Goal: Task Accomplishment & Management: Manage account settings

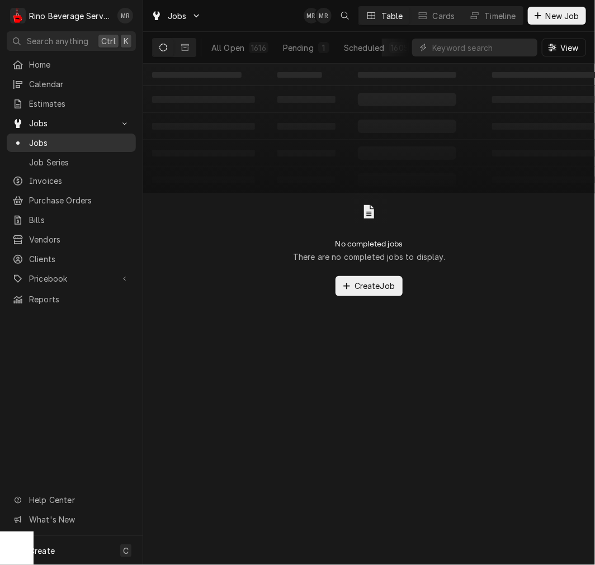
click at [48, 134] on link "Jobs" at bounding box center [71, 143] width 129 height 18
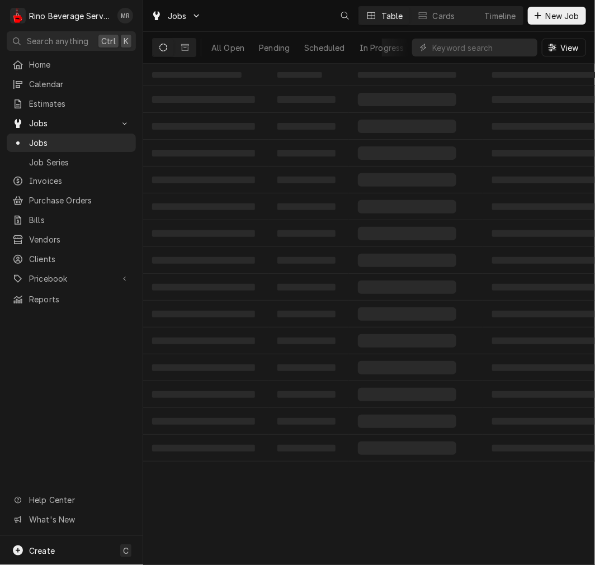
click at [51, 253] on span "Clients" at bounding box center [79, 259] width 101 height 12
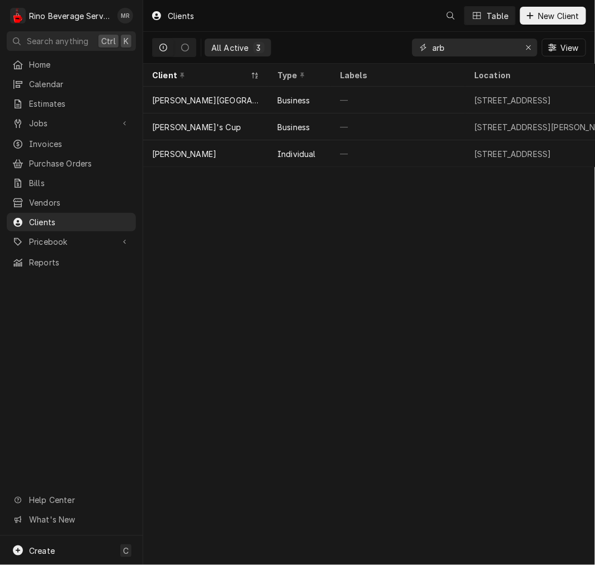
click at [473, 51] on input "arb" at bounding box center [474, 48] width 84 height 18
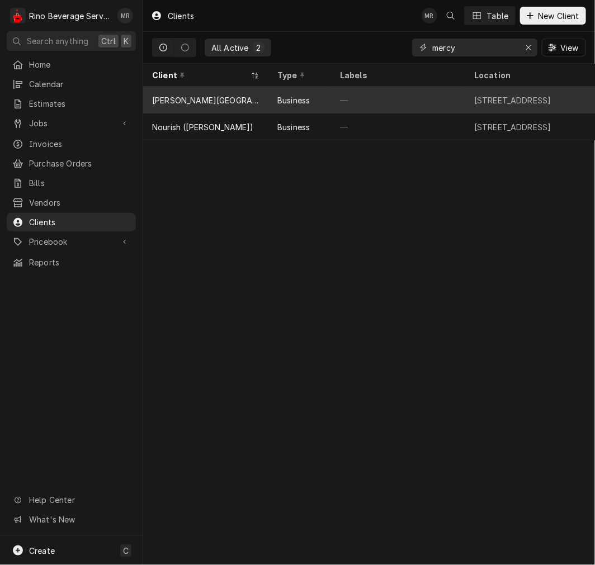
type input "mercy"
click at [402, 106] on div "—" at bounding box center [398, 100] width 134 height 27
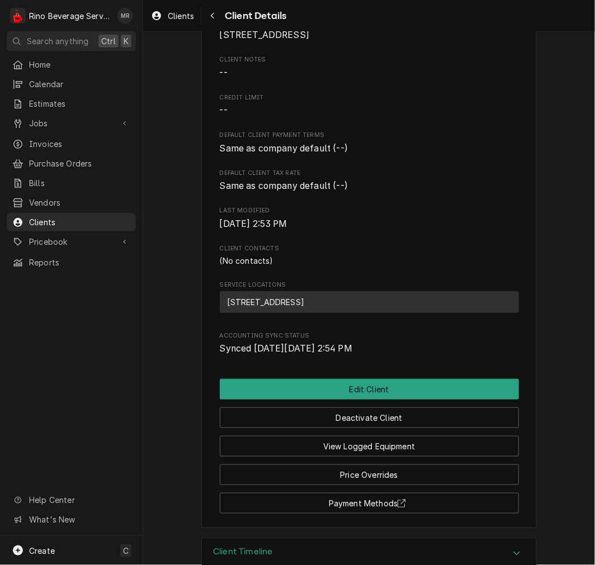
scroll to position [190, 0]
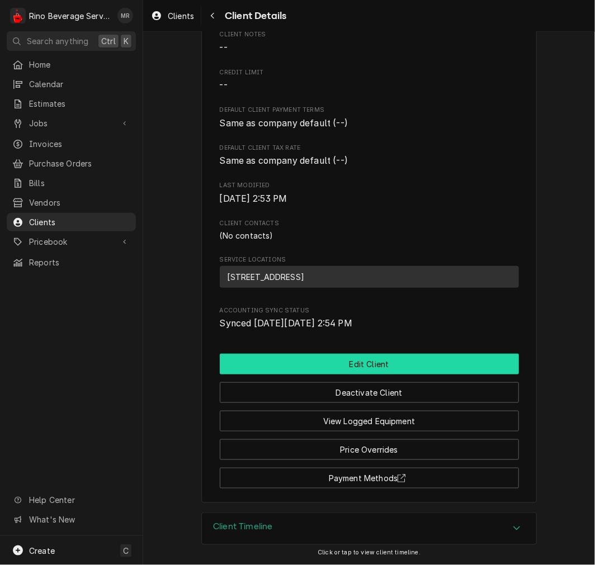
click at [357, 364] on button "Edit Client" at bounding box center [369, 364] width 299 height 21
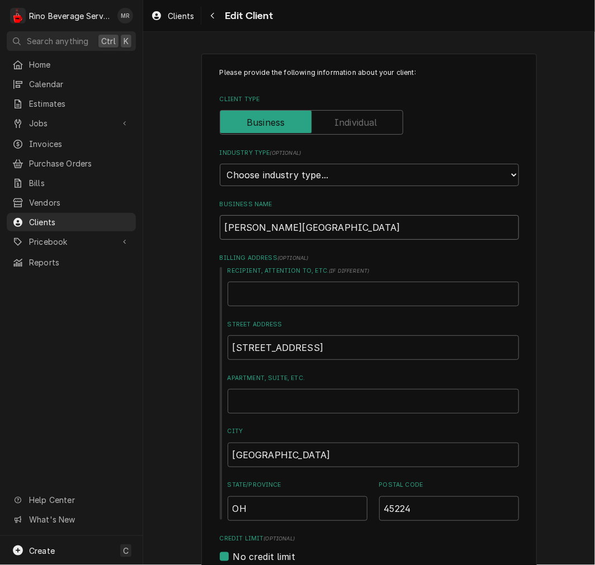
click at [274, 228] on input "[PERSON_NAME][GEOGRAPHIC_DATA]" at bounding box center [369, 227] width 299 height 25
type textarea "x"
type input "Mercy MHigh School"
type textarea "x"
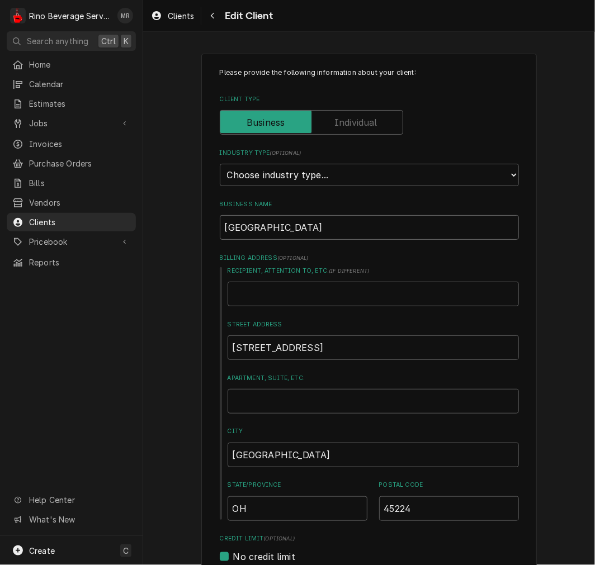
type input "Mercy McHigh School"
type textarea "x"
type input "Mercy McAHigh School"
type textarea "x"
type input "Mercy McAuHigh School"
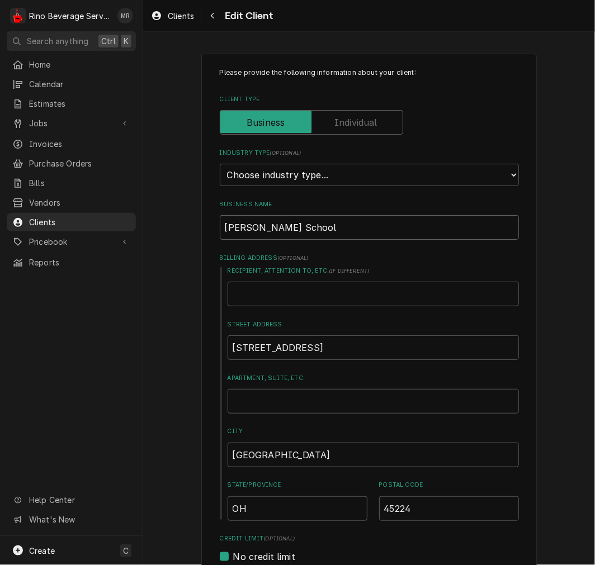
type textarea "x"
type input "Mercy McAulHigh School"
type textarea "x"
type input "Mercy McAuleHigh School"
type textarea "x"
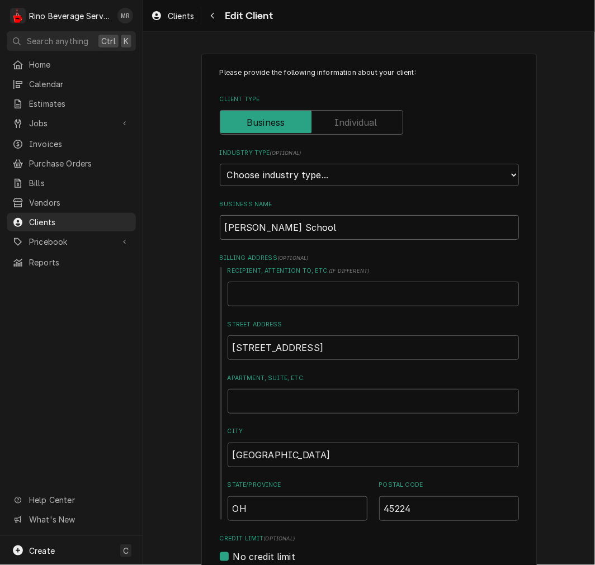
type input "Mercy McAuleyHigh School"
type textarea "x"
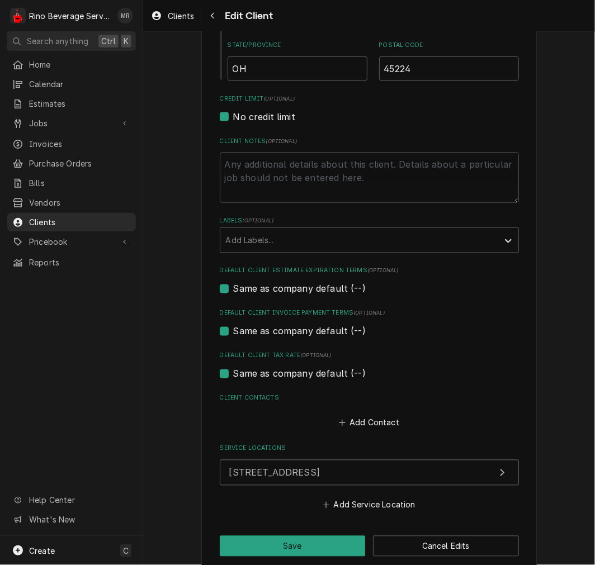
scroll to position [454, 0]
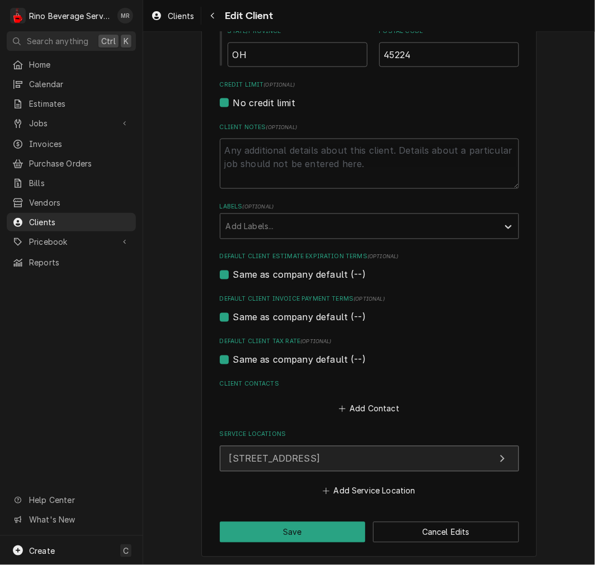
type input "Mercy McAuley High School"
click at [293, 447] on button "6000 Oakwood Ave, Cincinnati, OH 45224" at bounding box center [369, 459] width 299 height 26
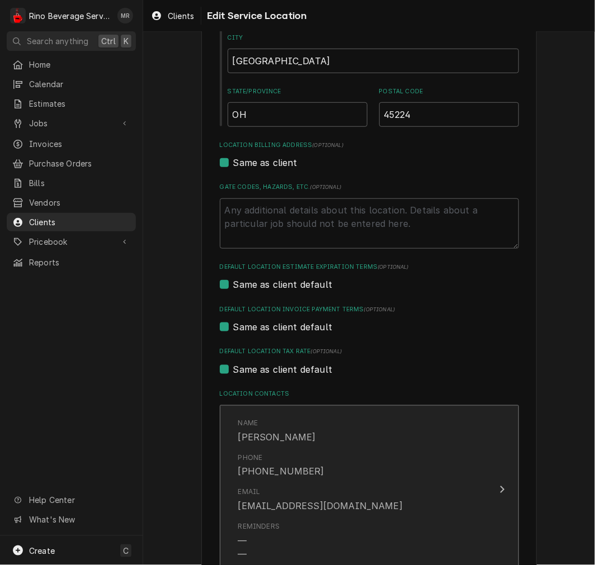
scroll to position [339, 0]
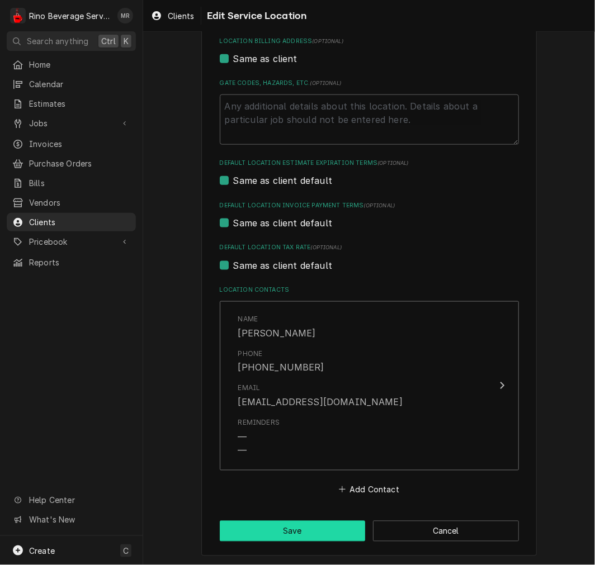
click at [289, 537] on button "Save" at bounding box center [293, 531] width 146 height 21
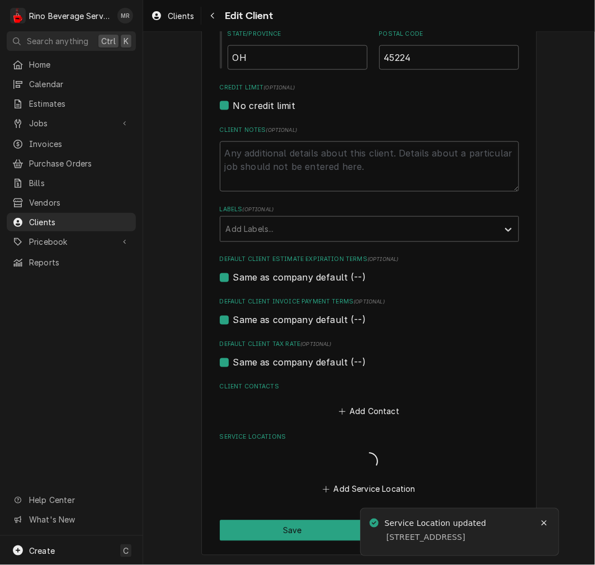
scroll to position [454, 0]
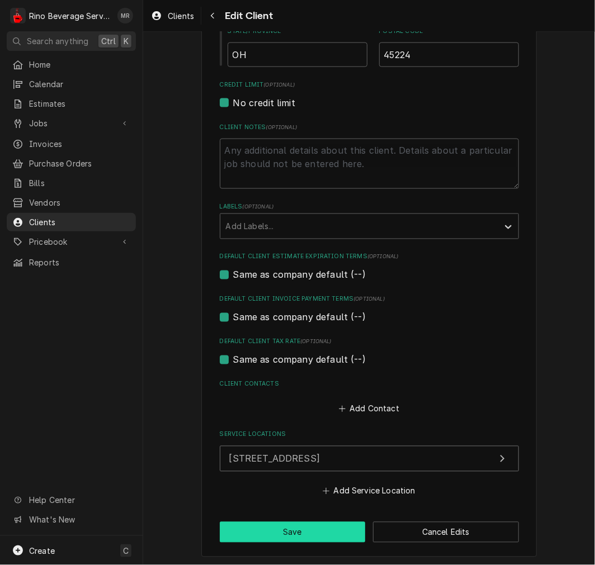
click at [294, 522] on button "Save" at bounding box center [293, 532] width 146 height 21
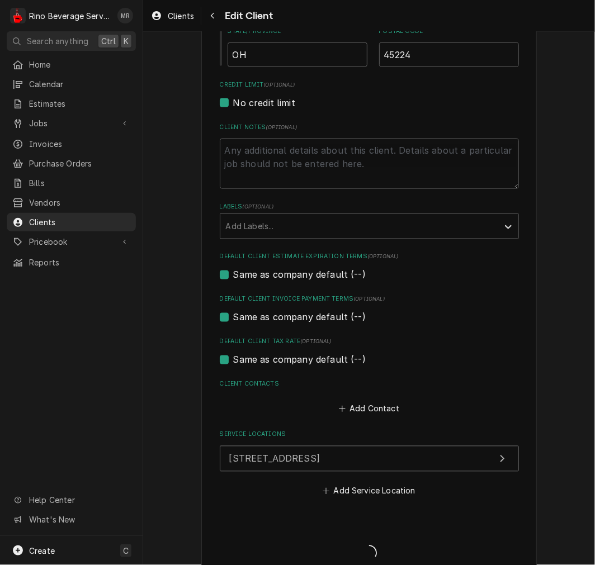
type textarea "x"
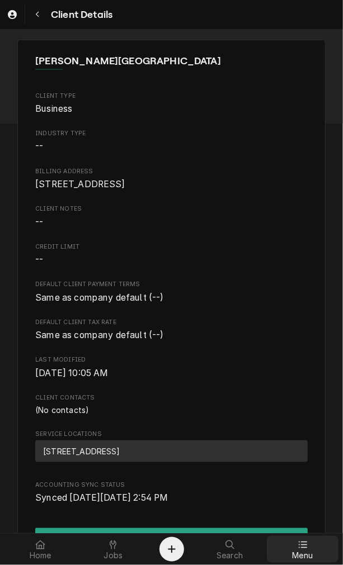
click at [302, 538] on div at bounding box center [302, 544] width 13 height 13
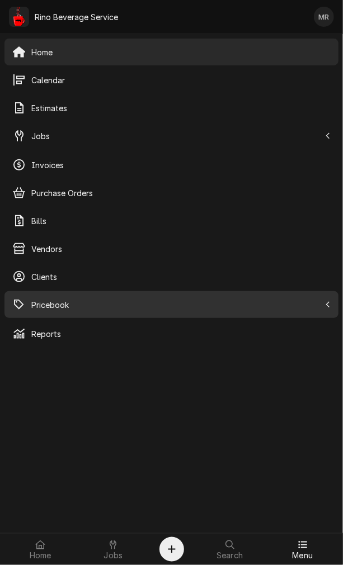
click at [53, 310] on span "Pricebook" at bounding box center [175, 305] width 288 height 12
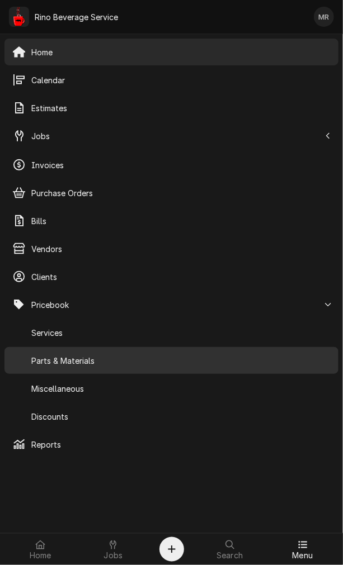
click at [57, 364] on span "Parts & Materials" at bounding box center [180, 361] width 299 height 12
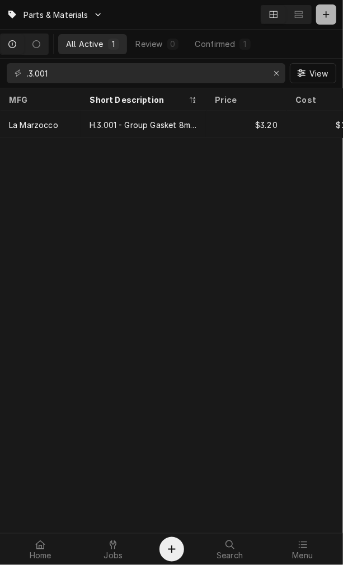
click at [324, 15] on icon "Dynamic Content Wrapper" at bounding box center [326, 14] width 6 height 6
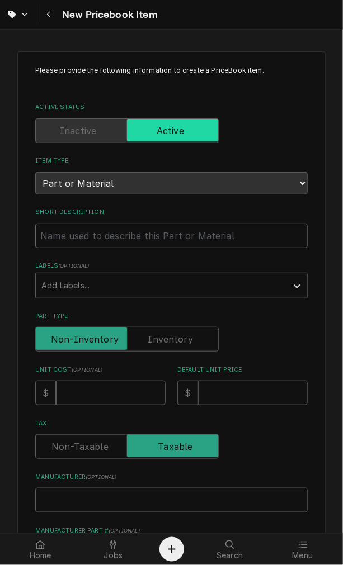
click at [79, 224] on input "Short Description" at bounding box center [171, 236] width 272 height 25
paste input "E.3.029 La Marzocco Linea Classic S Pressure Gauge White"
type textarea "x"
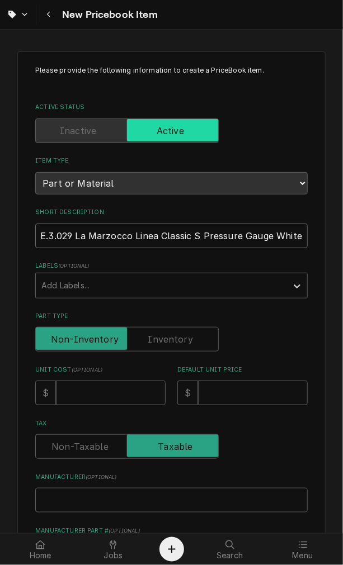
scroll to position [0, 17]
click at [62, 233] on input "E.3.029 La Marzocco Linea Classic S Pressure Gauge White" at bounding box center [171, 236] width 272 height 25
drag, startPoint x: 57, startPoint y: 230, endPoint x: 113, endPoint y: 240, distance: 56.8
click at [113, 240] on input "E.3.029 La Marzocco Linea Classic S Pressure Gauge White" at bounding box center [171, 236] width 272 height 25
type input "E.3.029 Linea Classic S Pressure Gauge White"
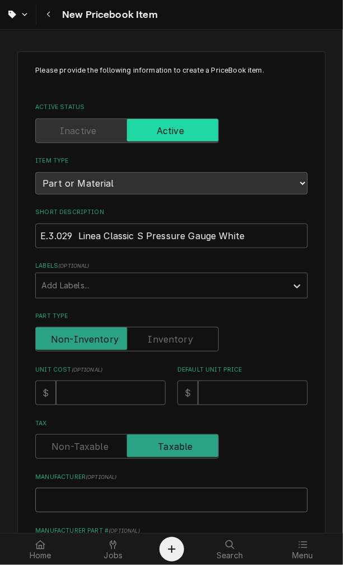
type textarea "x"
type input "La Marzocco"
click at [75, 233] on input "E.3.029 Linea Classic S Pressure Gauge White" at bounding box center [171, 236] width 272 height 25
type textarea "x"
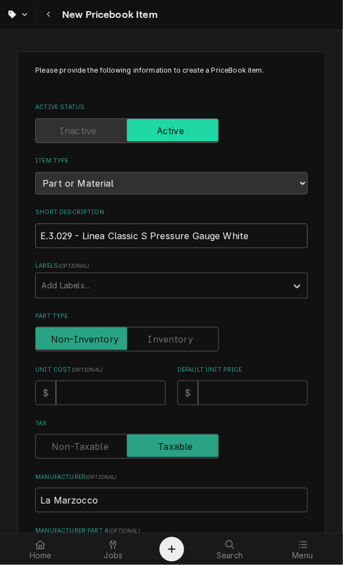
type input "E.3.029 - Linea Classic S Pressure Gauge White"
click at [149, 331] on input "Part Type" at bounding box center [126, 339] width 173 height 25
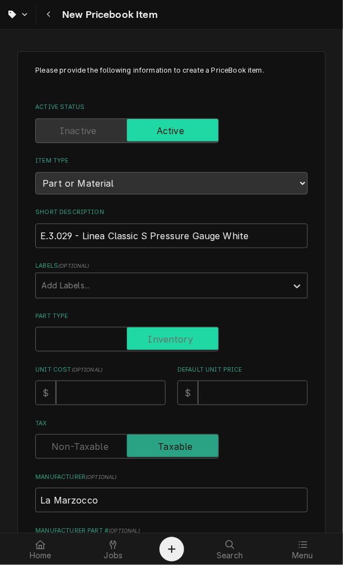
checkbox input "true"
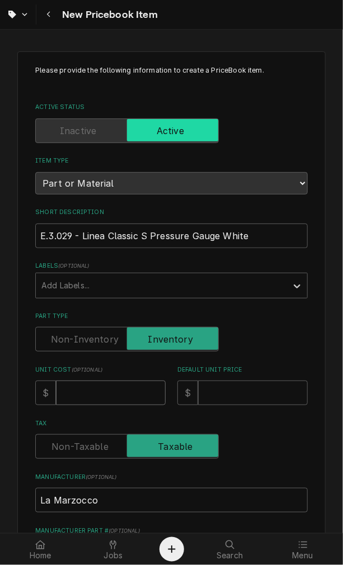
click at [116, 395] on input "Unit Cost ( optional )" at bounding box center [111, 393] width 110 height 25
type textarea "x"
type input "8"
type textarea "x"
type input "85"
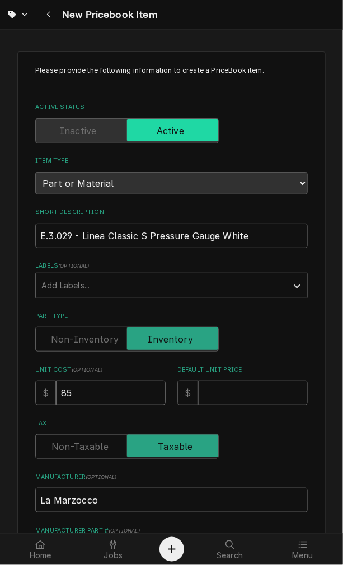
type textarea "x"
type input "85.9"
type textarea "x"
type input "85.98"
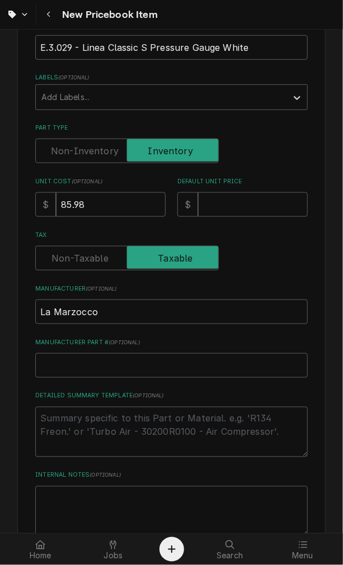
scroll to position [207, 0]
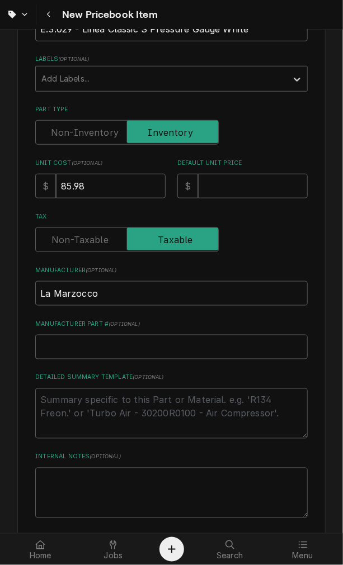
click at [187, 160] on label "Default Unit Price" at bounding box center [242, 163] width 130 height 9
click at [198, 174] on input "Default Unit Price" at bounding box center [253, 186] width 110 height 25
click at [77, 399] on textarea "Detailed Summary Template ( optional )" at bounding box center [171, 414] width 272 height 50
type textarea "x"
type textarea "p"
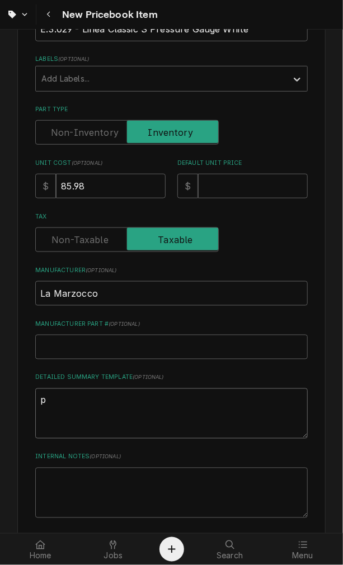
type textarea "x"
type textarea "p/"
type textarea "x"
type textarea "p/n"
type textarea "x"
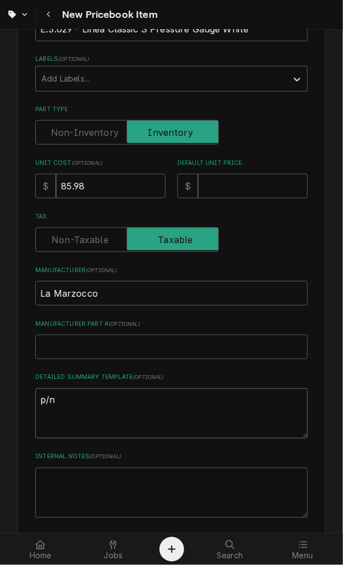
type textarea "p/n"
paste textarea "E.3.029 - Linea Classic S Pressure Gauge White"
type textarea "x"
type textarea "p/n E.3.029 - Linea Classic S Pressure Gauge White"
type textarea "x"
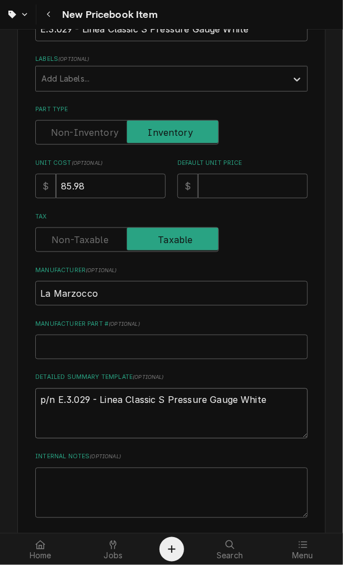
type textarea "p/n E.3.029 - Linea Classic S Pressure Gauge White"
type textarea "x"
type textarea "p/n E.3.029 - Linea Classic S Pressure Gauge White"
click at [45, 392] on textarea "p/n E.3.029 - Linea Classic S Pressure Gauge White" at bounding box center [171, 414] width 272 height 50
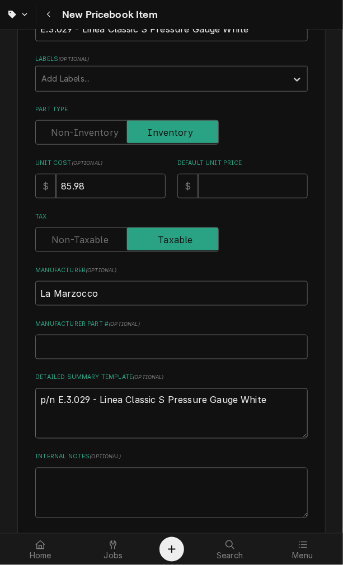
click at [45, 392] on textarea "p/n E.3.029 - Linea Classic S Pressure Gauge White" at bounding box center [171, 414] width 272 height 50
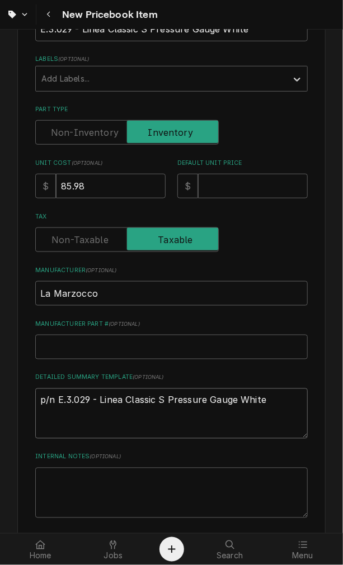
drag, startPoint x: 54, startPoint y: 405, endPoint x: -65, endPoint y: 388, distance: 119.7
click at [0, 388] on html "New Pricebook Item Please provide the following information to create a PriceBo…" at bounding box center [171, 282] width 343 height 565
type textarea "x"
type textarea "E.3.029 - Linea Classic S Pressure Gauge White"
type textarea "x"
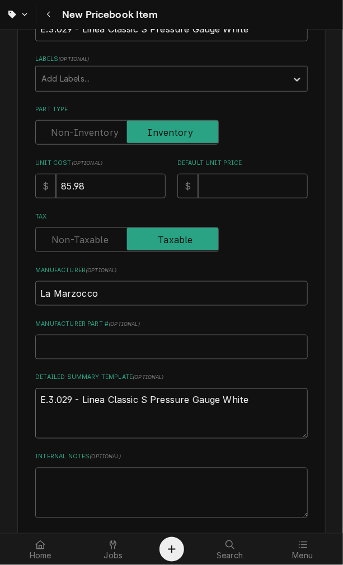
type textarea "p E.3.029 - Linea Classic S Pressure Gauge White"
type textarea "x"
type textarea "E.3.029 - Linea Classic S Pressure Gauge White"
type textarea "x"
type textarea "P E.3.029 - Linea Classic S Pressure Gauge White"
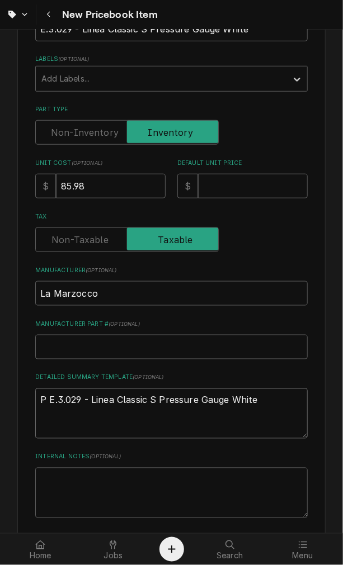
type textarea "x"
type textarea "P/ E.3.029 - Linea Classic S Pressure Gauge White"
type textarea "x"
type textarea "P/N E.3.029 - Linea Classic S Pressure Gauge White"
type textarea "x"
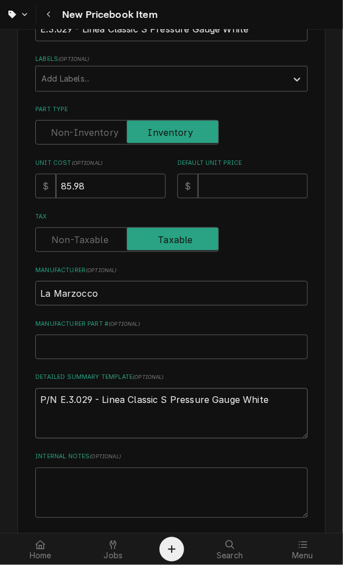
type textarea "P/N E.3.029 - Linea Classic S Pressure Gauge White"
type textarea "x"
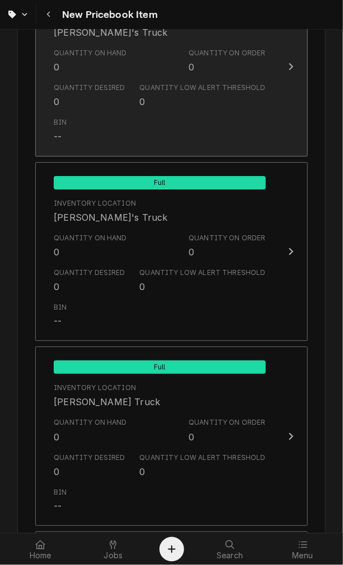
scroll to position [1079, 0]
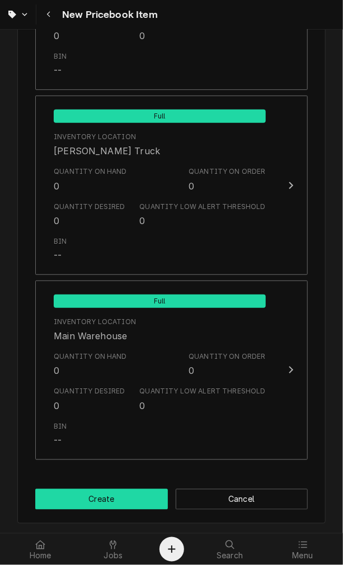
type textarea "P/N E.3.029 - Linea Classic S Pressure Gauge White"
click at [96, 509] on button "Create" at bounding box center [101, 499] width 132 height 21
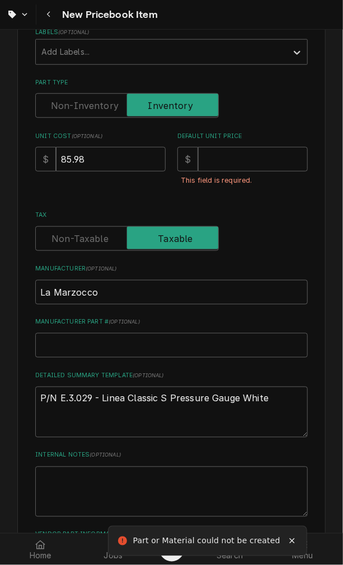
scroll to position [127, 0]
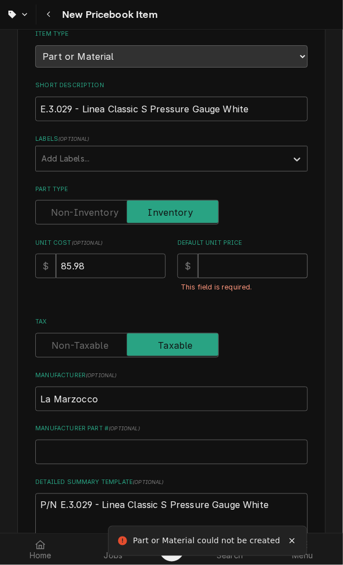
click at [216, 254] on input "Default Unit Price" at bounding box center [253, 266] width 110 height 25
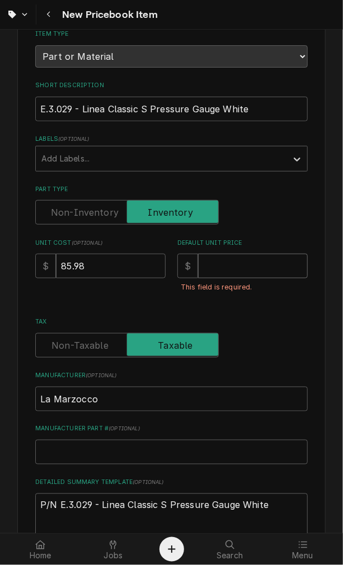
type textarea "x"
type input "8"
type textarea "x"
type input "85"
type textarea "x"
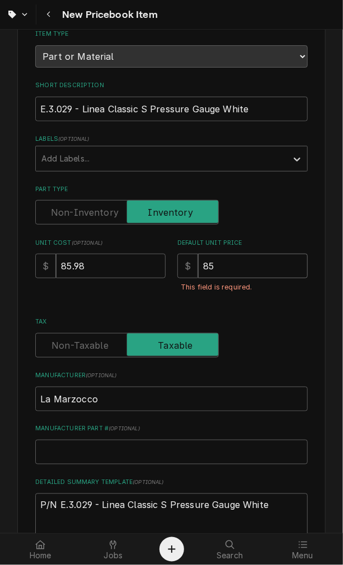
type input "85.9"
type textarea "x"
type input "85.98"
drag, startPoint x: 114, startPoint y: 269, endPoint x: -214, endPoint y: 168, distance: 343.2
click at [0, 168] on html "New Pricebook Item Please provide the following information to create a PriceBo…" at bounding box center [171, 282] width 343 height 565
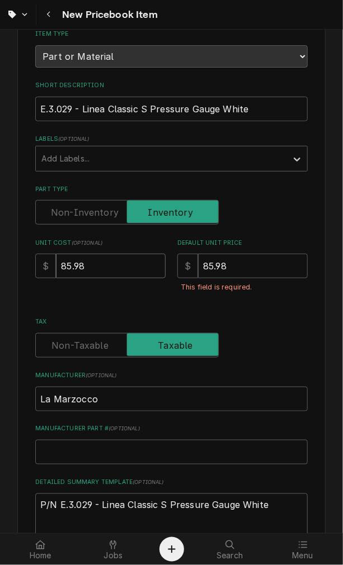
type textarea "x"
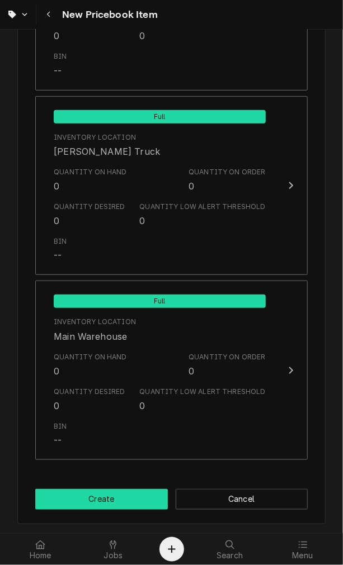
click at [103, 495] on button "Create" at bounding box center [101, 499] width 132 height 21
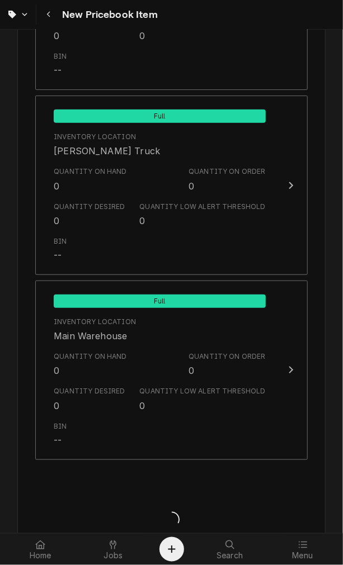
type textarea "x"
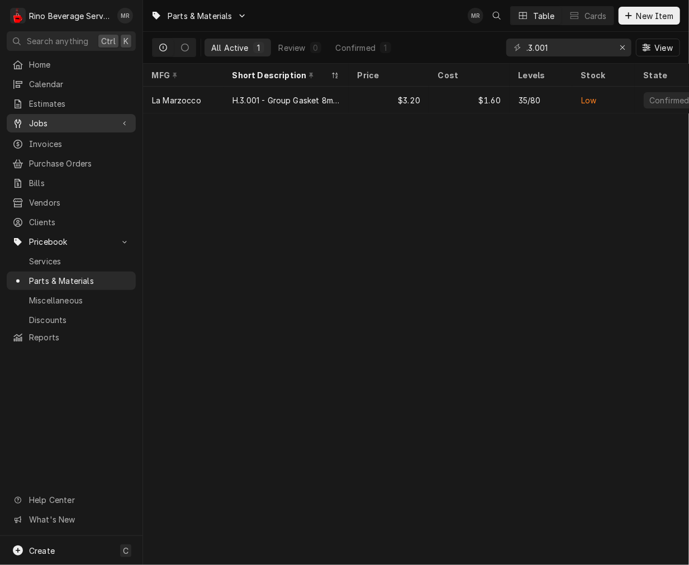
click at [50, 119] on span "Jobs" at bounding box center [71, 123] width 84 height 12
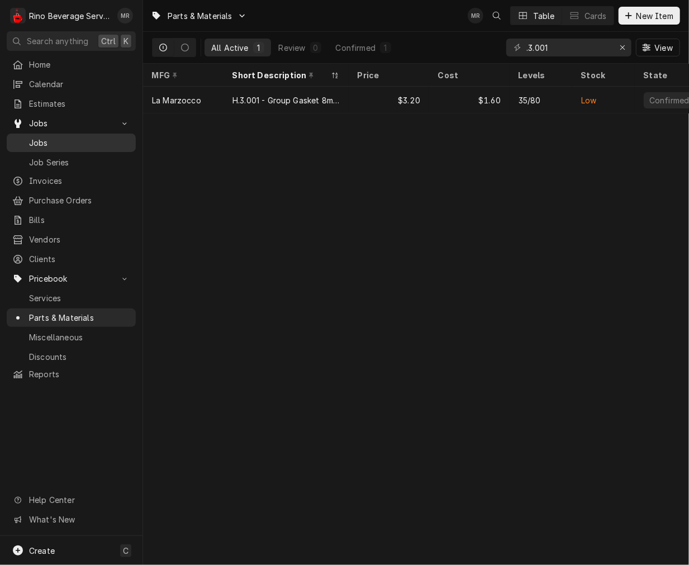
click at [45, 137] on span "Jobs" at bounding box center [79, 143] width 101 height 12
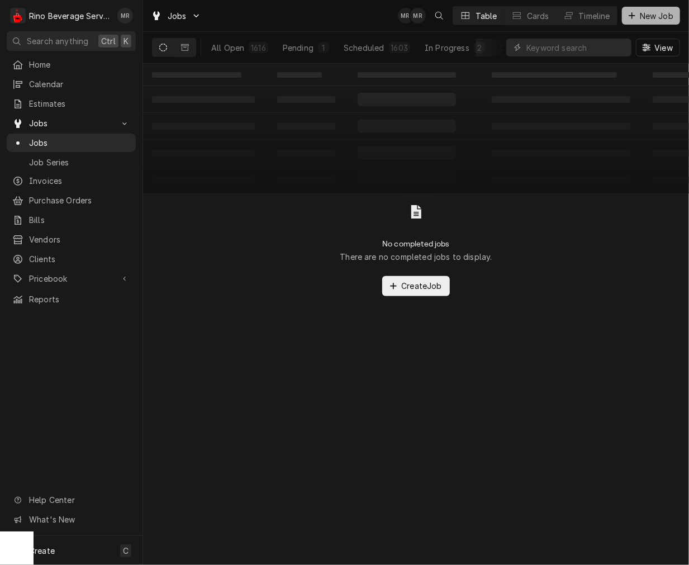
click at [647, 12] on span "New Job" at bounding box center [657, 16] width 38 height 12
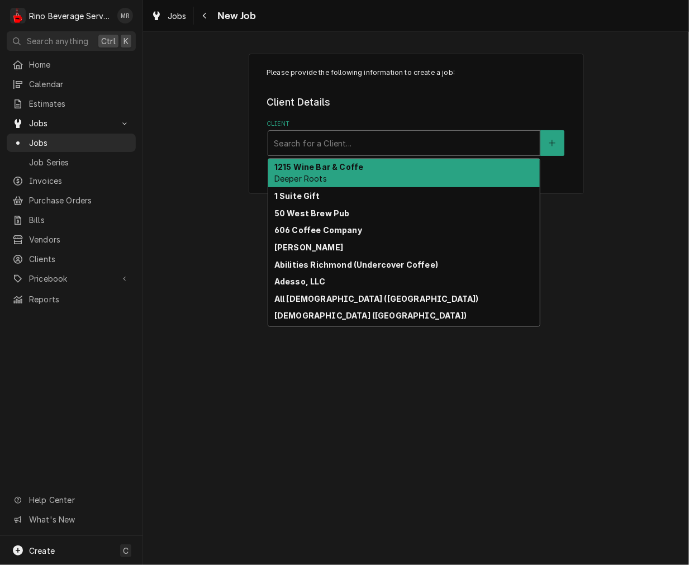
click at [338, 136] on div "Client" at bounding box center [404, 143] width 261 height 20
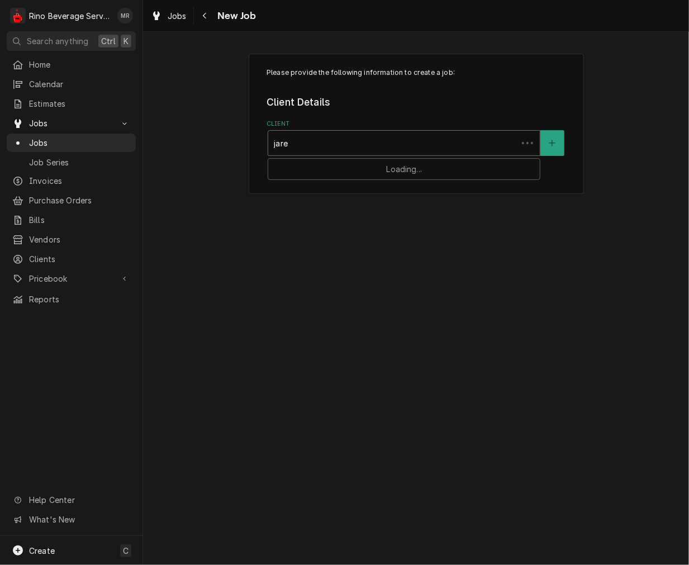
type input "jaree"
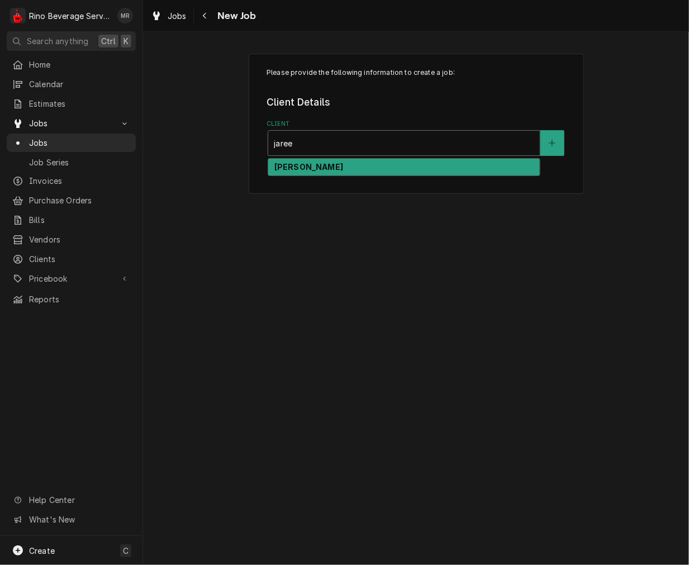
click at [331, 163] on div "[PERSON_NAME]" at bounding box center [404, 167] width 272 height 17
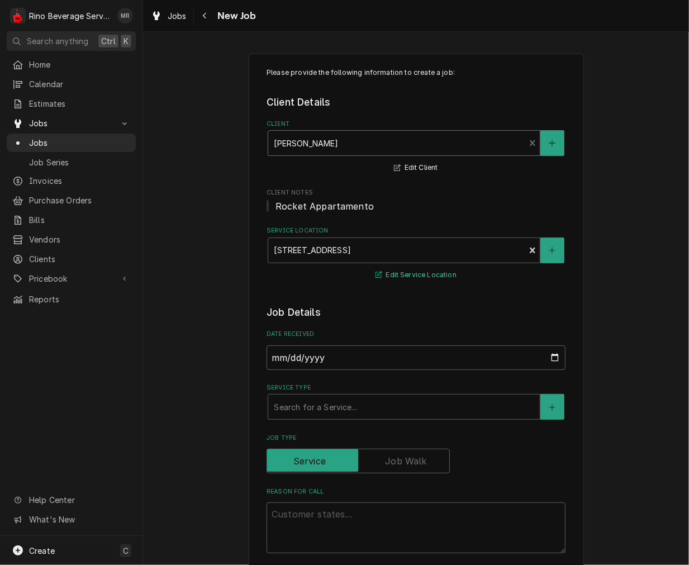
scroll to position [207, 0]
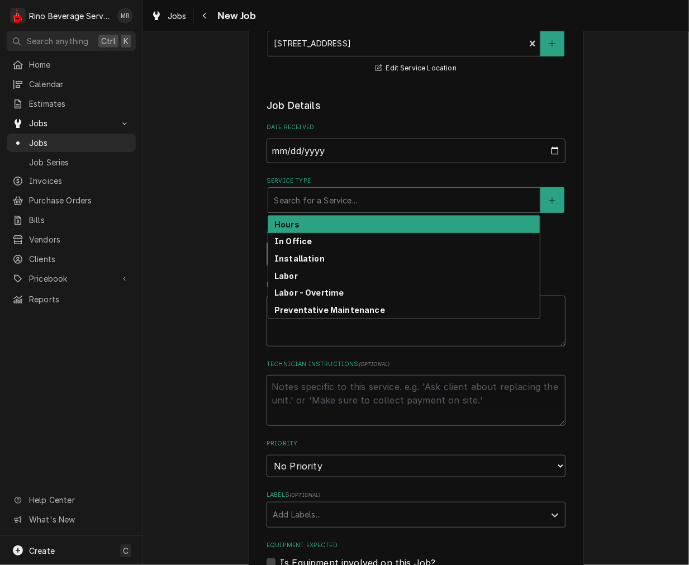
click at [341, 202] on div "Service Type" at bounding box center [404, 200] width 261 height 20
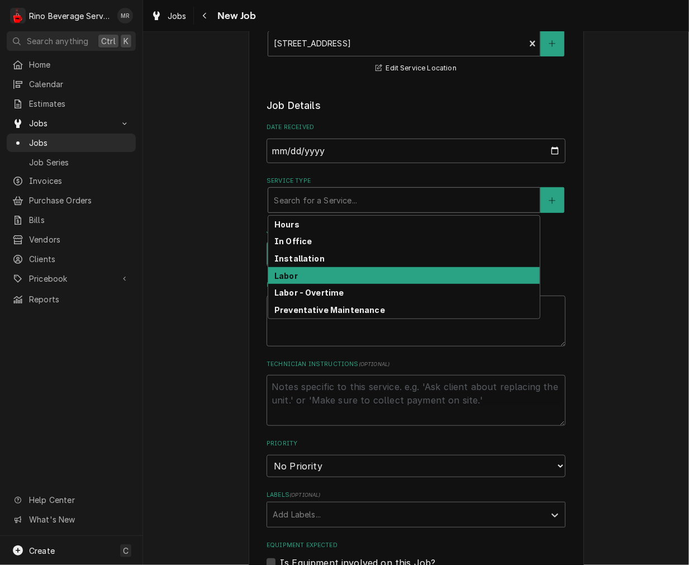
click at [293, 274] on div "Labor" at bounding box center [404, 275] width 272 height 17
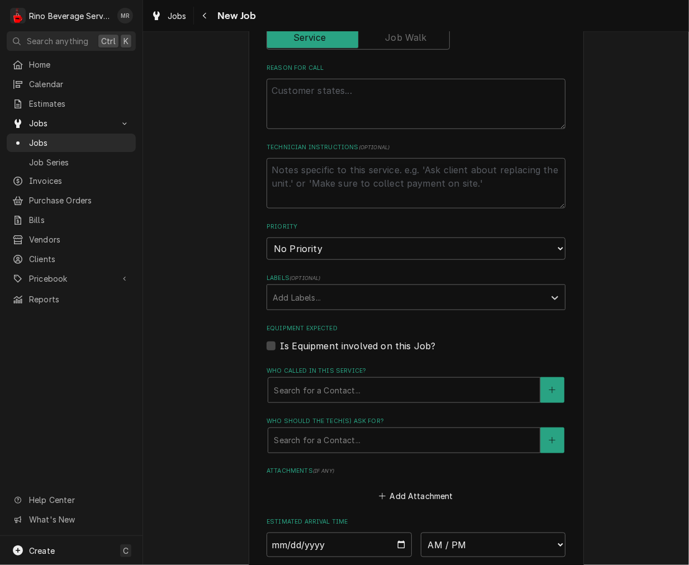
scroll to position [414, 0]
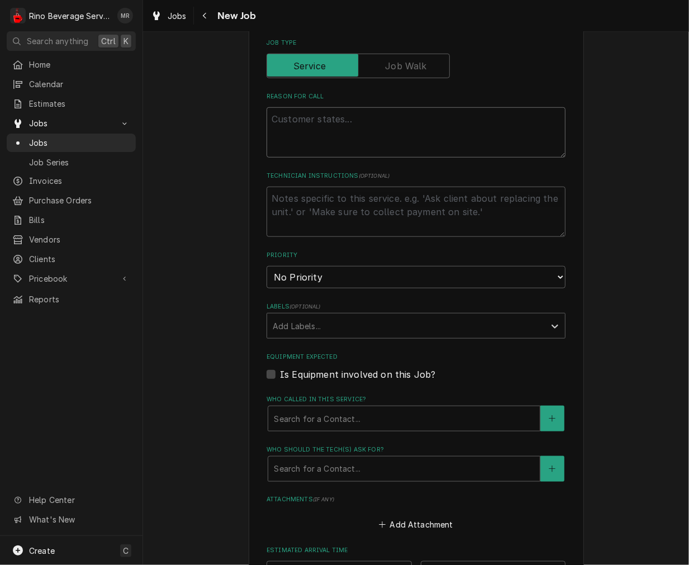
click at [302, 140] on textarea "Reason For Call" at bounding box center [416, 132] width 299 height 50
type textarea "x"
type textarea "R"
type textarea "x"
type textarea "Ro"
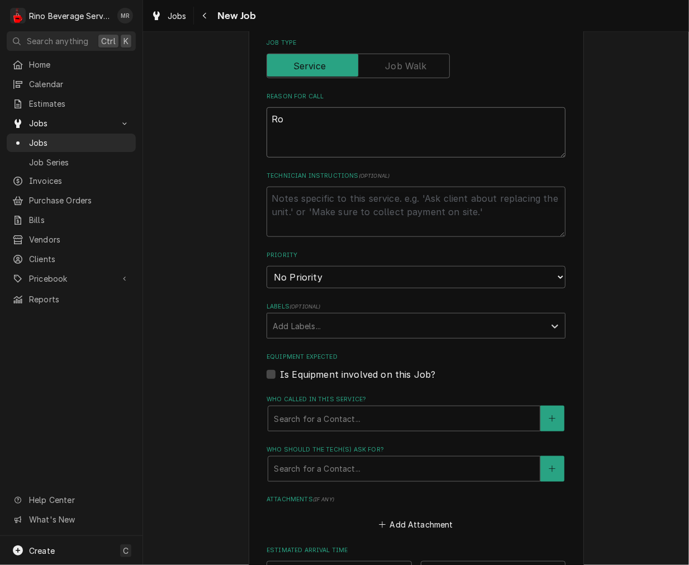
type textarea "x"
type textarea "Roc"
type textarea "x"
type textarea "Rock"
type textarea "x"
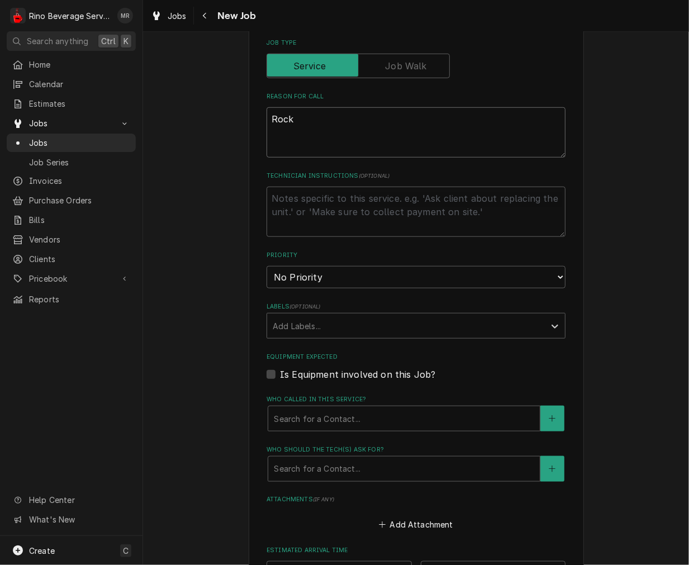
type textarea "Rocke"
type textarea "x"
type textarea "Rocker"
type textarea "x"
type textarea "Rockert"
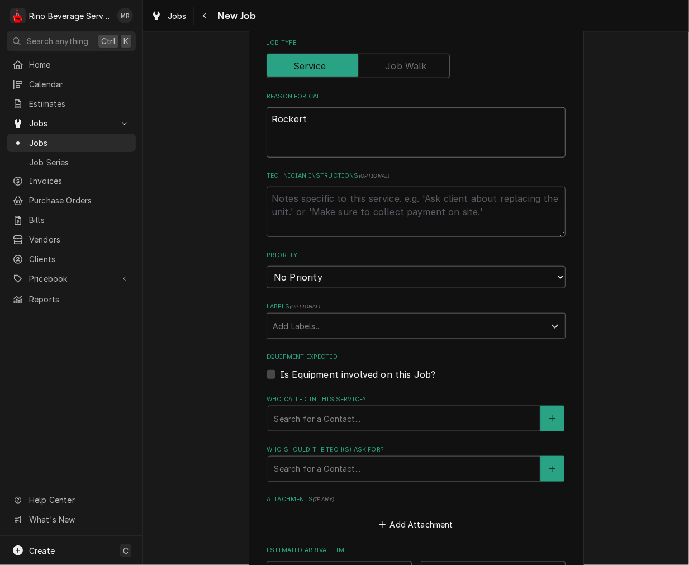
type textarea "x"
type textarea "Rockert"
type textarea "x"
type textarea "Rockert"
type textarea "x"
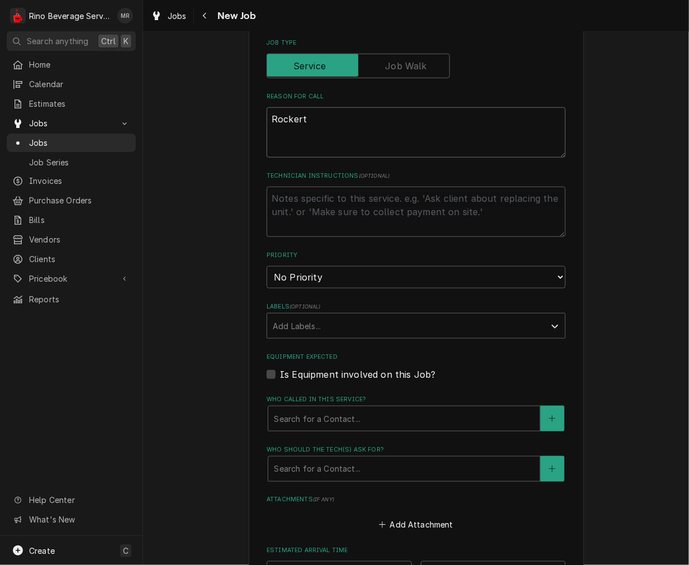
type textarea "Rockert\"
type textarea "x"
type textarea "Rockert"
type textarea "x"
type textarea "Rocker"
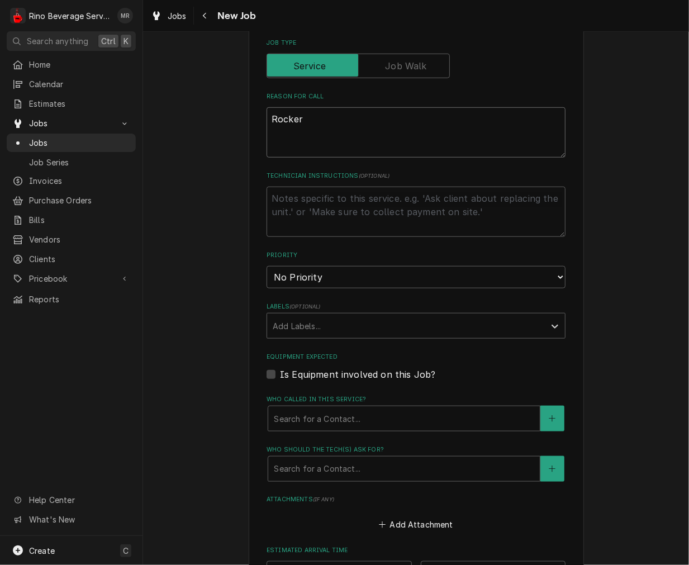
type textarea "x"
type textarea "Rocke"
type textarea "x"
type textarea "Rocket"
type textarea "x"
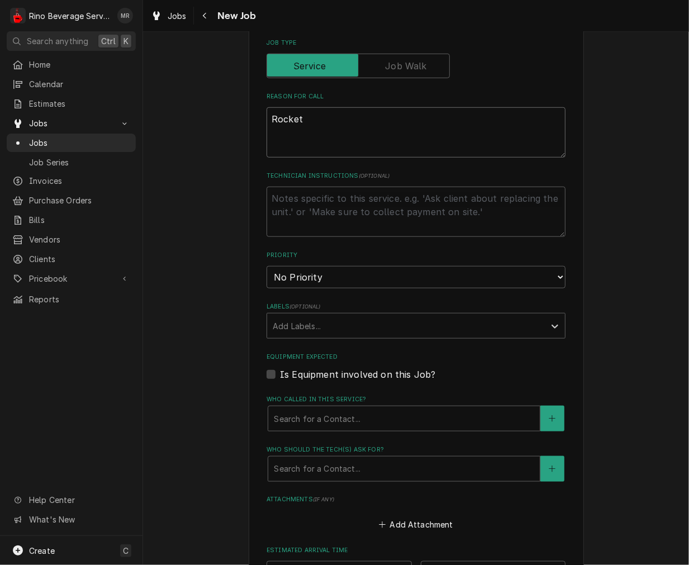
type textarea "Rocket"
type textarea "x"
type textarea "Rocket h"
type textarea "x"
type textarea "Rocket ho"
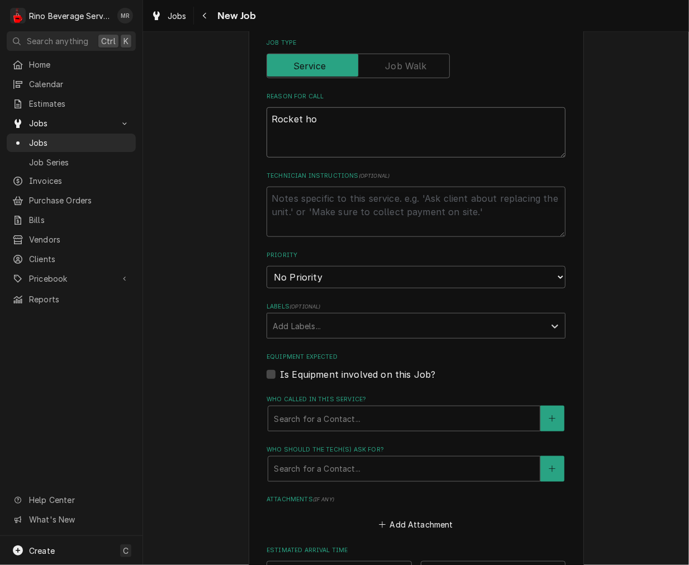
type textarea "x"
type textarea "Rocket hom"
type textarea "x"
type textarea "Rocket home"
type textarea "x"
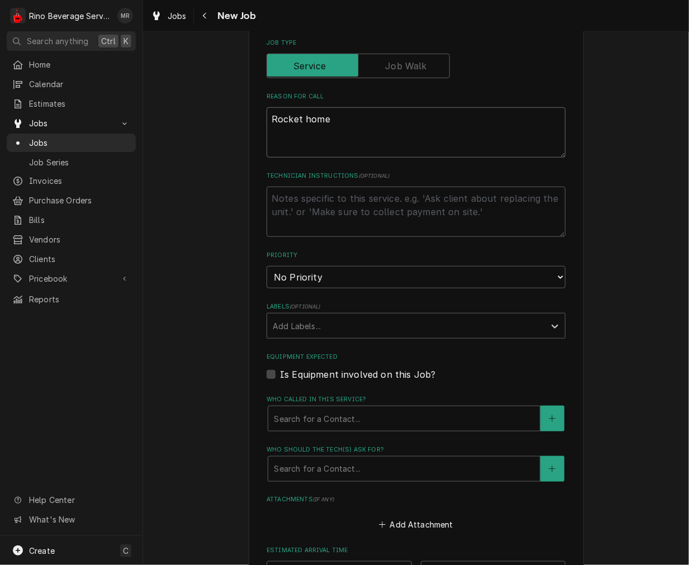
type textarea "Rocket home -"
type textarea "x"
type textarea "Rocket home -"
type textarea "x"
type textarea "Rocket home - l"
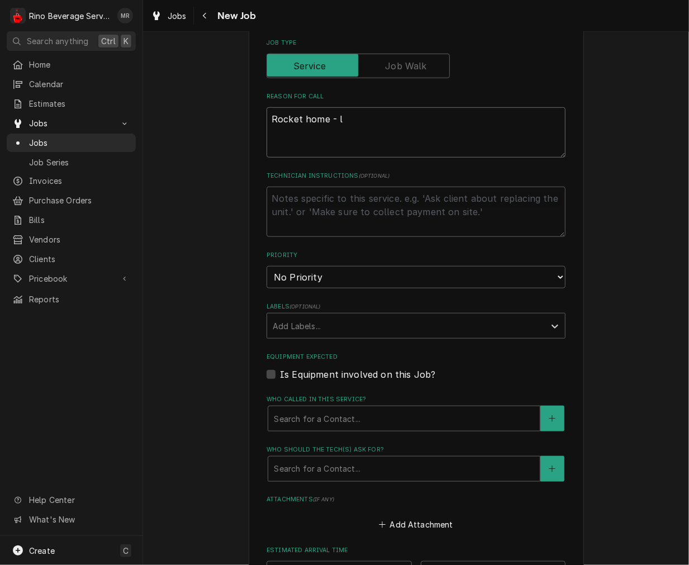
type textarea "x"
type textarea "Rocket home - lo"
type textarea "x"
type textarea "Rocket home - lou"
type textarea "x"
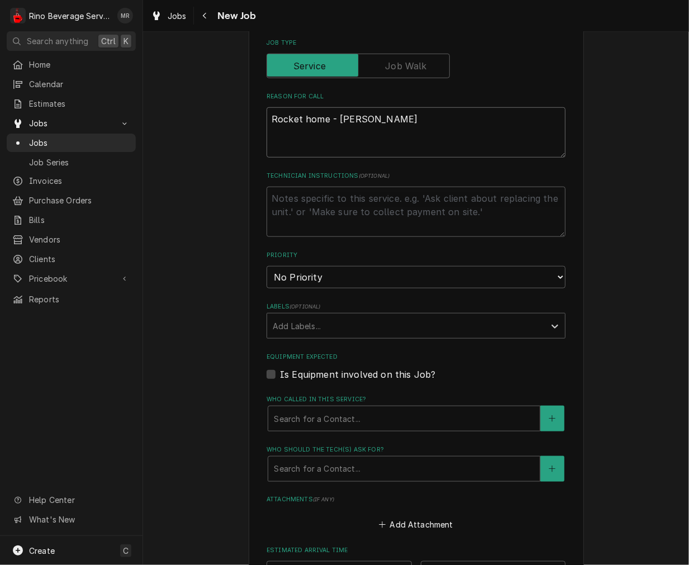
type textarea "Rocket home - loud"
type textarea "x"
type textarea "Rocket home - loud"
type textarea "x"
type textarea "Rocket home - loud t"
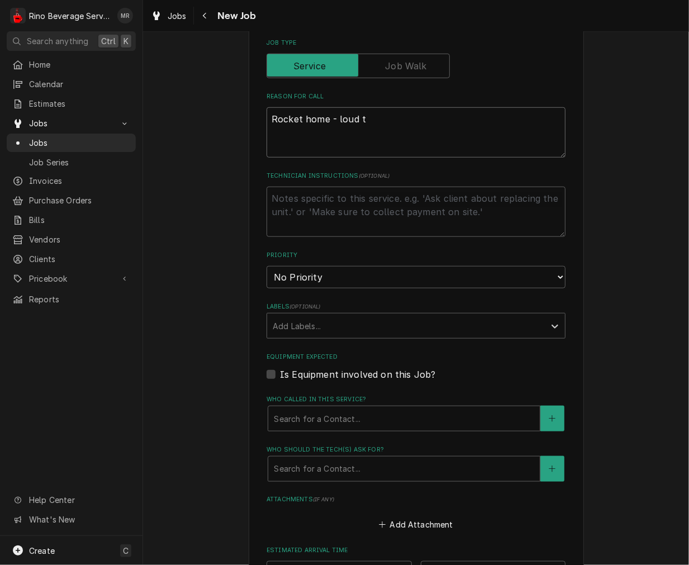
type textarea "x"
type textarea "Rocket home - loud th"
type textarea "x"
type textarea "Rocket home - loud thu"
type textarea "x"
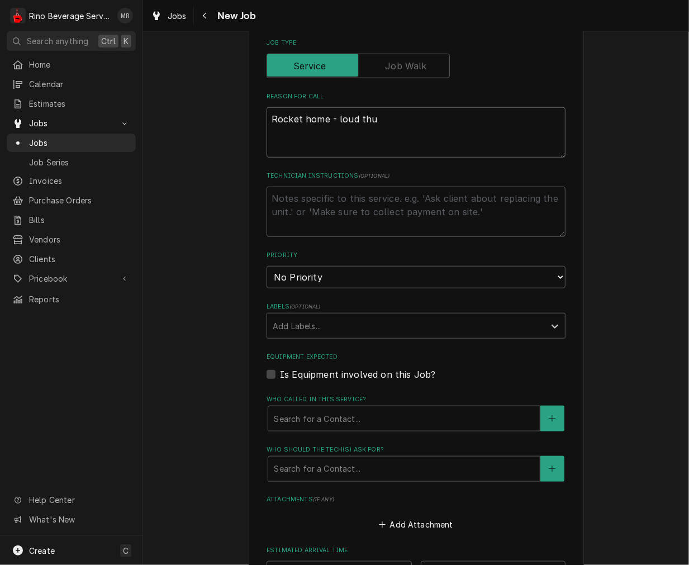
type textarea "Rocket home - loud thub"
type textarea "x"
type textarea "Rocket home - loud thu"
type textarea "x"
type textarea "Rocket home - loud thum"
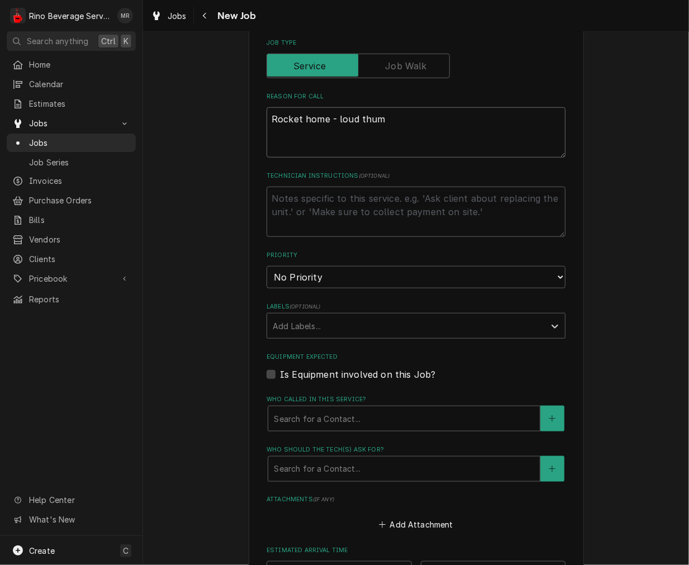
type textarea "x"
type textarea "Rocket home - loud thumo"
type textarea "x"
type textarea "Rocket home - loud thumop"
type textarea "x"
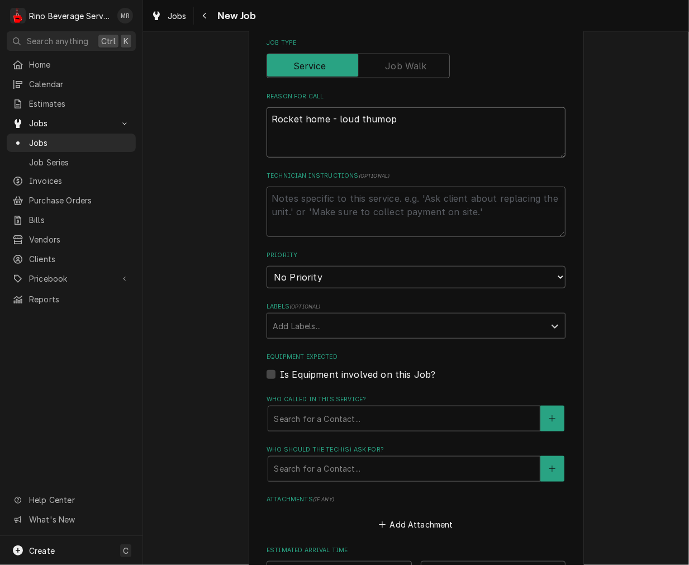
type textarea "Rocket home - loud thumo"
type textarea "x"
type textarea "Rocket home - loud thumop"
type textarea "x"
type textarea "Rocket home - loud thumopi"
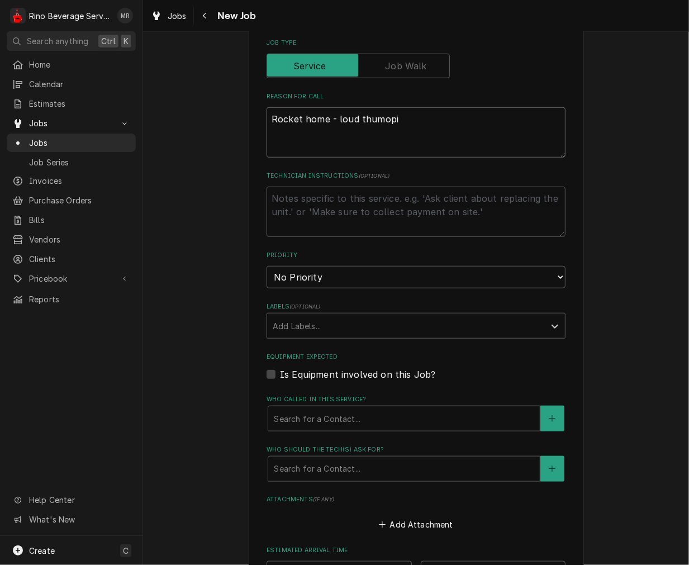
type textarea "x"
type textarea "Rocket home - loud thumopin"
type textarea "x"
type textarea "Rocket home - loud thumopingn"
type textarea "x"
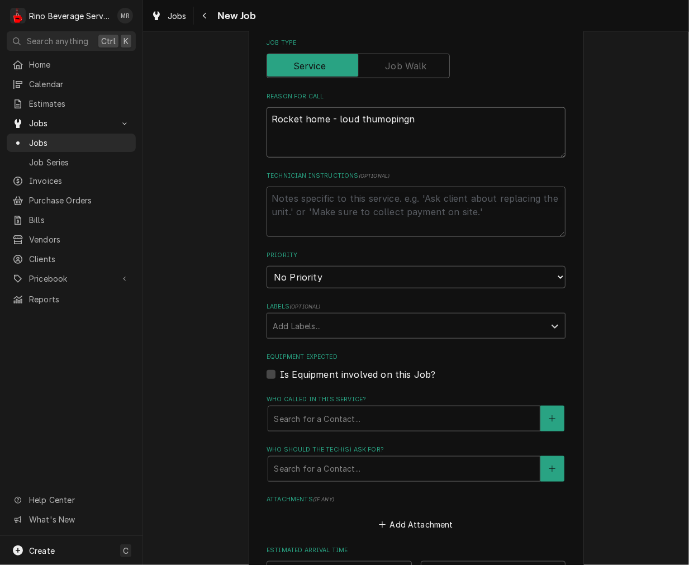
type textarea "Rocket home - loud thumopingn"
type textarea "x"
type textarea "Rocket home - loud thumopingn"
type textarea "x"
type textarea "Rocket home - loud thumoping"
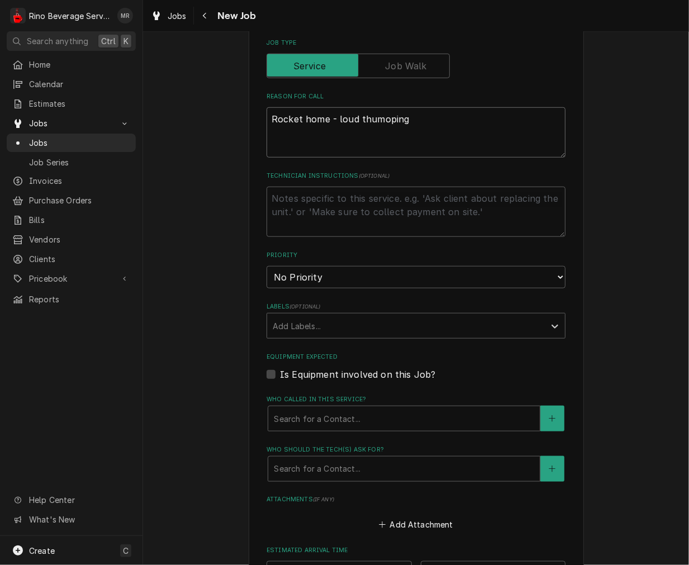
type textarea "x"
type textarea "Rocket home - loud thumoping"
type textarea "x"
type textarea "Rocket home - loud thumoping n"
type textarea "x"
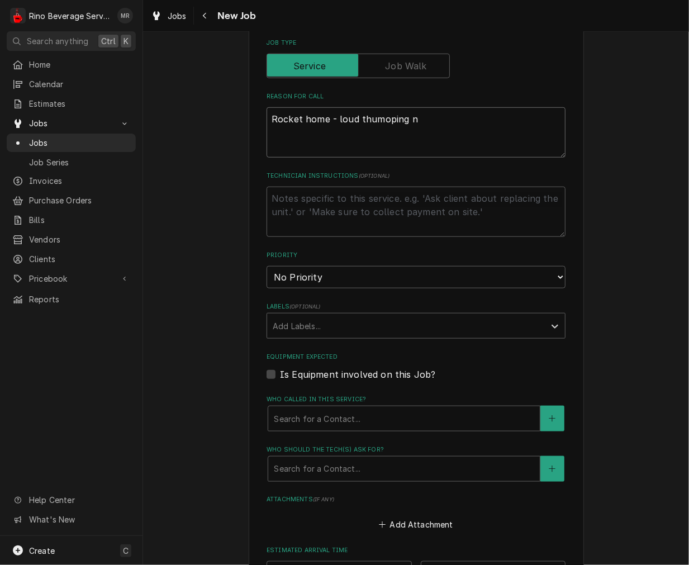
type textarea "Rocket home - loud thumoping no"
type textarea "x"
type textarea "Rocket home - loud thumoping noi"
type textarea "x"
type textarea "Rocket home - loud thumoping noise"
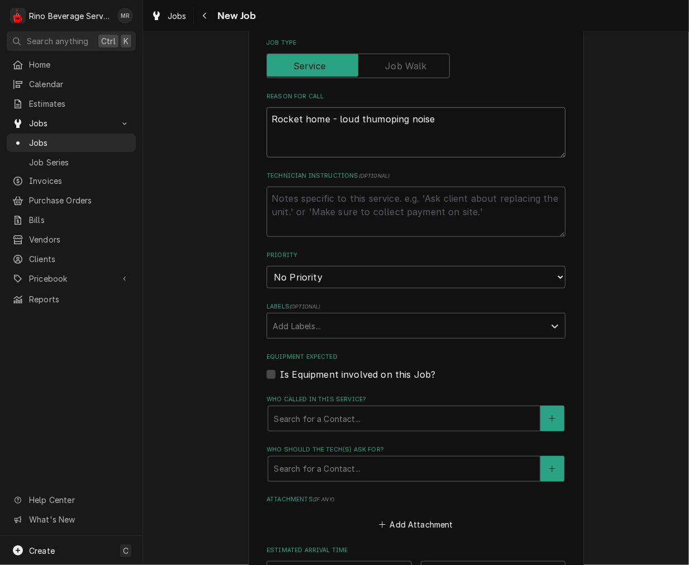
type textarea "x"
type textarea "Rocket home - loud thumoping noise,"
type textarea "x"
type textarea "Rocket home - loud thumoping noise,"
type textarea "x"
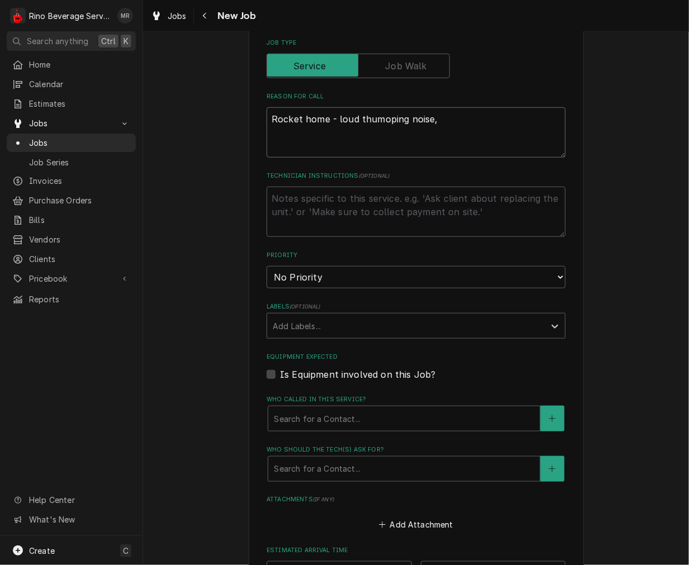
type textarea "Rocket home - loud thumoping noise, w"
type textarea "x"
type textarea "Rocket home - loud thumoping noise, wo"
type textarea "x"
type textarea "Rocket home - loud thumoping noise, won"
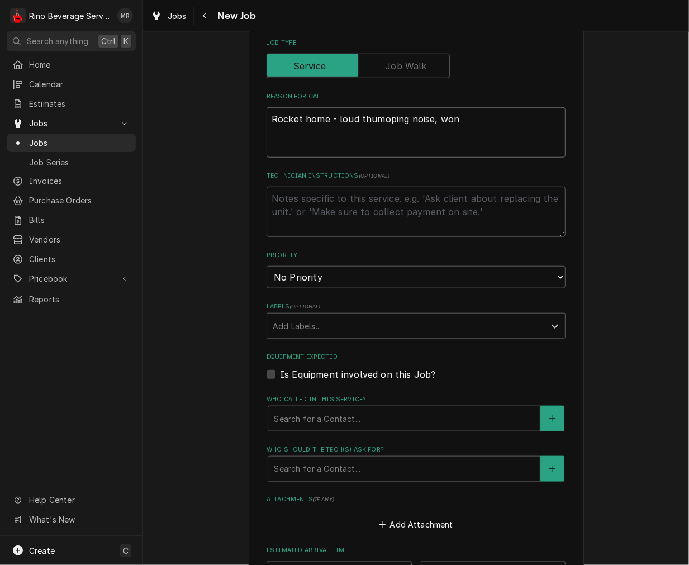
type textarea "x"
type textarea "Rocket home - loud thumoping noise, wont"
type textarea "x"
type textarea "Rocket home - loud thumoping noise, wont"
type textarea "x"
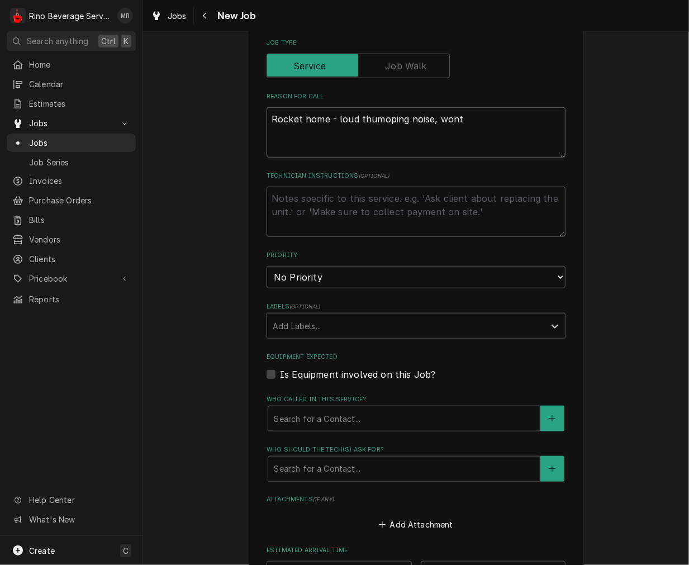
type textarea "Rocket home - loud thumoping noise, wont h"
type textarea "x"
type textarea "Rocket home - loud thumoping noise, wont he"
type textarea "x"
type textarea "Rocket home - loud thumoping noise, wont hea"
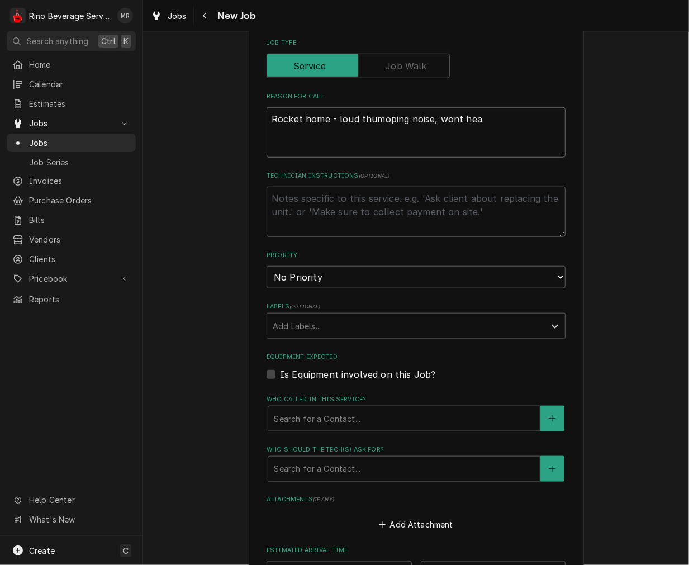
type textarea "x"
type textarea "Rocket home - loud thumoping noise, wont heat"
type textarea "x"
type textarea "Rocket home - loud thumoping noise, wont heat"
type textarea "x"
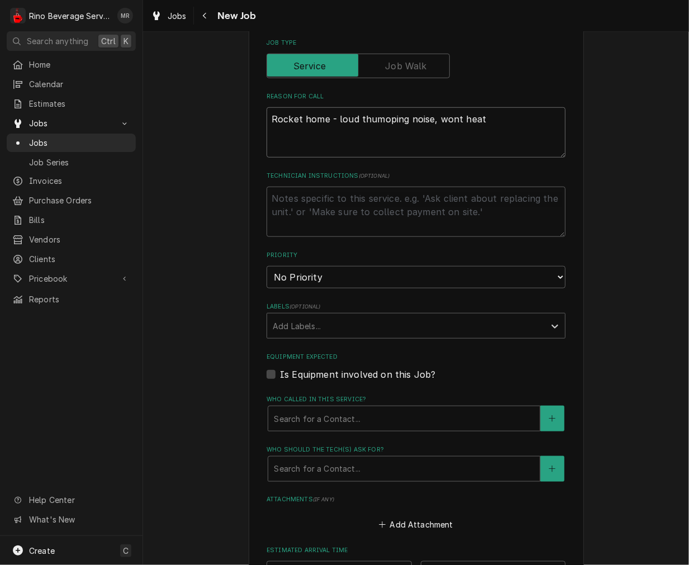
type textarea "Rocket home - loud thumoping noise, wont heat b"
type textarea "x"
type textarea "Rocket home - loud thumoping noise, wont heat bu"
type textarea "x"
type textarea "Rocket home - loud thumoping noise, wont heat bui"
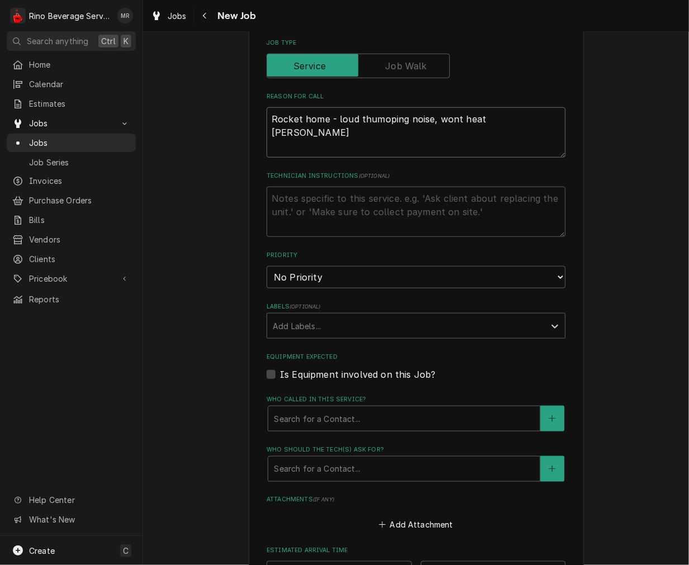
type textarea "x"
type textarea "Rocket home - loud thumoping noise, wont heat build"
type textarea "x"
type textarea "Rocket home - loud thumoping noise, wont heat buildf"
type textarea "x"
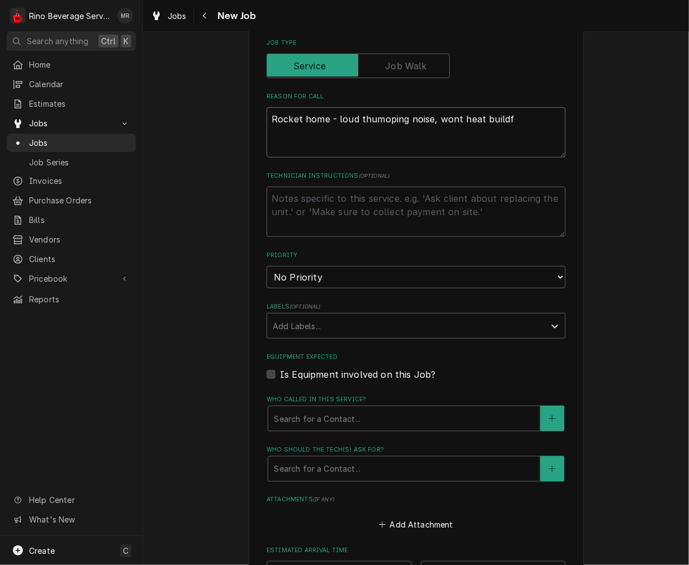
type textarea "Rocket home - loud thumoping noise, wont heat build"
type textarea "x"
type textarea "Rocket home - loud thumoping noise, wont heat buil"
type textarea "x"
type textarea "Rocket home - loud thumoping noise, wont heat build"
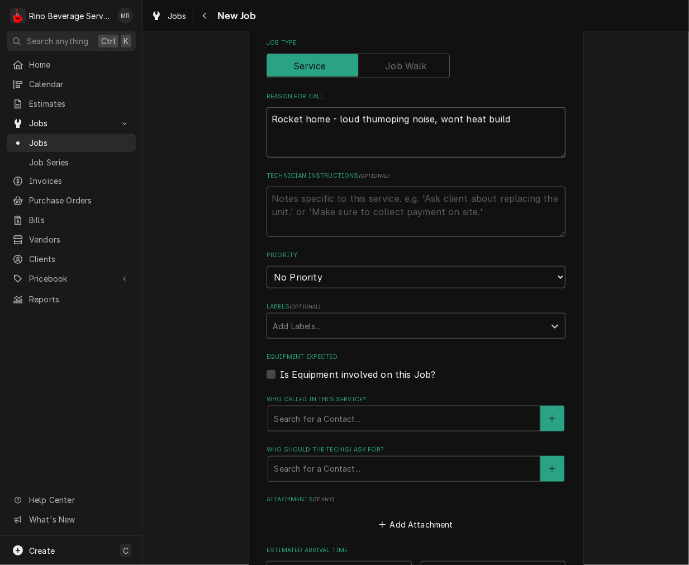
type textarea "x"
type textarea "Rocket home - loud thumoping noise, wont heat build"
type textarea "x"
type textarea "Rocket home - loud thumoping noise, wont heat build a"
type textarea "x"
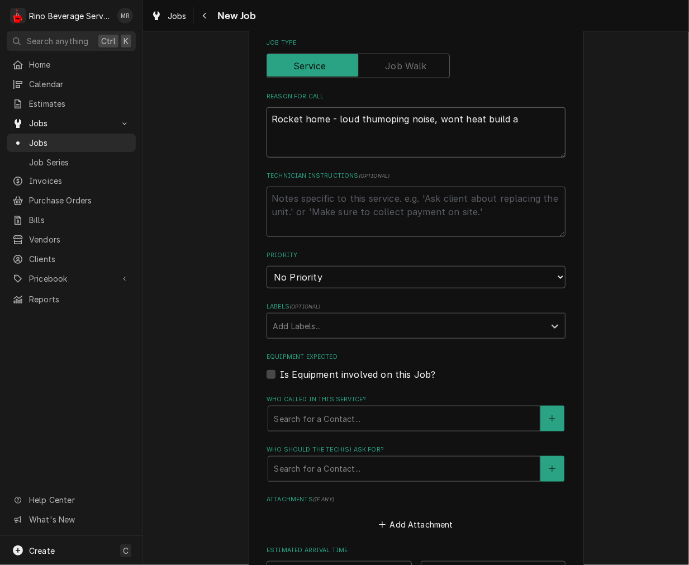
type textarea "Rocket home - loud thumoping noise, wont heat build an"
type textarea "x"
type textarea "Rocket home - loud thumoping noise, wont heat build and"
type textarea "x"
type textarea "Rocket home - loud thumoping noise, wont heat build an"
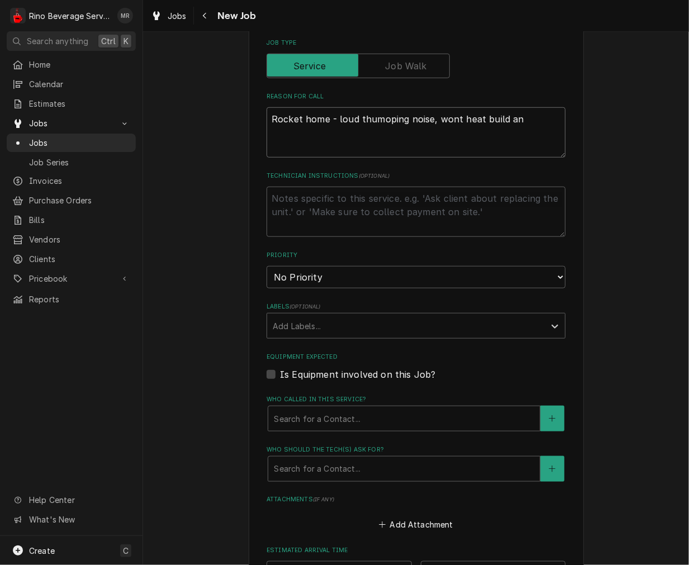
type textarea "x"
type textarea "Rocket home - loud thumoping noise, wont heat build any"
type textarea "x"
type textarea "Rocket home - loud thumoping noise, wont heat build any"
type textarea "x"
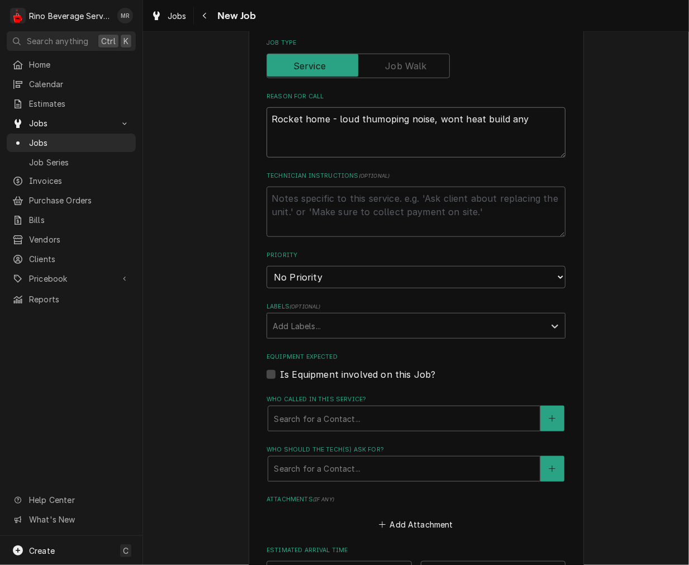
type textarea "Rocket home - loud thumoping noise, wont heat build any s"
type textarea "x"
type textarea "Rocket home - loud thumoping noise, wont heat build any ste"
type textarea "x"
type textarea "Rocket home - loud thumoping noise, wont heat build any stea"
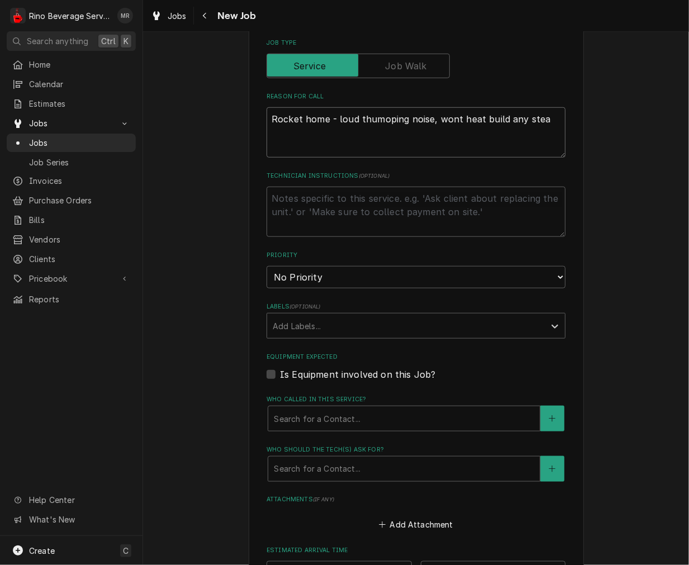
type textarea "x"
type textarea "Rocket home - loud thumoping noise, wont heat build any steam"
click at [372, 119] on textarea "Rocket home - loud thumoping noise, wont heat build any steam" at bounding box center [416, 132] width 299 height 50
type textarea "x"
type textarea "Rocket home - loud thumping noise, wont heat build any steam"
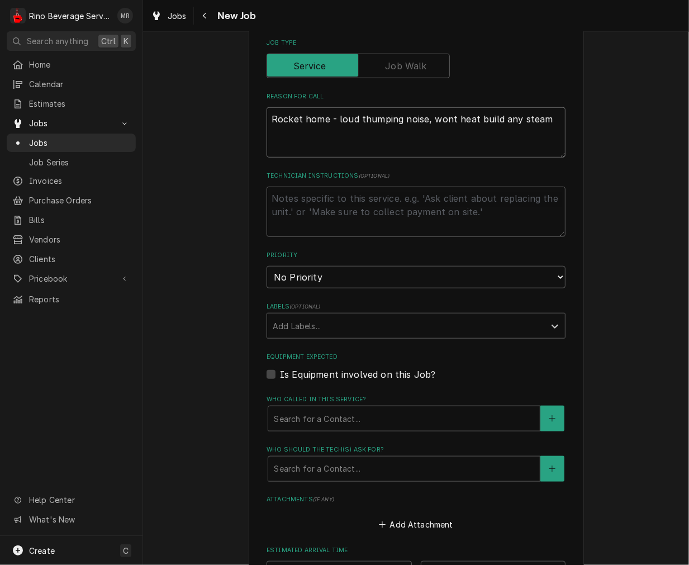
type textarea "x"
type textarea "Rocket home - loud thumping noise, wont heat build any steam"
drag, startPoint x: 298, startPoint y: 275, endPoint x: 300, endPoint y: 282, distance: 7.5
click at [298, 275] on select "No Priority Urgent High Medium Low" at bounding box center [416, 277] width 299 height 22
select select "2"
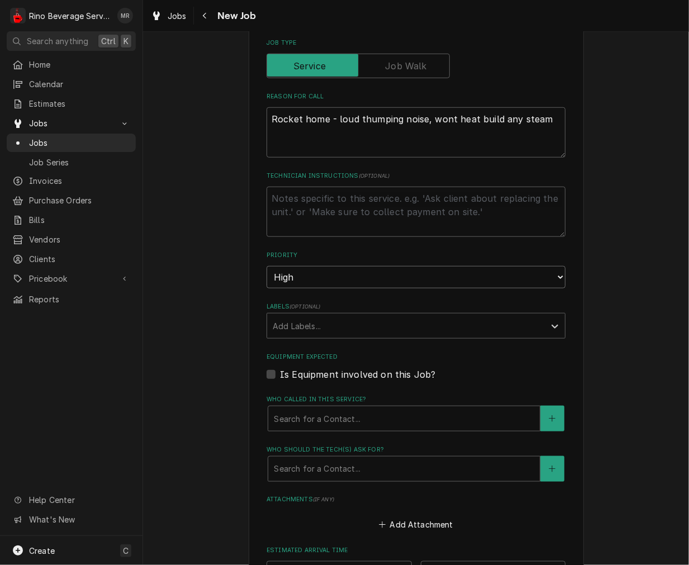
click at [267, 266] on select "No Priority Urgent High Medium Low" at bounding box center [416, 277] width 299 height 22
type textarea "x"
click at [328, 370] on label "Is Equipment involved on this Job?" at bounding box center [357, 374] width 155 height 13
click at [328, 370] on input "Equipment Expected" at bounding box center [429, 380] width 299 height 25
checkbox input "true"
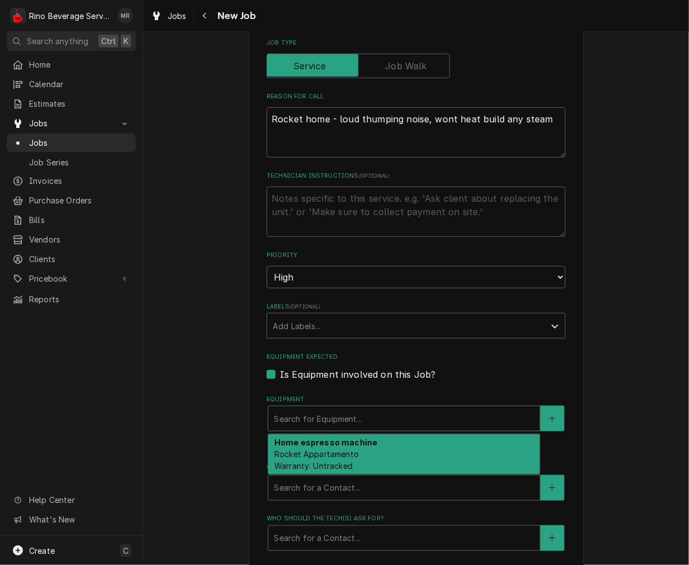
drag, startPoint x: 321, startPoint y: 419, endPoint x: 322, endPoint y: 449, distance: 30.2
click at [320, 418] on div "Equipment" at bounding box center [404, 419] width 261 height 20
click at [319, 454] on span "Rocket Appartamento Warranty: Untracked" at bounding box center [316, 459] width 84 height 21
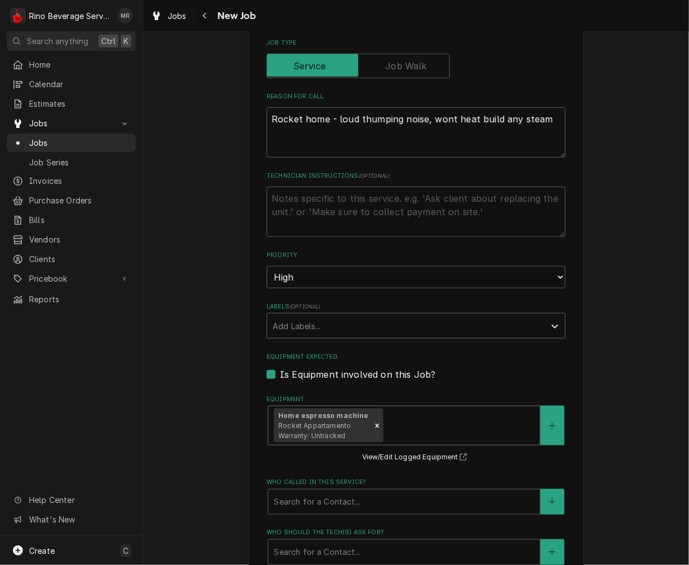
scroll to position [517, 0]
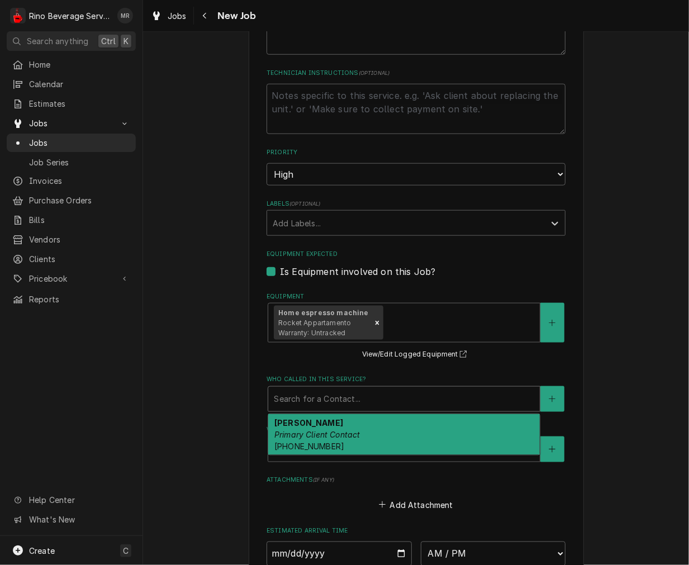
click at [334, 394] on div "Who called in this service?" at bounding box center [404, 399] width 261 height 20
click at [328, 430] on em "Primary Client Contact" at bounding box center [317, 435] width 86 height 10
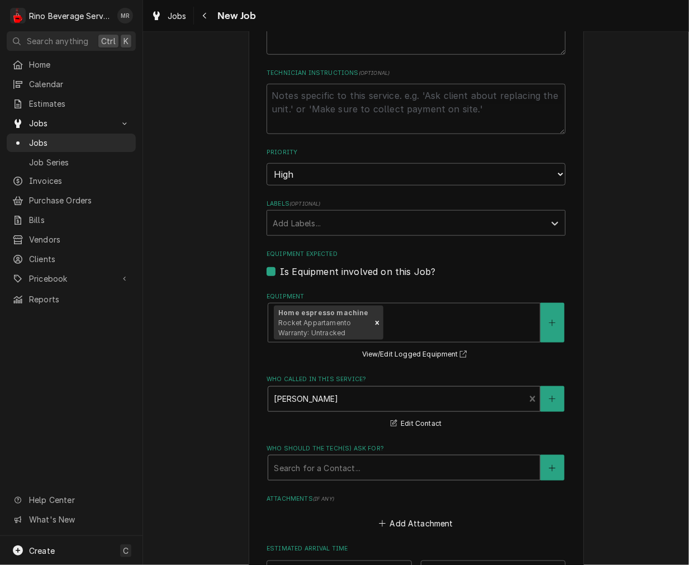
click at [312, 466] on div "Who should the tech(s) ask for?" at bounding box center [404, 468] width 261 height 20
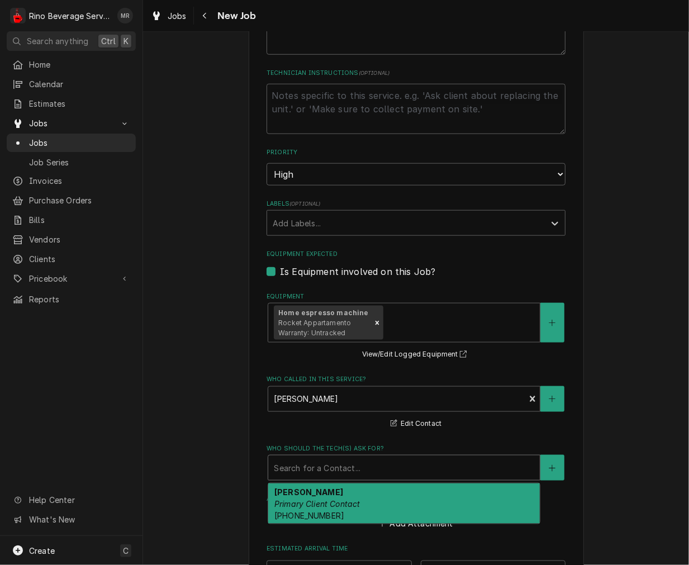
click at [305, 494] on strong "Jaree Naqvi" at bounding box center [308, 492] width 69 height 10
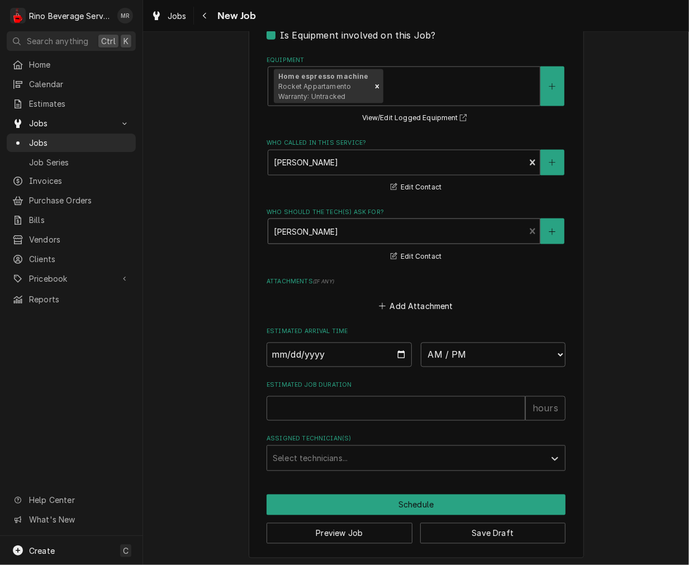
scroll to position [755, 0]
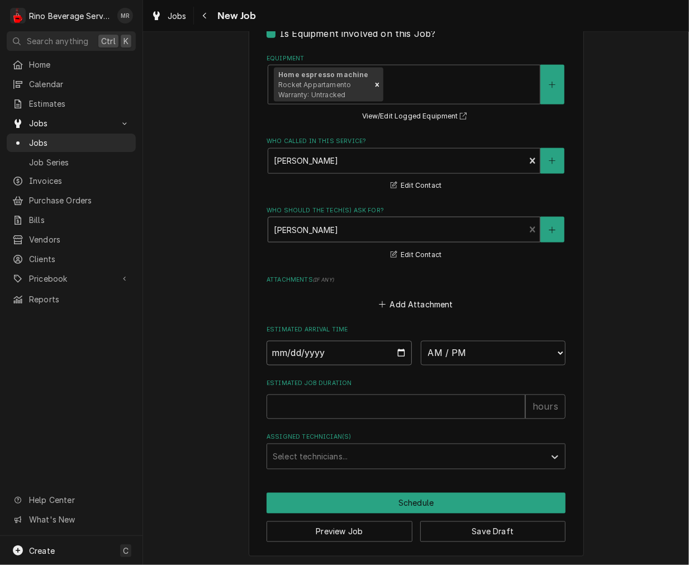
click at [396, 349] on input "Date" at bounding box center [339, 353] width 145 height 25
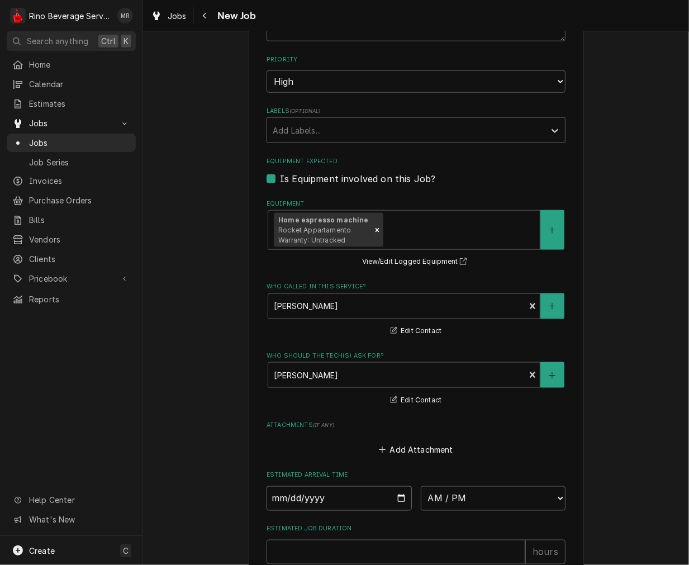
scroll to position [444, 0]
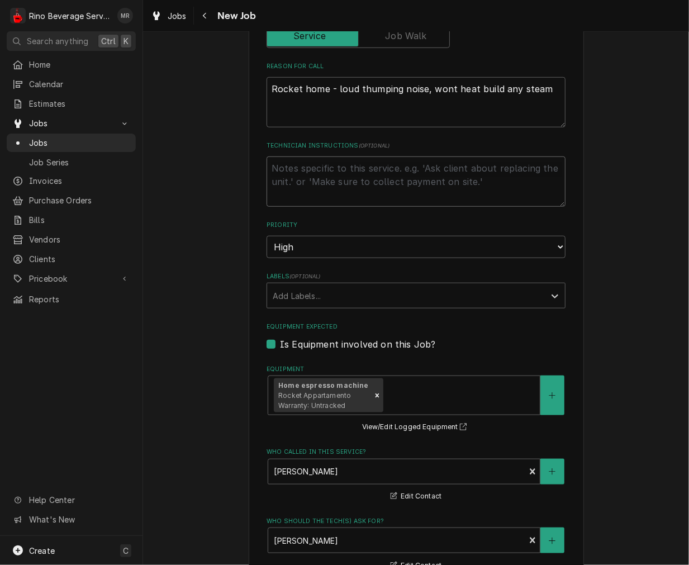
click at [335, 179] on textarea "Technician Instructions ( optional )" at bounding box center [416, 182] width 299 height 50
click at [320, 171] on textarea "Technician Instructions ( optional )" at bounding box center [416, 182] width 299 height 50
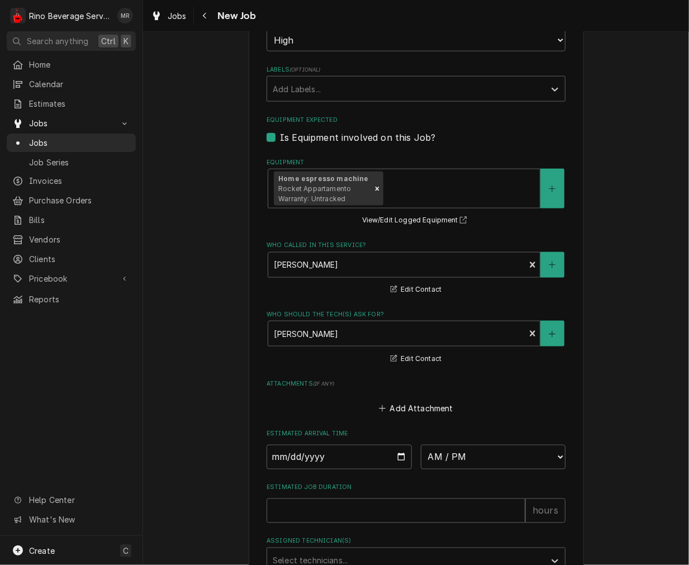
scroll to position [755, 0]
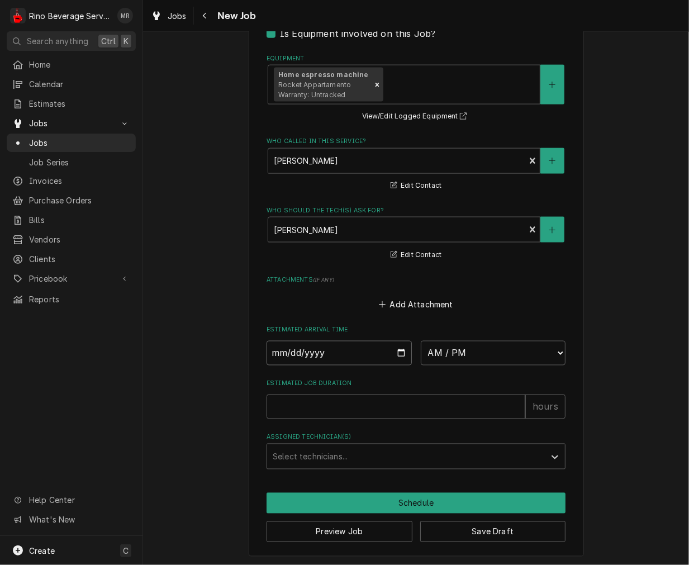
click at [395, 349] on input "Date" at bounding box center [339, 353] width 145 height 25
type textarea "x"
type input "2025-10-07"
drag, startPoint x: 467, startPoint y: 354, endPoint x: 457, endPoint y: 371, distance: 19.6
click at [467, 354] on select "AM / PM 6:00 AM 6:15 AM 6:30 AM 6:45 AM 7:00 AM 7:15 AM 7:30 AM 7:45 AM 8:00 AM…" at bounding box center [493, 353] width 145 height 25
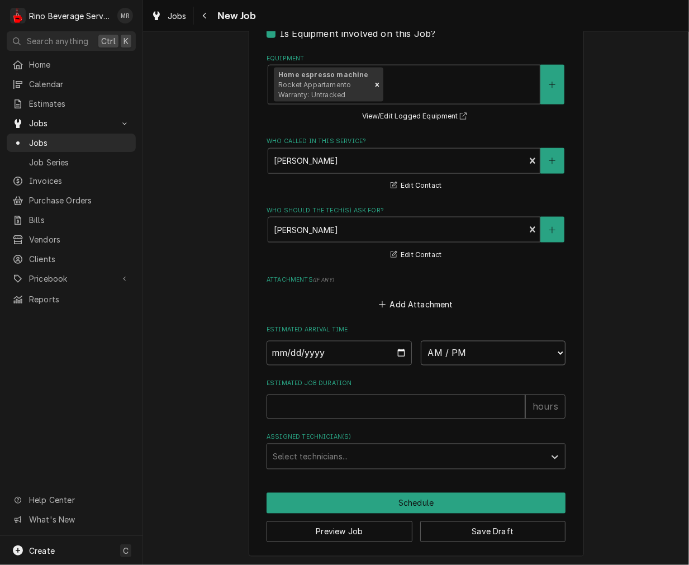
type textarea "x"
select select "10:30:00"
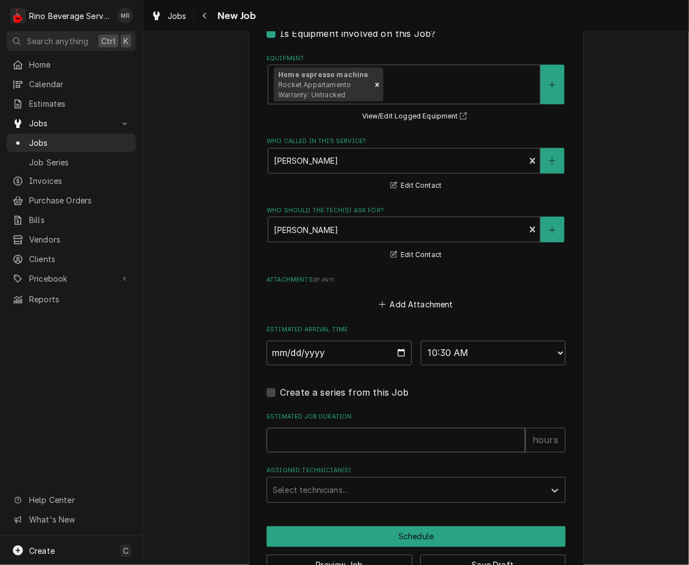
click at [391, 429] on input "Estimated Job Duration" at bounding box center [396, 440] width 259 height 25
type textarea "x"
type input "2"
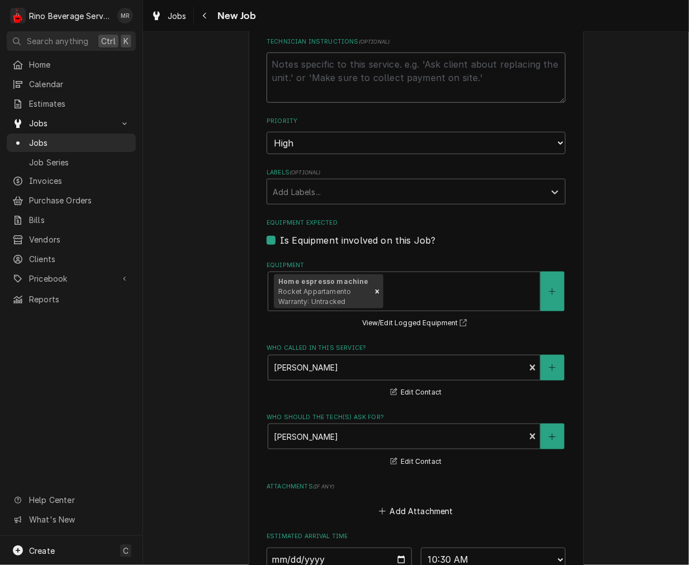
click at [325, 90] on textarea "Technician Instructions ( optional )" at bounding box center [416, 78] width 299 height 50
type textarea "x"
type textarea "*"
type textarea "x"
type textarea "**"
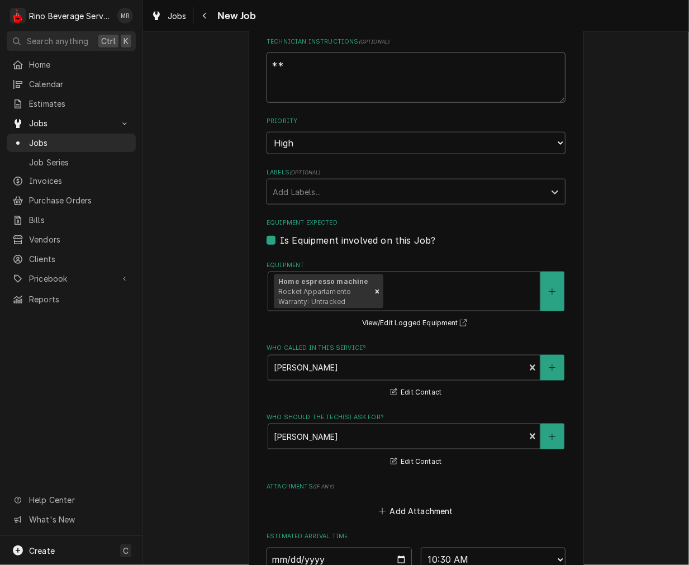
type textarea "x"
type textarea "**"
type textarea "x"
type textarea "** s"
type textarea "x"
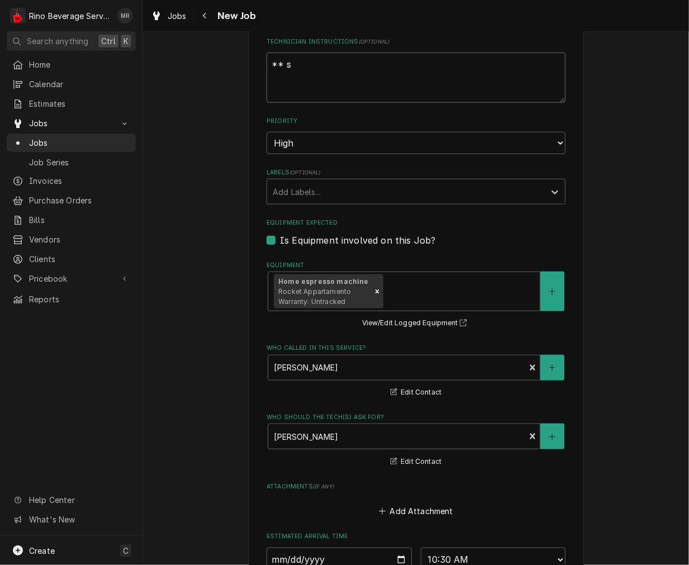
type textarea "** so"
type textarea "x"
type textarea "** som"
type textarea "x"
type textarea "** some"
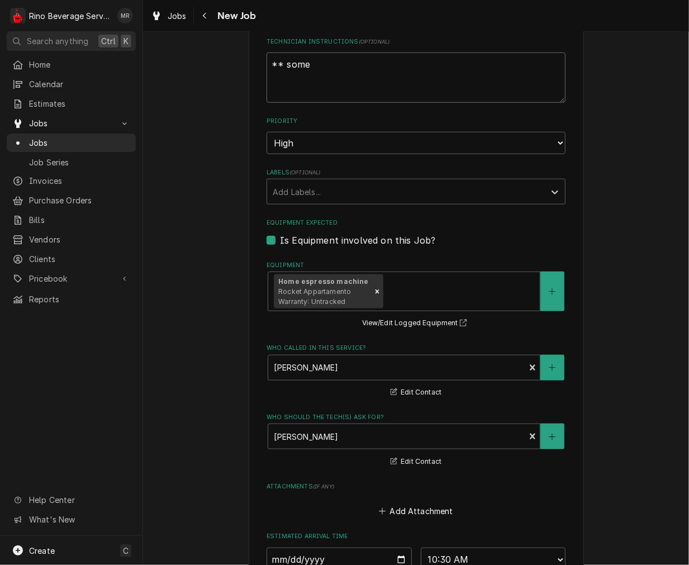
type textarea "x"
type textarea "** someo"
type textarea "x"
type textarea "** someon"
type textarea "x"
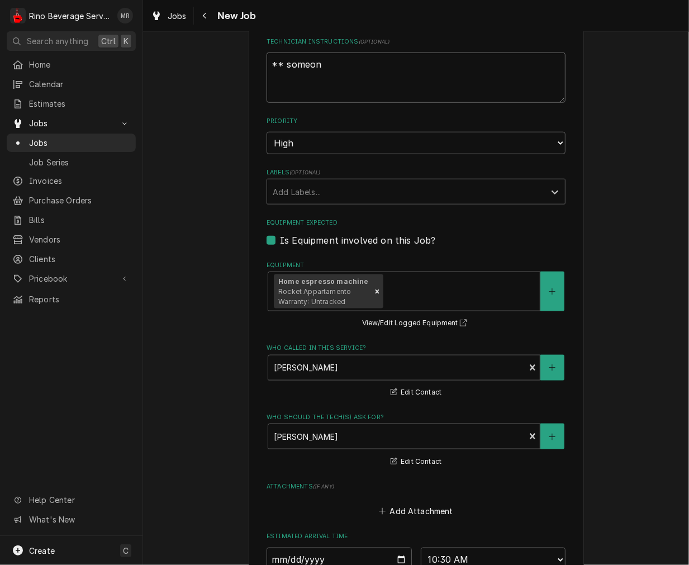
type textarea "** someone"
type textarea "x"
type textarea "** someone"
type textarea "x"
type textarea "** someone i"
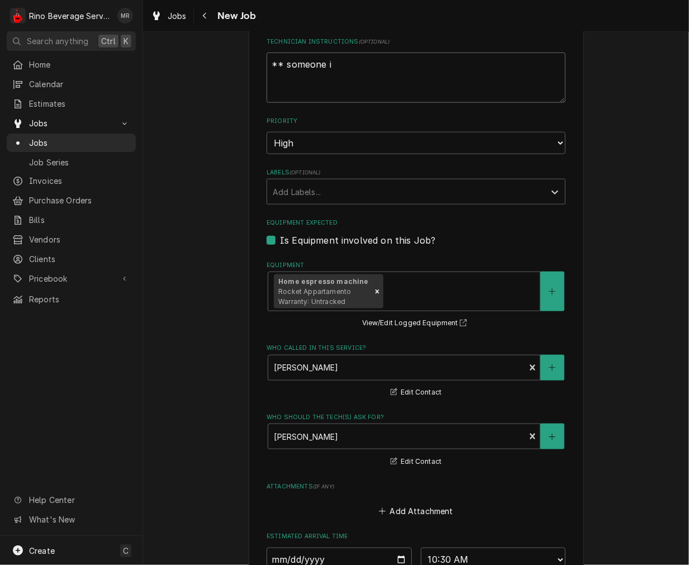
type textarea "x"
type textarea "** someone is"
type textarea "x"
type textarea "** someone is"
type textarea "x"
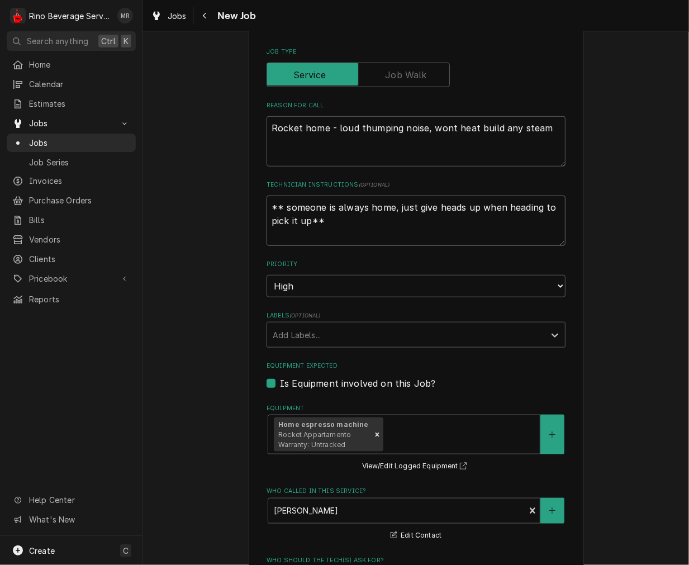
scroll to position [341, 0]
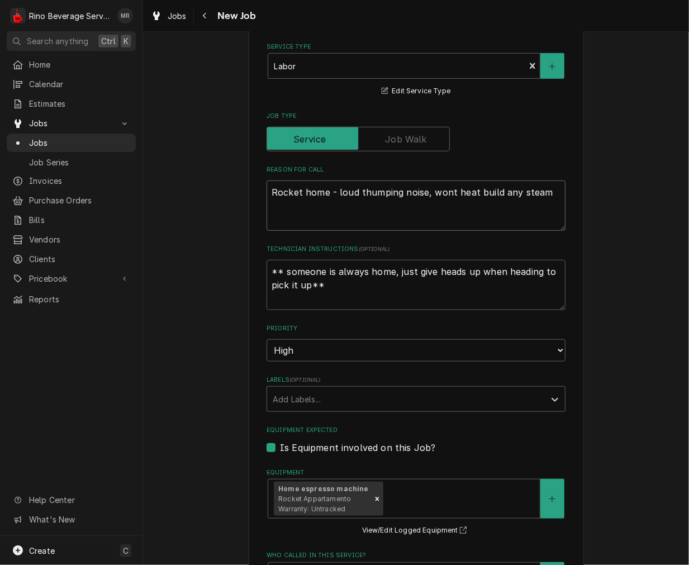
click at [464, 192] on textarea "Rocket home - loud thumping noise, wont heat build any steam" at bounding box center [416, 206] width 299 height 50
click at [467, 196] on textarea "Rocket home - loud thumping noise, wont heat build any steam" at bounding box center [416, 206] width 299 height 50
drag, startPoint x: 554, startPoint y: 190, endPoint x: 575, endPoint y: 196, distance: 21.4
click at [554, 189] on textarea "Rocket home - loud thumping noise, wont heat or build any steam" at bounding box center [416, 206] width 299 height 50
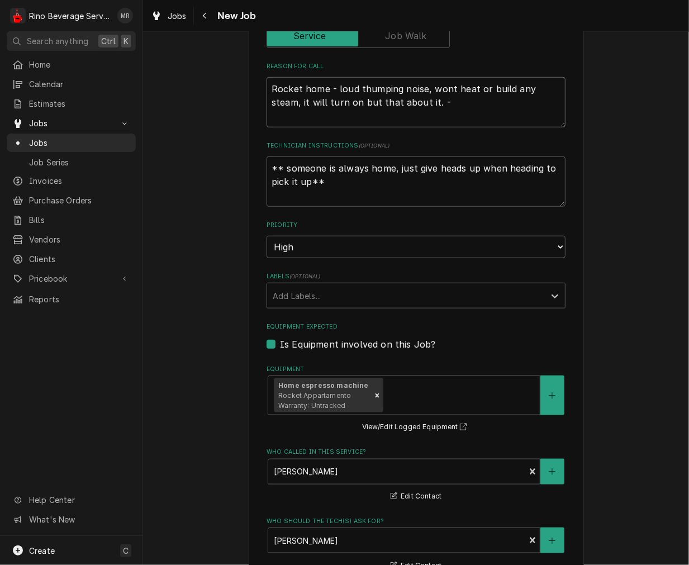
scroll to position [755, 0]
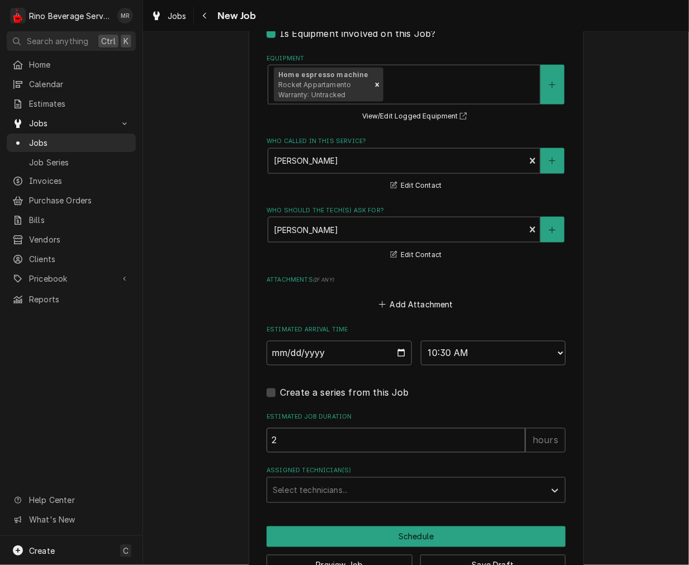
click at [378, 447] on input "2" at bounding box center [396, 440] width 259 height 25
drag, startPoint x: 348, startPoint y: 501, endPoint x: 343, endPoint y: 494, distance: 9.3
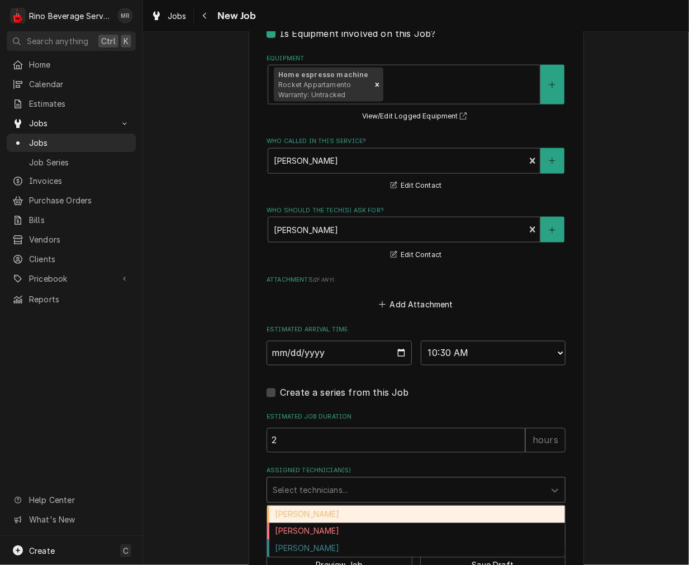
click at [300, 509] on div "Damon Rinehart" at bounding box center [416, 514] width 298 height 17
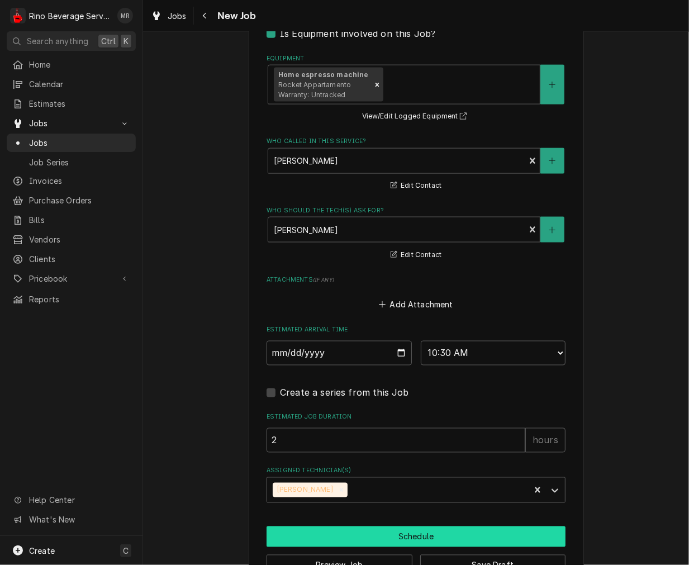
click at [320, 533] on button "Schedule" at bounding box center [416, 537] width 299 height 21
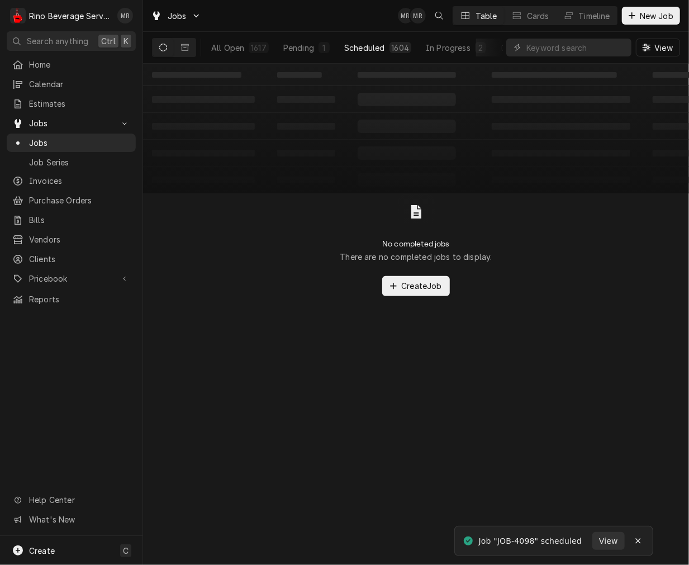
drag, startPoint x: 371, startPoint y: 47, endPoint x: 390, endPoint y: 50, distance: 19.3
click at [371, 47] on div "Scheduled" at bounding box center [364, 48] width 40 height 12
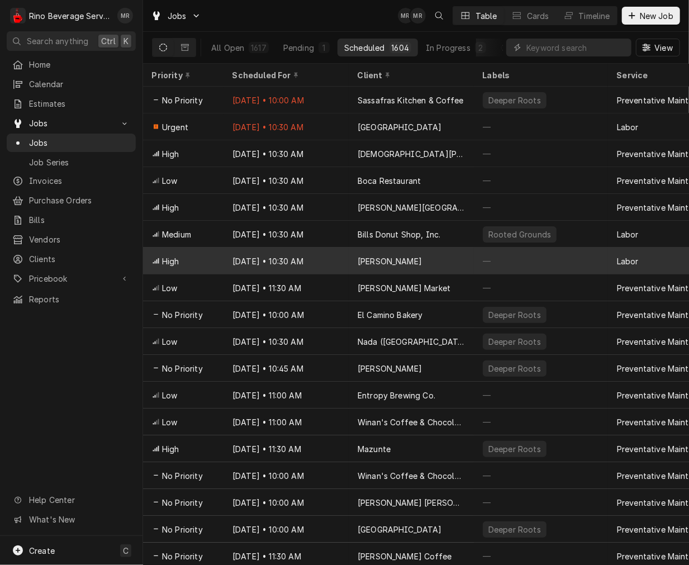
click at [392, 256] on div "[PERSON_NAME]" at bounding box center [390, 261] width 64 height 12
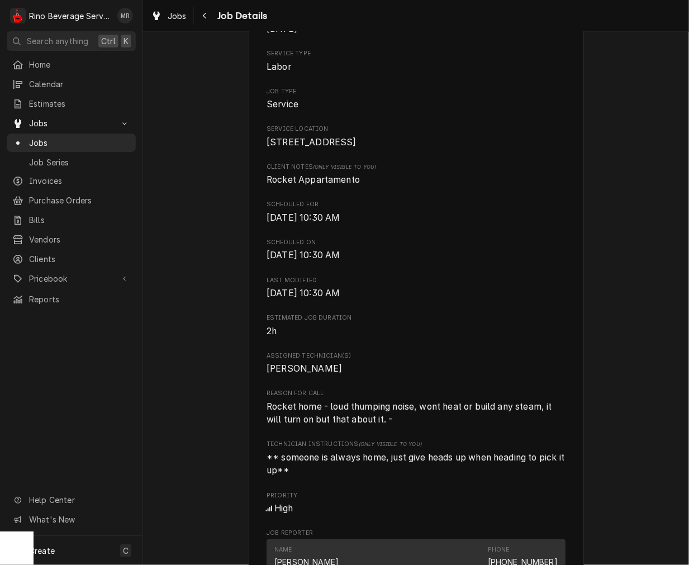
scroll to position [207, 0]
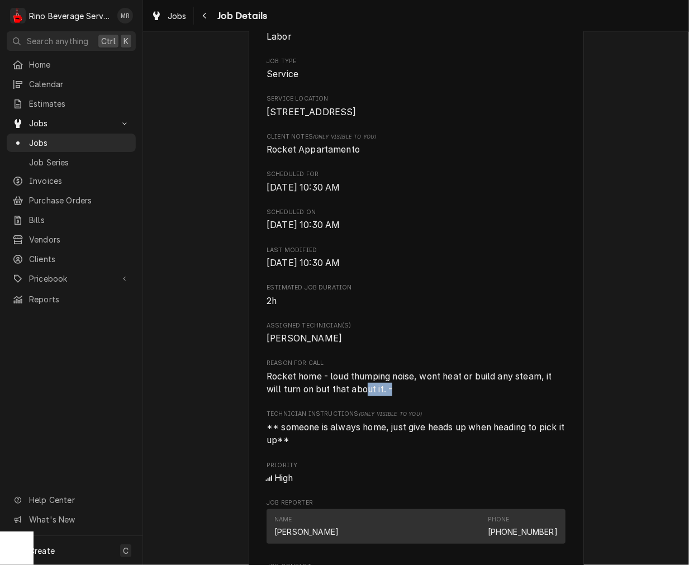
drag, startPoint x: 401, startPoint y: 398, endPoint x: 362, endPoint y: 415, distance: 42.8
click at [362, 415] on div "Roopairs Job ID JOB-4098 Date Received [DATE] Service Type Labor Job Type Servi…" at bounding box center [416, 331] width 299 height 775
click at [411, 420] on div "Roopairs Job ID JOB-4098 Date Received [DATE] Service Type Labor Job Type Servi…" at bounding box center [416, 331] width 299 height 775
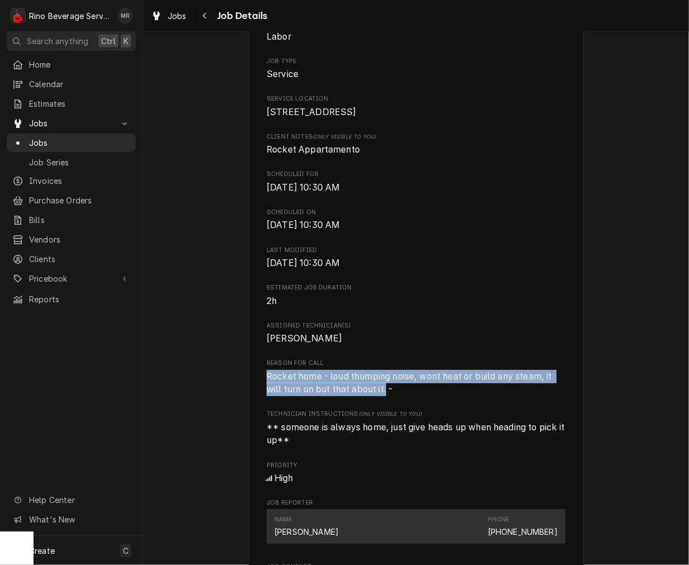
drag, startPoint x: 381, startPoint y: 406, endPoint x: 261, endPoint y: 390, distance: 121.8
click at [261, 390] on div "[PERSON_NAME] [STREET_ADDRESS] Open in Maps Roopairs Job ID JOB-4098 Date Recei…" at bounding box center [416, 378] width 335 height 1026
copy span "Rocket home - loud thumping noise, wont heat or build any steam, it will turn o…"
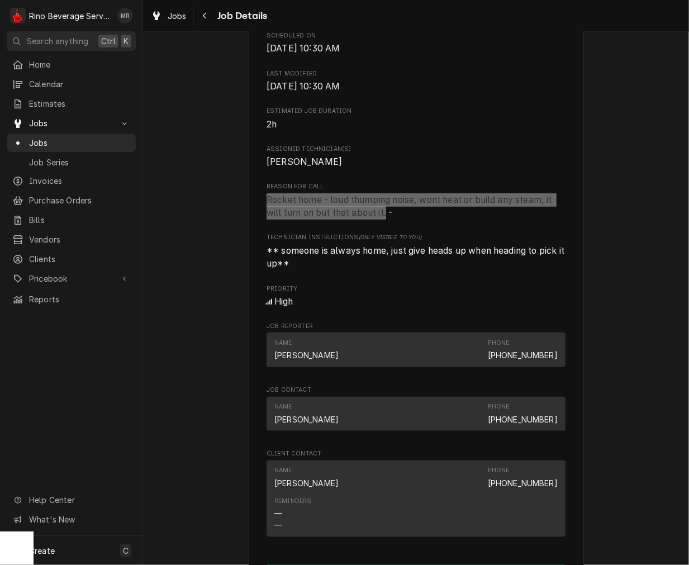
scroll to position [414, 0]
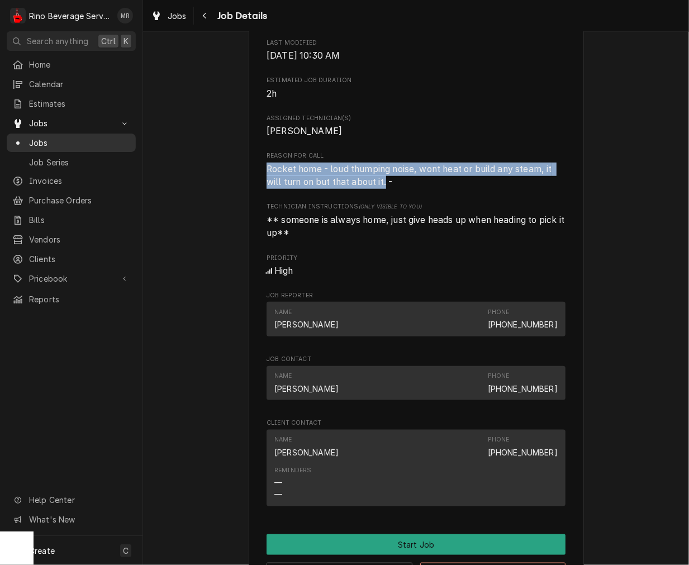
click at [50, 138] on span "Jobs" at bounding box center [79, 143] width 101 height 12
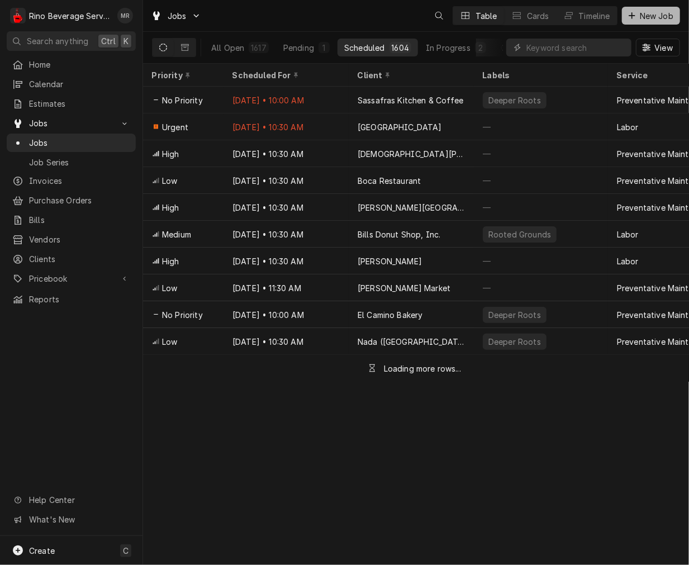
click at [651, 20] on span "New Job" at bounding box center [657, 16] width 38 height 12
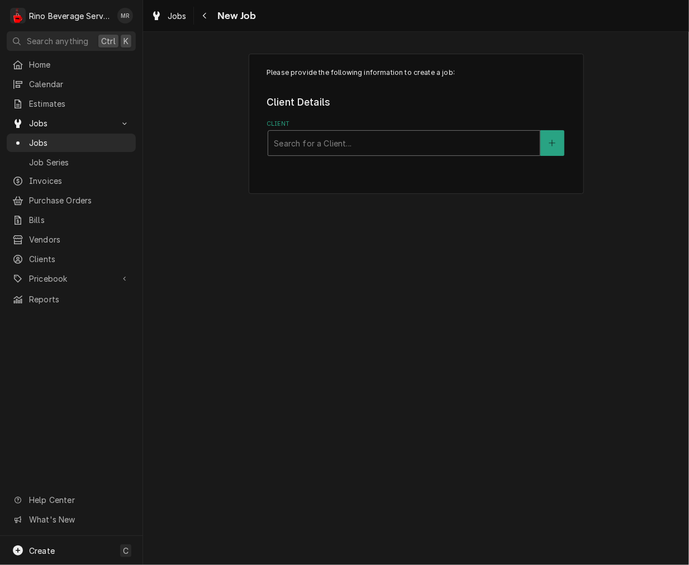
click at [409, 143] on div "Client" at bounding box center [404, 143] width 261 height 20
type input "Game Day Grill"
click at [559, 146] on button "Client" at bounding box center [552, 143] width 23 height 26
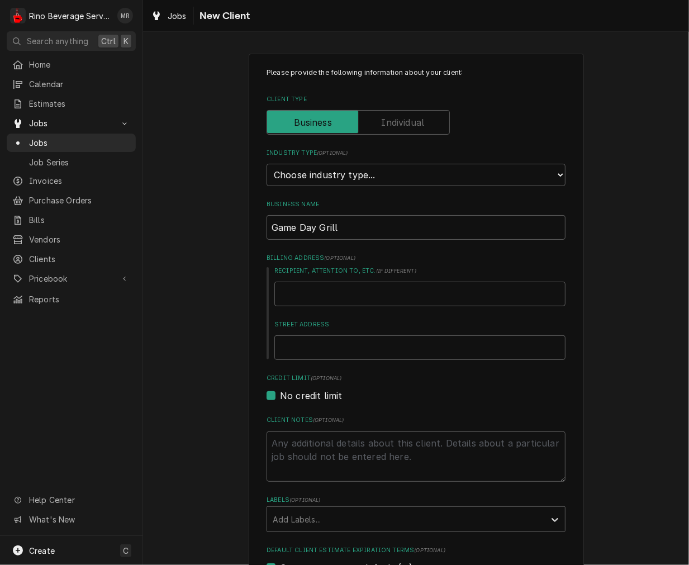
scroll to position [207, 0]
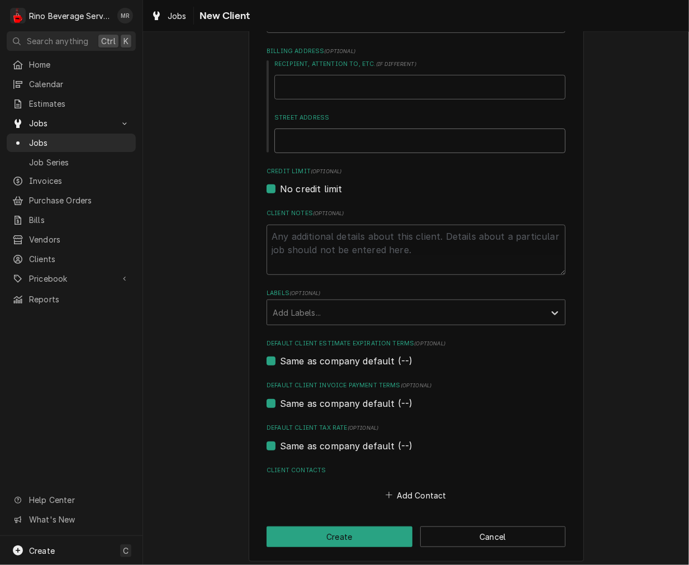
click at [392, 140] on input "Street Address" at bounding box center [419, 141] width 291 height 25
type textarea "x"
type input "7"
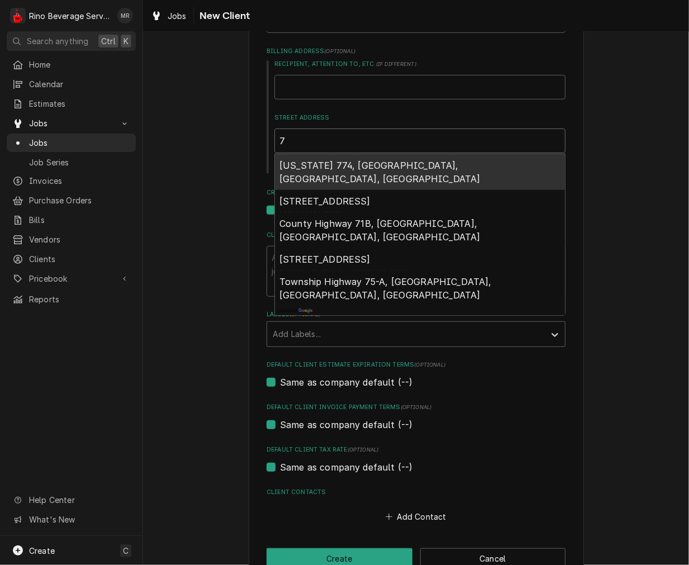
type textarea "x"
type input "75"
type textarea "x"
type input "757"
type textarea "x"
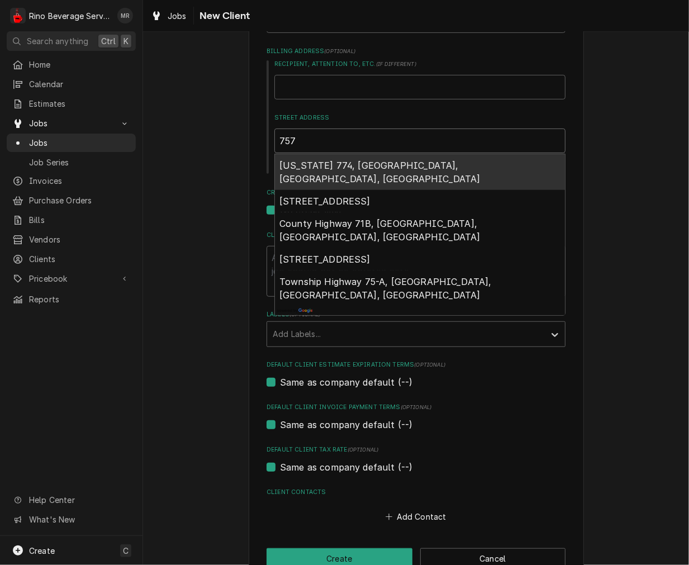
type input "7576"
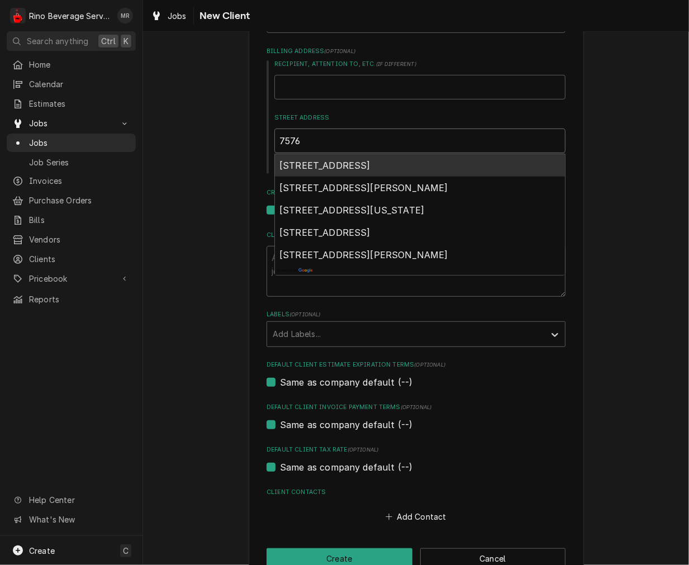
type textarea "x"
type input "7576"
type textarea "x"
type input "7576 b"
type textarea "x"
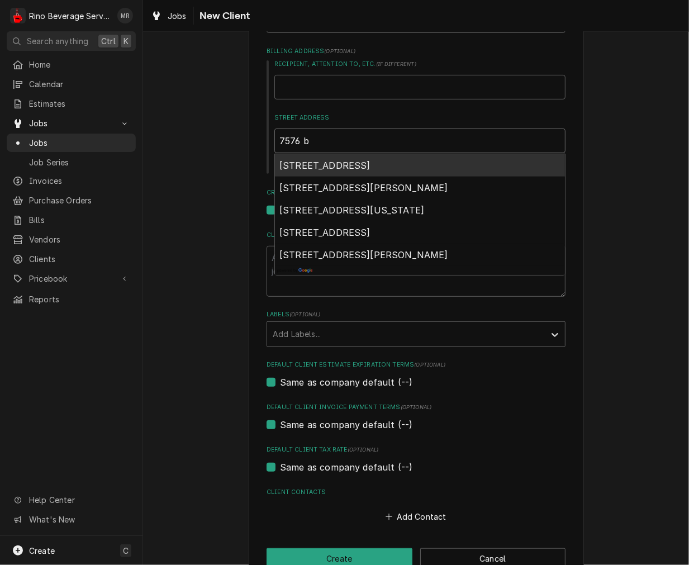
type input "7576"
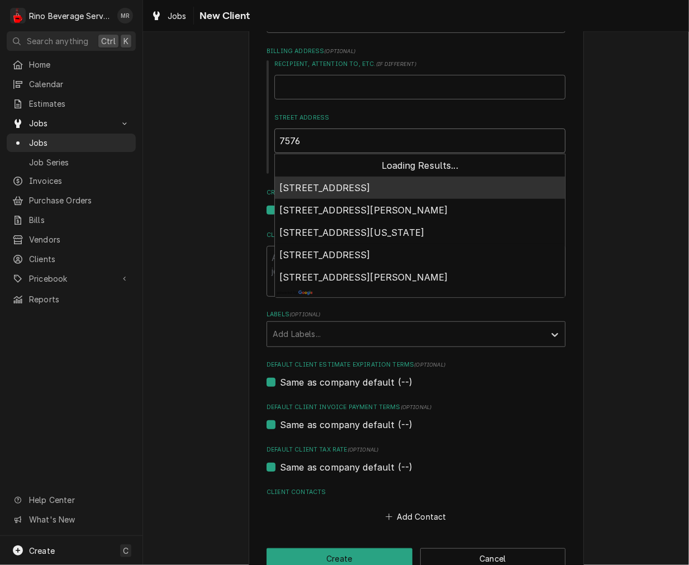
type textarea "x"
type input "7576 n"
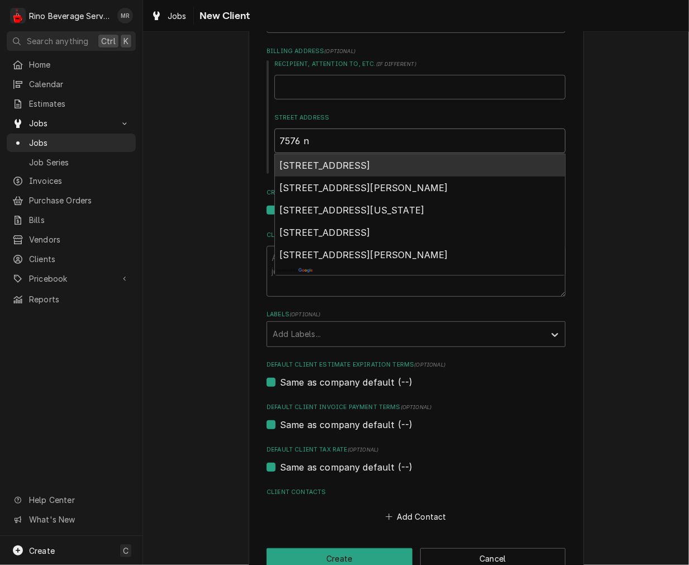
type textarea "x"
type input "7576 no"
type textarea "x"
type input "7576 not"
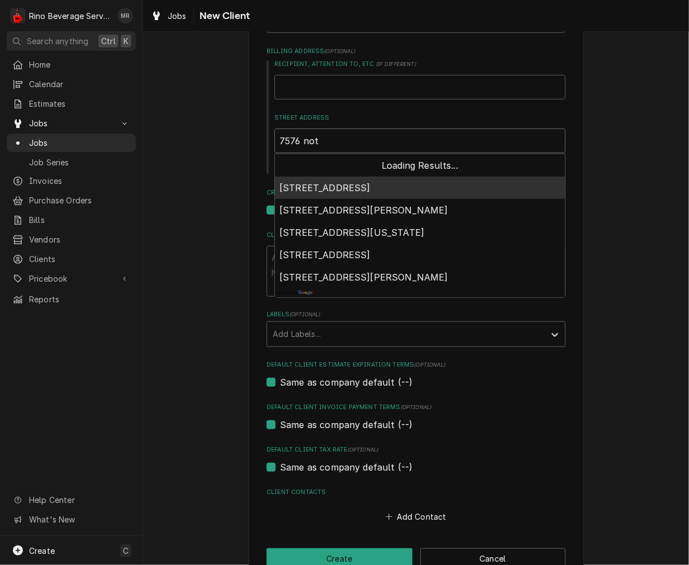
type textarea "x"
type input "7576 noth"
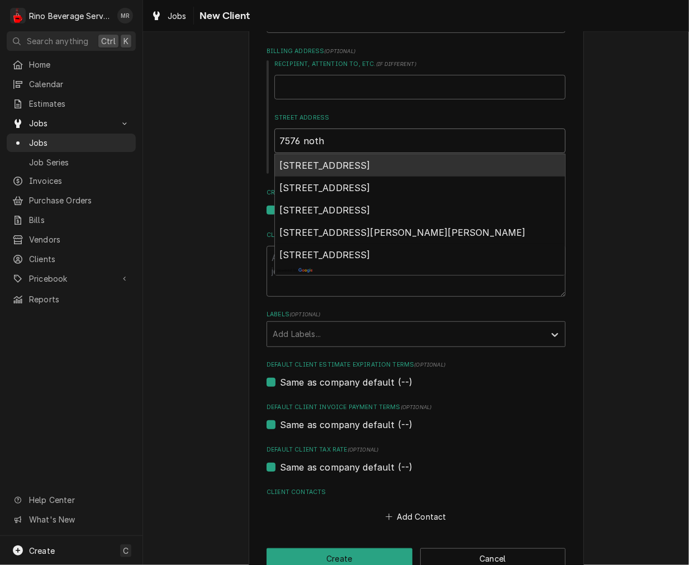
type textarea "x"
type input "7576 noths"
type textarea "x"
type input "7576 nothst"
type textarea "x"
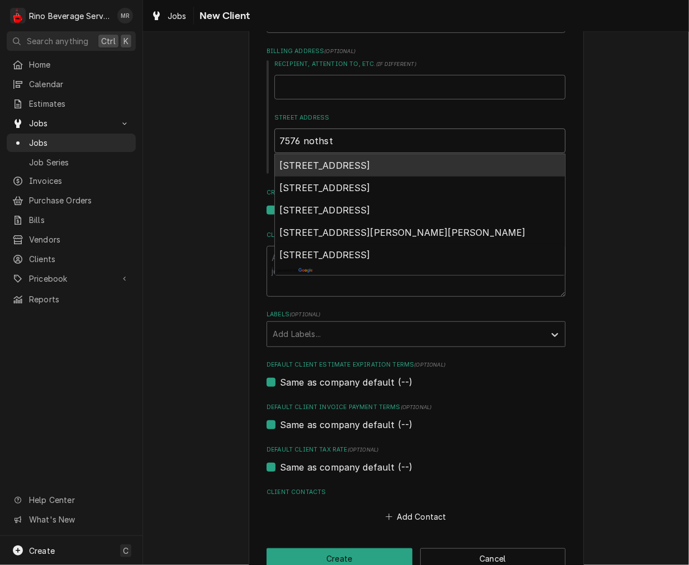
type input "7576 nothsta"
type textarea "x"
type input "7576 nothstat"
type textarea "x"
type input "7576 nothstate"
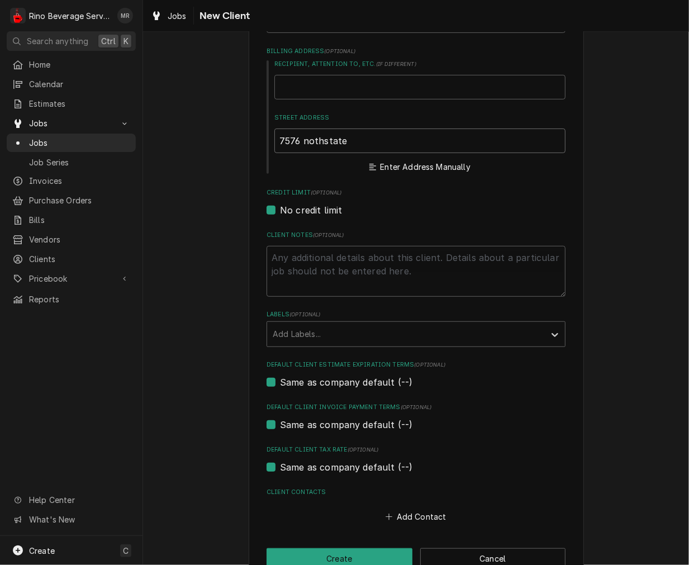
type textarea "x"
type input "7576 nothstat"
type textarea "x"
type input "7576 nothsta"
type textarea "x"
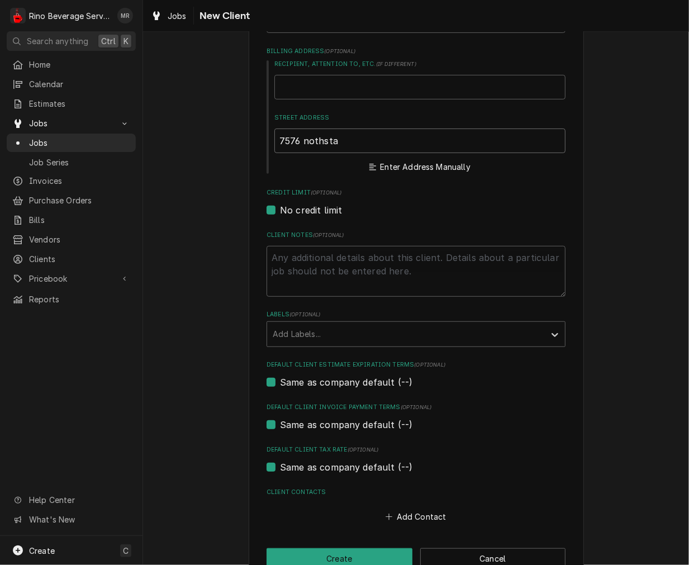
type input "7576 nothst"
type textarea "x"
type input "7576 noths"
type textarea "x"
type input "7576 noth"
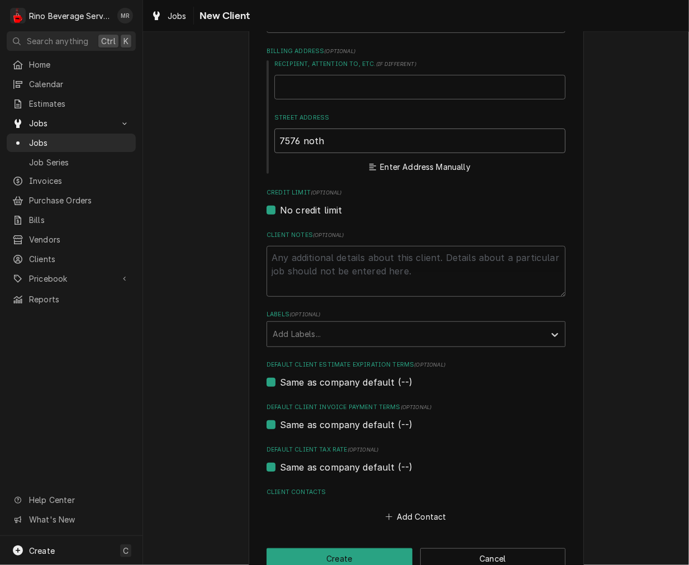
type textarea "x"
type input "7576 noth"
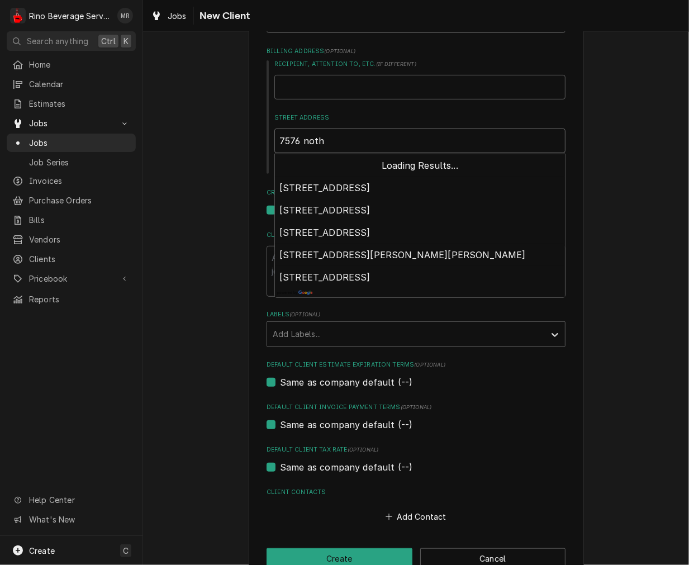
type textarea "x"
type input "7576 noth s"
type textarea "x"
type input "7576 noth st"
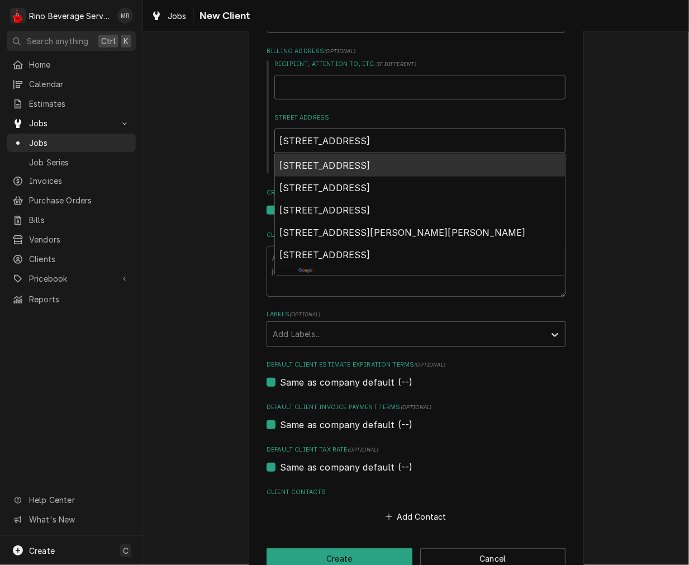
type textarea "x"
type input "7576 noth sta"
type textarea "x"
type input "7576 noth stat"
type textarea "x"
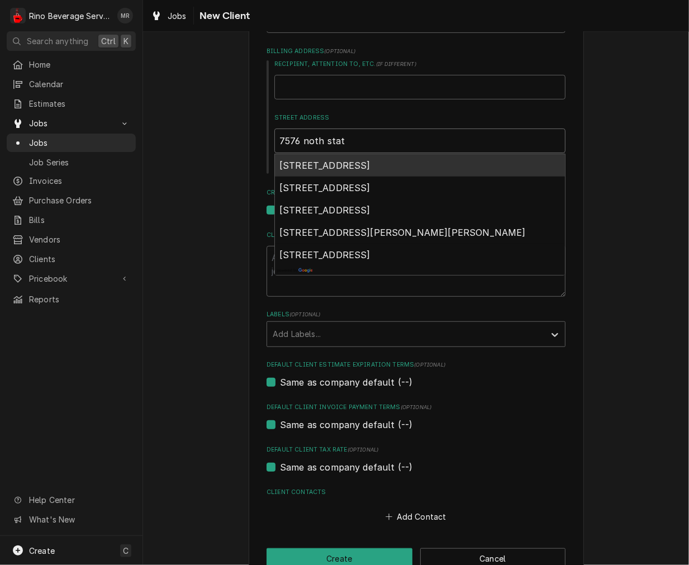
type input "7576 noth state"
type textarea "x"
type input "7576 noth state"
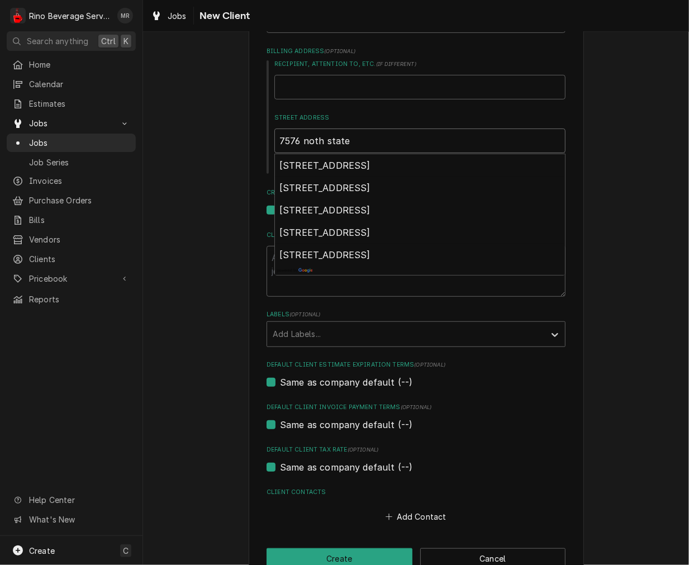
click at [309, 136] on input "7576 noth state" at bounding box center [419, 141] width 291 height 25
type textarea "x"
type input "7576 north state"
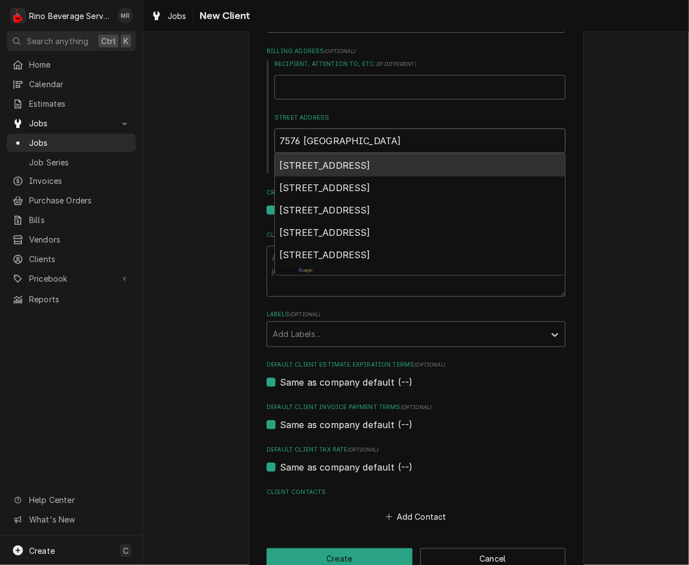
click at [359, 141] on input "7576 north state" at bounding box center [419, 141] width 291 height 25
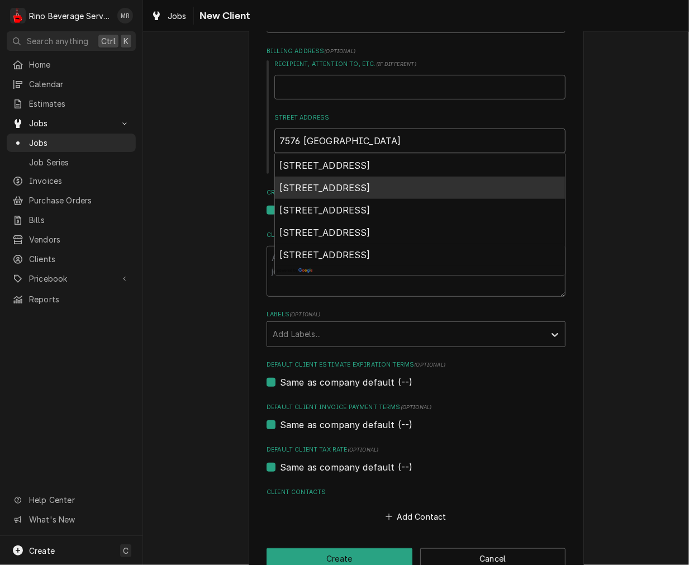
click at [371, 182] on span "7576 State Route 48, Waynesville, OH, USA" at bounding box center [325, 187] width 91 height 11
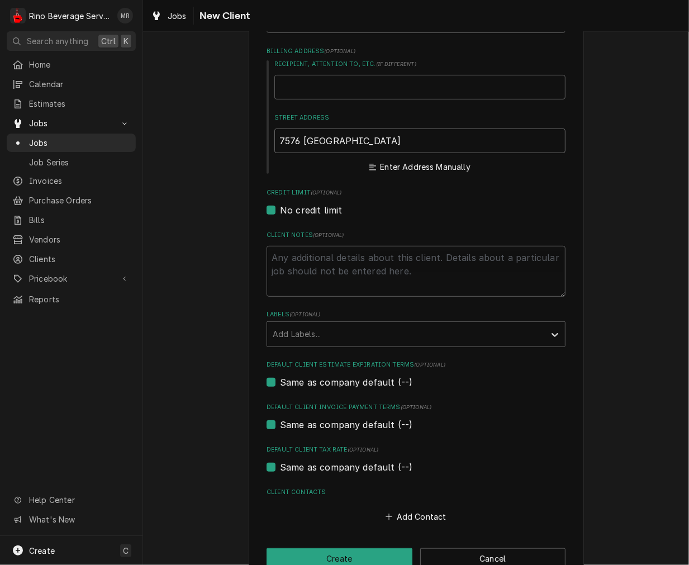
type textarea "x"
type input "7576 OH-48"
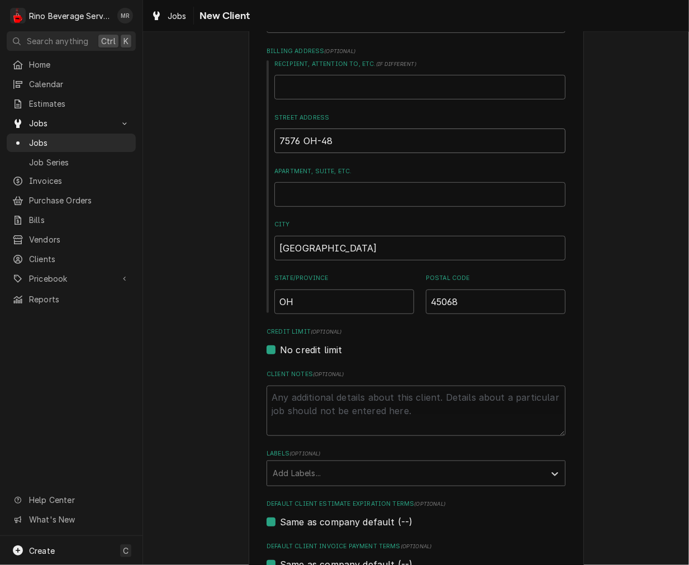
click at [297, 139] on input "7576 OH-48" at bounding box center [419, 141] width 291 height 25
type textarea "x"
type input "7576 NOH-48"
type textarea "x"
type input "7576 N OH-48"
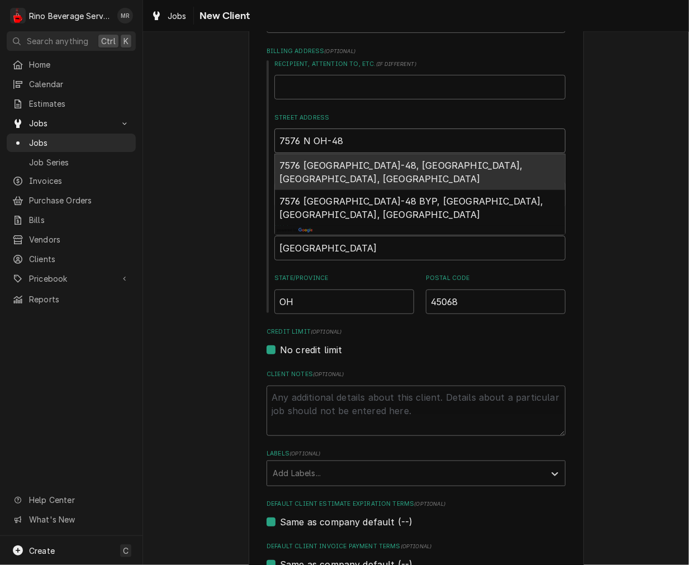
click at [357, 165] on span "7576 OH-48, Waynesville, OH, USA" at bounding box center [401, 172] width 243 height 25
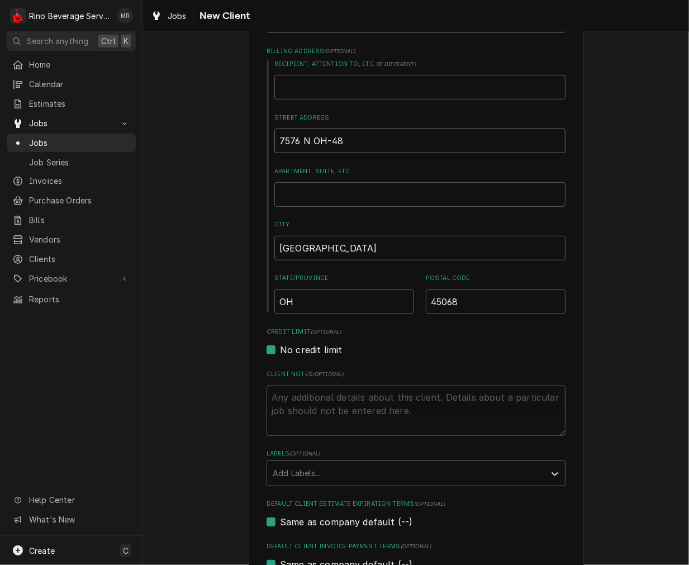
type textarea "x"
type input "7576 OH-48"
click at [297, 140] on input "7576 OH-48" at bounding box center [419, 141] width 291 height 25
type textarea "x"
type input "7576 NOH-48"
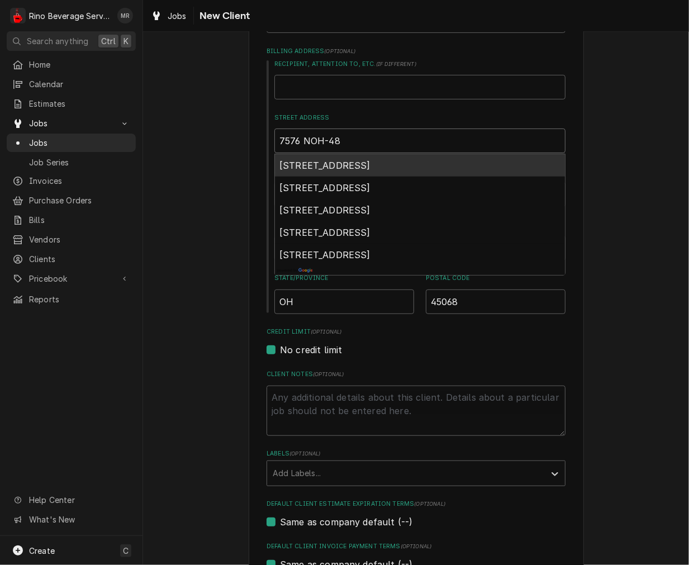
type textarea "x"
type input "7576 N OH-48"
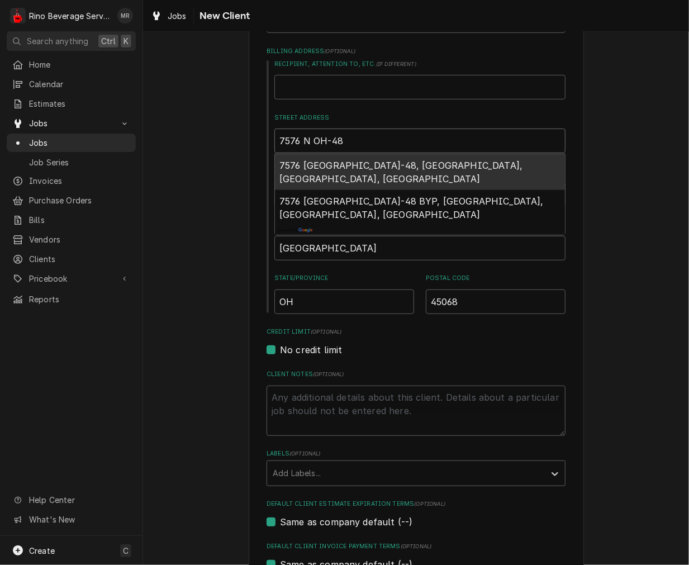
type textarea "x"
type input "7576 N OH-48"
click at [645, 154] on div "Please provide the following information about your client: Client Type Industr…" at bounding box center [416, 285] width 546 height 896
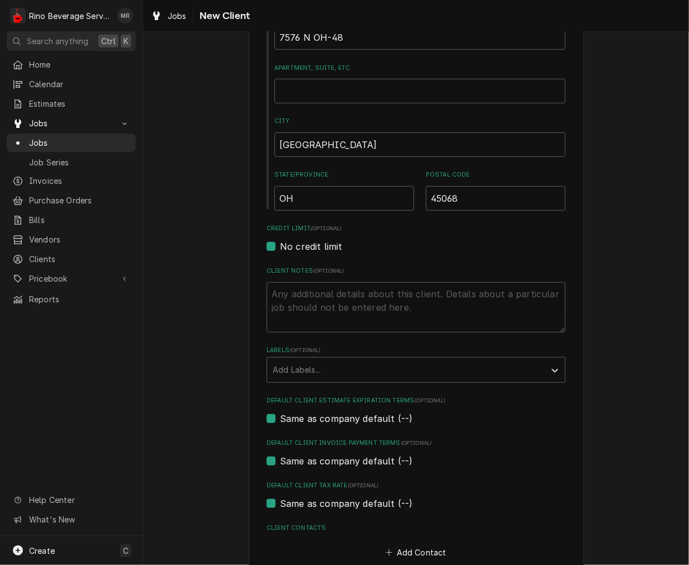
scroll to position [372, 0]
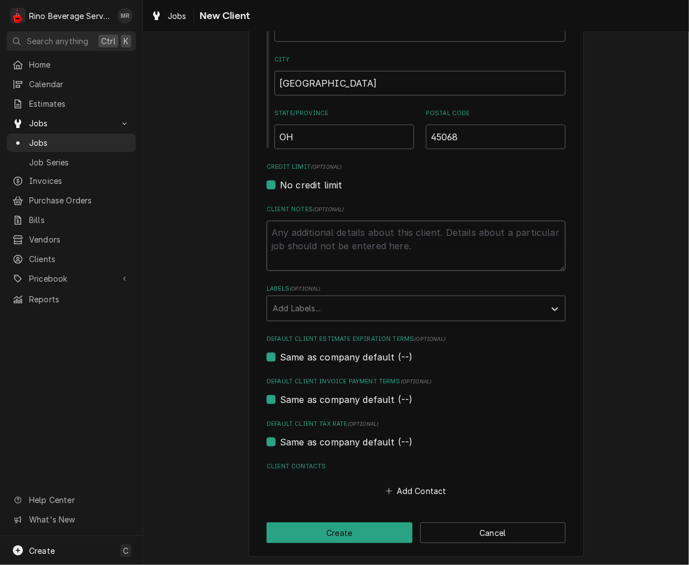
click at [424, 256] on textarea "Client Notes ( optional )" at bounding box center [416, 246] width 299 height 50
paste textarea "Game Dy Grille 7576 North State Route 48 Waynesville OH 45068"
type textarea "x"
type textarea "Game Dy Grille 7576 North State Route 48 Waynesville OH 45068"
click at [303, 233] on textarea "Game Dy Grille 7576 North State Route 48 Waynesville OH 45068" at bounding box center [416, 246] width 299 height 50
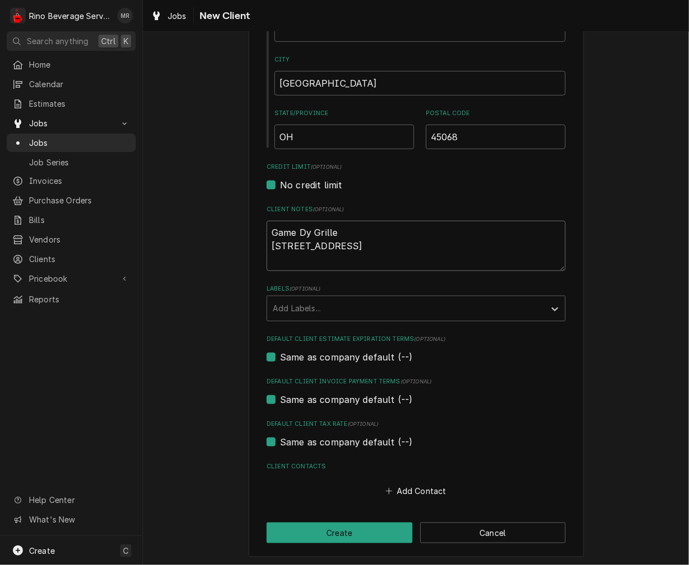
click at [299, 233] on textarea "Game Dy Grille 7576 North State Route 48 Waynesville OH 45068" at bounding box center [416, 246] width 299 height 50
type textarea "x"
type textarea "Game Day Grille 7576 North State Route 48 Waynesville OH 45068"
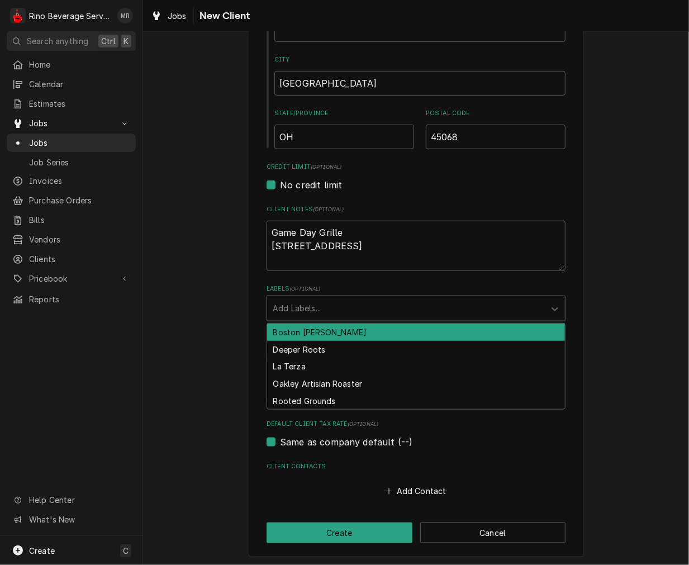
drag, startPoint x: 333, startPoint y: 306, endPoint x: 321, endPoint y: 357, distance: 52.2
click at [333, 306] on div "Labels" at bounding box center [406, 309] width 267 height 20
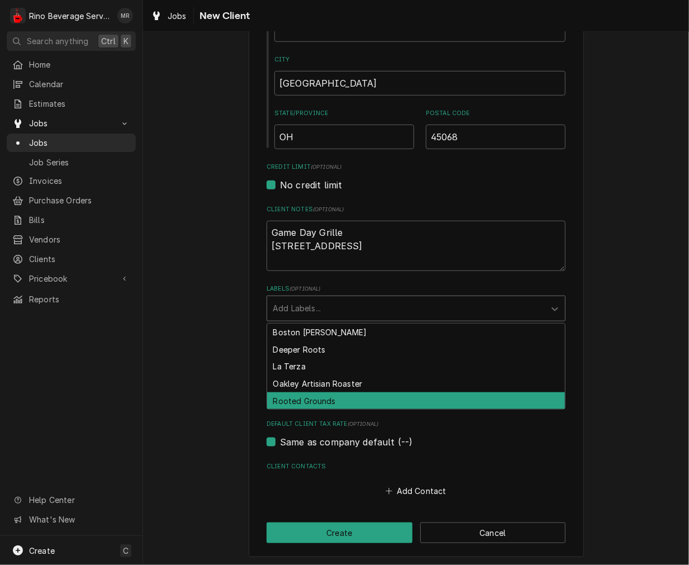
click at [311, 394] on div "Rooted Grounds" at bounding box center [416, 400] width 298 height 17
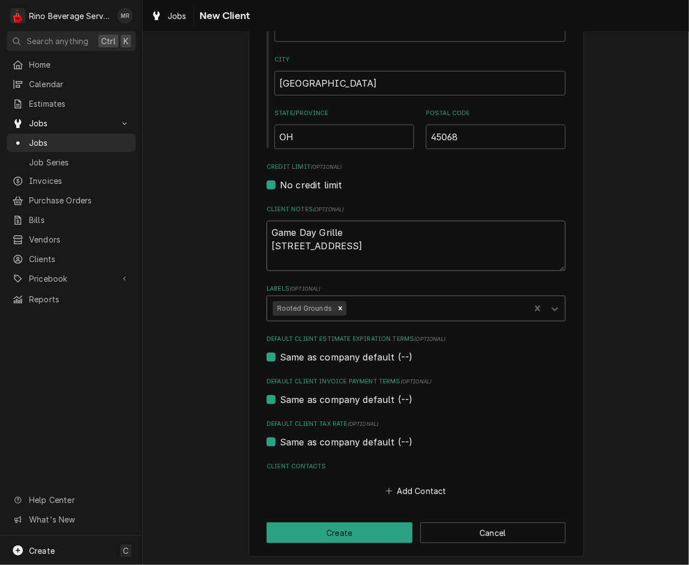
click at [267, 224] on textarea "Game Day Grille 7576 North State Route 48 Waynesville OH 45068" at bounding box center [416, 246] width 299 height 50
type textarea "x"
type textarea "RGame Day Grille 7576 North State Route 48 Waynesville OH 45068"
type textarea "x"
type textarea "RGGame Day Grille 7576 North State Route 48 Waynesville OH 45068"
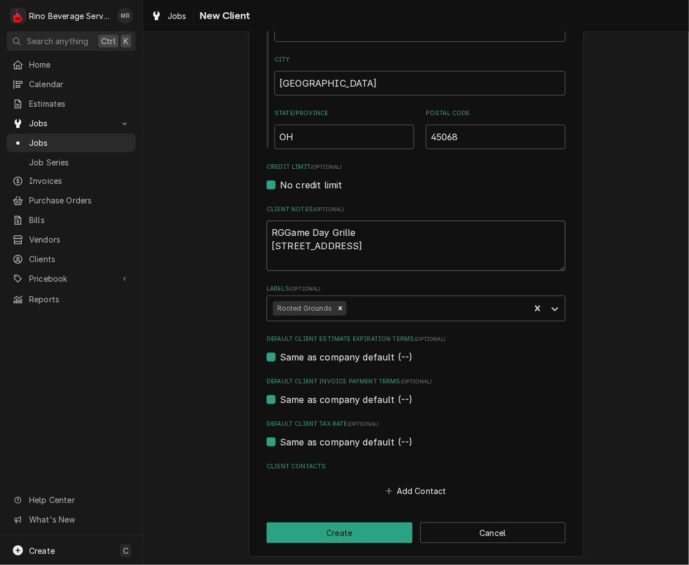
type textarea "x"
type textarea "RG Game Day Grille 7576 North State Route 48 Waynesville OH 45068"
type textarea "x"
type textarea "RG AGame Day Grille 7576 North State Route 48 Waynesville OH 45068"
type textarea "x"
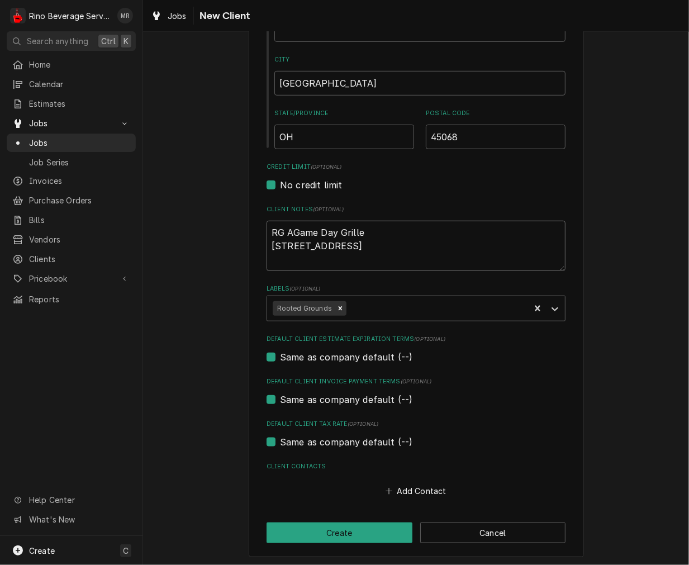
type textarea "RG ACGame Day Grille 7576 North State Route 48 Waynesville OH 45068"
type textarea "x"
type textarea "RG ACCGame Day Grille 7576 North State Route 48 Waynesville OH 45068"
type textarea "x"
type textarea "RG ACCOGame Day Grille 7576 North State Route 48 Waynesville OH 45068"
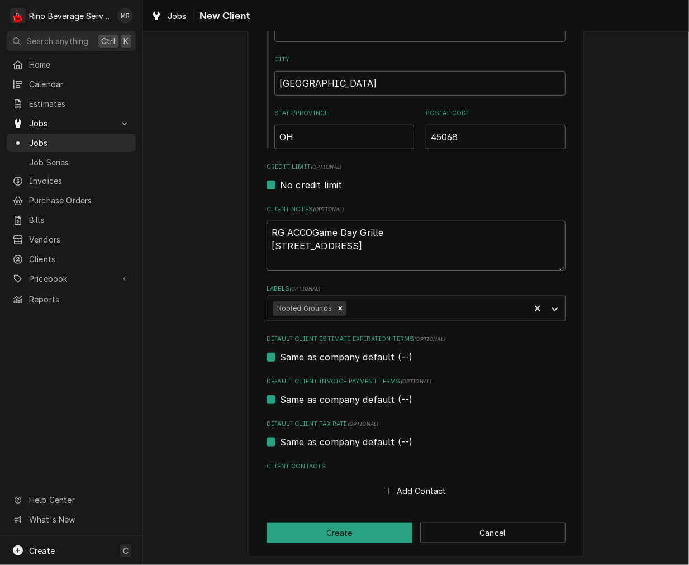
type textarea "x"
type textarea "RG ACCOUGame Day Grille 7576 North State Route 48 Waynesville OH 45068"
type textarea "x"
type textarea "RG ACCOUNGame Day Grille 7576 North State Route 48 Waynesville OH 45068"
type textarea "x"
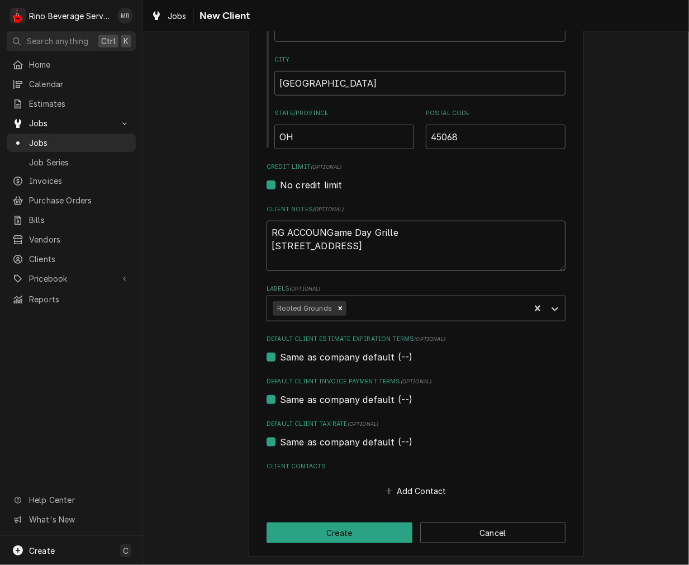
type textarea "RG ACCOUNTGame Day Grille 7576 North State Route 48 Waynesville OH 45068"
type textarea "x"
type textarea "RG ACCOUNT Game Day Grille 7576 North State Route 48 Waynesville OH 45068"
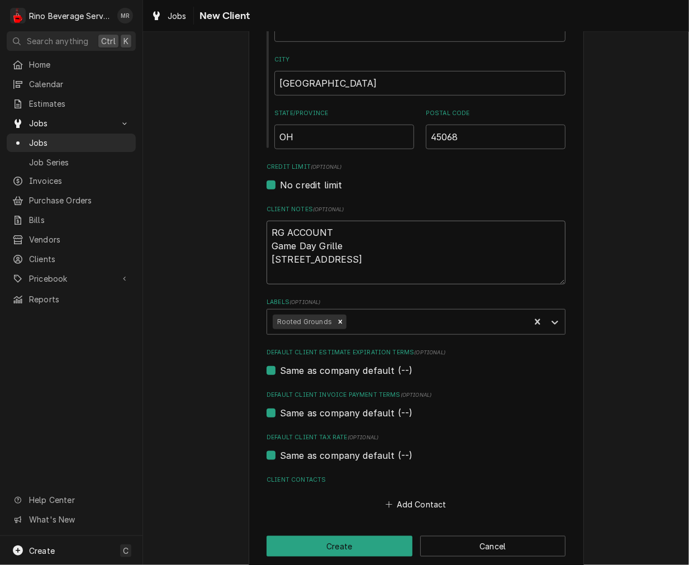
type textarea "x"
click at [306, 226] on textarea "RG ACCOUNT Game Day Grille 7576 North State Route 48 Waynesville OH 45068" at bounding box center [416, 253] width 299 height 64
type textarea "RG ACCOUNT Game Day Grille 7576 North State Route 48 Waynesville OH 45068"
click at [410, 499] on button "Add Contact" at bounding box center [416, 505] width 64 height 16
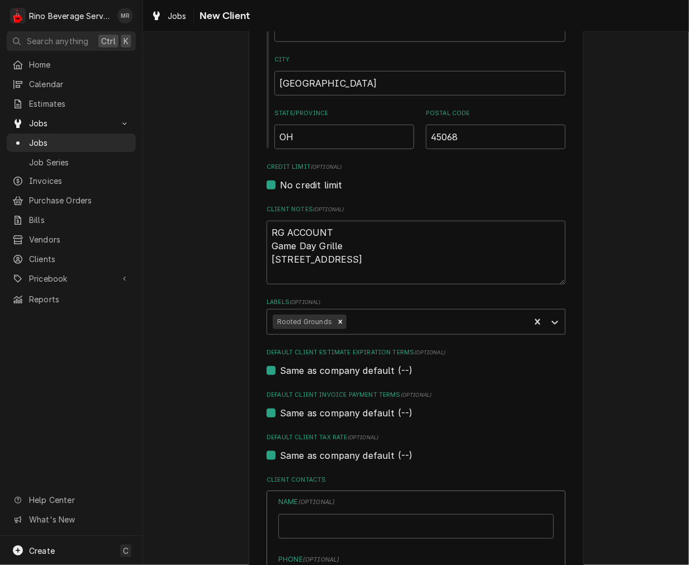
type textarea "x"
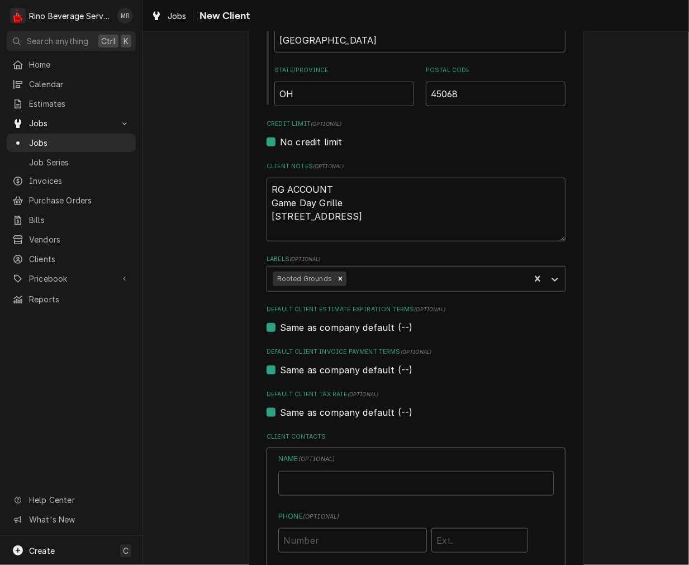
scroll to position [476, 0]
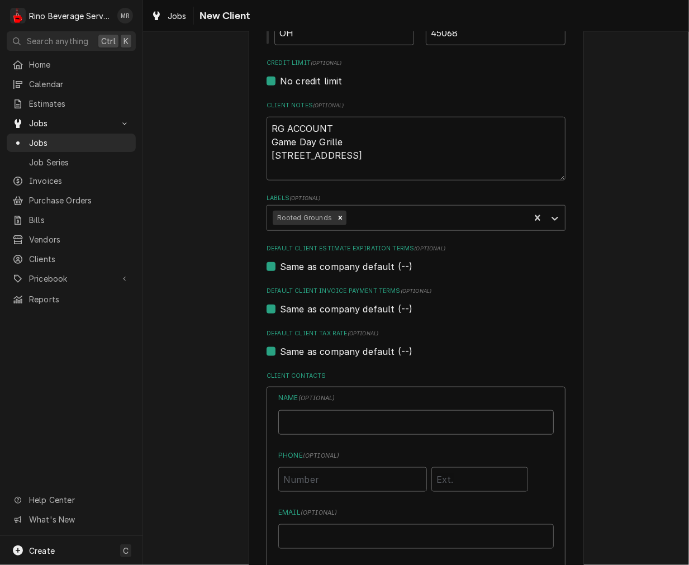
click at [311, 426] on input "Business Name" at bounding box center [416, 422] width 276 height 25
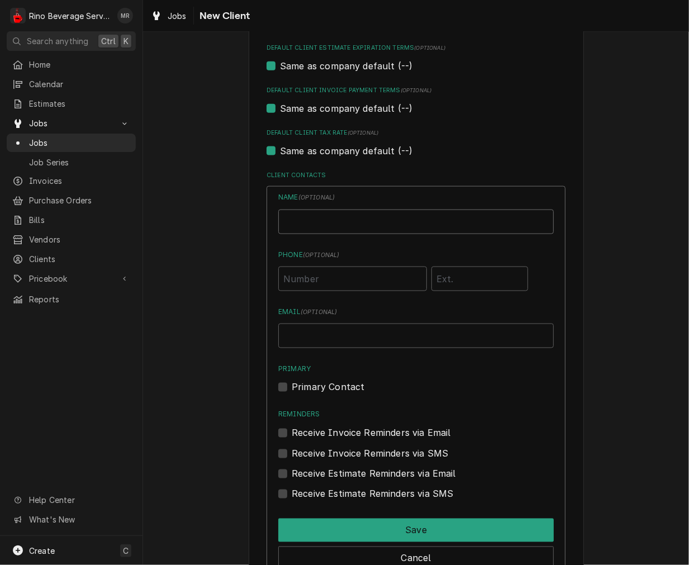
scroll to position [683, 0]
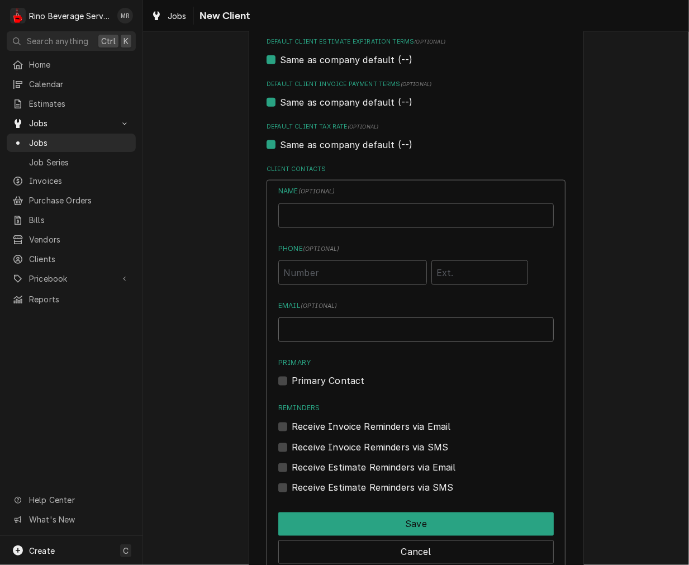
click at [305, 329] on input "Email ( optional )" at bounding box center [416, 330] width 276 height 25
type input "ap@rgcoffee.com"
click at [307, 375] on label "Primary Contact" at bounding box center [328, 381] width 73 height 13
click at [307, 375] on input "Primary" at bounding box center [430, 387] width 276 height 25
checkbox input "true"
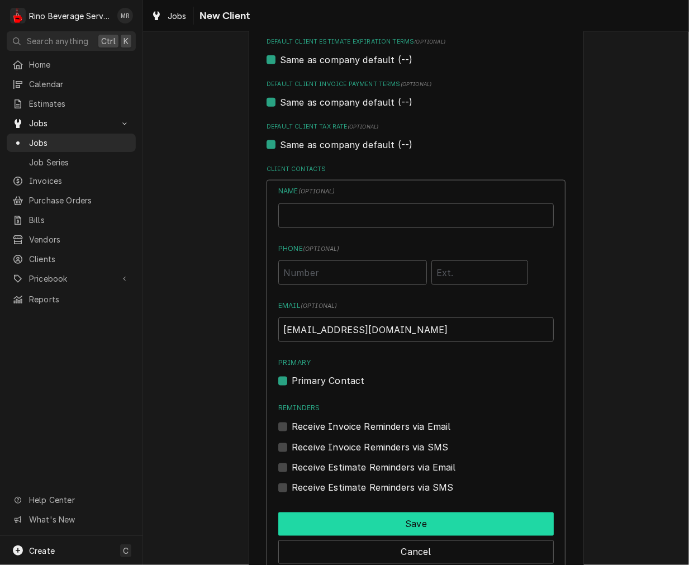
drag, startPoint x: 364, startPoint y: 528, endPoint x: 373, endPoint y: 485, distance: 44.4
click at [364, 530] on button "Save" at bounding box center [416, 524] width 276 height 23
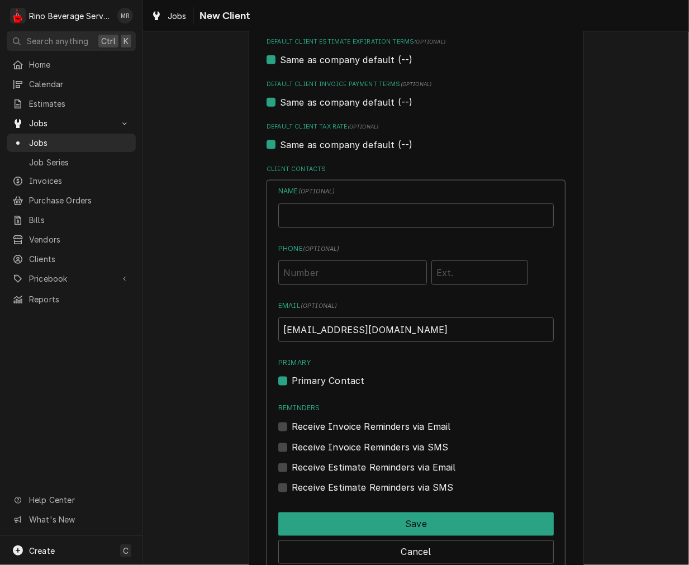
scroll to position [584, 0]
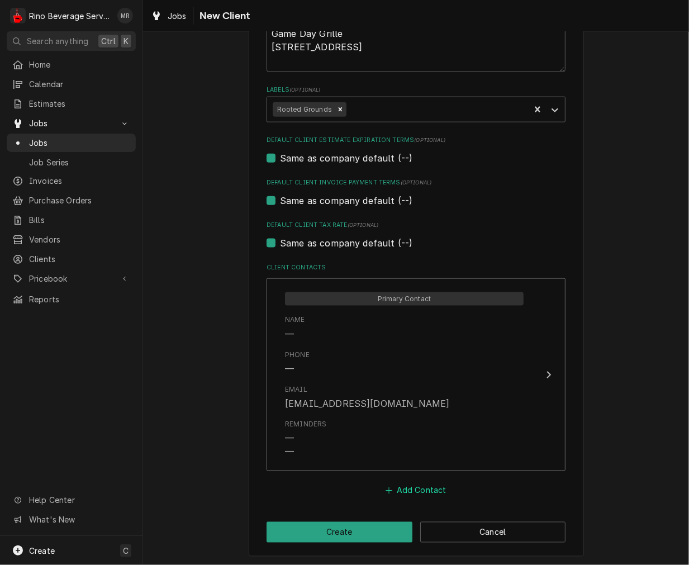
click at [390, 483] on button "Add Contact" at bounding box center [416, 491] width 64 height 16
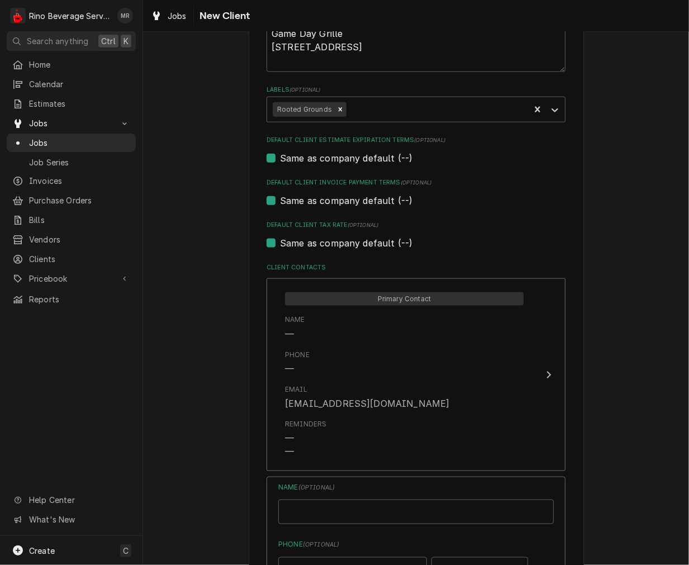
type textarea "x"
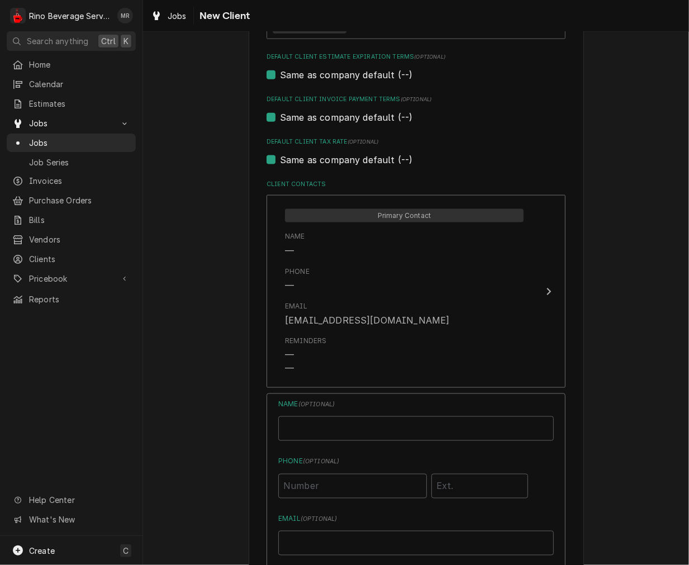
scroll to position [791, 0]
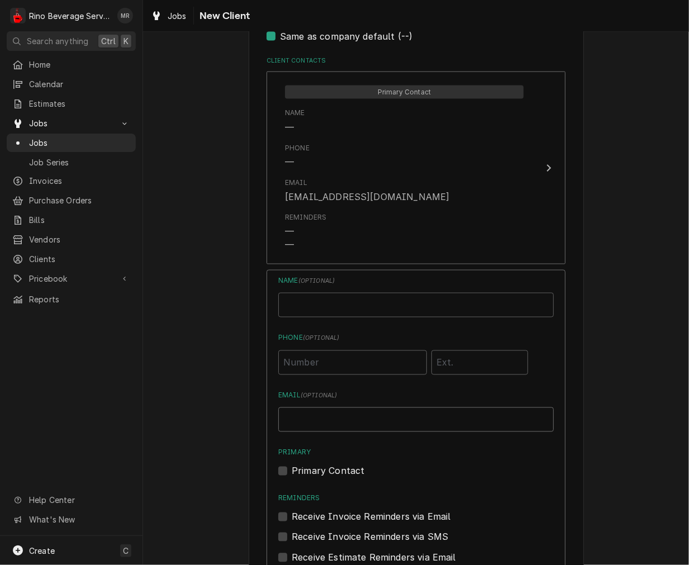
click at [304, 423] on input "Email ( optional )" at bounding box center [416, 420] width 276 height 25
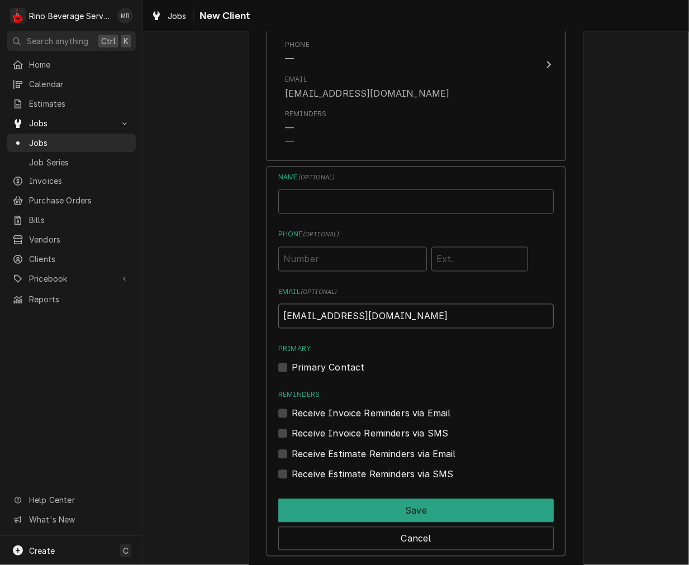
scroll to position [958, 0]
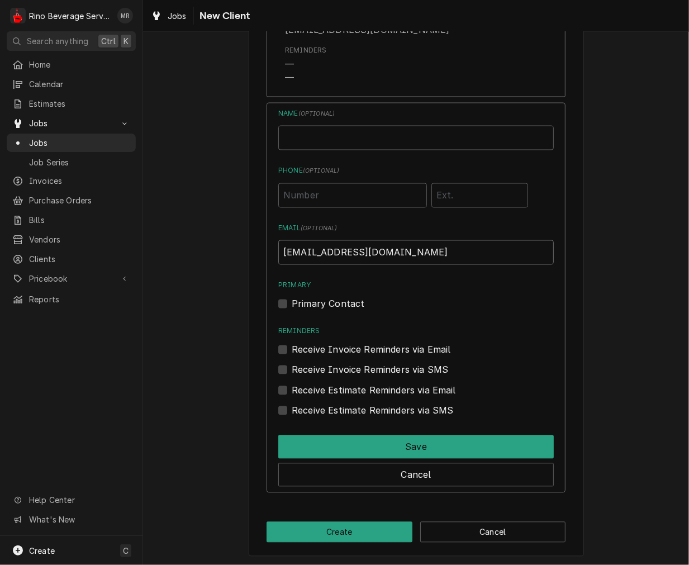
click at [291, 250] on input "tai@rgcoffee.com" at bounding box center [416, 252] width 276 height 25
type input "tia@rgcoffee.com"
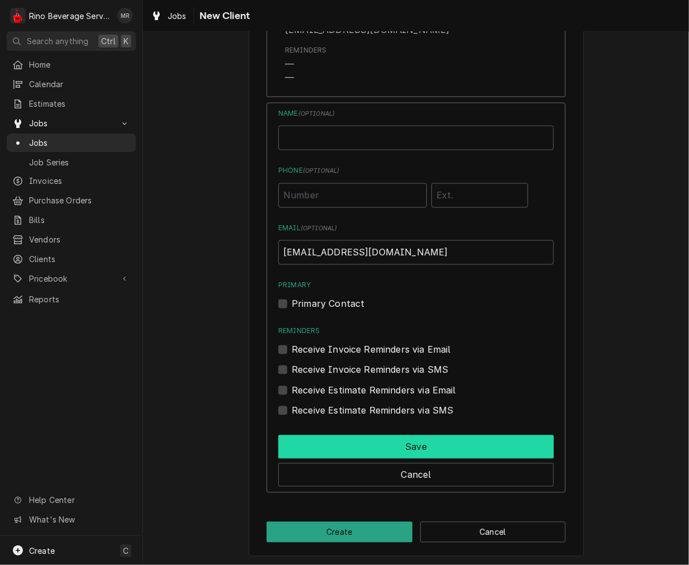
click at [330, 449] on button "Save" at bounding box center [416, 446] width 276 height 23
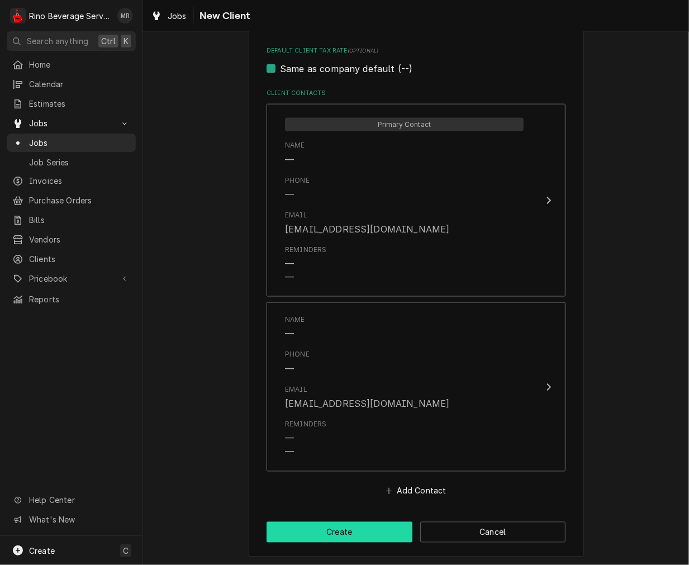
click at [356, 540] on button "Create" at bounding box center [340, 532] width 146 height 21
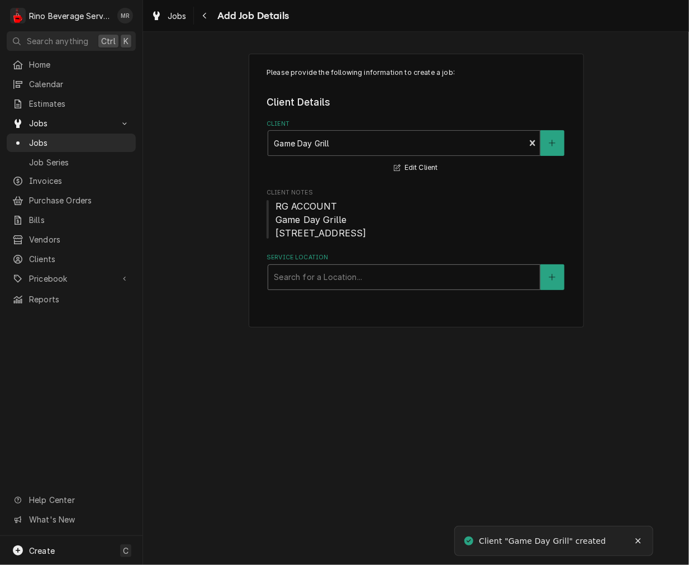
drag, startPoint x: 344, startPoint y: 276, endPoint x: 343, endPoint y: 303, distance: 27.4
click at [344, 262] on label "Service Location" at bounding box center [416, 257] width 299 height 9
click at [545, 290] on button "Service Location" at bounding box center [552, 277] width 23 height 26
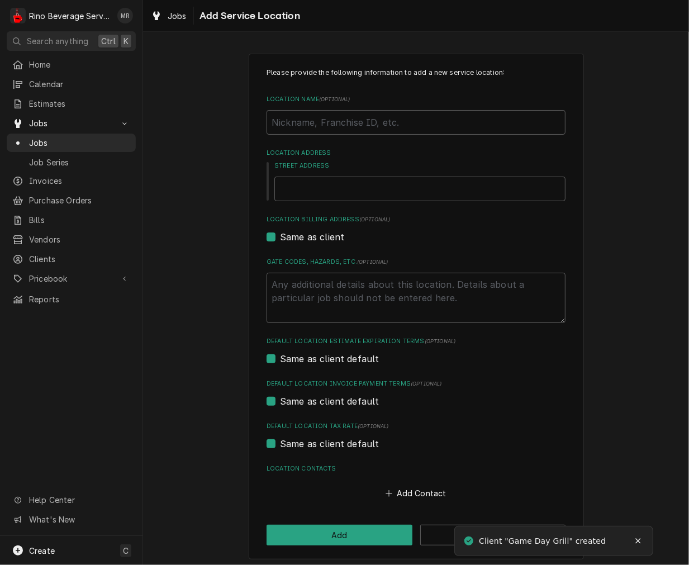
click at [338, 166] on label "Street Address" at bounding box center [419, 166] width 291 height 9
click at [338, 177] on input "Street Address" at bounding box center [419, 189] width 291 height 25
click at [336, 183] on input "Street Address" at bounding box center [419, 189] width 291 height 25
type textarea "x"
type input "7"
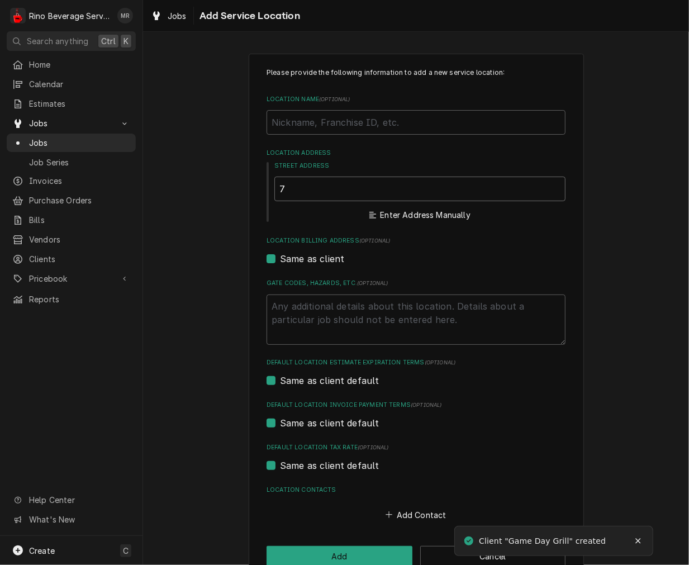
type textarea "x"
type input "75"
type textarea "x"
type input "757"
type textarea "x"
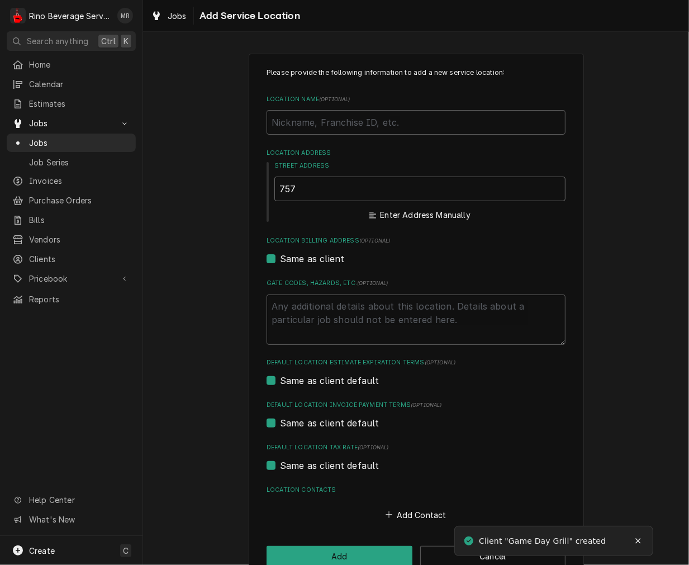
type input "7576"
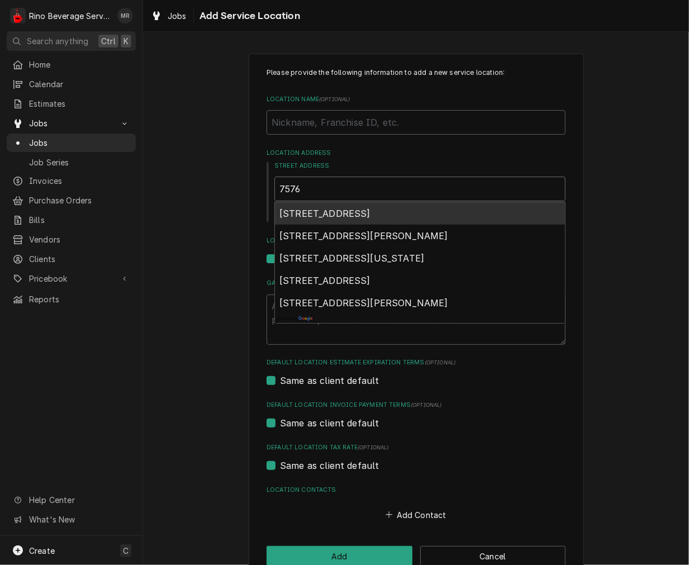
type textarea "x"
type input "7576"
type textarea "x"
type input "7576 o"
type textarea "x"
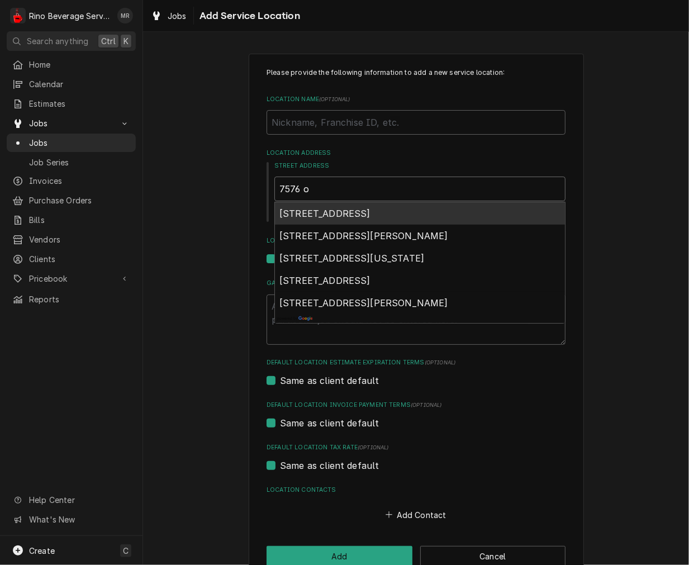
type input "7576 oh"
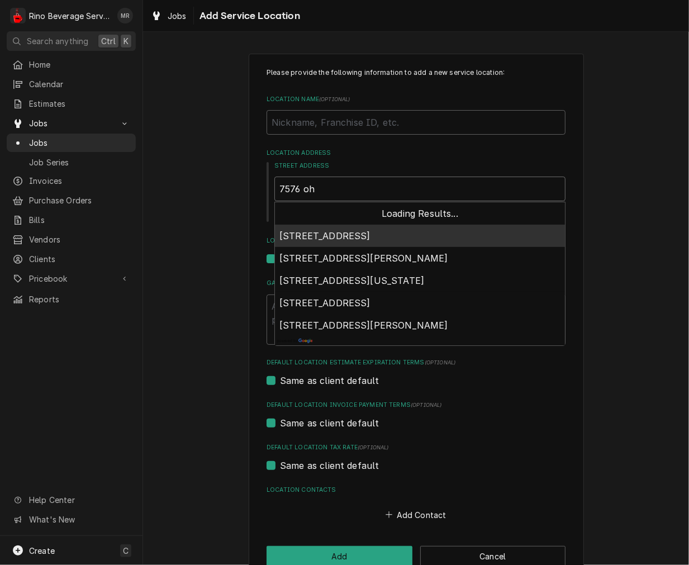
type textarea "x"
type input "7576 oh"
type textarea "x"
type input "7576 oh s"
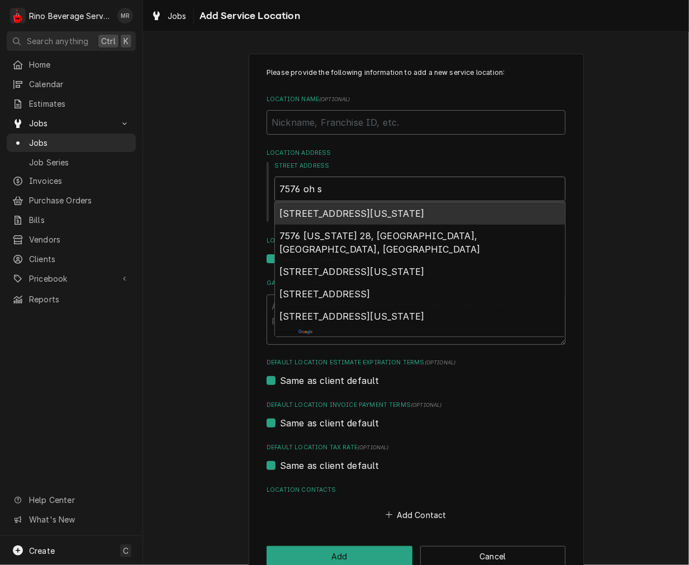
type textarea "x"
type input "7576 oh st"
type textarea "x"
type input "7576 oh sta"
type textarea "x"
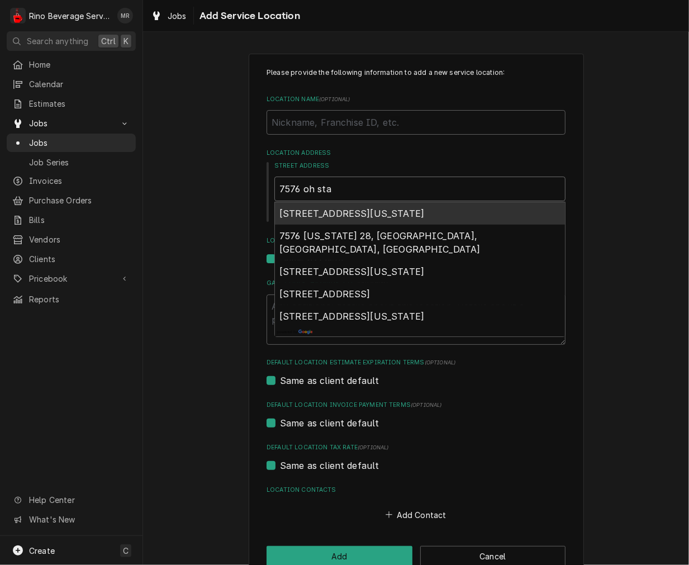
type input "7576 oh stat"
type textarea "x"
type input "7576 oh state"
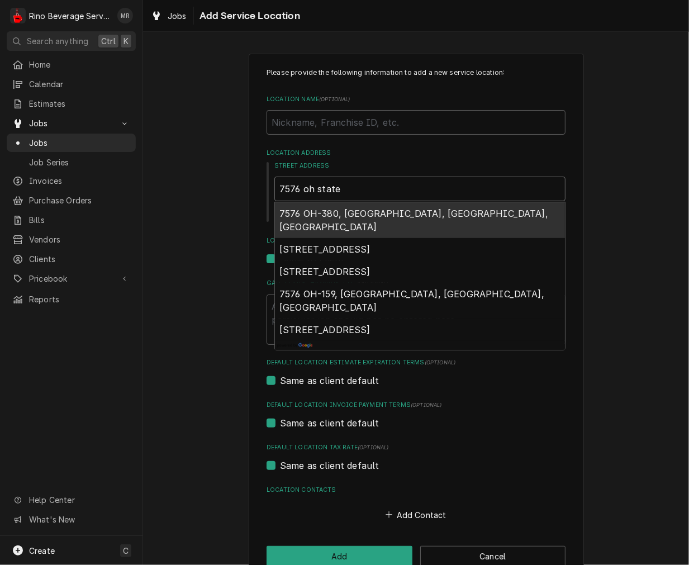
type textarea "x"
type input "7576 oh state"
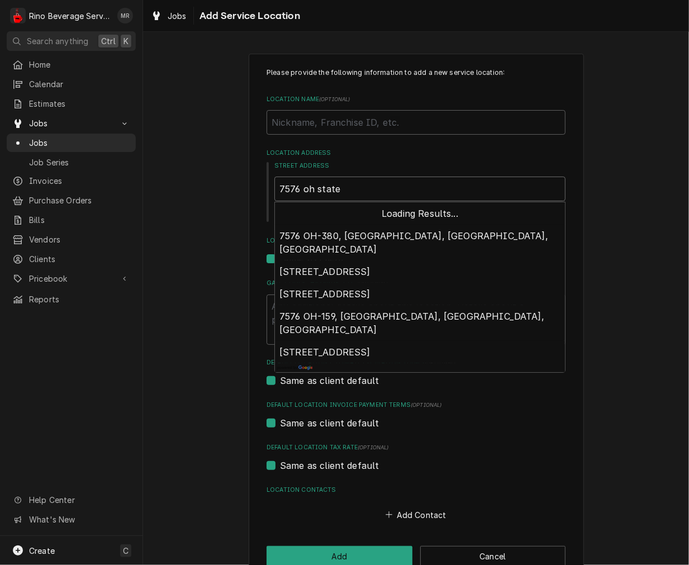
type textarea "x"
type input "7576 oh state 4"
type textarea "x"
type input "7576 oh state 48"
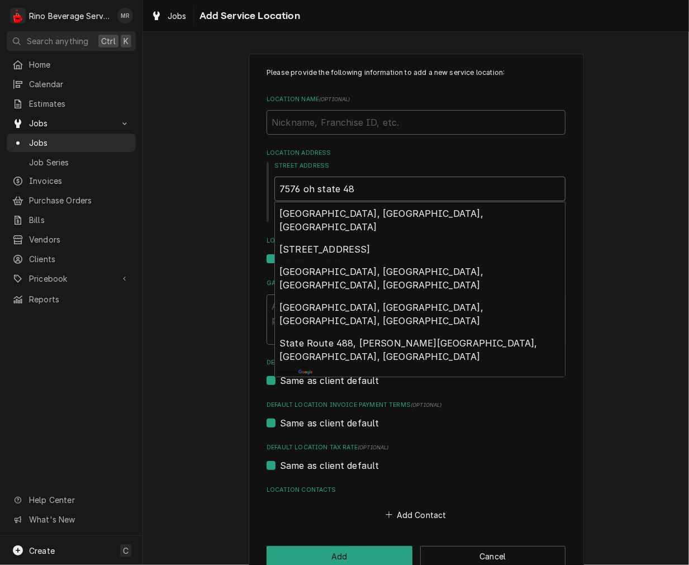
type textarea "x"
type input "7576 oh state 4"
type textarea "x"
type input "7576 oh state"
type textarea "x"
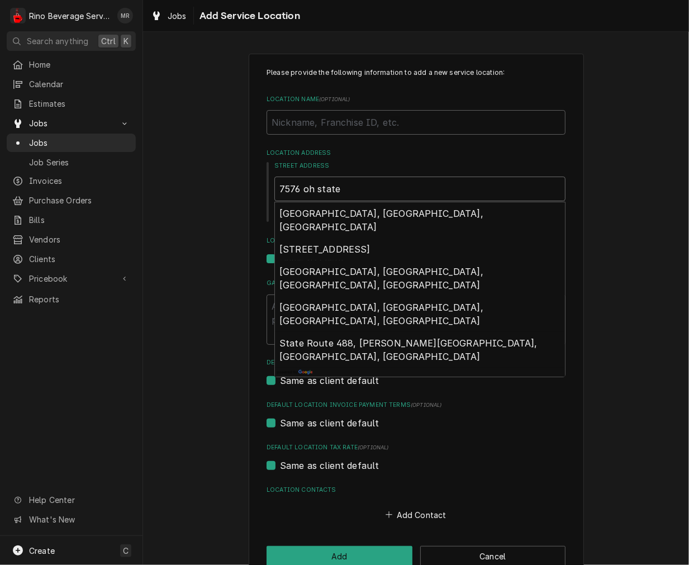
type input "7576 oh state"
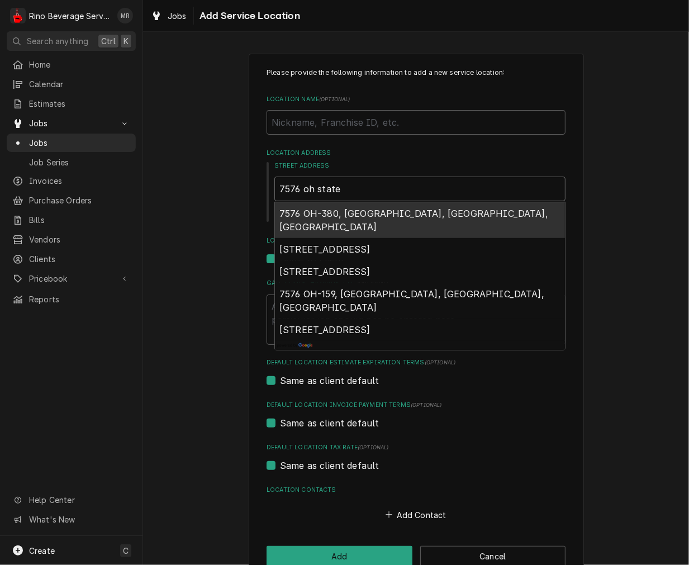
type textarea "x"
type input "7576 oh state"
type textarea "x"
type input "7576 oh state r"
type textarea "x"
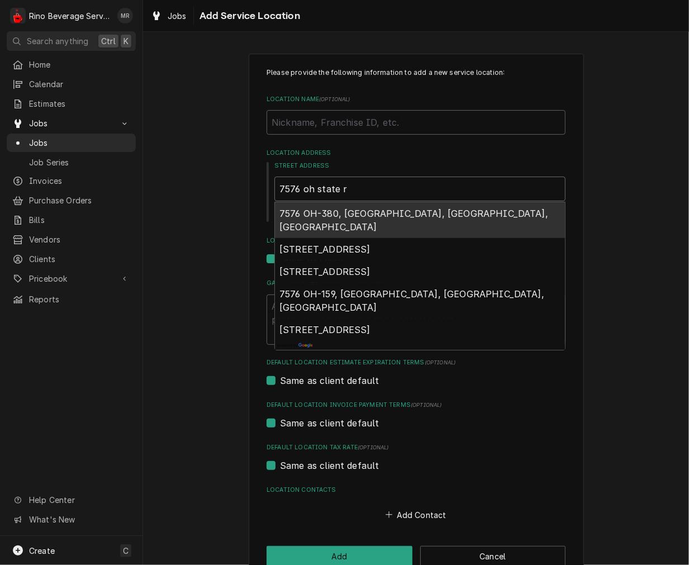
type input "7576 oh state ro"
type textarea "x"
type input "7576 oh state rou"
type textarea "x"
type input "7576 oh state rout"
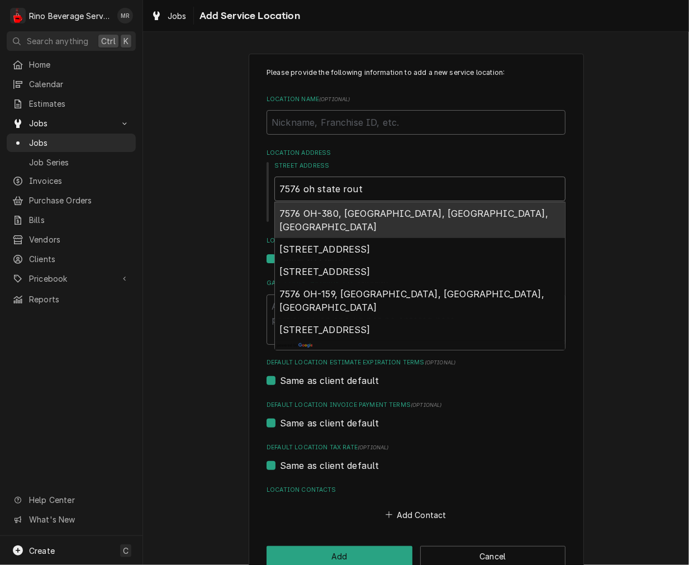
type textarea "x"
type input "7576 oh state route"
type textarea "x"
type input "7576 oh state route"
type textarea "x"
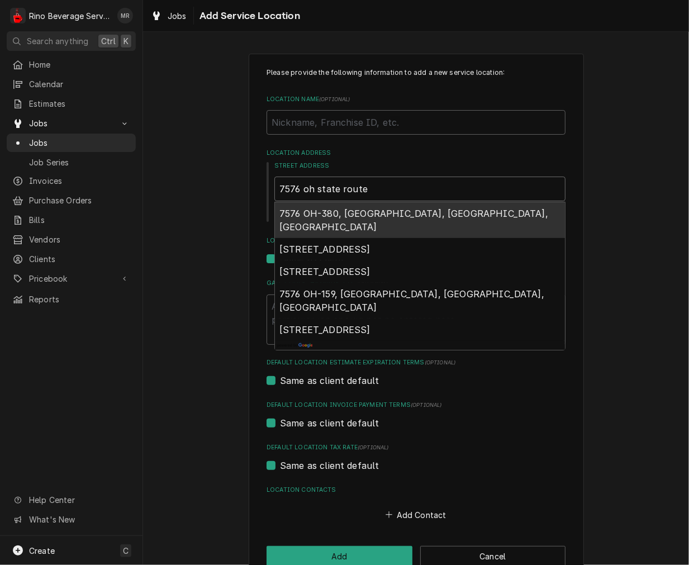
type input "7576 oh state route 4"
type textarea "x"
type input "7576 oh state route 48"
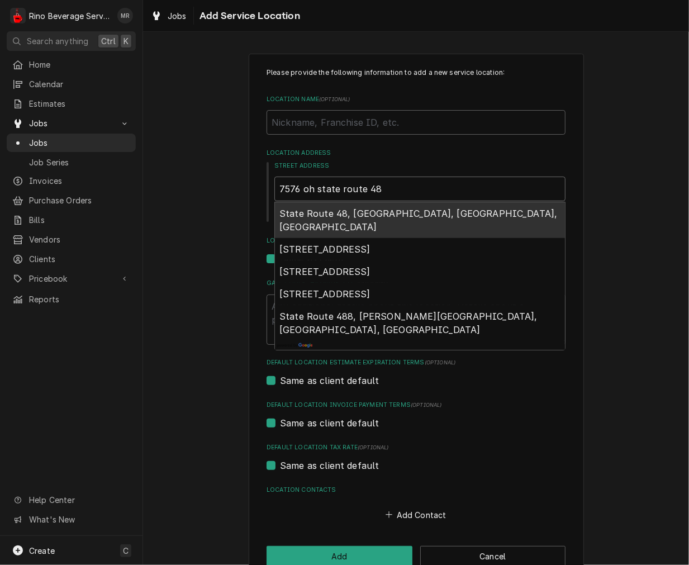
drag, startPoint x: 423, startPoint y: 187, endPoint x: 299, endPoint y: 193, distance: 124.2
click at [300, 192] on input "7576 oh state route 48" at bounding box center [419, 189] width 291 height 25
type textarea "x"
type input "7576"
type textarea "x"
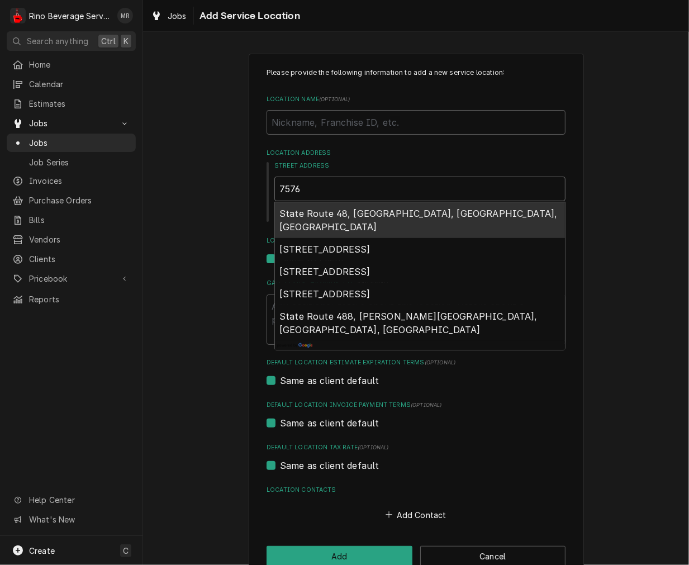
type input "7576"
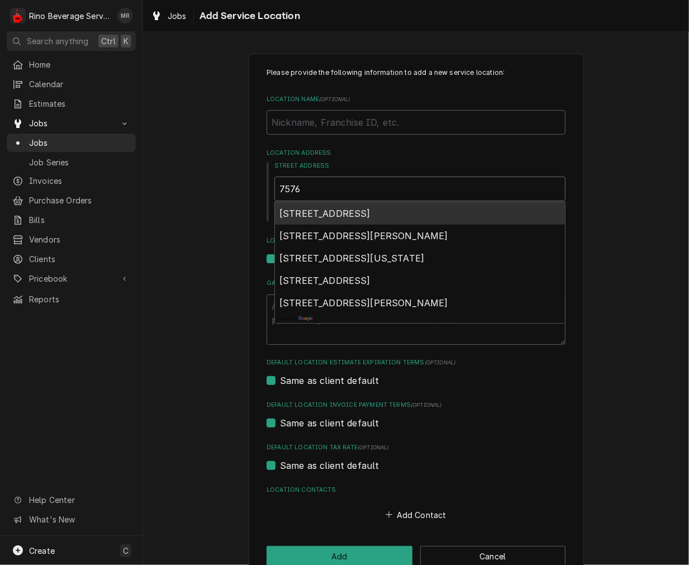
type textarea "x"
type input "7576n"
type textarea "x"
type input "7576no"
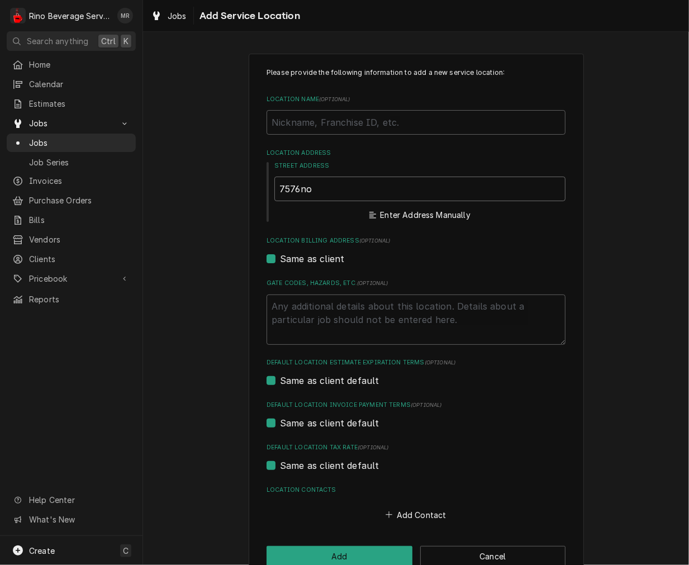
type textarea "x"
type input "7576not"
type textarea "x"
type input "7576noth"
type textarea "x"
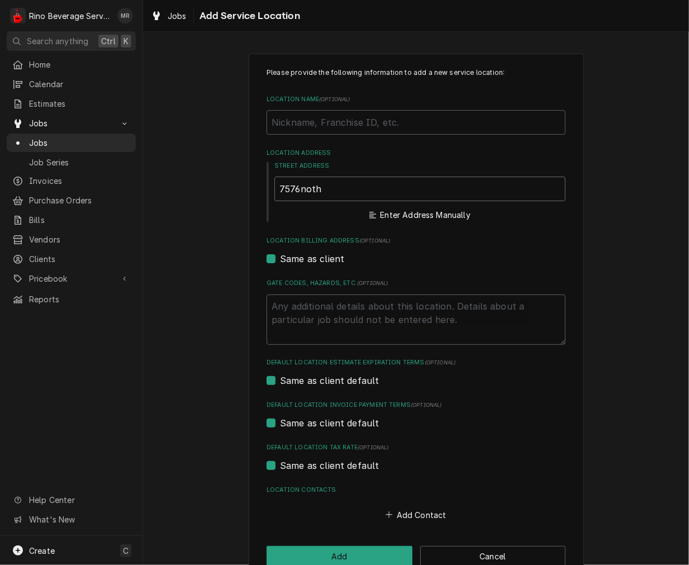
type input "7576noth"
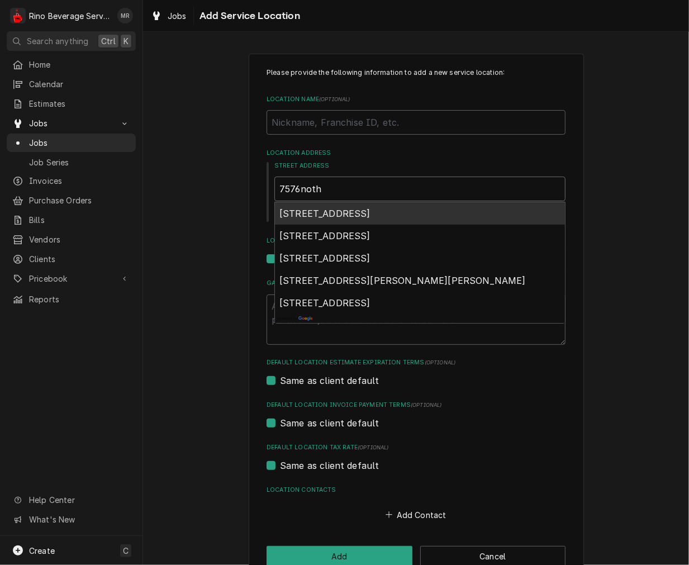
type textarea "x"
type input "7576noth s"
type textarea "x"
type input "7576noth st"
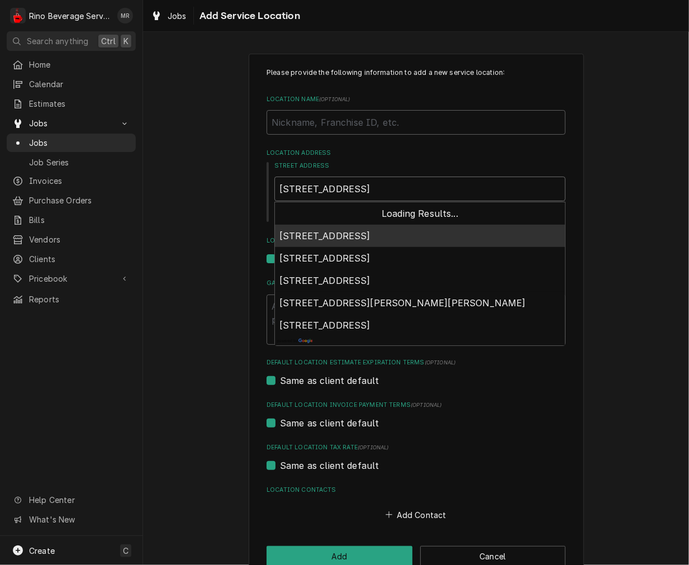
type textarea "x"
type input "7576noth stt"
type textarea "x"
type input "7576noth stte"
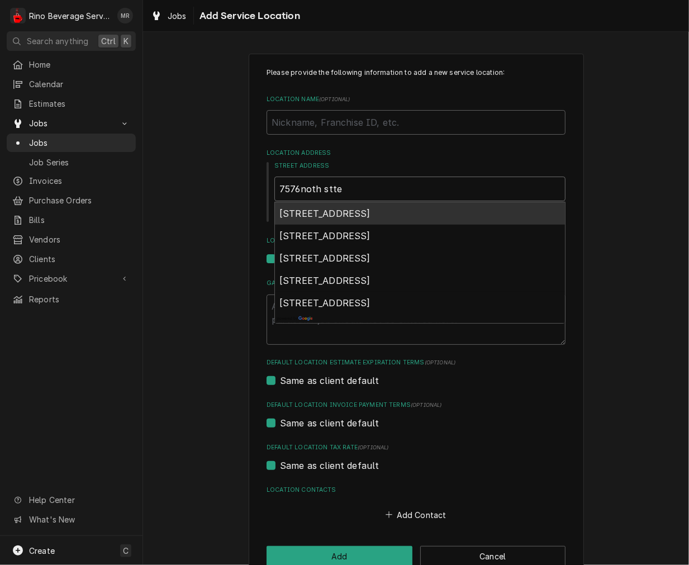
type textarea "x"
type input "7576noth stt"
type textarea "x"
type input "7576noth st"
type textarea "x"
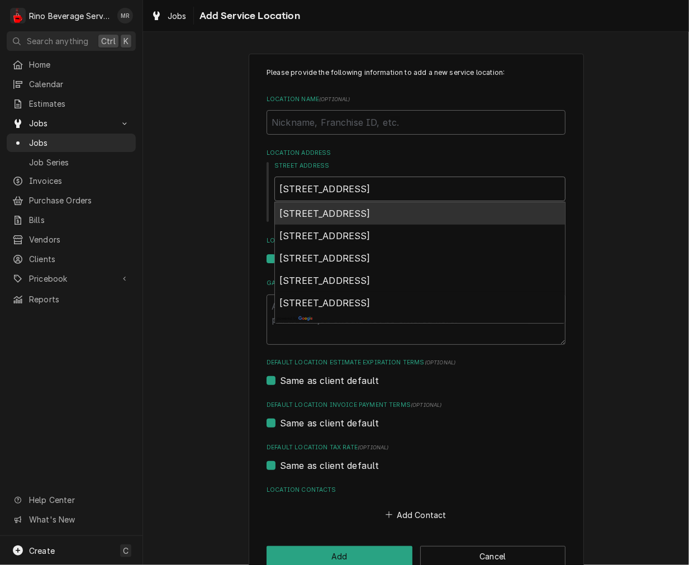
type input "7576noth sta"
type textarea "x"
type input "7576noth stat"
type textarea "x"
type input "7576noth state"
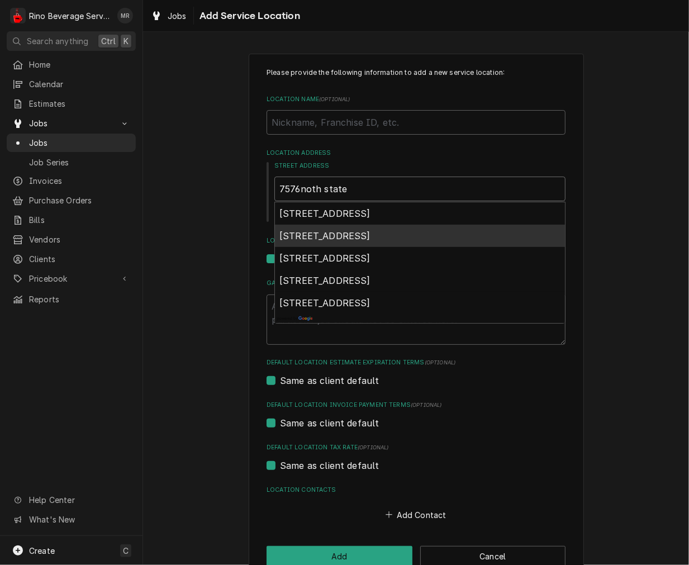
click at [357, 227] on div "7576 State Route 48, Waynesville, OH, USA" at bounding box center [420, 236] width 290 height 22
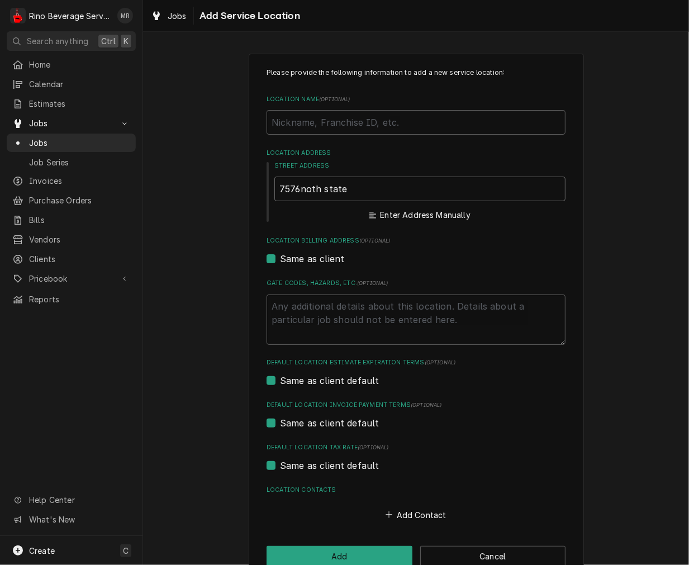
type textarea "x"
type input "7576 OH-48"
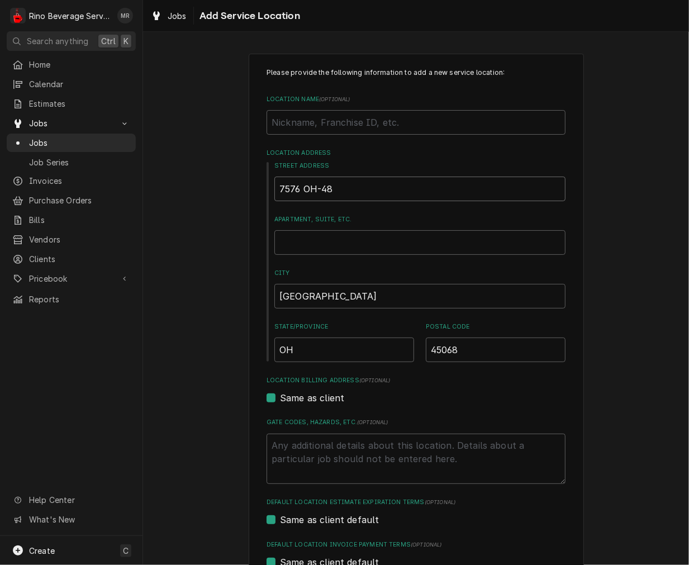
type textarea "x"
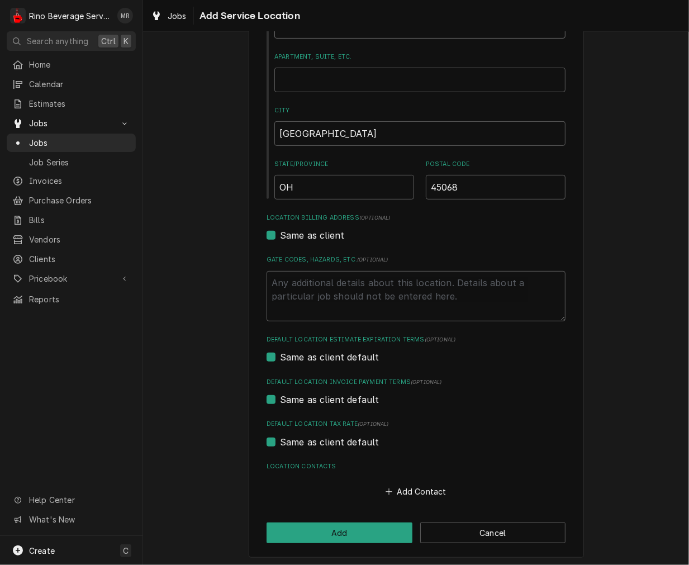
scroll to position [164, 0]
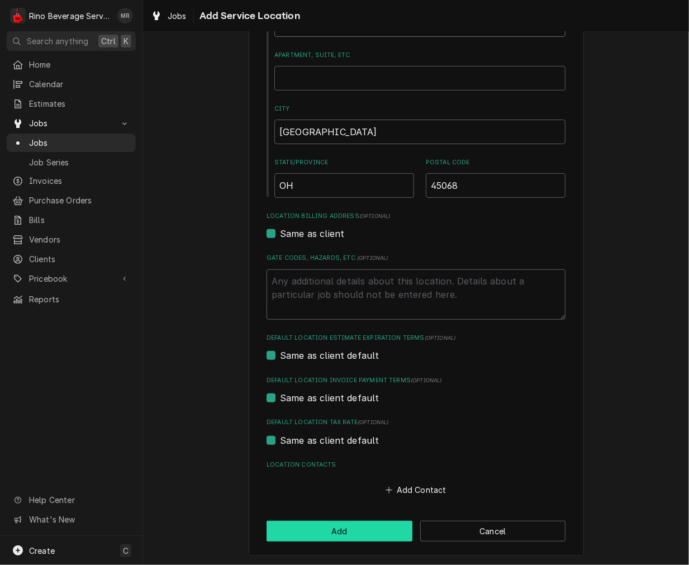
type input "7576 OH-48"
drag, startPoint x: 364, startPoint y: 528, endPoint x: 408, endPoint y: 513, distance: 46.1
click at [364, 528] on button "Add" at bounding box center [340, 531] width 146 height 21
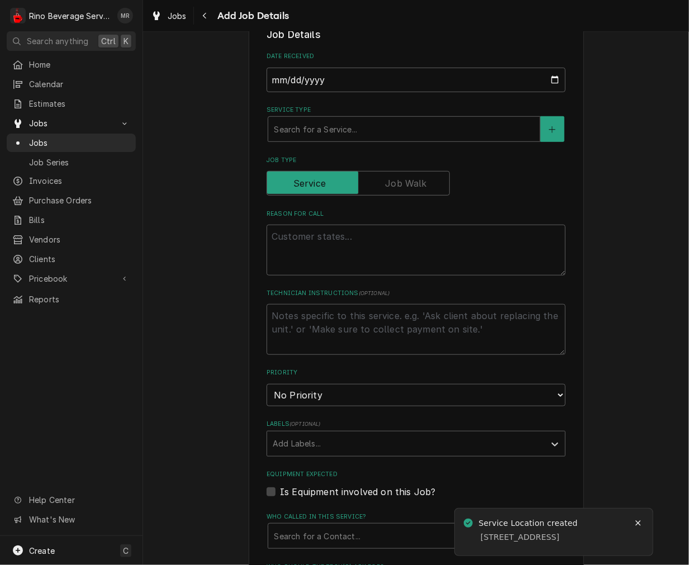
scroll to position [310, 0]
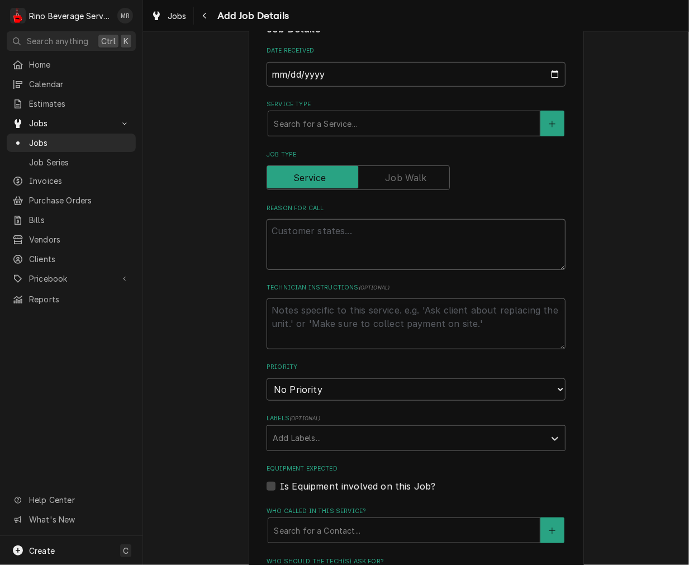
click at [389, 236] on textarea "Reason For Call" at bounding box center [416, 244] width 299 height 50
paste textarea "Game Dy Grille 7576 North State Route 48 Waynesville OH 45068 Issue: tea brewer…"
type textarea "x"
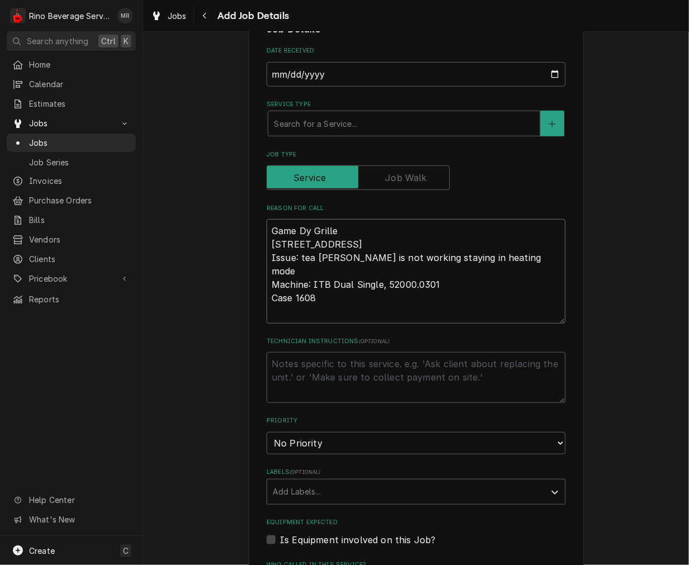
drag, startPoint x: 383, startPoint y: 272, endPoint x: 266, endPoint y: 243, distance: 121.3
click at [267, 243] on textarea "Game Dy Grille 7576 North State Route 48 Waynesville OH 45068 Issue: tea brewer…" at bounding box center [416, 271] width 299 height 104
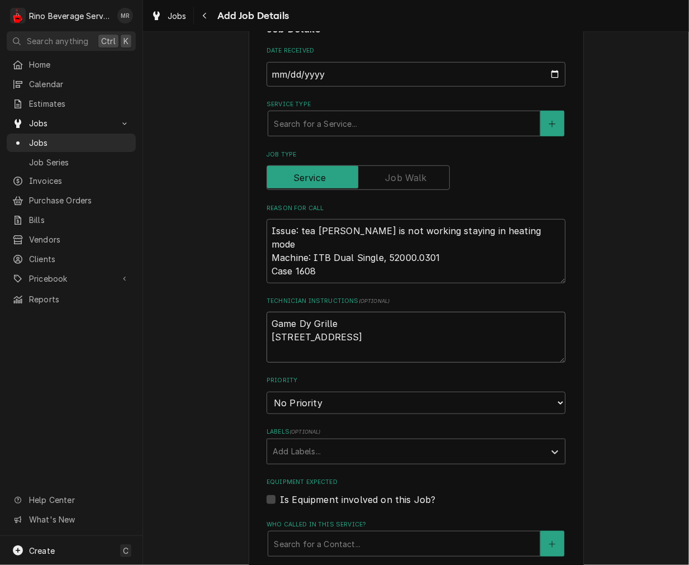
click at [305, 339] on textarea "Game Dy Grille 7576 North State Route 48 Waynesville OH 45068" at bounding box center [416, 337] width 299 height 50
click at [303, 339] on textarea "Game Dy Grille 7576 North State Route 48 Waynesville OH 45068" at bounding box center [416, 337] width 299 height 50
drag, startPoint x: 333, startPoint y: 418, endPoint x: 323, endPoint y: 425, distance: 12.3
click at [332, 414] on select "No Priority Urgent High Medium Low" at bounding box center [416, 403] width 299 height 22
click at [267, 405] on select "No Priority Urgent High Medium Low" at bounding box center [416, 403] width 299 height 22
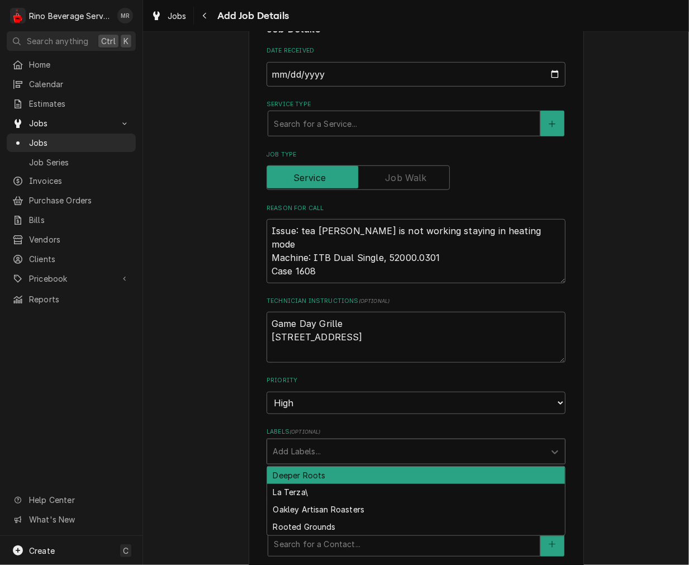
click at [310, 462] on div "Labels" at bounding box center [406, 452] width 267 height 20
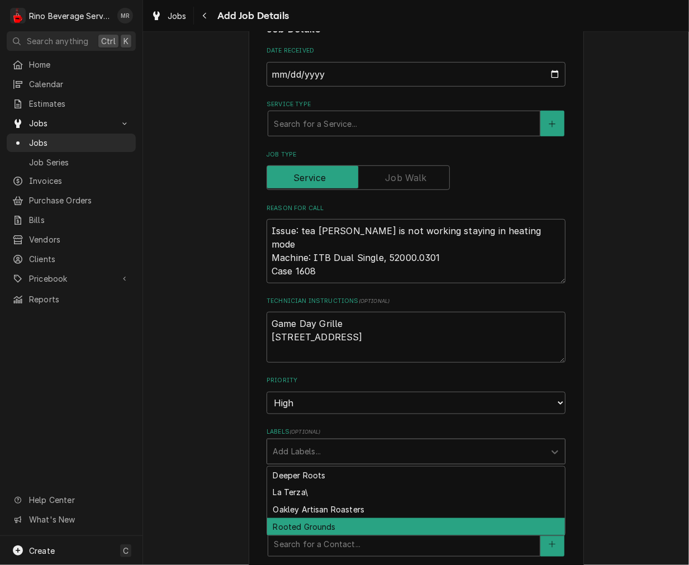
click at [302, 536] on div "Rooted Grounds" at bounding box center [416, 526] width 298 height 17
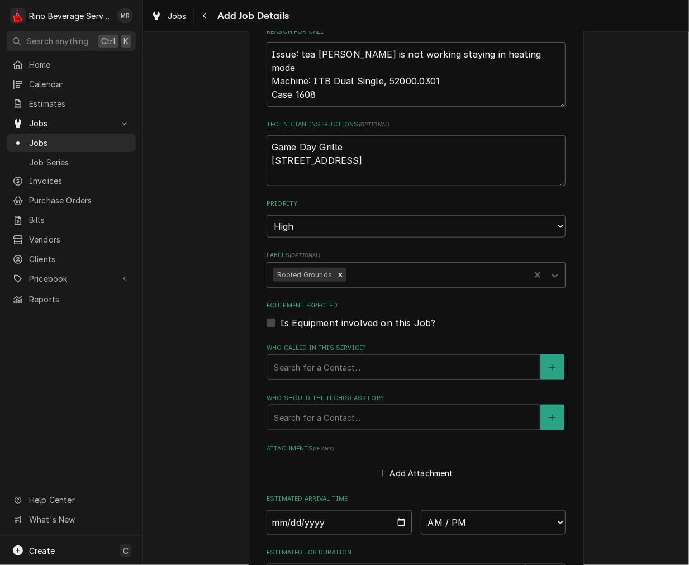
scroll to position [621, 0]
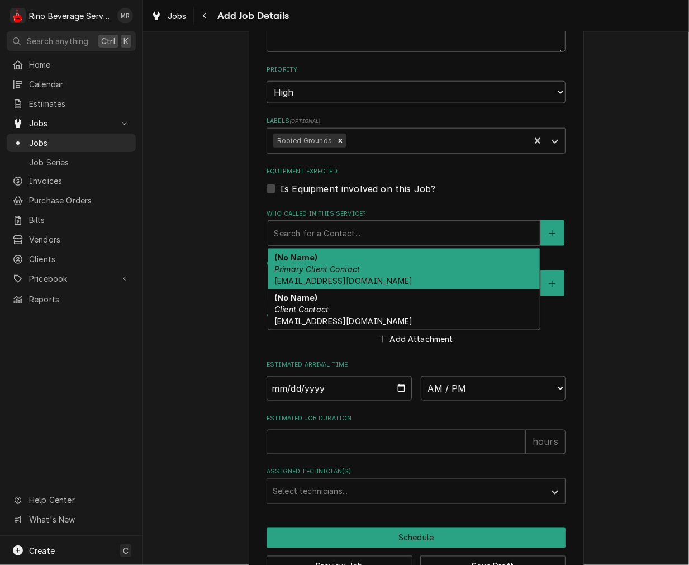
click at [356, 243] on div "Who called in this service?" at bounding box center [404, 233] width 261 height 20
click at [337, 286] on span "ap@rgcoffee.com" at bounding box center [343, 281] width 138 height 10
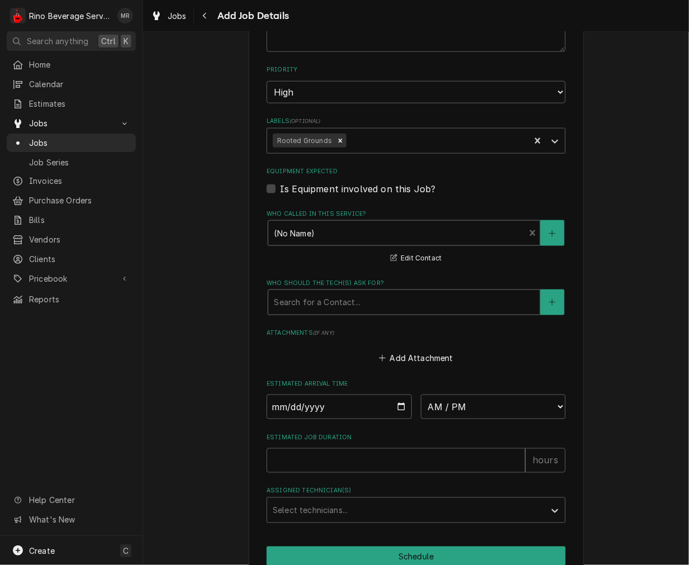
click at [343, 309] on div "Who should the tech(s) ask for?" at bounding box center [404, 302] width 261 height 20
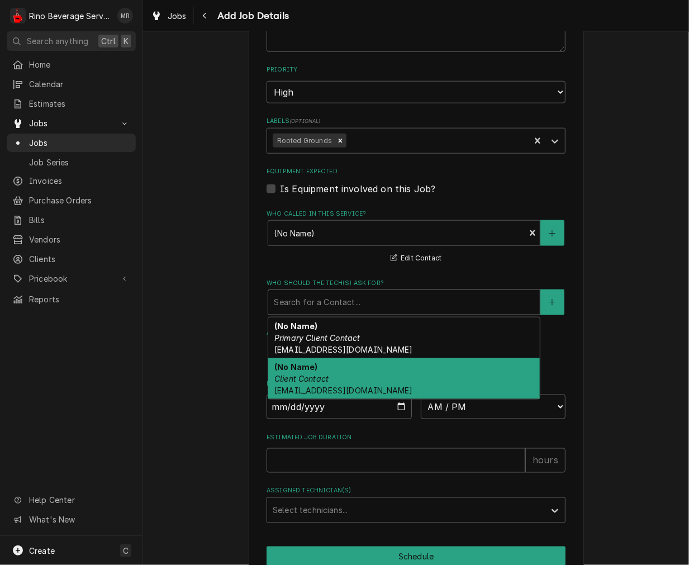
click at [340, 389] on div "(No Name) Client Contact tia@rgcoffee.com" at bounding box center [404, 378] width 272 height 41
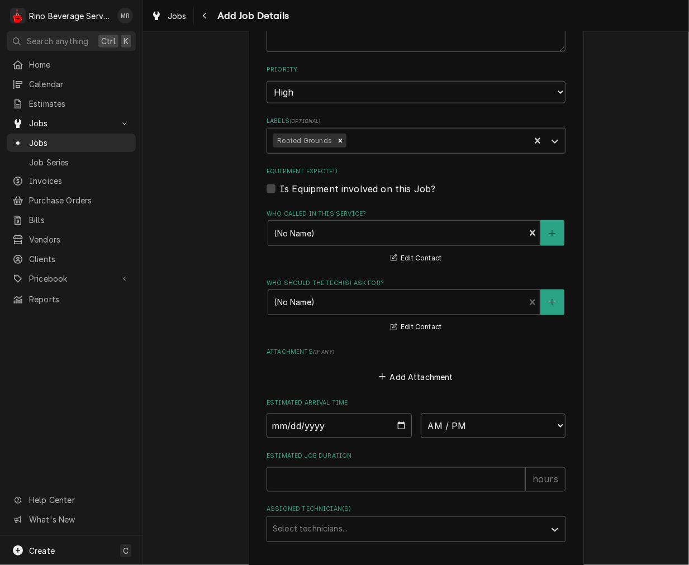
scroll to position [707, 0]
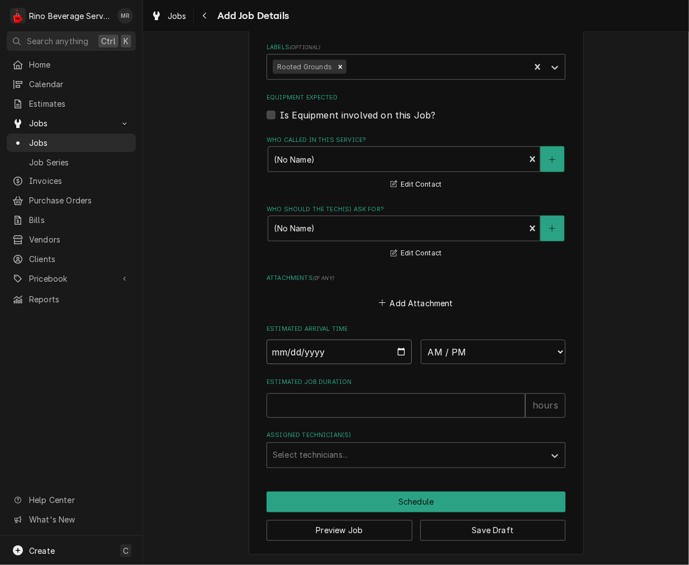
drag, startPoint x: 399, startPoint y: 354, endPoint x: 386, endPoint y: 366, distance: 18.2
click at [399, 353] on input "Date" at bounding box center [339, 352] width 145 height 25
click at [454, 348] on select "AM / PM 6:00 AM 6:15 AM 6:30 AM 6:45 AM 7:00 AM 7:15 AM 7:30 AM 7:45 AM 8:00 AM…" at bounding box center [493, 352] width 145 height 25
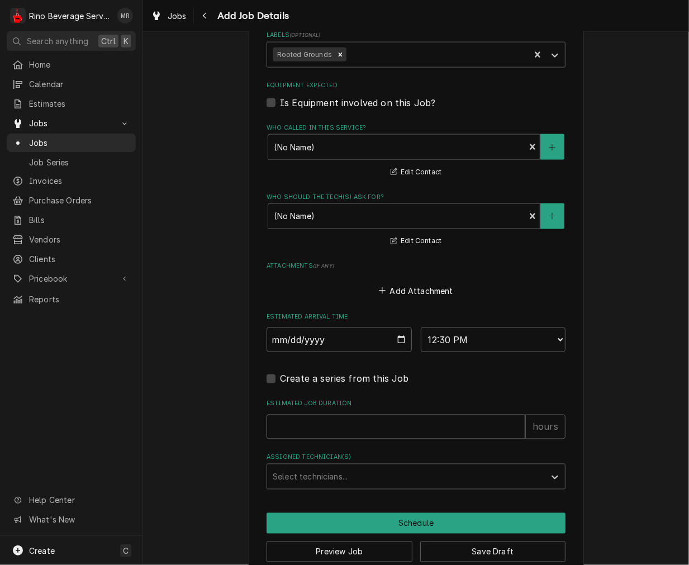
click at [370, 439] on input "Estimated Job Duration" at bounding box center [396, 427] width 259 height 25
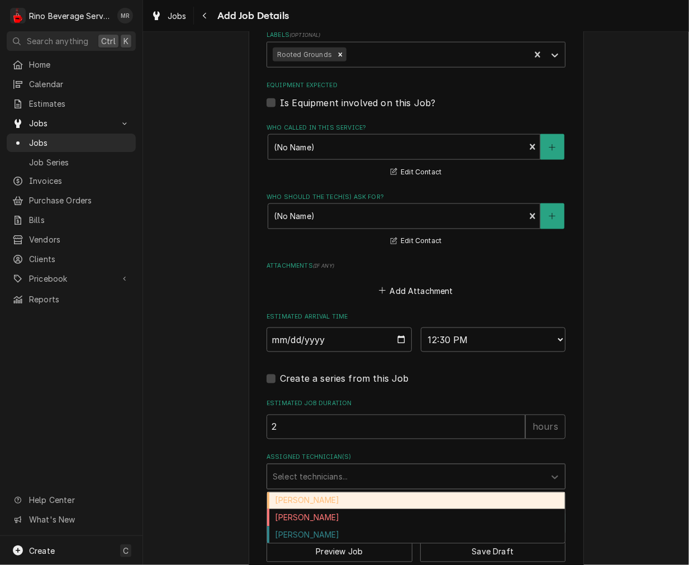
click at [361, 487] on div "Assigned Technician(s)" at bounding box center [406, 477] width 267 height 20
drag, startPoint x: 334, startPoint y: 517, endPoint x: 341, endPoint y: 505, distance: 13.8
click at [332, 510] on div "Damon Rinehart" at bounding box center [416, 500] width 298 height 17
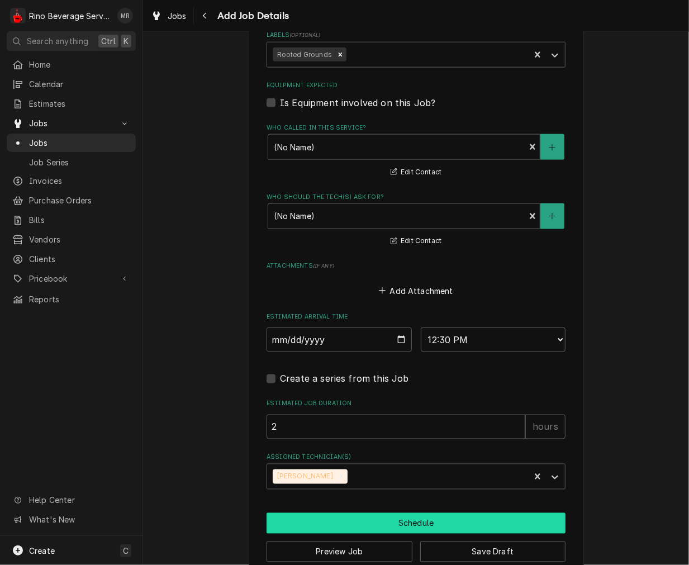
drag, startPoint x: 399, startPoint y: 528, endPoint x: 548, endPoint y: 429, distance: 179.2
click at [399, 528] on button "Schedule" at bounding box center [416, 523] width 299 height 21
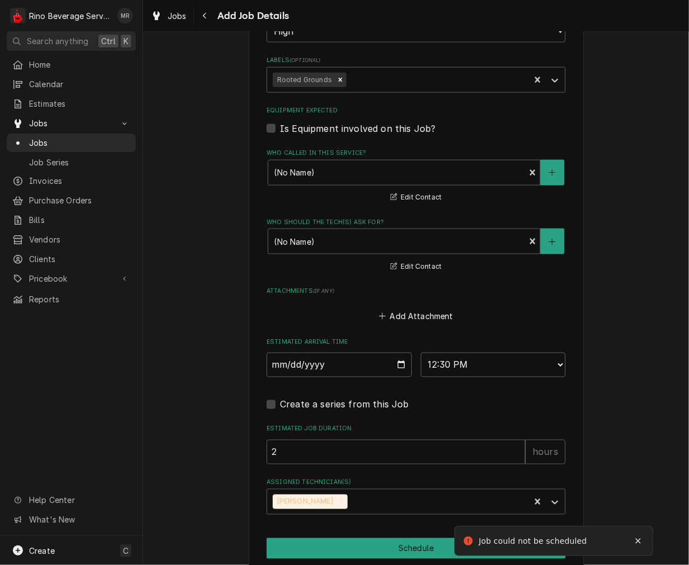
scroll to position [392, 0]
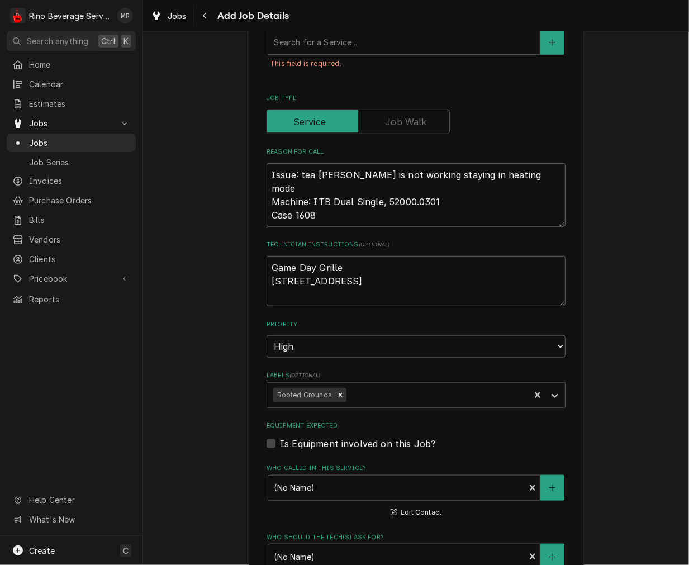
drag, startPoint x: 333, startPoint y: 219, endPoint x: 249, endPoint y: 179, distance: 93.0
click at [250, 180] on div "Please provide the following information to create a job: Client Details Client…" at bounding box center [416, 290] width 335 height 1256
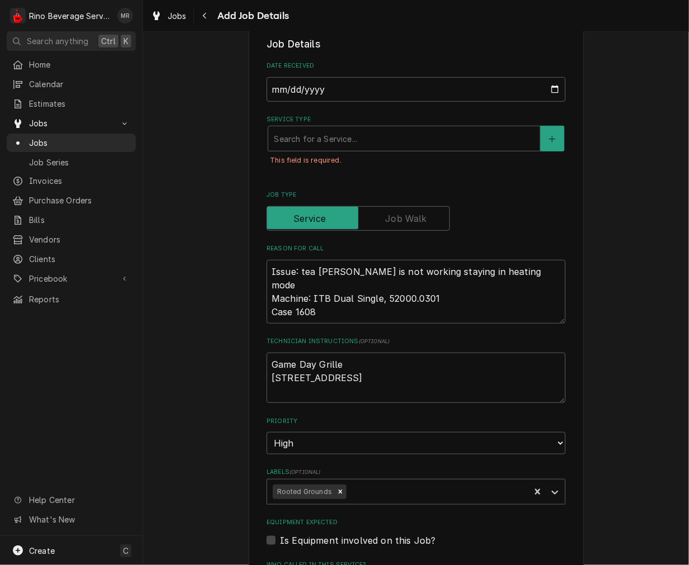
scroll to position [310, 0]
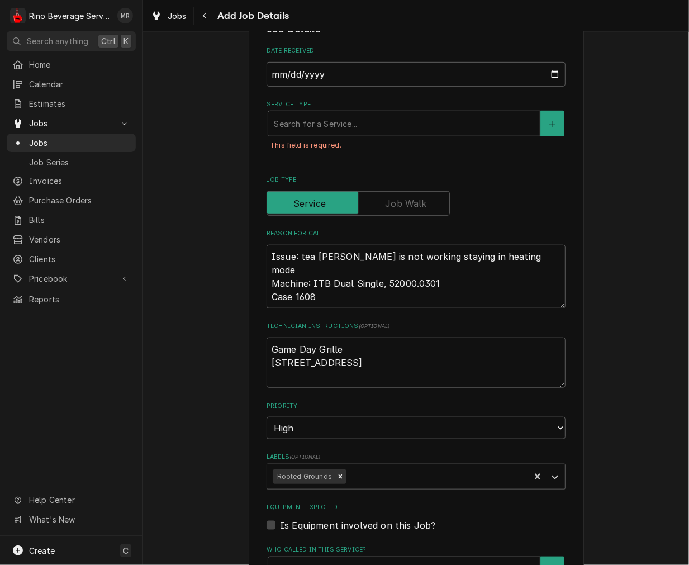
click at [373, 134] on div "Service Type" at bounding box center [404, 123] width 261 height 20
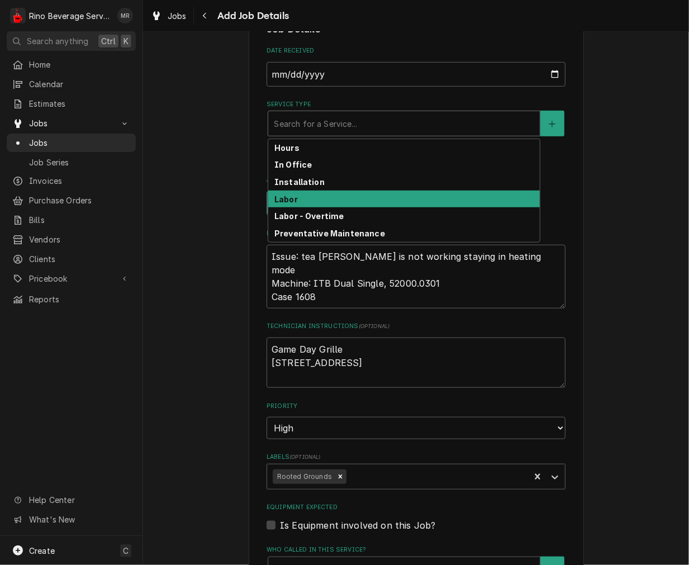
click at [313, 208] on div "Labor" at bounding box center [404, 199] width 272 height 17
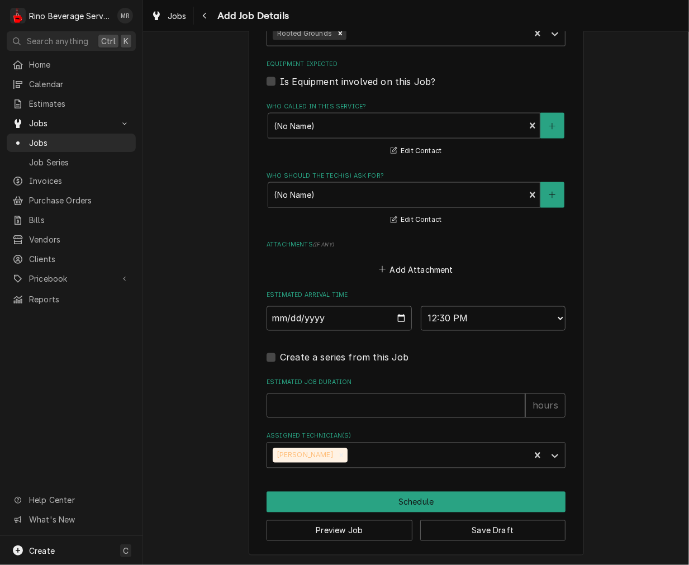
scroll to position [785, 0]
click at [331, 390] on div "Estimated Job Duration hours" at bounding box center [416, 398] width 299 height 40
click at [331, 409] on input "Estimated Job Duration" at bounding box center [396, 406] width 259 height 25
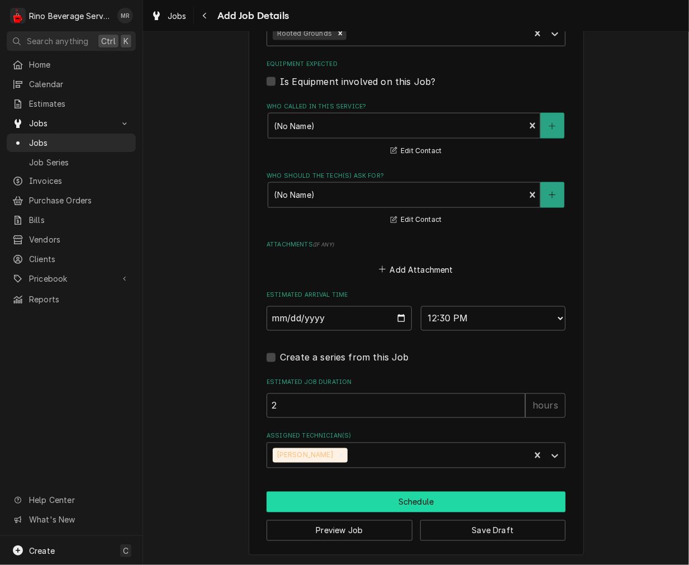
click at [332, 493] on button "Schedule" at bounding box center [416, 502] width 299 height 21
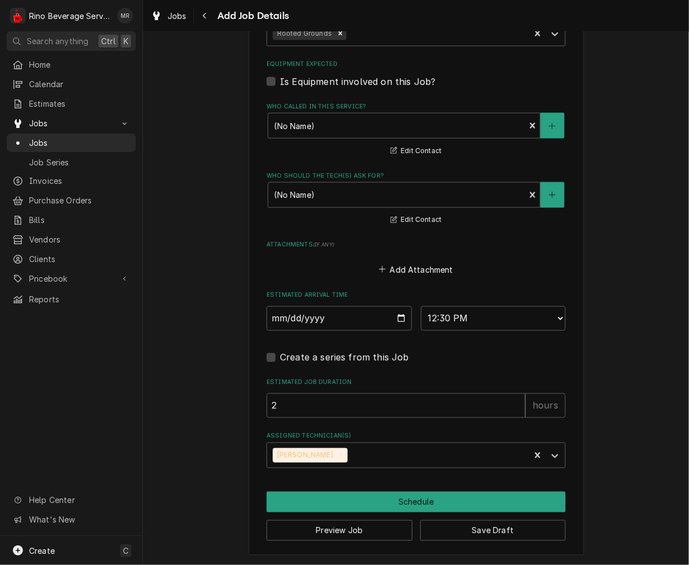
scroll to position [749, 0]
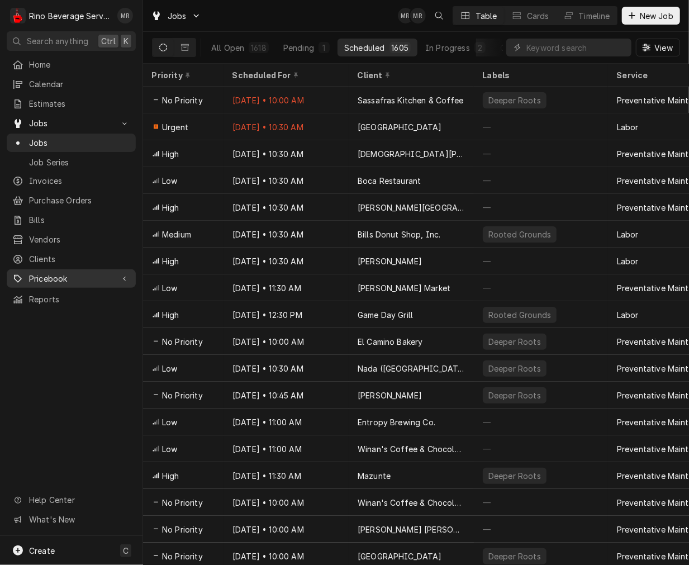
click at [67, 273] on span "Pricebook" at bounding box center [71, 279] width 84 height 12
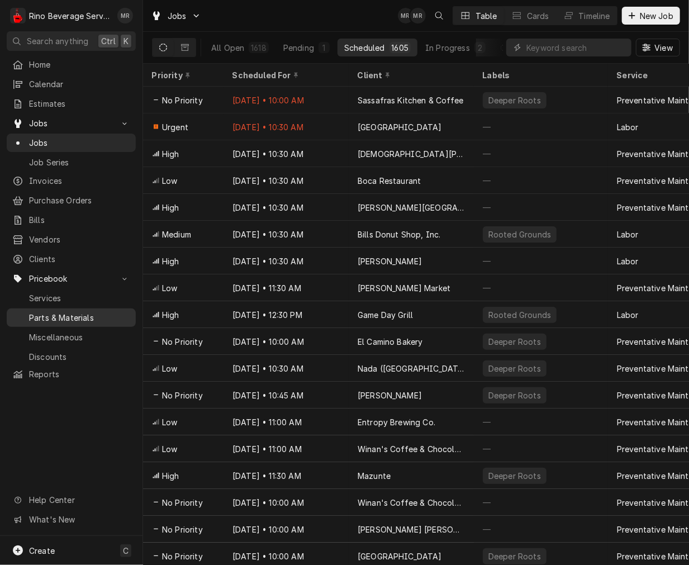
click at [78, 312] on span "Parts & Materials" at bounding box center [79, 318] width 101 height 12
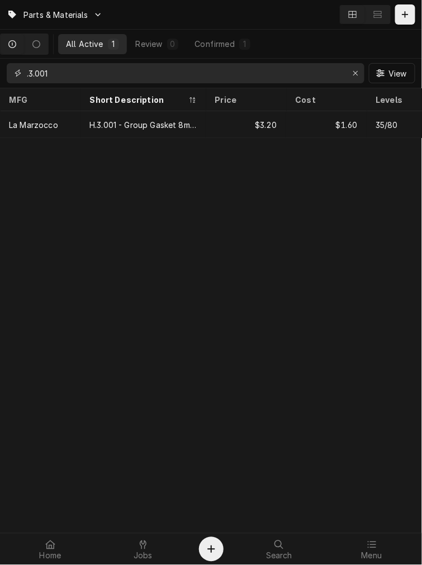
click at [108, 72] on input ".3.001" at bounding box center [185, 73] width 316 height 20
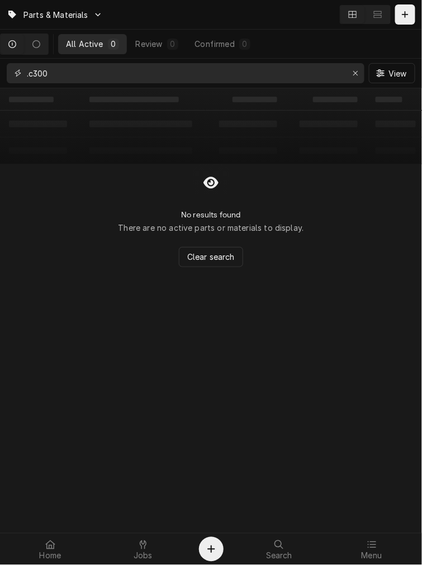
click at [30, 77] on input ".c300" at bounding box center [185, 73] width 316 height 20
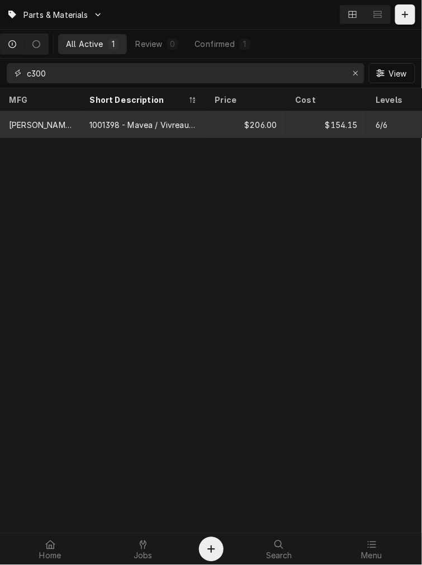
type input "c300"
click at [113, 129] on div "1001398 - Mavea / Vivreau Purity C300 Quell ST Filter Cartridge" at bounding box center [142, 125] width 107 height 12
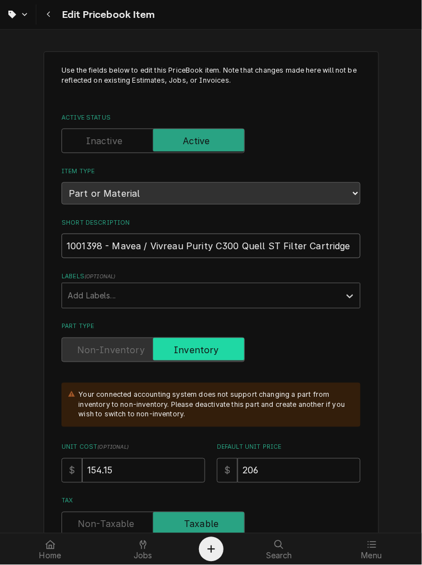
click at [211, 240] on input "1001398 - Mavea / Vivreau Purity C300 Quell ST Filter Cartridge" at bounding box center [210, 246] width 299 height 25
click at [42, 12] on button "Navigate back" at bounding box center [49, 14] width 20 height 20
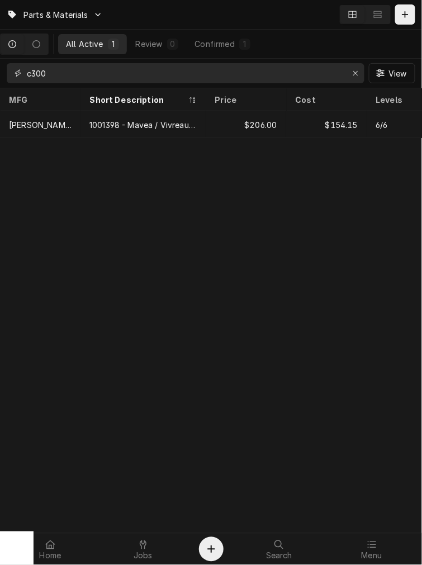
click at [89, 79] on input "c300" at bounding box center [185, 73] width 316 height 20
paste input "Mavea / Vivreau Purity C300 Quell ST System"
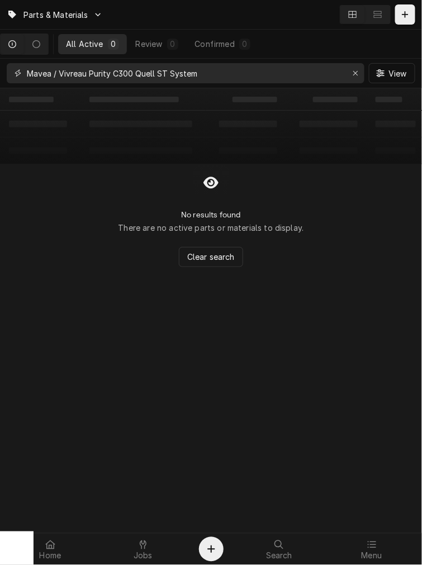
drag, startPoint x: 282, startPoint y: 71, endPoint x: 254, endPoint y: 70, distance: 28.0
click at [254, 70] on input "Mavea / Vivreau Purity C300 Quell ST System" at bounding box center [185, 73] width 316 height 20
click at [255, 69] on input "Mavea / Vivreau Purity C300 Quell ST System" at bounding box center [185, 73] width 316 height 20
click at [261, 75] on input "Mavea / Vivreau Purity C300 Quell ST System" at bounding box center [185, 73] width 316 height 20
type input "Mavea / Vivreau Purity C300 Quell ST System"
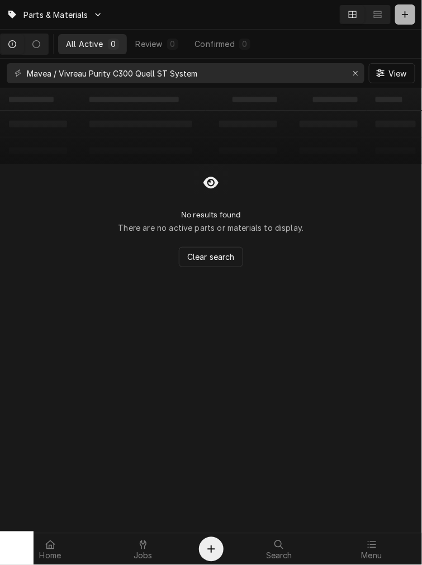
click at [408, 10] on div "Dynamic Content Wrapper" at bounding box center [405, 14] width 11 height 11
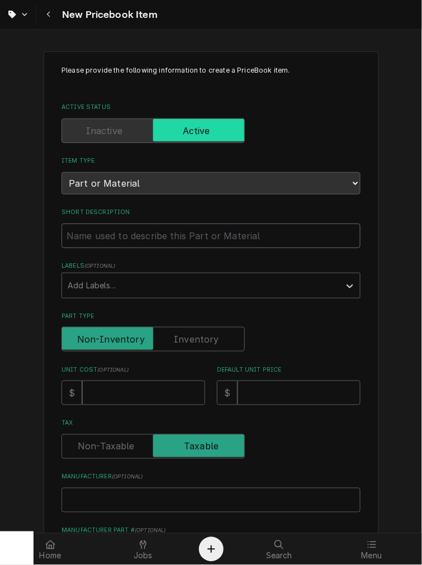
click at [165, 234] on input "Short Description" at bounding box center [210, 236] width 299 height 25
type textarea "x"
type input "1"
type textarea "x"
type input "10"
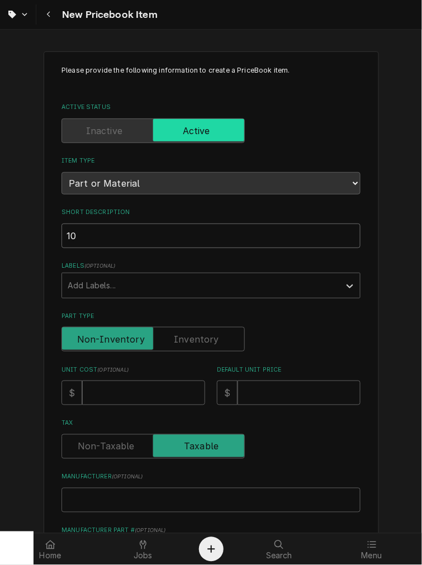
type textarea "x"
type input "100"
type textarea "x"
type input "1001"
type textarea "x"
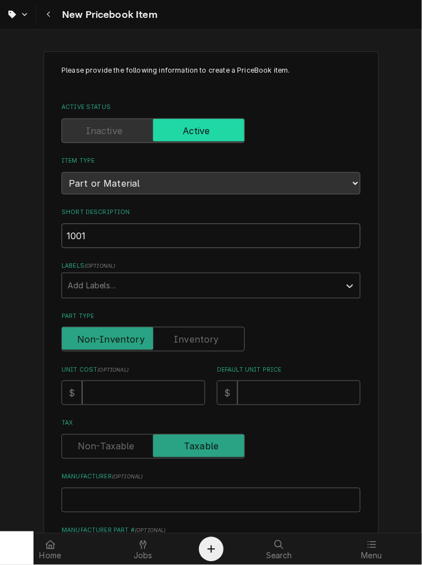
type input "10013"
type textarea "x"
type input "100139"
type textarea "x"
type input "1001398"
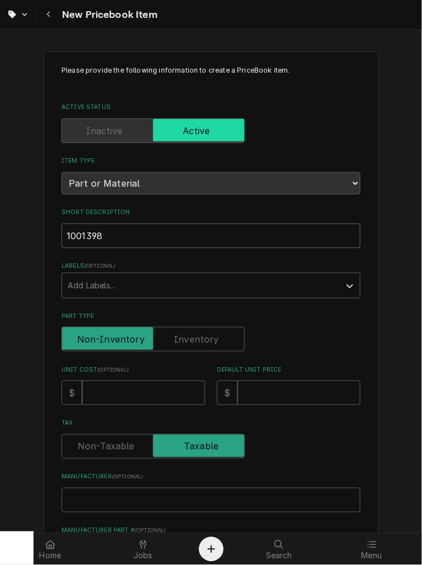
type textarea "x"
type input "1001398-"
type textarea "x"
type input "1001398-S"
type textarea "x"
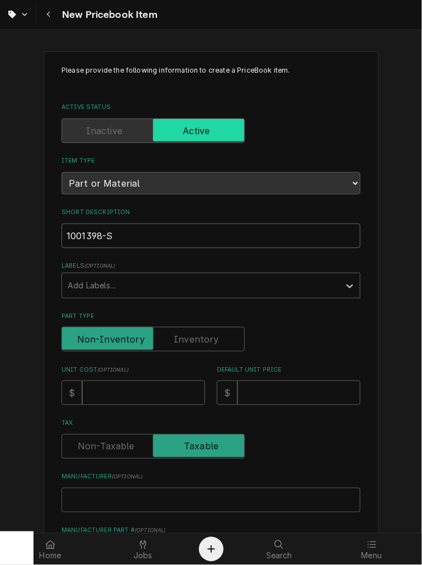
type input "1001398-SY"
type textarea "x"
type input "1001398-SYS"
type textarea "x"
type input "1001398-SYS"
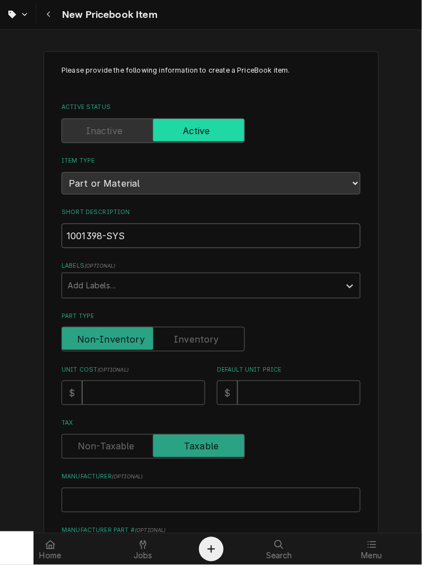
type textarea "x"
type input "1001398-SYS -"
type textarea "x"
type input "1001398-SYS -"
paste input "Mavea / Vivreau Purity C300 Quell ST System"
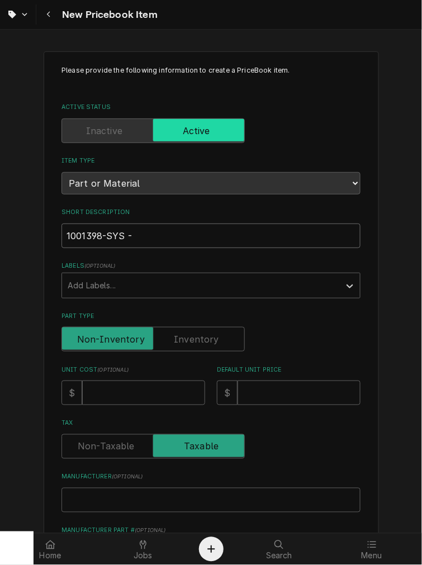
type textarea "x"
type input "1001398-SYS - Mavea / Vivreau Purity C300 Quell ST System"
click at [129, 401] on input "Unit Cost ( optional )" at bounding box center [143, 393] width 123 height 25
type textarea "x"
type input "3"
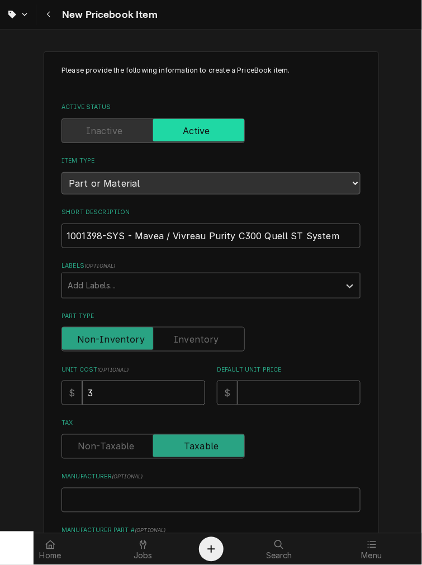
type textarea "x"
type input "31"
type textarea "x"
type input "312"
type textarea "x"
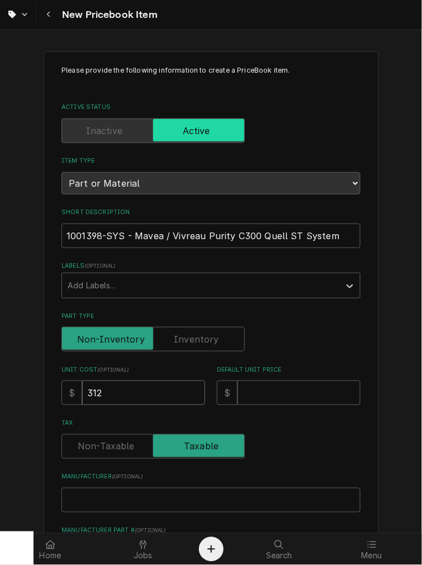
type input "312.0"
type textarea "x"
type input "312.00"
drag, startPoint x: 125, startPoint y: 389, endPoint x: -11, endPoint y: 378, distance: 135.7
click at [0, 378] on html "New Pricebook Item Please provide the following information to create a PriceBo…" at bounding box center [211, 282] width 422 height 565
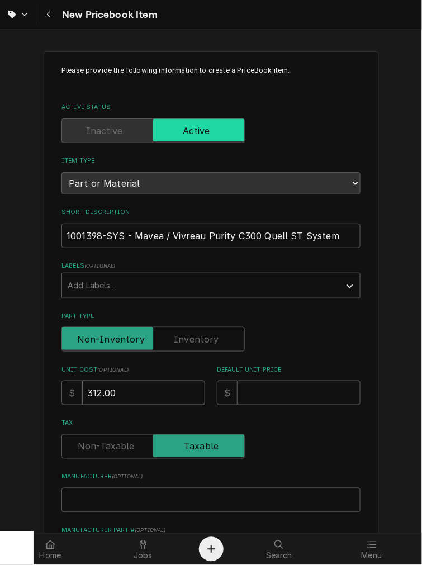
type textarea "x"
type input "2"
type textarea "x"
type input "28"
type textarea "x"
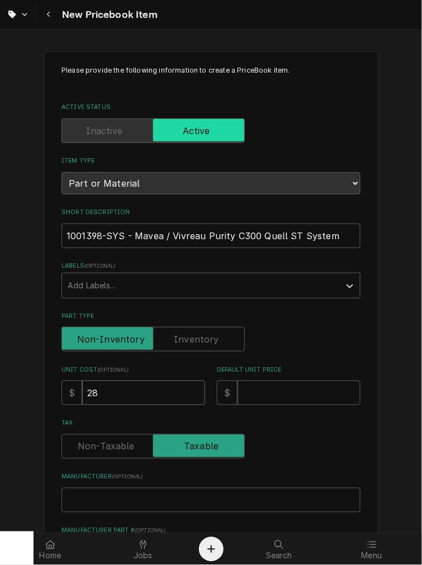
type input "283"
type textarea "x"
type input "283.0"
type textarea "x"
type input "283.00"
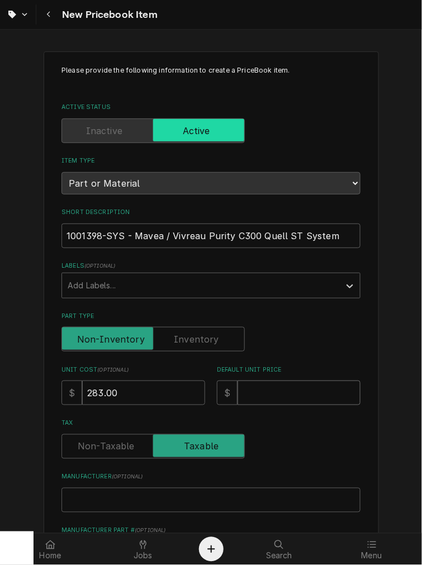
type input "3"
type textarea "x"
type input "31"
type textarea "x"
type input "312"
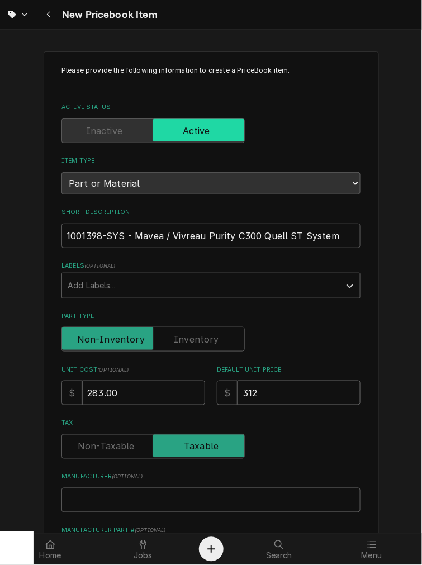
type textarea "x"
type input "312.0"
type textarea "x"
type input "312.00"
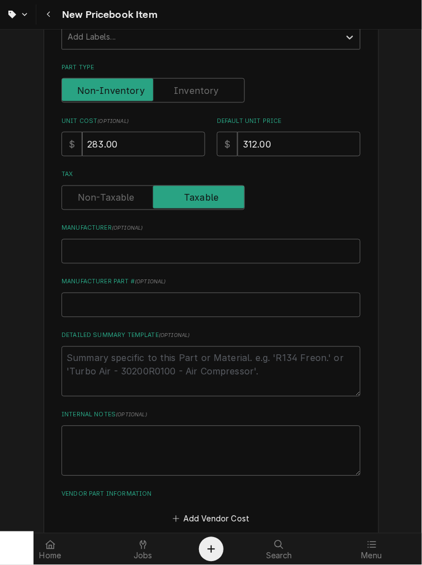
scroll to position [309, 0]
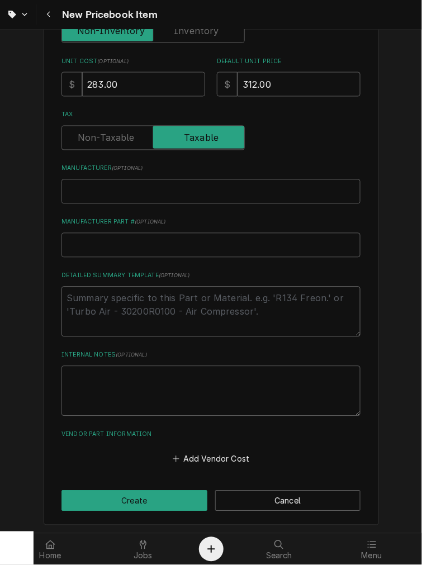
click at [131, 311] on textarea "Detailed Summary Template ( optional )" at bounding box center [210, 312] width 299 height 50
type textarea "x"
type textarea "P"
type textarea "x"
type textarea "P/"
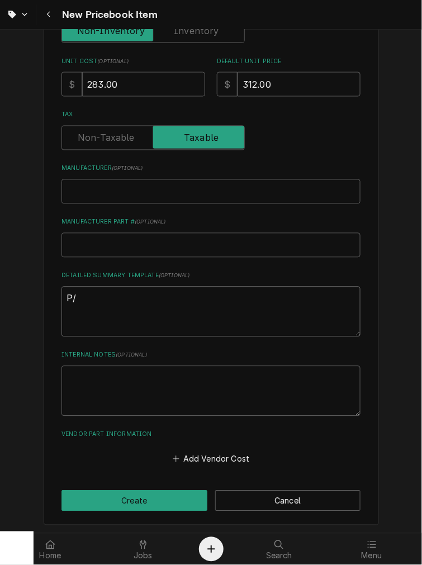
type textarea "x"
type textarea "P/N"
type textarea "x"
type textarea "P/N"
paste textarea "Mavea / Vivreau Purity C300 Quell ST System"
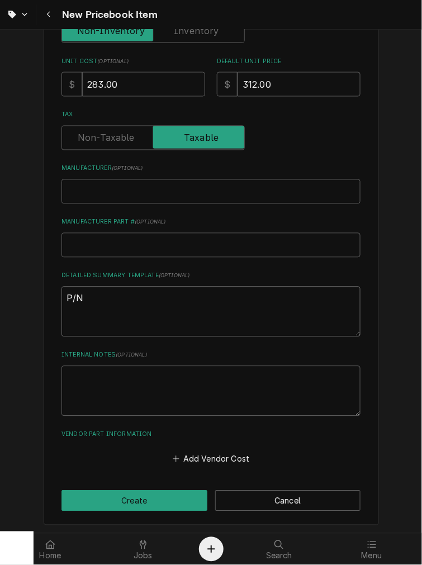
type textarea "x"
type textarea "P/N Mavea / Vivreau Purity C300 Quell ST System"
click at [80, 296] on textarea "P/N Mavea / Vivreau Purity C300 Quell ST System" at bounding box center [210, 312] width 299 height 50
type textarea "x"
type textarea "P/N 1Mavea / Vivreau Purity C300 Quell ST System"
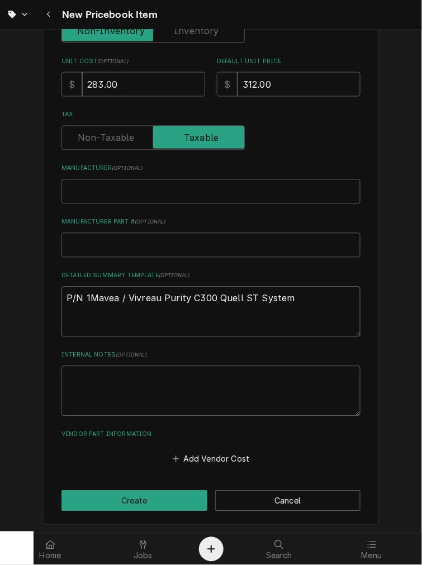
type textarea "x"
type textarea "P/N 10Mavea / Vivreau Purity C300 Quell ST System"
type textarea "x"
type textarea "P/N 100Mavea / Vivreau Purity C300 Quell ST System"
type textarea "x"
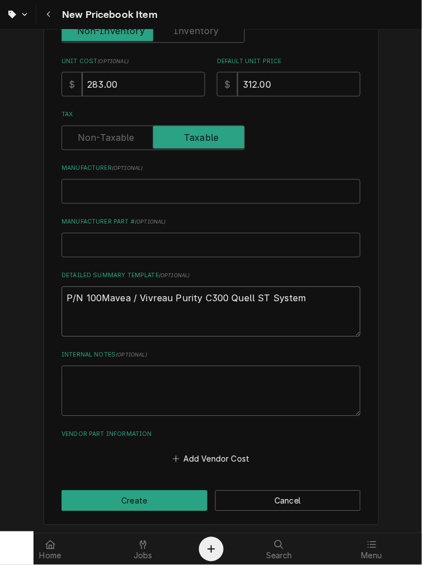
type textarea "P/N 1001Mavea / Vivreau Purity C300 Quell ST System"
type textarea "x"
type textarea "P/N 10013Mavea / Vivreau Purity C300 Quell ST System"
type textarea "x"
type textarea "P/N 100139Mavea / Vivreau Purity C300 Quell ST System"
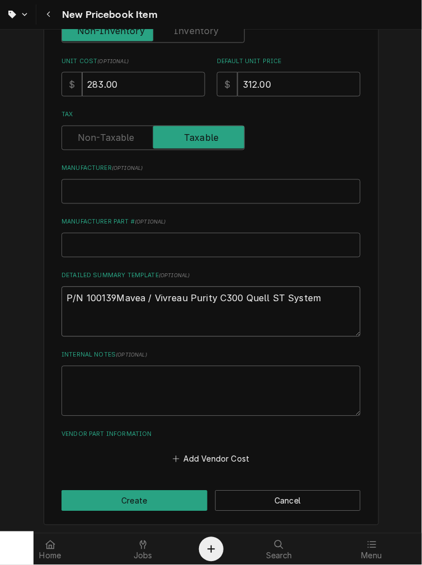
type textarea "x"
type textarea "P/N 1001398Mavea / Vivreau Purity C300 Quell ST System"
type textarea "x"
type textarea "P/N 1001398-Mavea / Vivreau Purity C300 Quell ST System"
type textarea "x"
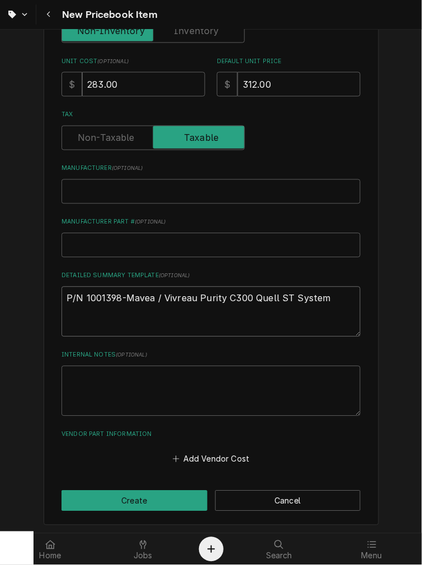
type textarea "P/N 1001398-SMavea / Vivreau Purity C300 Quell ST System"
type textarea "x"
type textarea "P/N 1001398-SYMavea / Vivreau Purity C300 Quell ST System"
type textarea "x"
type textarea "P/N 1001398-SYSMavea / Vivreau Purity C300 Quell ST System"
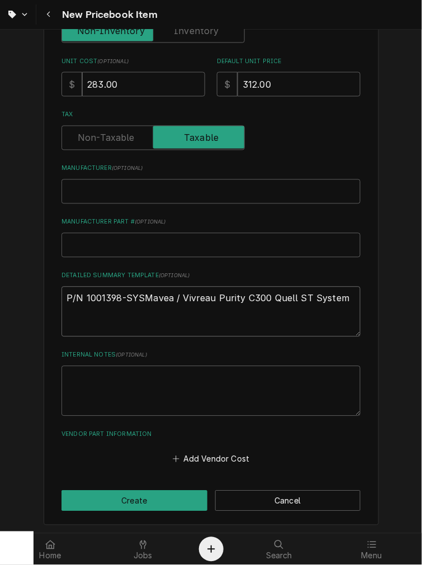
type textarea "x"
type textarea "P/N 1001398-SYS Mavea / Vivreau Purity C300 Quell ST System"
type textarea "x"
type textarea "P/N 1001398-SYS -Mavea / Vivreau Purity C300 Quell ST System"
type textarea "x"
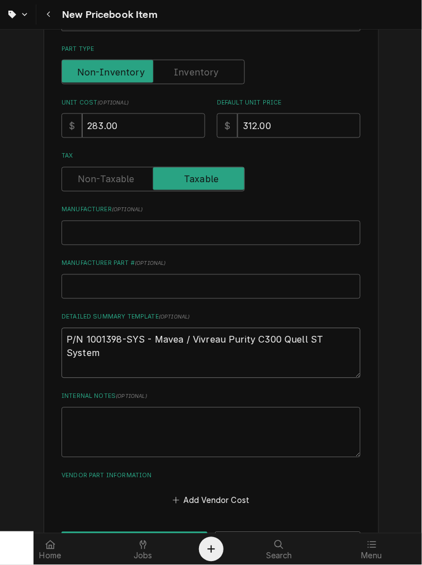
scroll to position [102, 0]
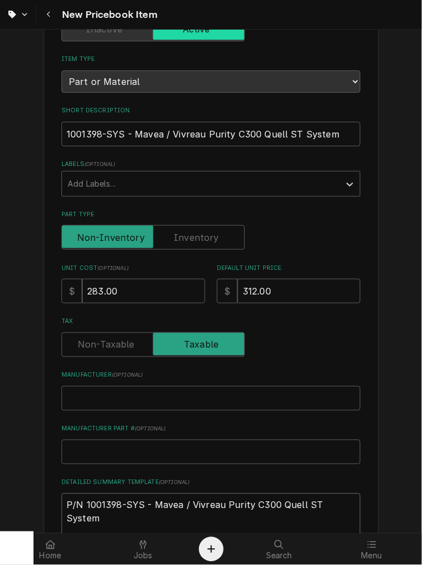
type textarea "P/N 1001398-SYS - Mavea / Vivreau Purity C300 Quell ST System"
click at [185, 249] on div "Please provide the following information to create a PriceBook item. Active Sta…" at bounding box center [210, 319] width 299 height 711
click at [191, 233] on label "Part Type" at bounding box center [152, 237] width 183 height 25
click at [191, 233] on input "Part Type" at bounding box center [153, 237] width 173 height 25
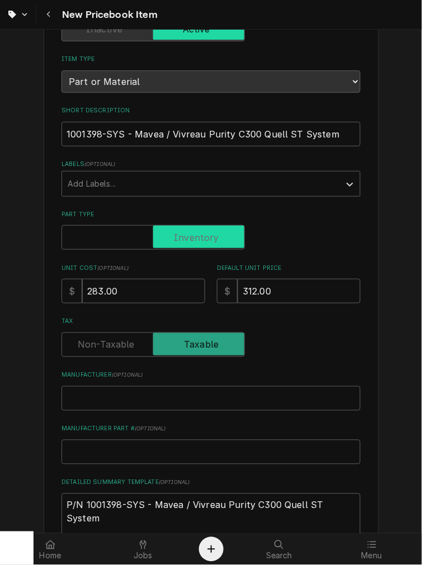
checkbox input "true"
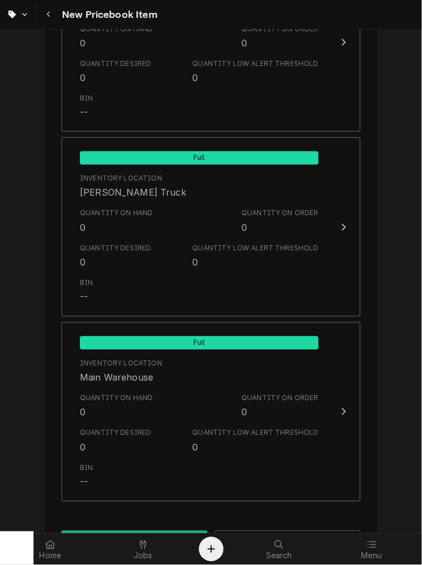
scroll to position [1079, 0]
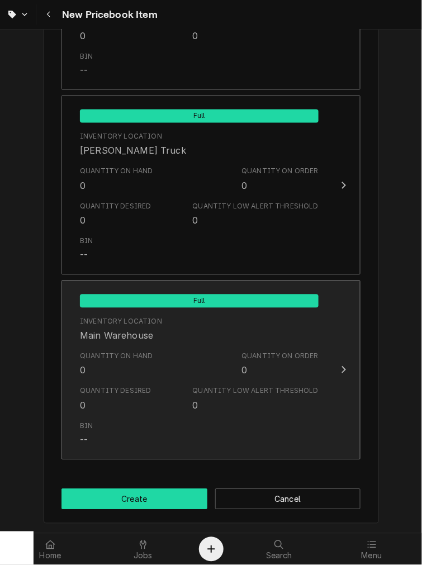
drag, startPoint x: 125, startPoint y: 500, endPoint x: 130, endPoint y: 457, distance: 42.8
click at [125, 500] on button "Create" at bounding box center [134, 499] width 146 height 21
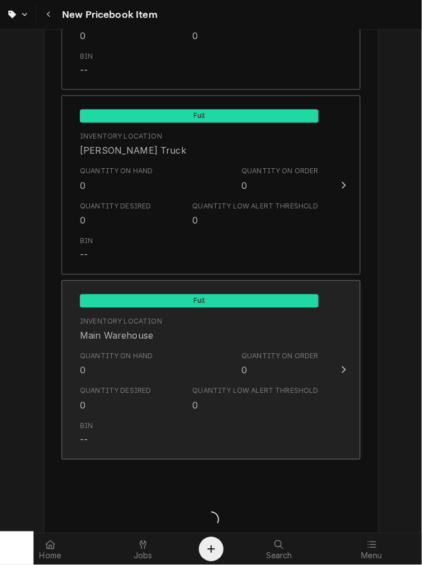
type textarea "x"
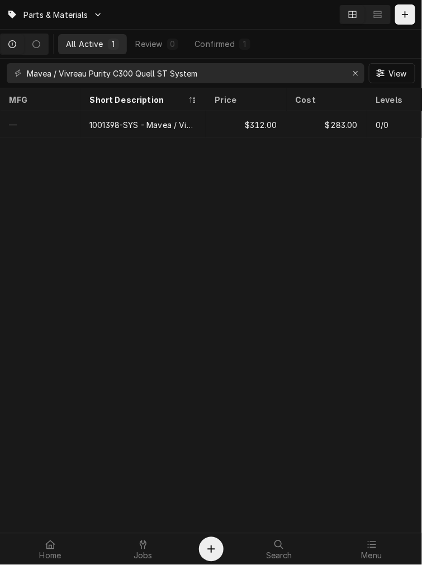
drag, startPoint x: 323, startPoint y: 326, endPoint x: 16, endPoint y: 195, distance: 334.4
click at [80, 211] on div "Parts & Materials All Active 1 Review 0 Confirmed 1 Mavea / Vivreau Purity C300…" at bounding box center [211, 282] width 422 height 565
click at [151, 536] on link "Jobs" at bounding box center [143, 549] width 92 height 27
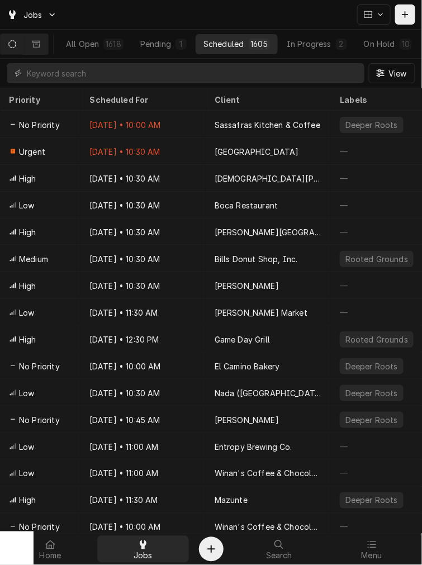
click at [138, 550] on div at bounding box center [142, 544] width 13 height 13
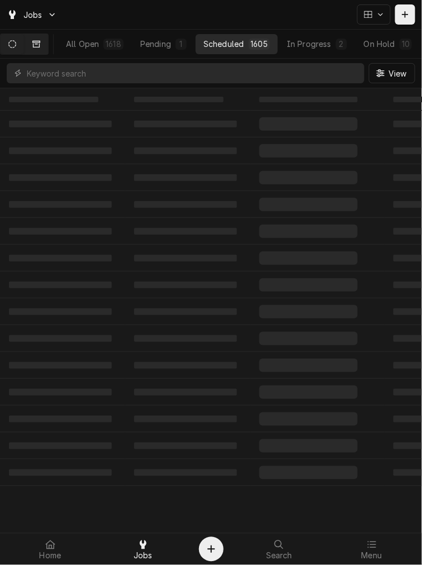
click at [40, 43] on icon "Dynamic Content Wrapper" at bounding box center [36, 43] width 8 height 7
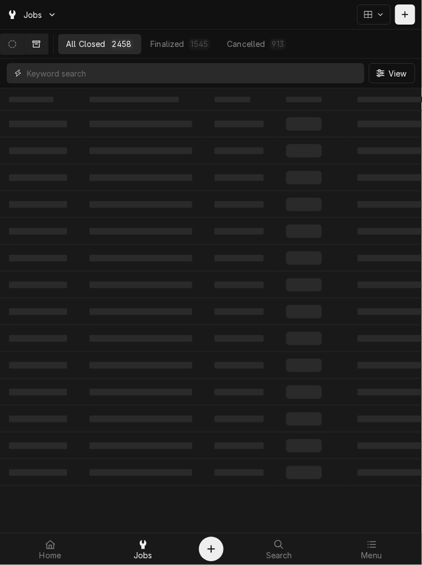
click at [68, 79] on input "Dynamic Content Wrapper" at bounding box center [193, 73] width 332 height 20
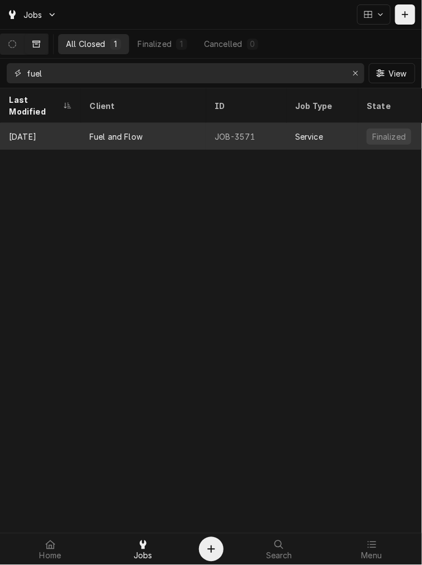
type input "fuel"
click at [163, 123] on div "Fuel and Flow" at bounding box center [142, 136] width 125 height 27
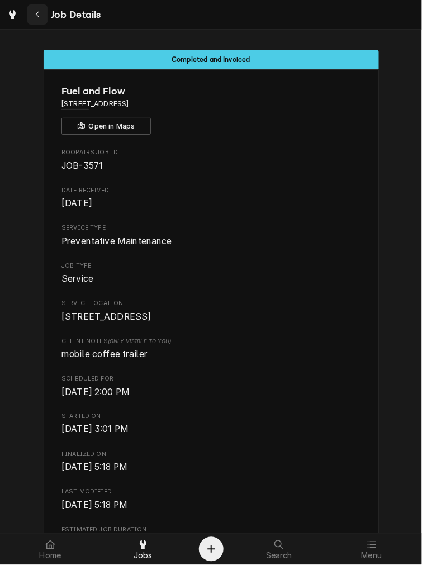
click at [38, 10] on div "Navigate back" at bounding box center [37, 14] width 11 height 11
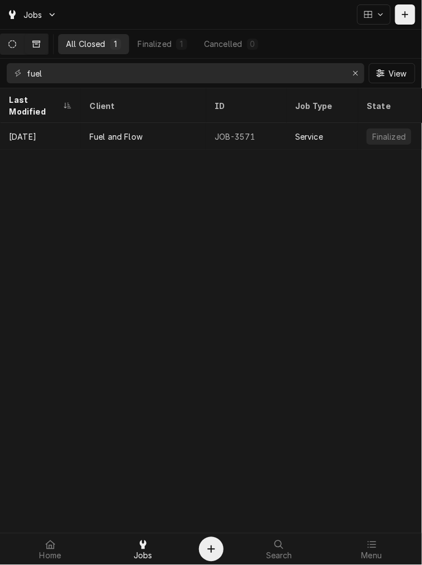
click at [16, 46] on icon "Dynamic Content Wrapper" at bounding box center [12, 44] width 8 height 8
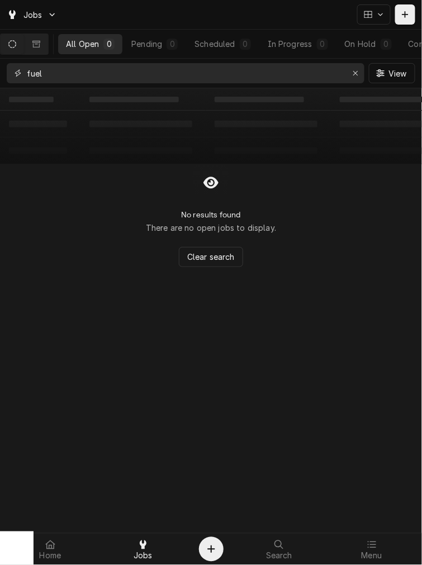
drag, startPoint x: 358, startPoint y: 75, endPoint x: 345, endPoint y: 75, distance: 12.9
click at [358, 75] on icon "Erase input" at bounding box center [356, 73] width 6 height 8
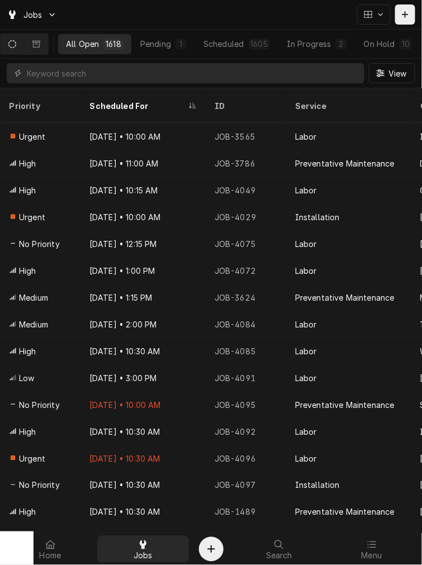
click at [138, 547] on div at bounding box center [142, 544] width 13 height 13
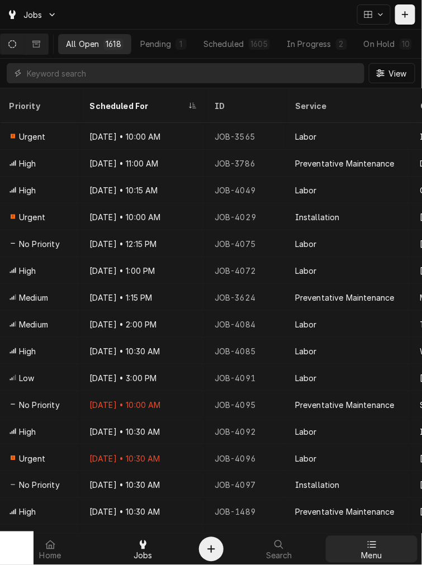
drag, startPoint x: 382, startPoint y: 559, endPoint x: 377, endPoint y: 555, distance: 6.4
click at [382, 559] on div "Menu" at bounding box center [371, 549] width 87 height 22
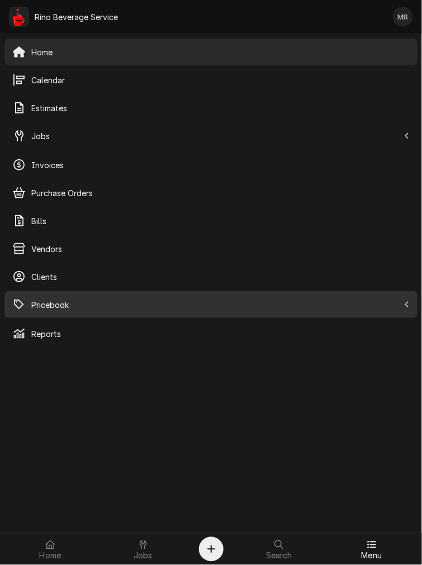
click at [86, 307] on span "Pricebook" at bounding box center [215, 305] width 368 height 12
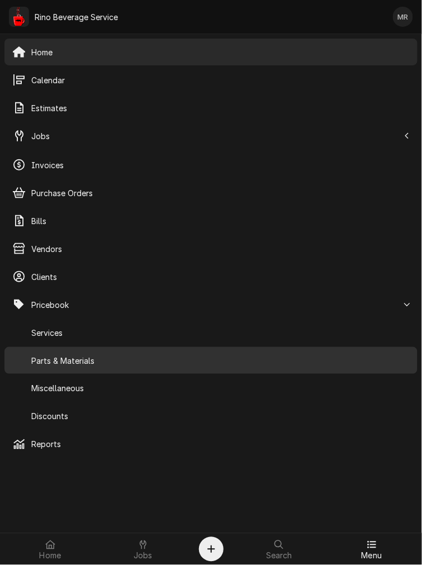
click at [87, 356] on span "Parts & Materials" at bounding box center [220, 361] width 378 height 12
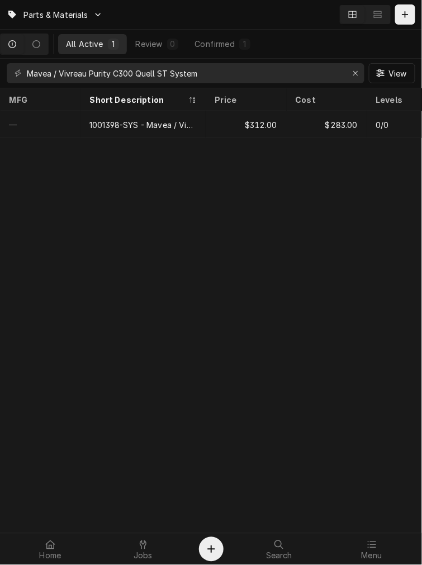
click at [184, 59] on div "Mavea / Vivreau Purity C300 Quell ST System View" at bounding box center [211, 73] width 422 height 29
click at [184, 60] on div "Mavea / Vivreau Purity C300 Quell ST System View" at bounding box center [211, 73] width 422 height 29
click at [192, 67] on input "Mavea / Vivreau Purity C300 Quell ST System" at bounding box center [185, 73] width 316 height 20
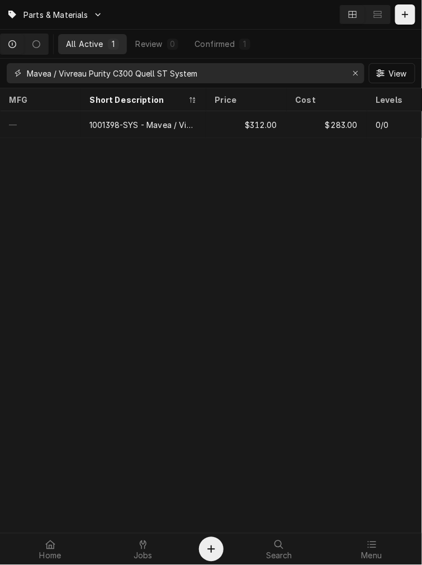
click at [192, 67] on input "Mavea / Vivreau Purity C300 Quell ST System" at bounding box center [185, 73] width 316 height 20
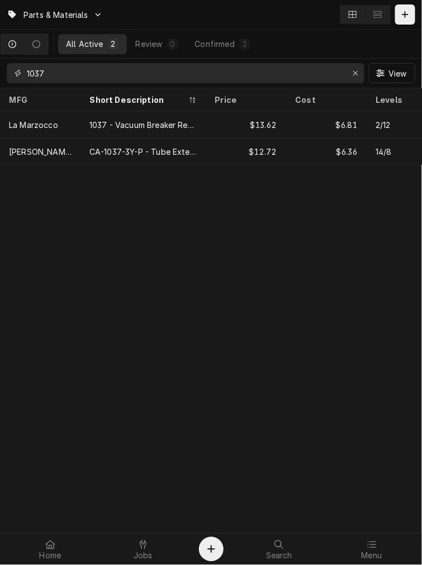
type input "1037"
click at [144, 112] on div "1037 - Vacuum Breaker Rebuild" at bounding box center [142, 124] width 125 height 27
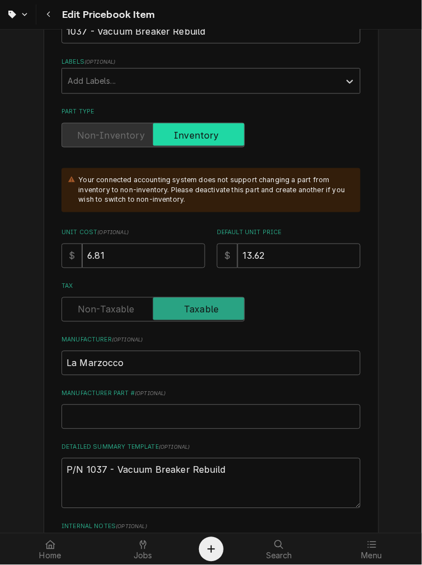
scroll to position [310, 0]
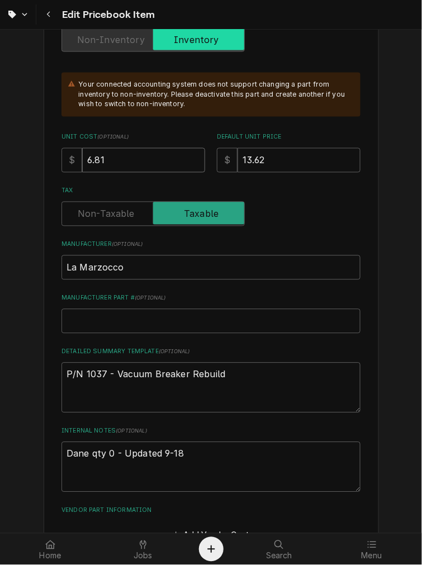
drag, startPoint x: 115, startPoint y: 148, endPoint x: 1, endPoint y: 133, distance: 115.0
type textarea "x"
type input "7"
type textarea "x"
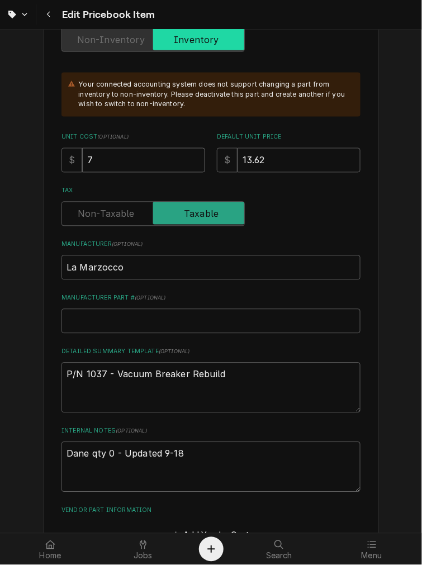
type input "7.1"
type textarea "x"
type input "7.15"
drag, startPoint x: 264, startPoint y: 158, endPoint x: 140, endPoint y: 151, distance: 124.3
click at [140, 151] on div "Unit Cost ( optional ) $ 7.15 Default Unit Price $ 13.62" at bounding box center [210, 153] width 299 height 40
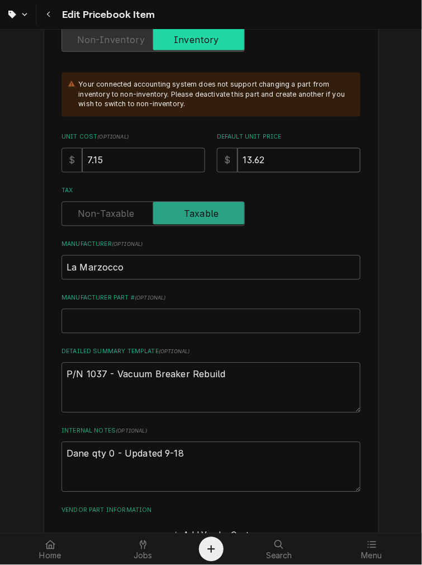
type textarea "x"
type input "1"
type textarea "x"
type input "14"
type textarea "x"
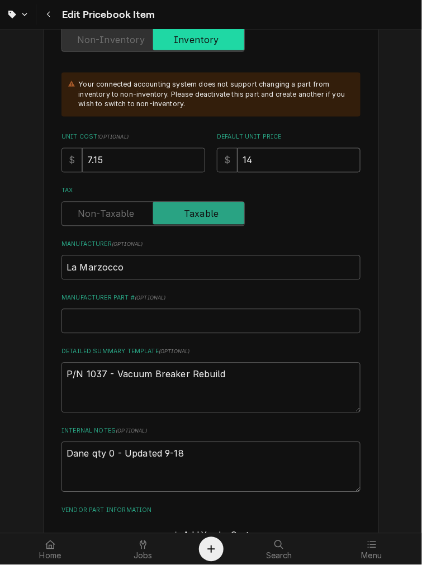
type input "14.3"
type textarea "x"
type input "14.30"
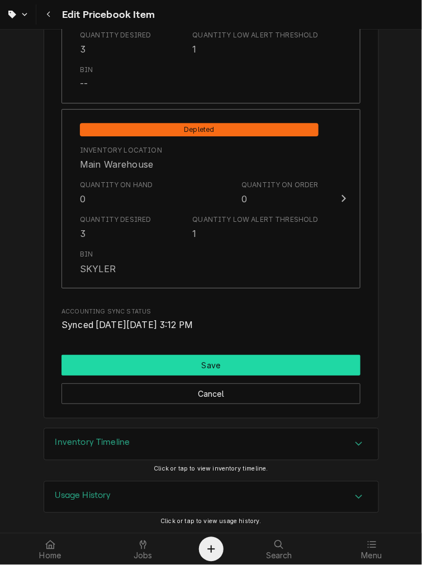
click at [152, 366] on button "Save" at bounding box center [210, 365] width 299 height 21
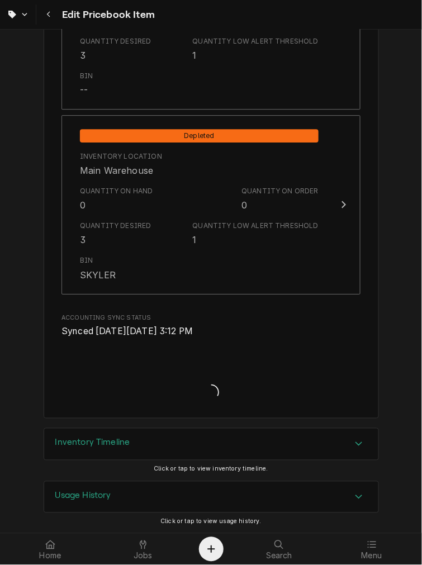
type textarea "x"
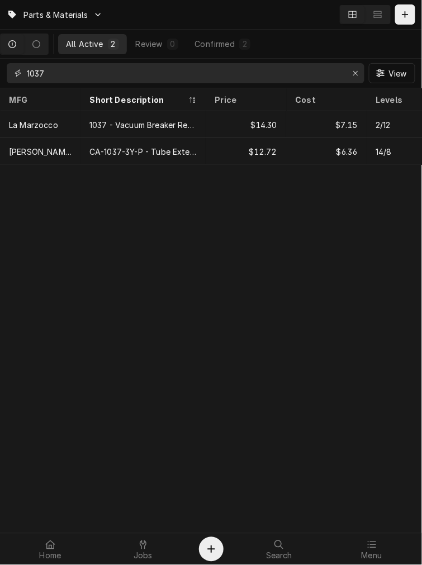
click at [39, 74] on input "1037" at bounding box center [185, 73] width 316 height 20
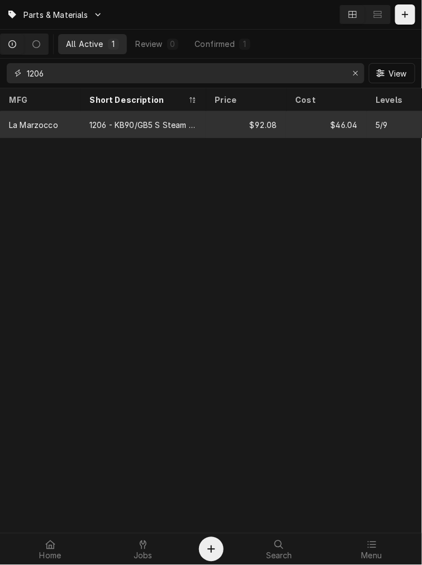
type input "1206"
click at [96, 126] on div "1206 - KB90/GB5 S Steam Valve Rebuild Kit" at bounding box center [142, 125] width 107 height 12
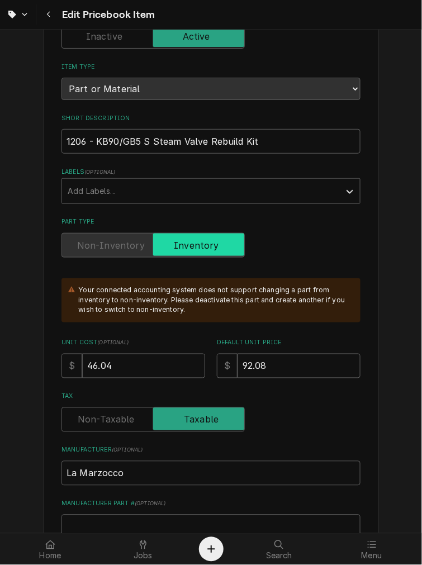
scroll to position [207, 0]
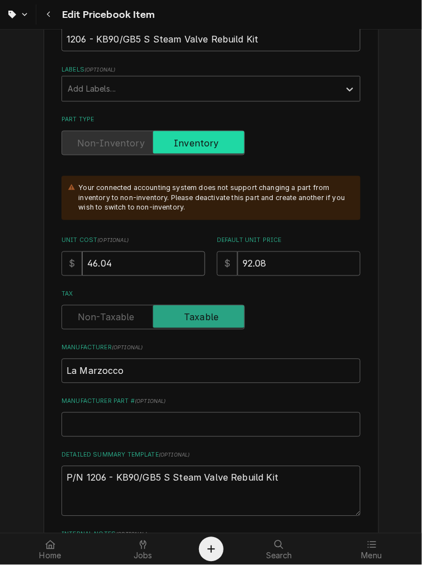
drag, startPoint x: 139, startPoint y: 254, endPoint x: 30, endPoint y: 263, distance: 109.4
type textarea "x"
type input "5"
type textarea "x"
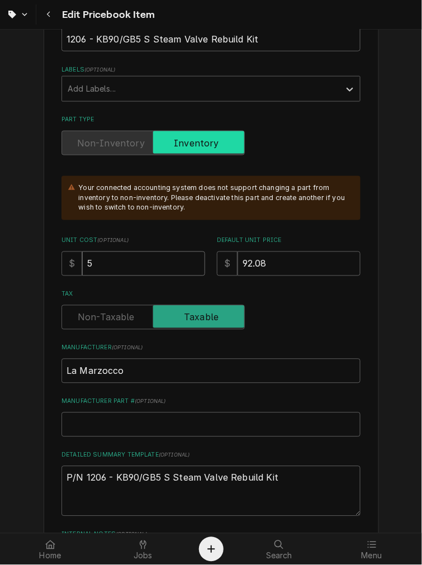
type input "51"
type textarea "x"
type input "51.4"
type textarea "x"
type input "51.49"
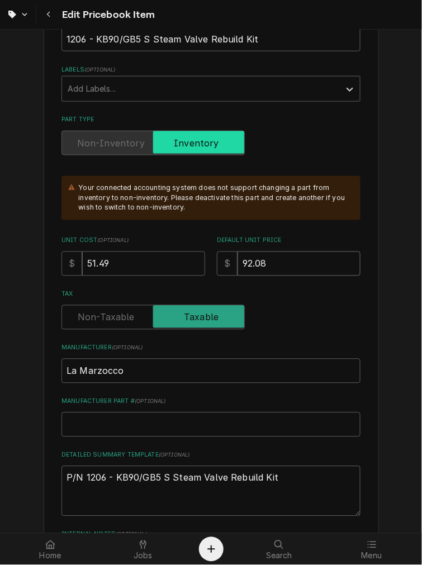
drag, startPoint x: 278, startPoint y: 270, endPoint x: 147, endPoint y: 270, distance: 130.8
click at [147, 270] on div "Unit Cost ( optional ) $ 51.49 Default Unit Price $ 92.08" at bounding box center [210, 256] width 299 height 40
type textarea "x"
type input "9"
type textarea "x"
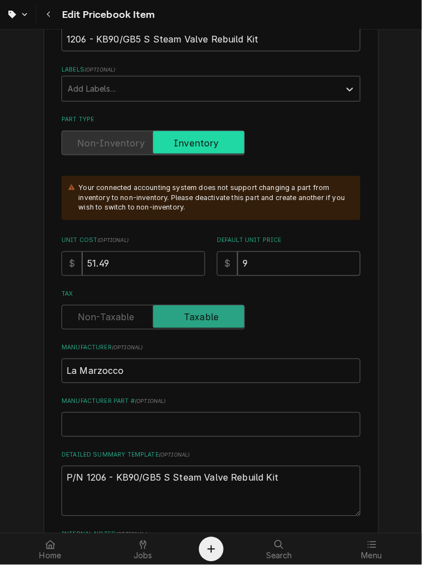
type input "98"
type textarea "x"
type input "9.8"
type textarea "x"
type input "9.18"
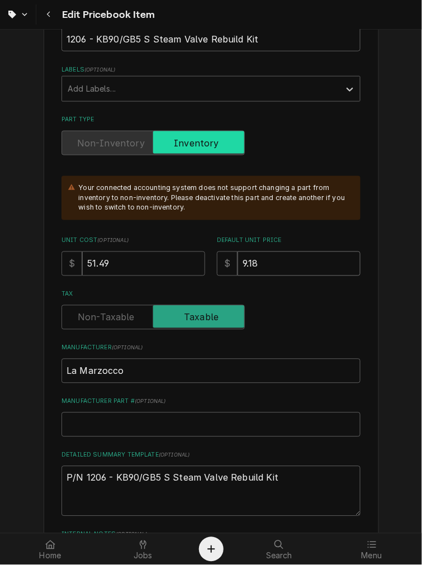
type textarea "x"
type input "9.108"
type textarea "x"
type input "9.1028"
type textarea "x"
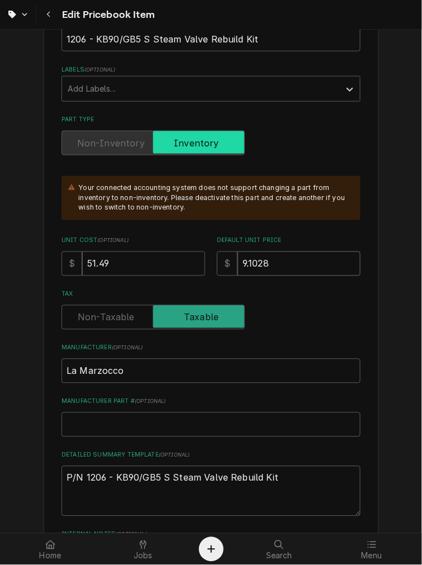
type input "9.108"
type textarea "x"
type input "9.18"
type textarea "x"
type input "9.8"
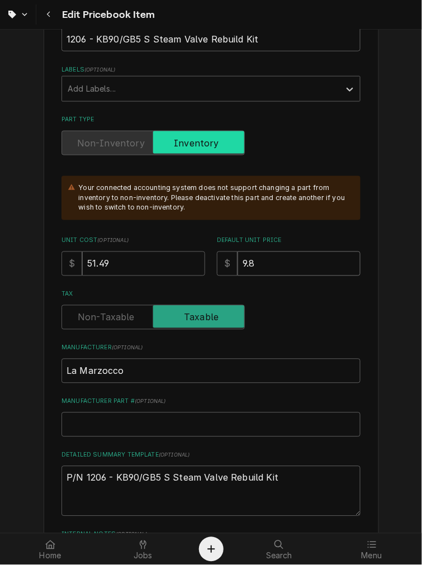
type textarea "x"
type input "98"
type textarea "x"
type input "8"
type textarea "x"
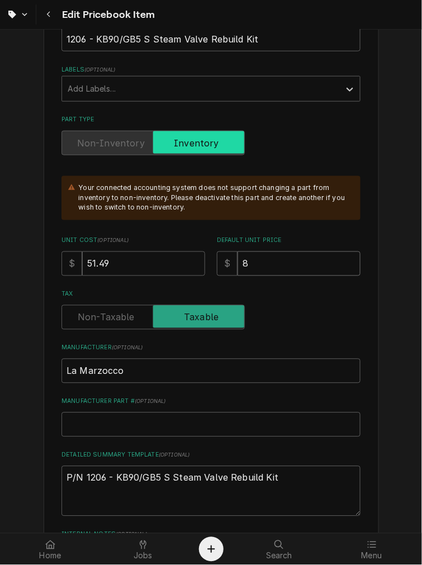
type input "18"
type textarea "x"
type input "1058"
type textarea "x"
type input "10528"
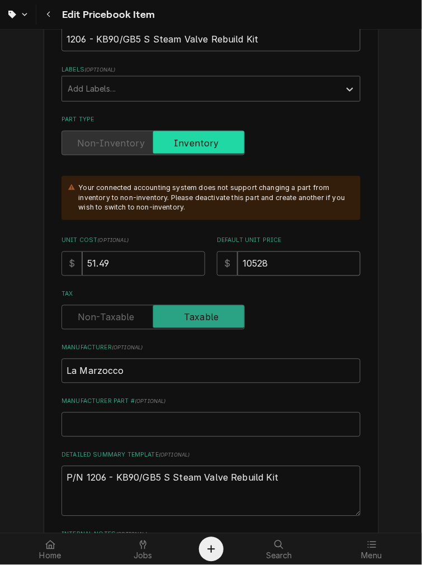
type textarea "x"
type input "1052.8"
type textarea "x"
type input "10528"
type textarea "x"
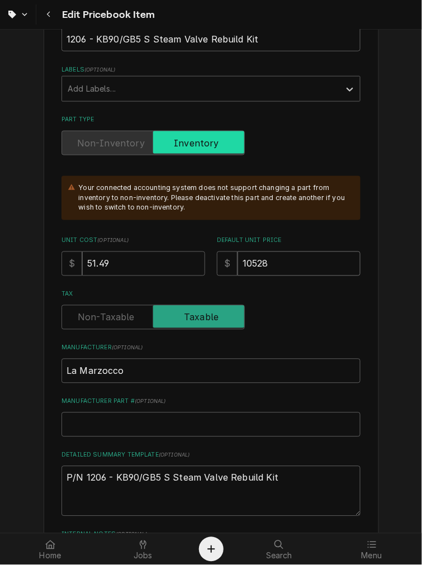
type input "1058"
type textarea "x"
type input "108"
type textarea "x"
type input "1028"
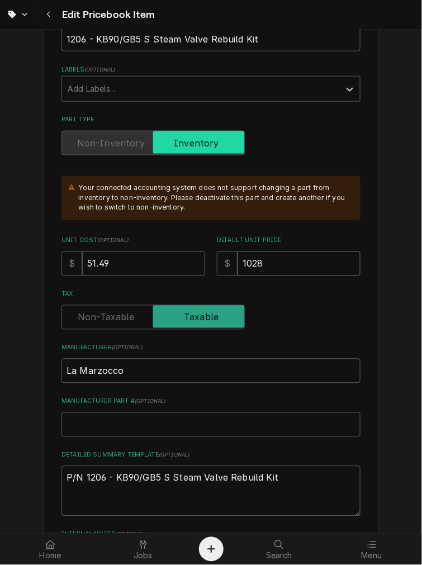
type textarea "x"
type input "102.8"
type textarea "x"
type input "102.98"
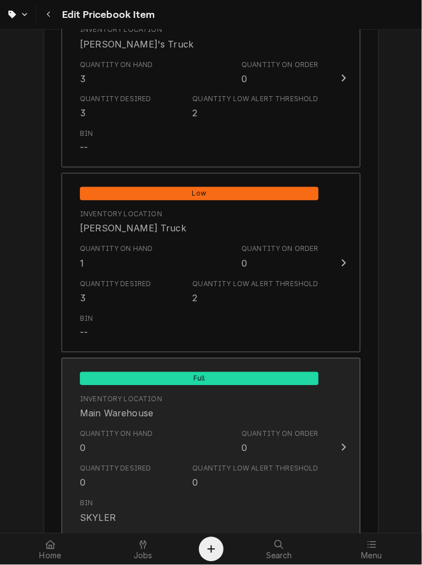
scroll to position [1242, 0]
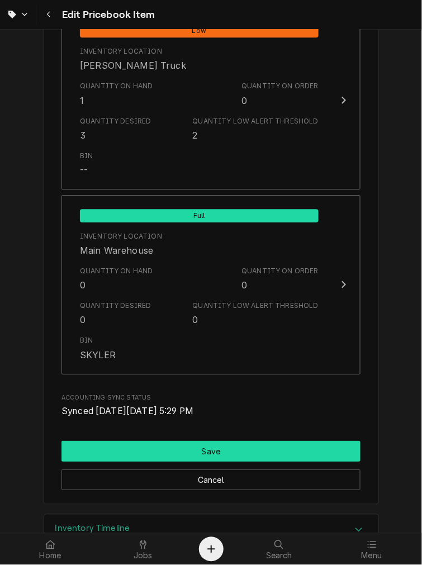
click at [121, 441] on button "Save" at bounding box center [210, 451] width 299 height 21
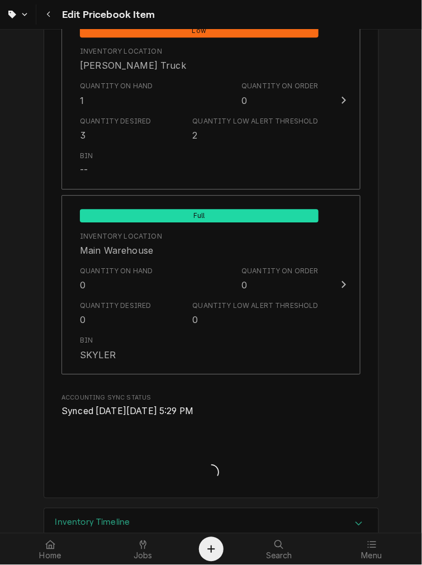
type textarea "x"
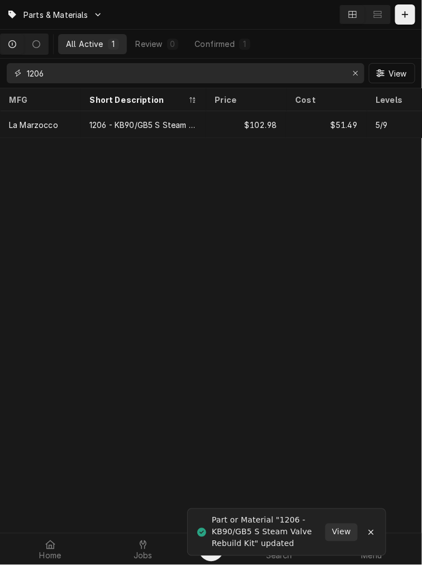
click at [43, 81] on input "1206" at bounding box center [185, 73] width 316 height 20
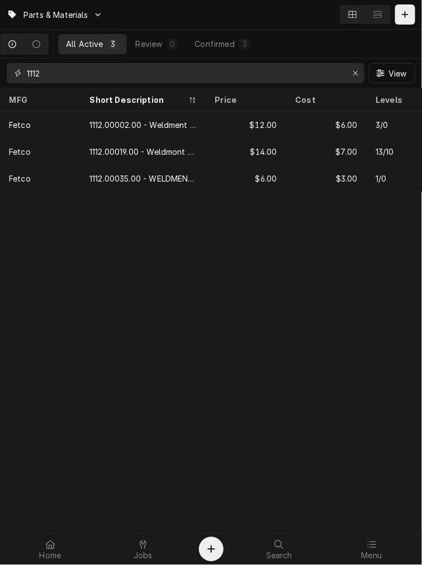
click at [60, 73] on input "1112" at bounding box center [185, 73] width 316 height 20
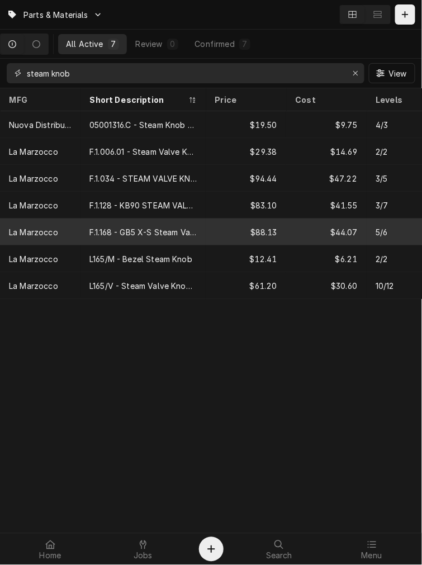
type input "steam knob"
click at [142, 226] on div "F.1.168 - GB5 X-S Steam Valve Knob" at bounding box center [142, 232] width 107 height 12
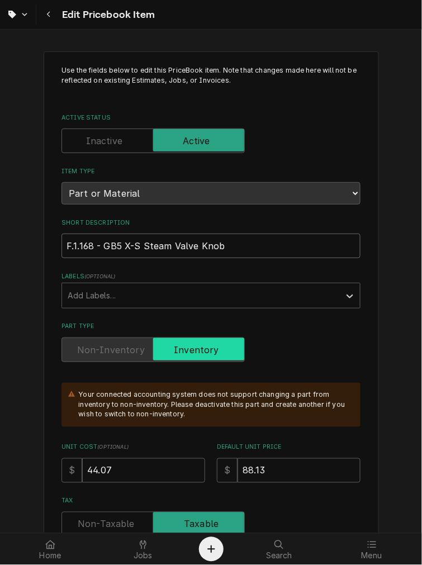
click at [65, 247] on input "F.1.168 - GB5 X-S Steam Valve Knob" at bounding box center [210, 246] width 299 height 25
type textarea "x"
type input "1F.1.168 - GB5 X-S Steam Valve Knob"
type textarea "x"
type input "11F.1.168 - GB5 X-S Steam Valve Knob"
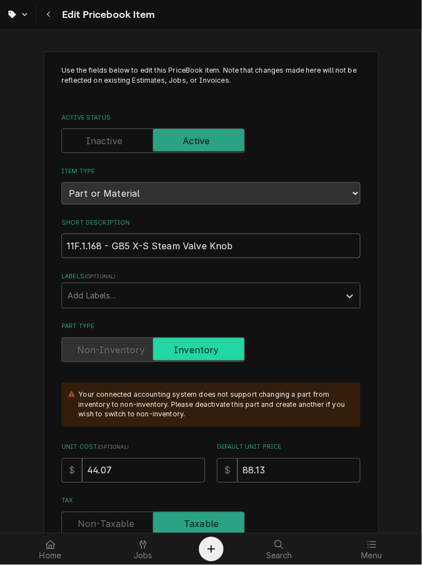
type textarea "x"
type input "111F.1.168 - GB5 X-S Steam Valve Knob"
type textarea "x"
type input "1112F.1.168 - GB5 X-S Steam Valve Knob"
type textarea "x"
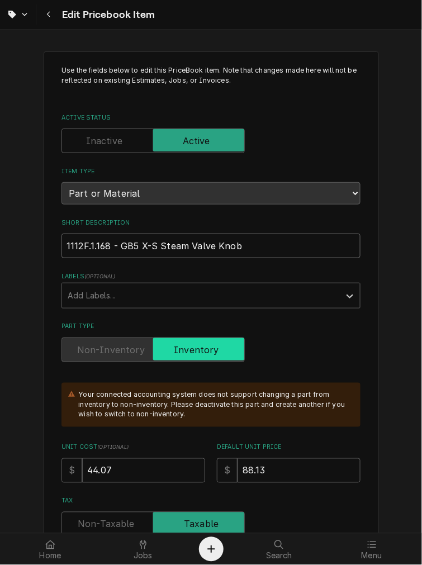
type input "1112 F.1.168 - GB5 X-S Steam Valve Knob"
type textarea "x"
type input "1112 -F.1.168 - GB5 X-S Steam Valve Knob"
type textarea "x"
type input "1112 - F.1.168 - GB5 X-S Steam Valve Knob"
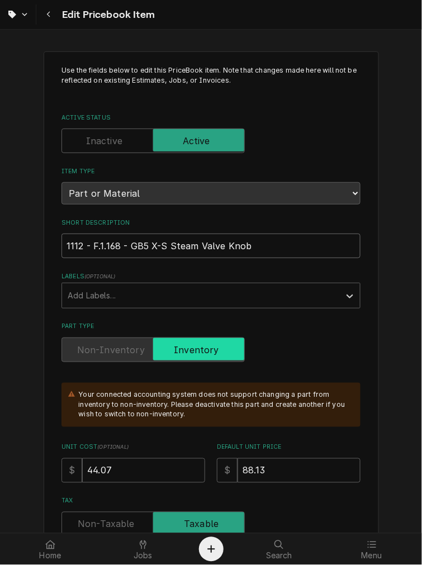
click at [121, 246] on input "1112 - F.1.168 - GB5 X-S Steam Valve Knob" at bounding box center [210, 246] width 299 height 25
type textarea "x"
type input "1112 - F.1.168 GB5 X-S Steam Valve Knob"
type textarea "x"
type input "1112 - F.1.168 GB5 X-S Steam Valve Knob"
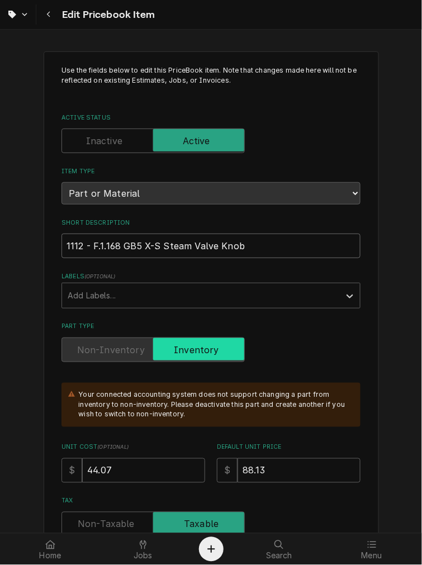
click at [105, 250] on input "1112 - F.1.168 GB5 X-S Steam Valve Knob" at bounding box center [210, 246] width 299 height 25
click at [107, 243] on input "1112 - F.1.168 GB5 X-S Steam Valve Knob" at bounding box center [210, 246] width 299 height 25
click at [91, 244] on input "1112 - F.1.168 GB5 X-S Steam Valve Knob" at bounding box center [210, 246] width 299 height 25
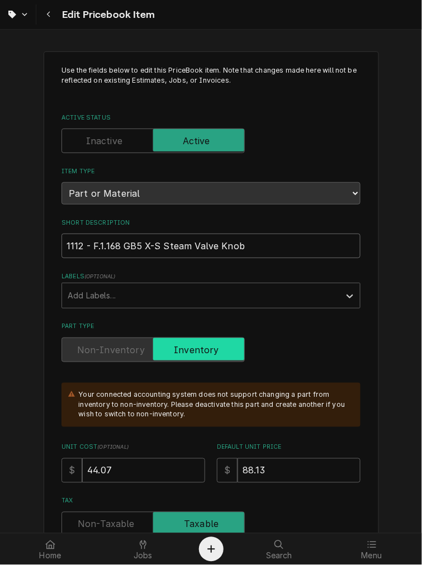
click at [98, 249] on input "1112 - F.1.168 GB5 X-S Steam Valve Knob" at bounding box center [210, 246] width 299 height 25
click at [98, 244] on input "1112 - F.1.168 GB5 X-S Steam Valve Knob" at bounding box center [210, 246] width 299 height 25
drag, startPoint x: 115, startPoint y: 244, endPoint x: 88, endPoint y: 255, distance: 29.6
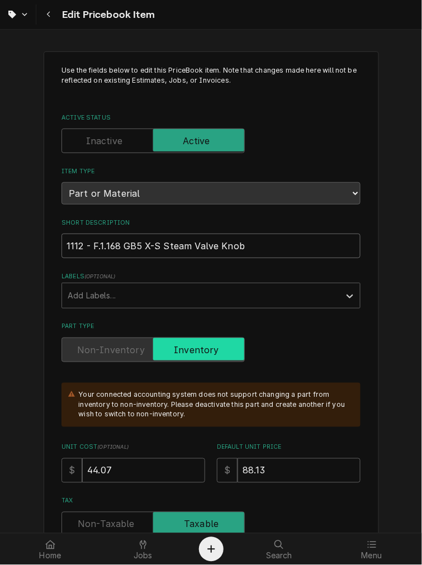
click at [88, 255] on input "1112 - F.1.168 GB5 X-S Steam Valve Knob" at bounding box center [210, 246] width 299 height 25
type textarea "x"
type input "1112 - GB5 X-S Steam Valve KnobF.1.168"
type textarea "x"
type input "1112 - GB5 X-S Steam Valve Knob(F.1.168"
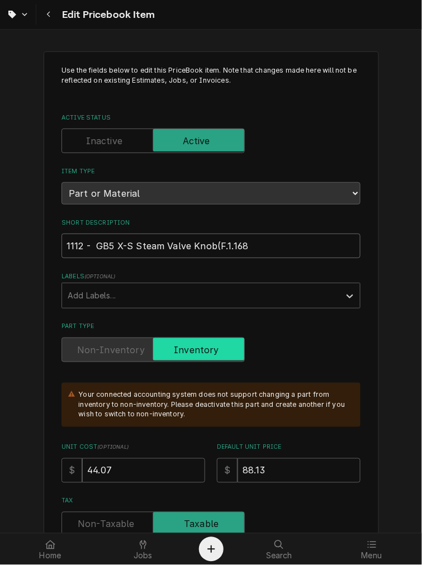
type textarea "x"
type input "1112 - GB5 X-S Steam Valve Knob (F.1.168"
type textarea "x"
type input "1112 - GB5 X-S Steam Valve Knob (F.1.168)"
click at [88, 248] on input "1112 - GB5 X-S Steam Valve Knob (F.1.168)" at bounding box center [210, 246] width 299 height 25
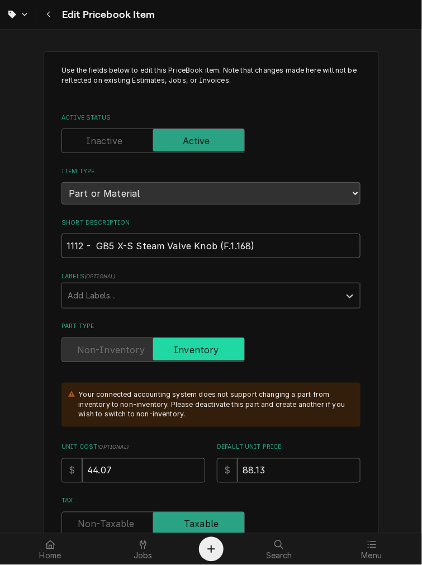
type textarea "x"
type input "1112 - GB5 X-S Steam Valve Knob (F.1.168)"
type textarea "x"
type input "1112 GB5 X-S Steam Valve Knob (F.1.168)"
type textarea "x"
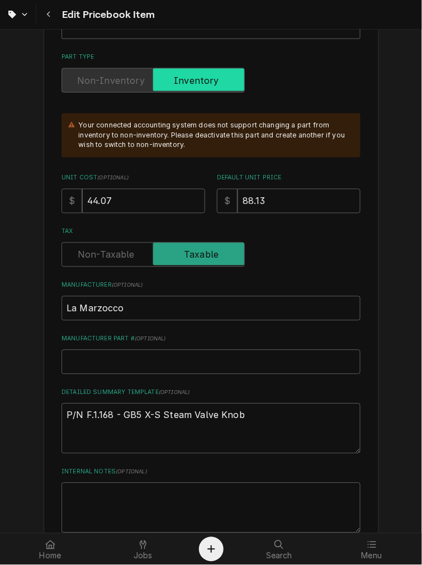
scroll to position [310, 0]
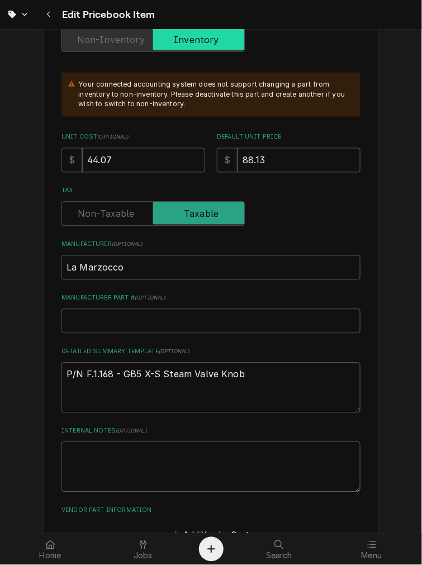
type input "1112 - GB5 X-S Steam Valve Knob (F.1.168)"
click at [87, 372] on textarea "P/N F.1.168 - GB5 X-S Steam Valve Knob" at bounding box center [210, 388] width 299 height 50
type textarea "x"
type textarea "P/N F.- GB5 X-S Steam Valve Knob"
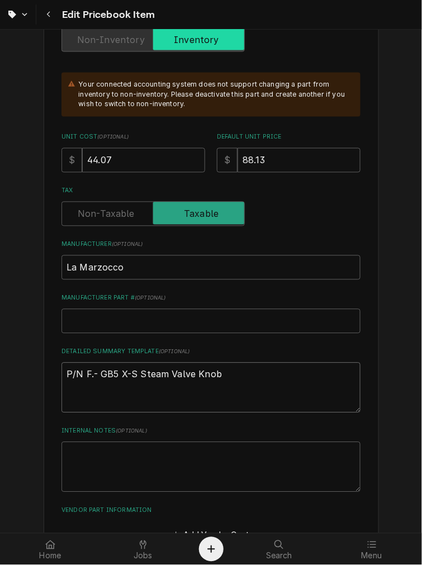
type textarea "x"
type textarea "P/N F- GB5 X-S Steam Valve Knob"
type textarea "x"
type textarea "P/N - GB5 X-S Steam Valve Knob"
type textarea "x"
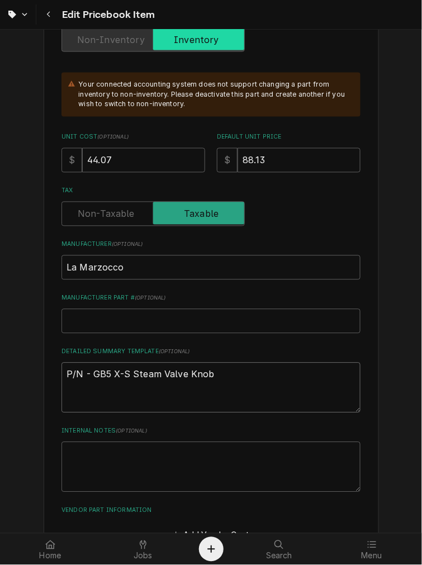
type textarea "P/N 1- GB5 X-S Steam Valve Knob"
type textarea "x"
type textarea "P/N 11- GB5 X-S Steam Valve Knob"
type textarea "x"
type textarea "P/N 111- GB5 X-S Steam Valve Knob"
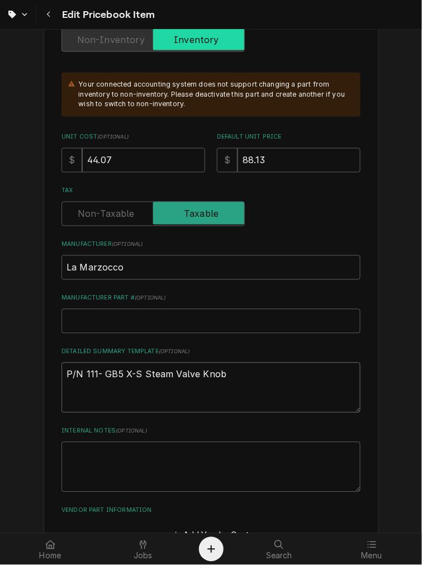
type textarea "x"
type textarea "P/N 1112- GB5 X-S Steam Valve Knob"
type textarea "x"
click at [237, 371] on textarea "P/N 1112 - GB5 X-S Steam Valve Knob" at bounding box center [210, 388] width 299 height 50
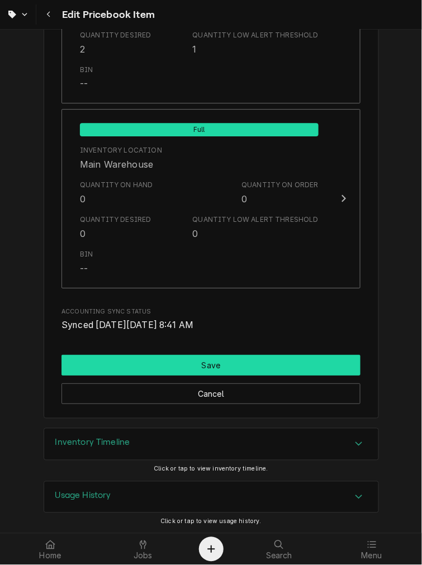
type textarea "P/N 1112 - GB5 X-S Steam Valve Knob"
click at [153, 356] on button "Save" at bounding box center [210, 365] width 299 height 21
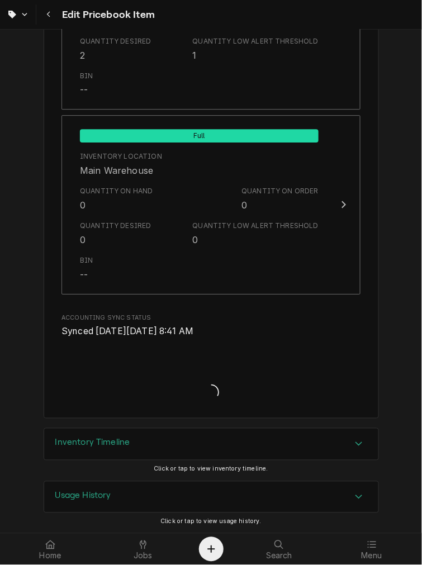
scroll to position [597, 0]
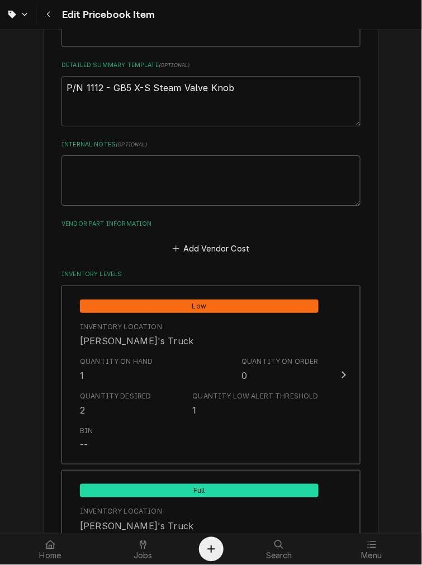
type textarea "x"
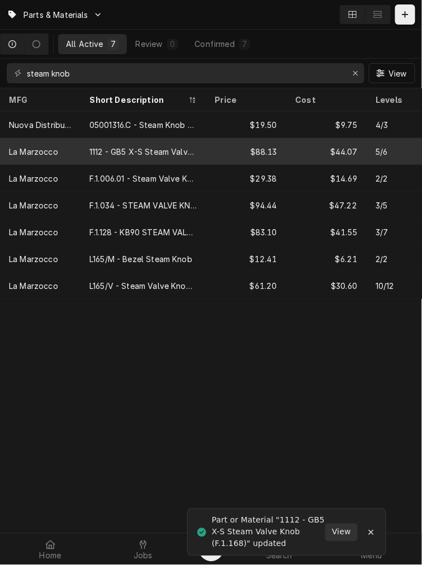
click at [100, 146] on div "1112 - GB5 X-S Steam Valve Knob (F.1.168)" at bounding box center [142, 152] width 107 height 12
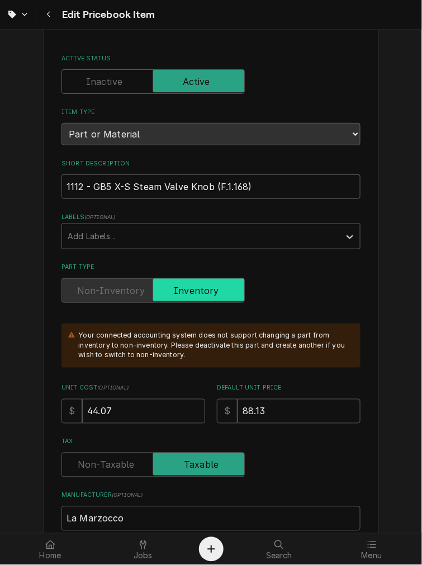
scroll to position [103, 0]
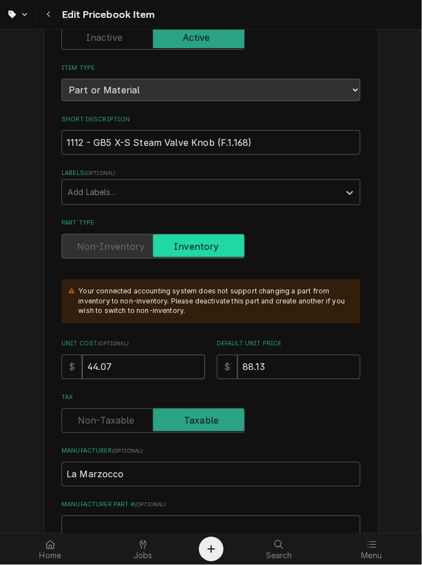
drag, startPoint x: 132, startPoint y: 354, endPoint x: -30, endPoint y: 354, distance: 162.7
click at [0, 354] on html "Edit Pricebook Item Use the fields below to edit this PriceBook item. Note that…" at bounding box center [211, 282] width 422 height 565
type textarea "x"
type input "7"
type textarea "x"
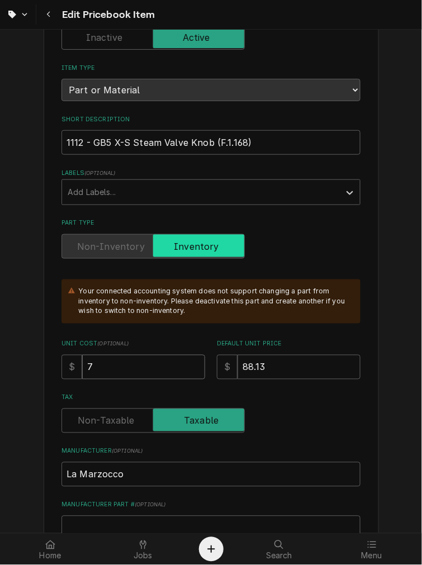
type input "74"
type textarea "x"
type input "74.0"
type textarea "x"
type input "74.04"
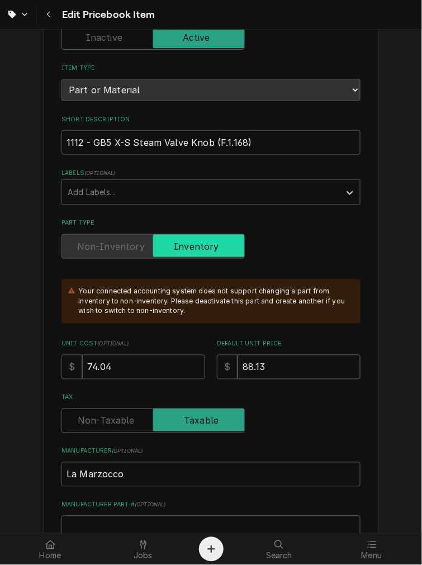
type input "8"
type textarea "x"
type input "1"
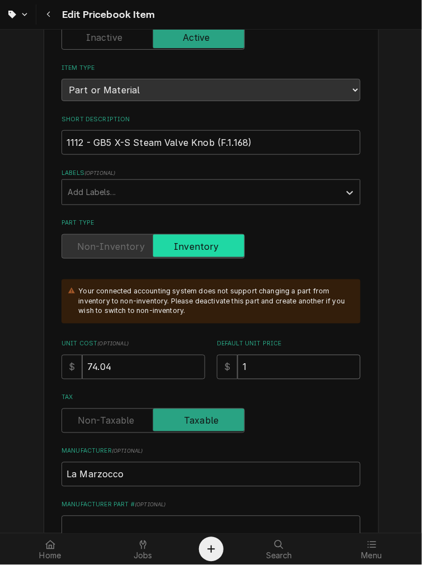
type textarea "x"
type input "14"
type textarea "x"
type input "148"
type textarea "x"
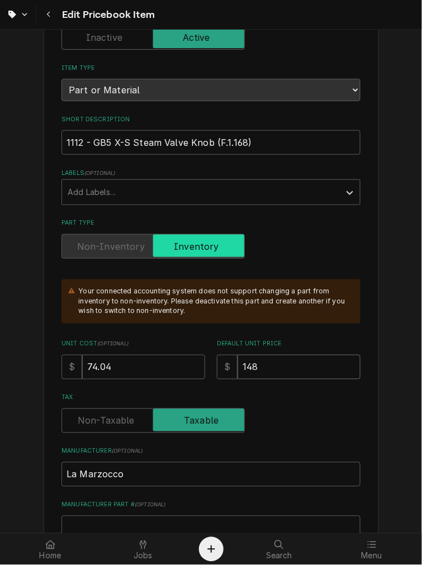
type input "148.0"
type textarea "x"
type input "148.08"
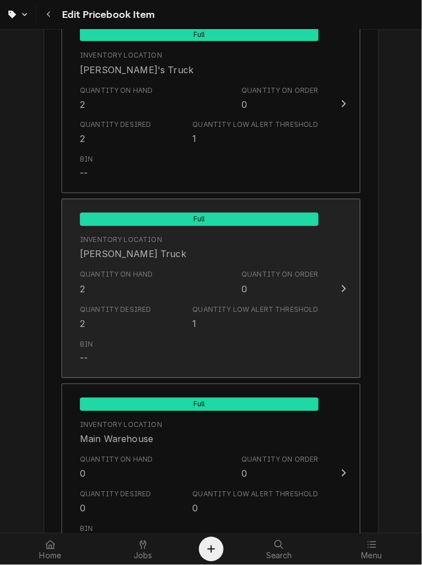
scroll to position [1242, 0]
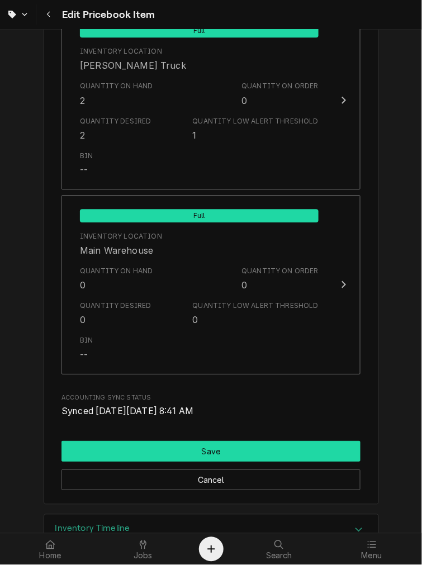
click at [181, 444] on button "Save" at bounding box center [210, 451] width 299 height 21
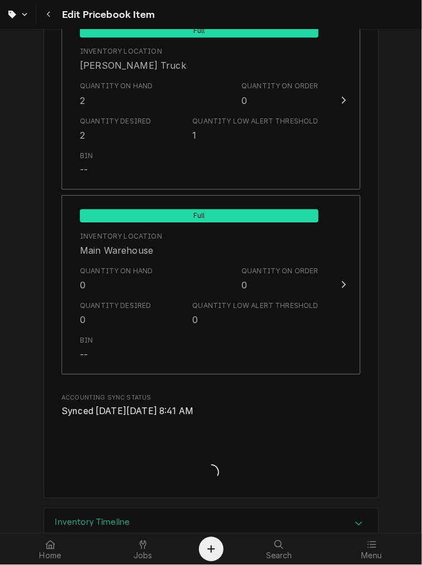
type textarea "x"
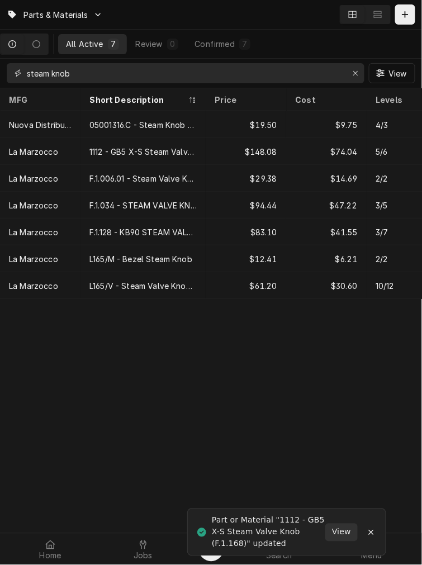
drag, startPoint x: 96, startPoint y: 68, endPoint x: -115, endPoint y: 58, distance: 211.0
click at [0, 58] on html "Parts & Materials All Active 7 Review 0 Confirmed 7 steam knob View MFG Short D…" at bounding box center [211, 282] width 422 height 565
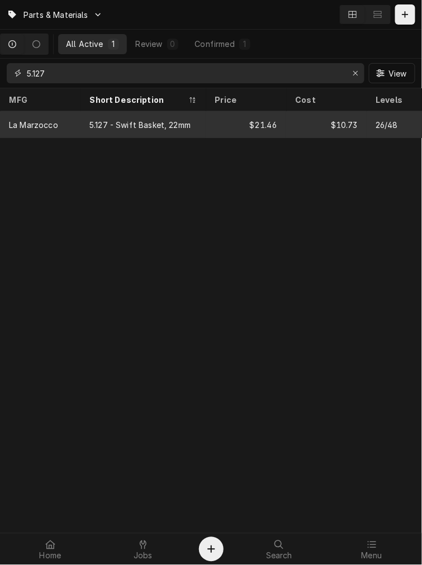
type input "5.127"
click at [86, 129] on div "5.127 - Swift Basket, 22mm" at bounding box center [142, 124] width 125 height 27
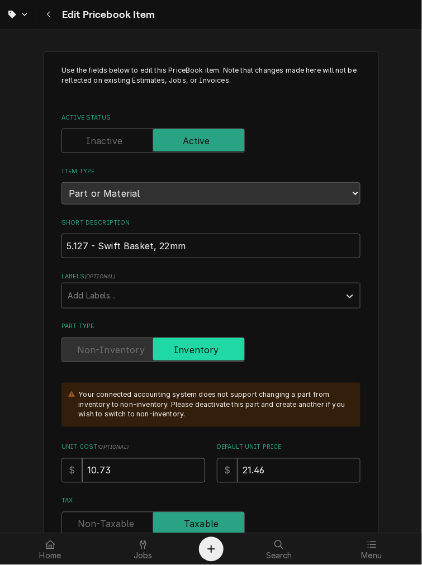
drag, startPoint x: 119, startPoint y: 466, endPoint x: 26, endPoint y: 446, distance: 94.3
type textarea "x"
type input "1"
type textarea "x"
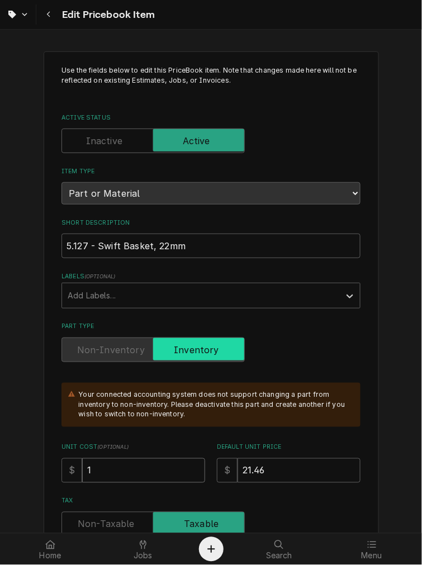
type input "11"
type textarea "x"
type input "11.2"
type textarea "x"
type input "11.27"
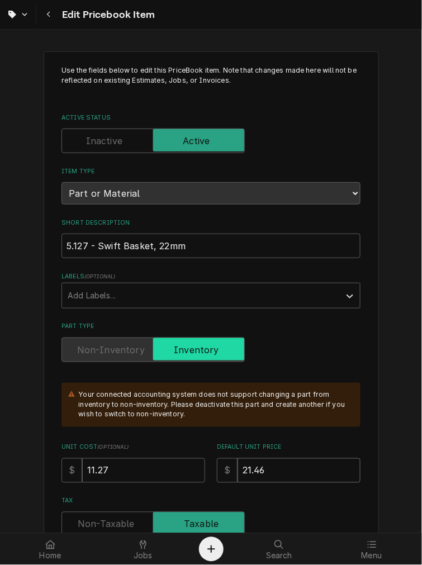
drag, startPoint x: 293, startPoint y: 481, endPoint x: 10, endPoint y: 444, distance: 285.9
type textarea "x"
type input "2"
type textarea "x"
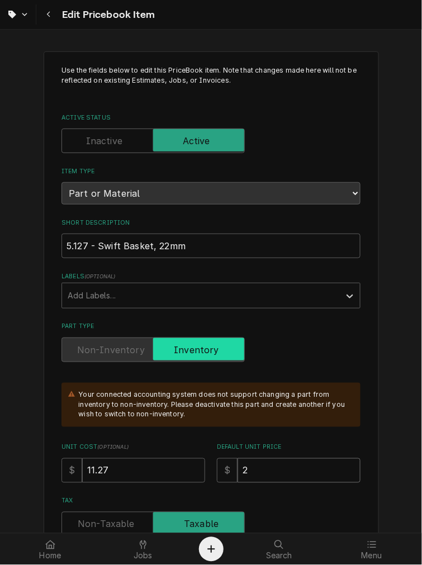
type input "22"
type textarea "x"
type input "22.5"
type textarea "x"
type input "22.54"
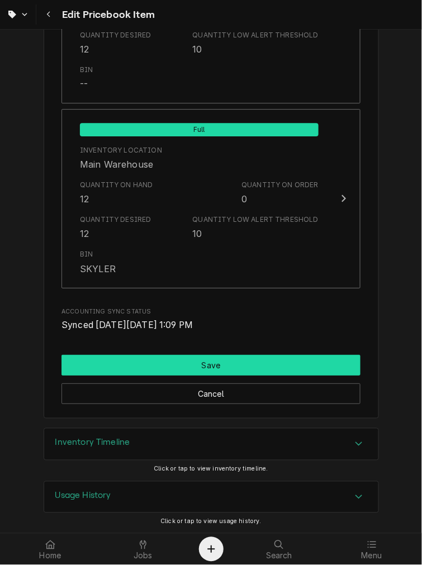
click at [190, 362] on button "Save" at bounding box center [210, 365] width 299 height 21
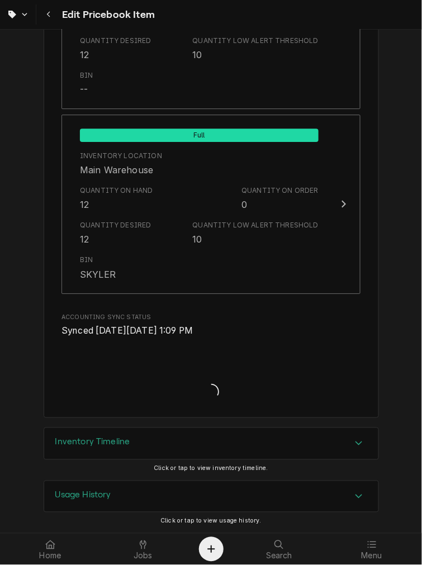
scroll to position [1322, 0]
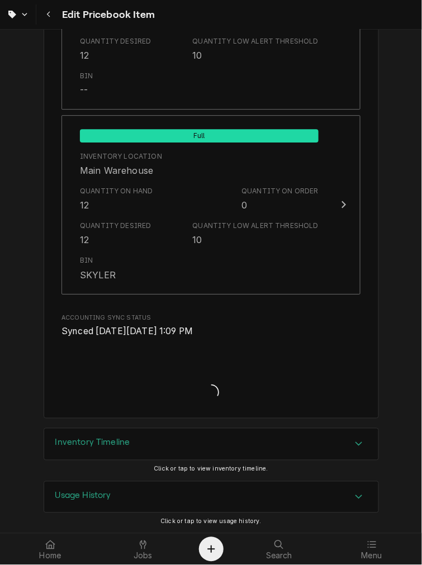
type textarea "x"
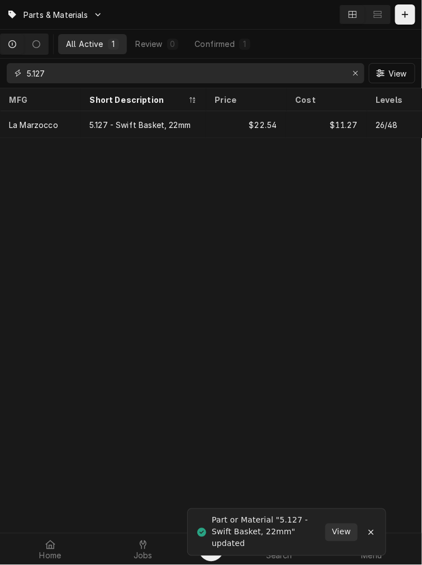
click at [37, 65] on input "5.127" at bounding box center [185, 73] width 316 height 20
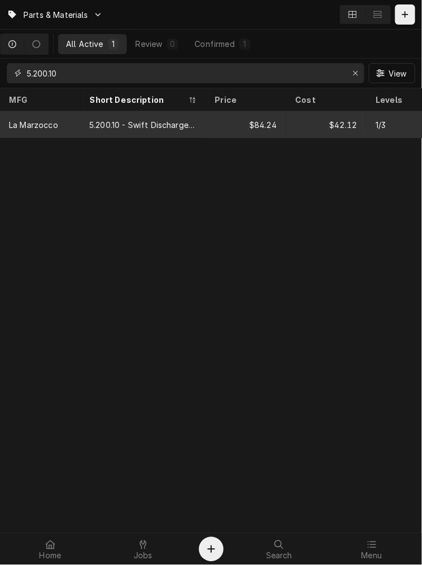
type input "5.200.10"
click at [104, 125] on div "5.200.10 - Swift Discharge (includes cover)" at bounding box center [142, 125] width 107 height 12
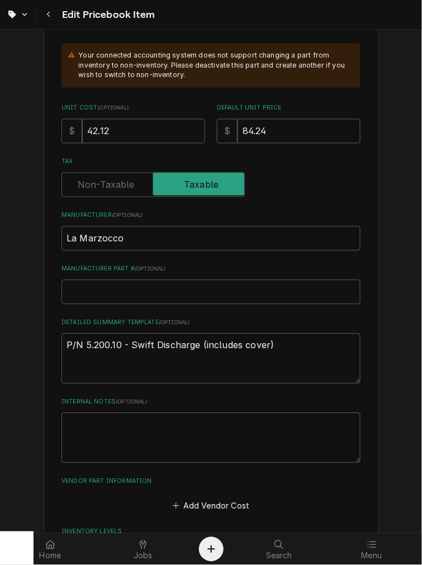
scroll to position [310, 0]
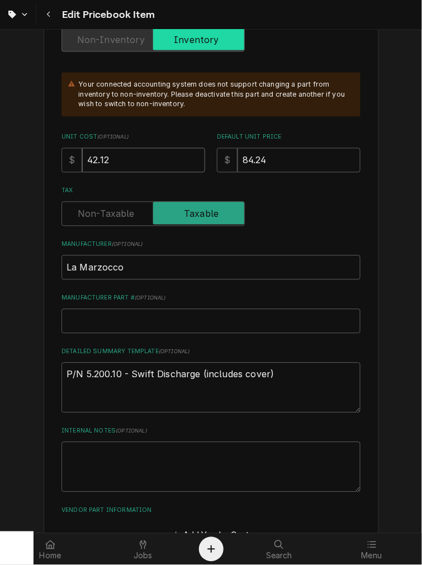
drag, startPoint x: 148, startPoint y: 163, endPoint x: 6, endPoint y: 147, distance: 143.4
type textarea "x"
type input "4"
type textarea "x"
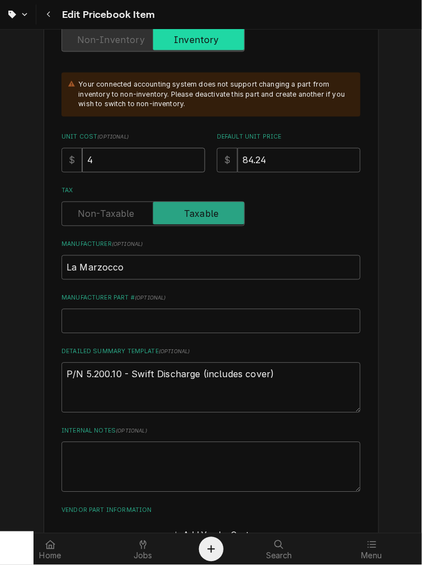
type input "47"
type textarea "x"
type input "47.1"
type textarea "x"
type input "47.11"
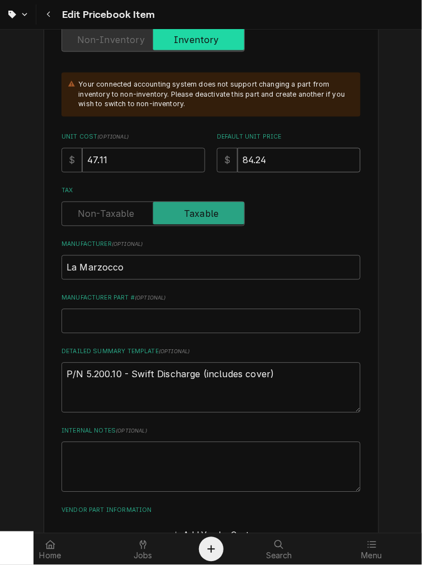
drag, startPoint x: 273, startPoint y: 167, endPoint x: 114, endPoint y: 153, distance: 159.4
click at [114, 153] on div "Unit Cost ( optional ) $ 47.11 Default Unit Price $ 84.24" at bounding box center [210, 153] width 299 height 40
type textarea "x"
type input "9"
type textarea "x"
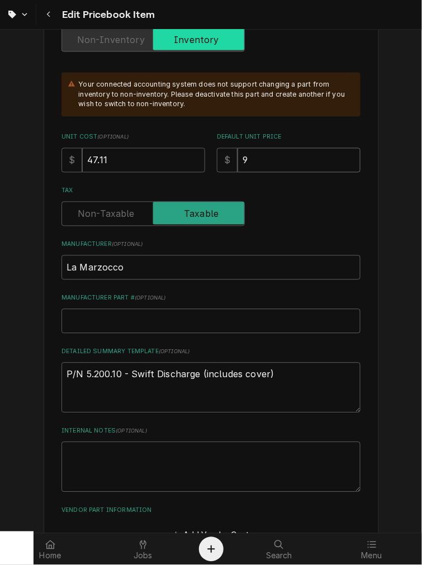
type input "94"
type textarea "x"
type input "94.2"
type textarea "x"
type input "94.22"
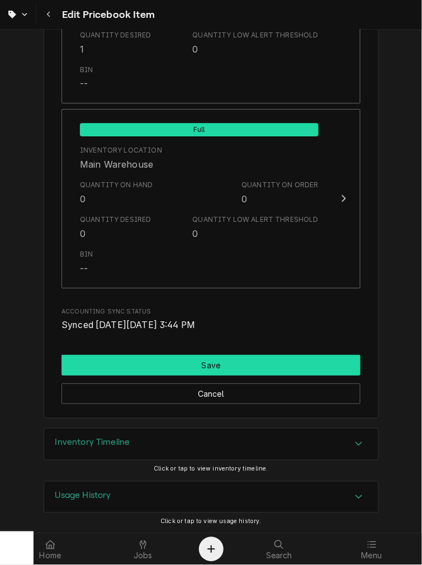
click at [125, 364] on button "Save" at bounding box center [210, 365] width 299 height 21
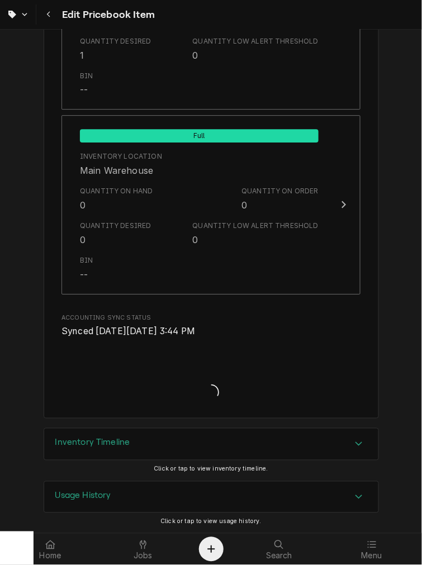
type textarea "x"
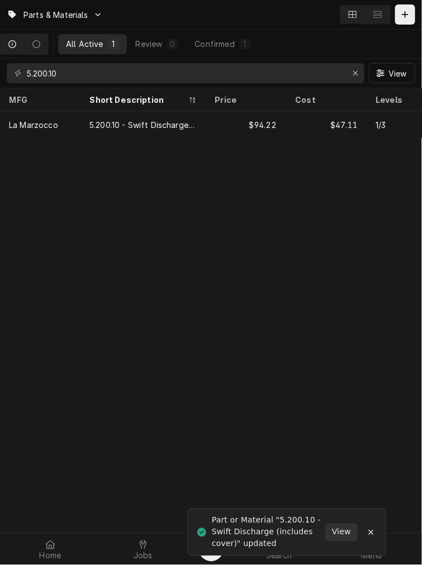
click at [86, 84] on div "5.200.10 View" at bounding box center [211, 73] width 422 height 29
click at [83, 78] on input "5.200.10" at bounding box center [185, 73] width 316 height 20
click at [82, 76] on input "5.200.10" at bounding box center [185, 73] width 316 height 20
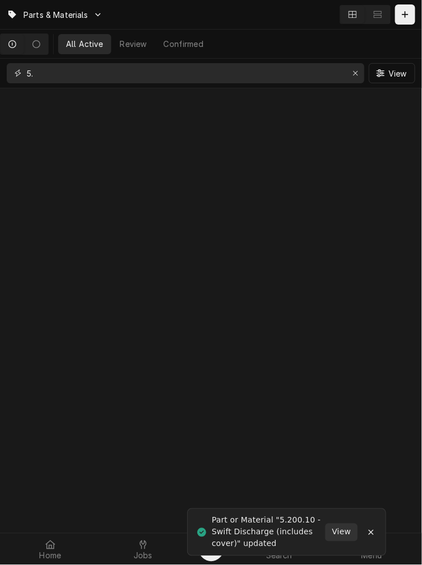
type input "5"
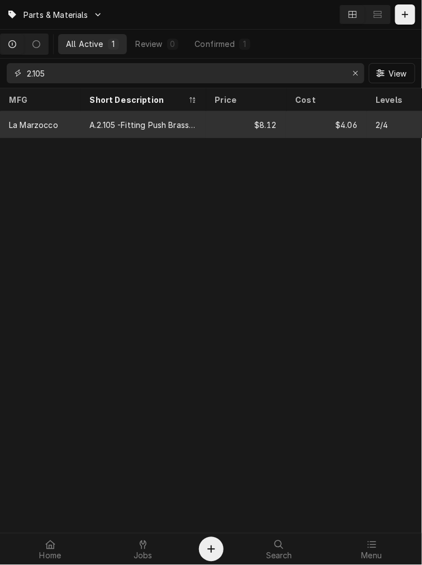
type input "2.105"
click at [49, 134] on div "La Marzocco" at bounding box center [40, 124] width 80 height 27
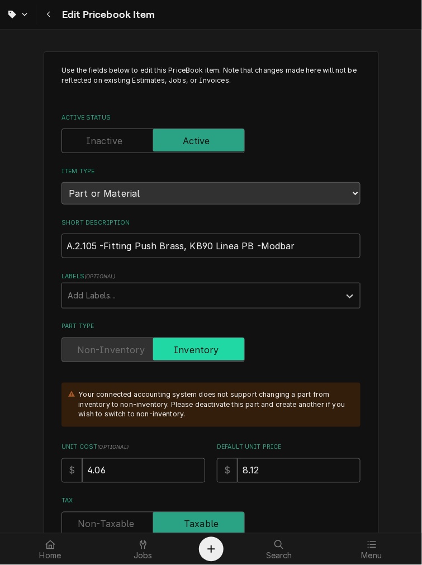
scroll to position [103, 0]
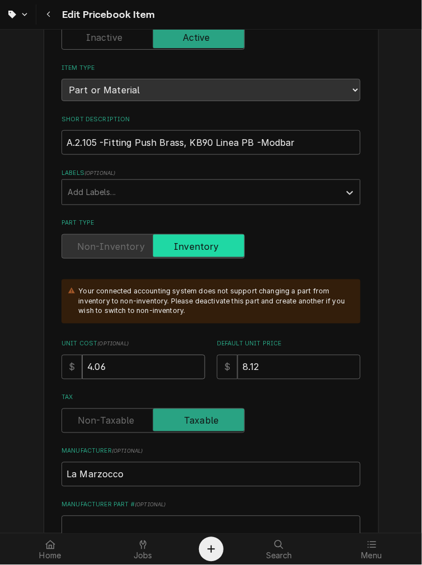
drag, startPoint x: 48, startPoint y: 372, endPoint x: 18, endPoint y: 372, distance: 29.1
type textarea "x"
type input "4"
type textarea "x"
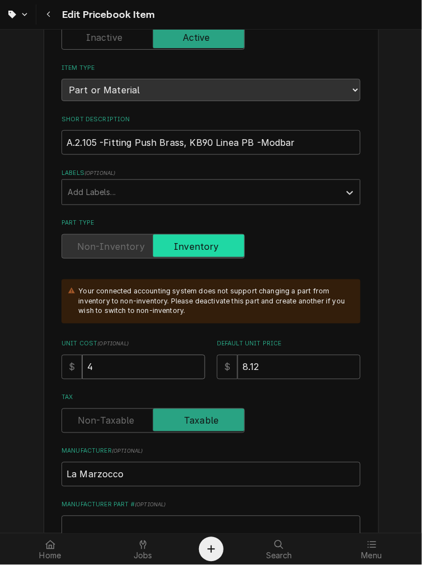
type input "4.6"
type textarea "x"
type input "4.63"
drag, startPoint x: 282, startPoint y: 362, endPoint x: 28, endPoint y: 331, distance: 256.3
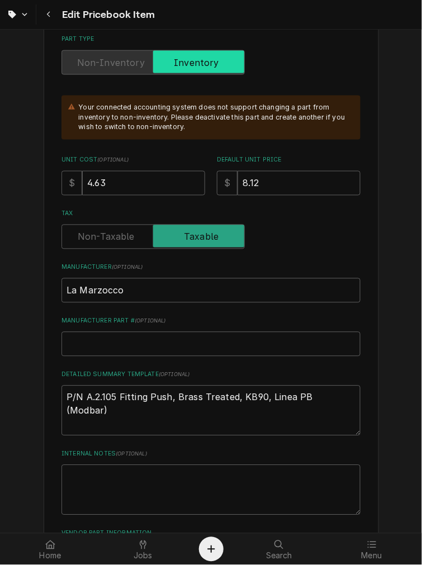
scroll to position [414, 0]
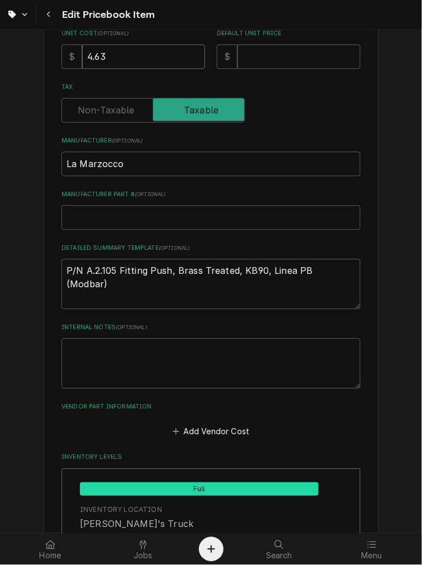
type textarea "x"
type input "4.63812"
type textarea "x"
type input "4.63"
click at [266, 49] on input "Default Unit Price" at bounding box center [299, 56] width 123 height 25
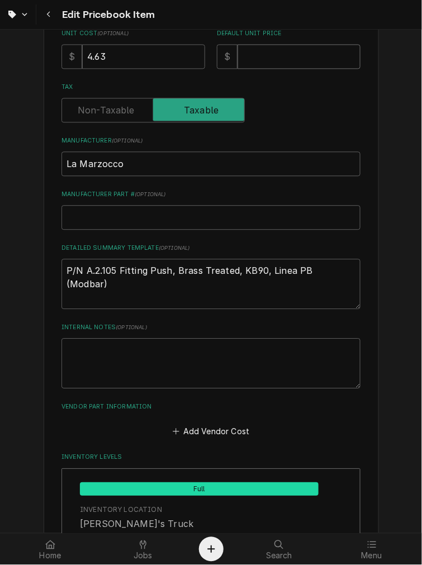
type textarea "x"
type input "9"
type textarea "x"
type input "92"
type textarea "x"
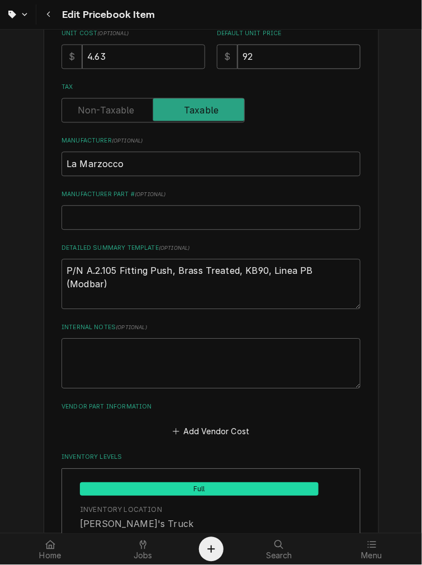
type input "9"
type textarea "x"
type input "9.2"
type textarea "x"
type input "9.26"
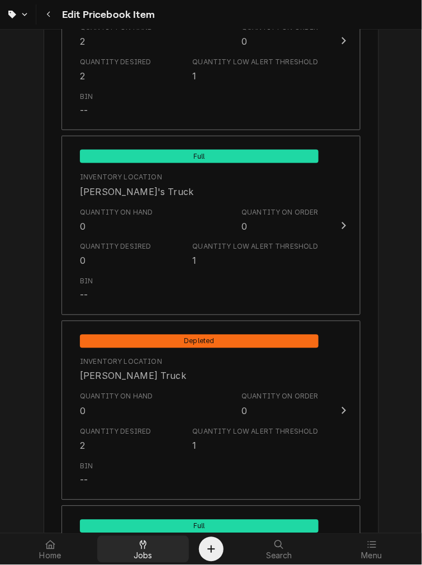
scroll to position [1328, 0]
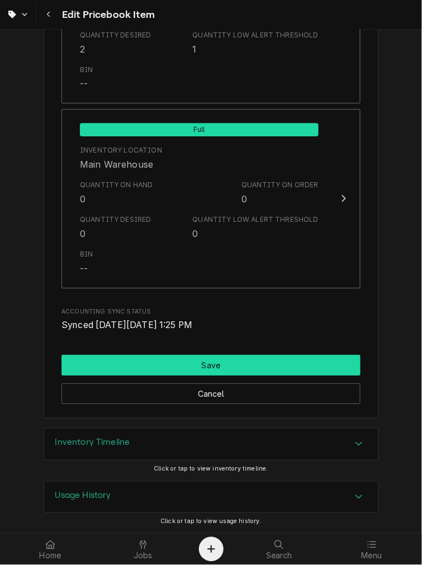
click at [193, 368] on button "Save" at bounding box center [210, 365] width 299 height 21
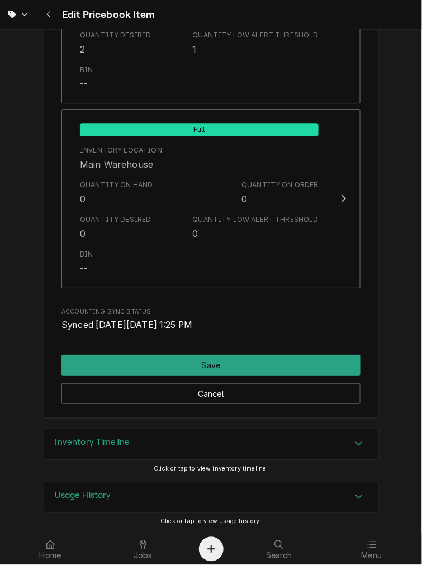
scroll to position [1322, 0]
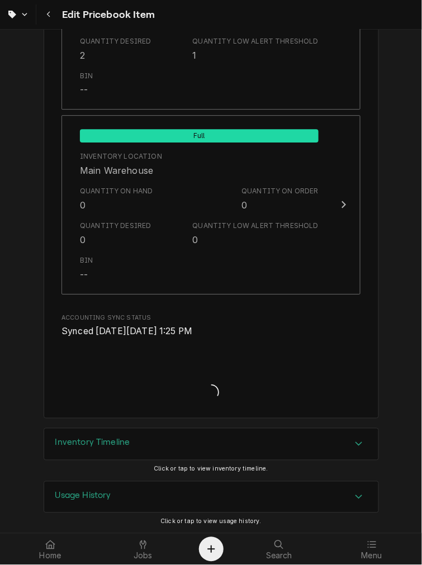
type textarea "x"
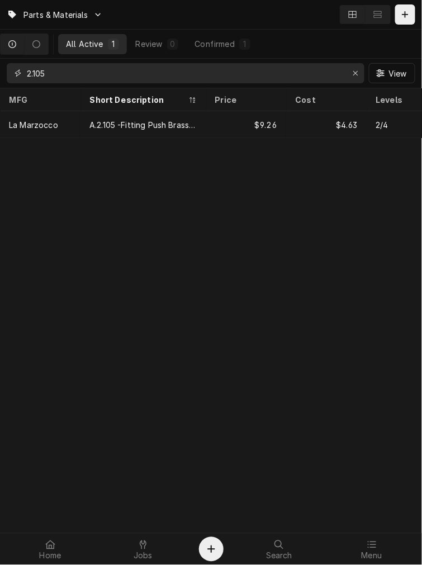
click at [186, 69] on input "2.105" at bounding box center [185, 73] width 316 height 20
type input "2.118"
click at [155, 126] on div "A.2.118 - KB90 Steam Valve Insert/Connector" at bounding box center [142, 125] width 107 height 12
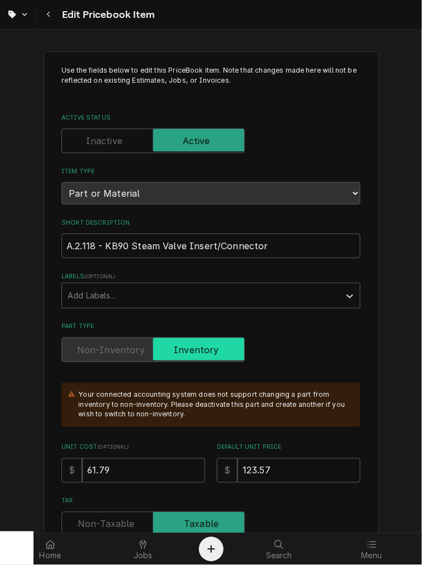
drag, startPoint x: 136, startPoint y: 480, endPoint x: -78, endPoint y: 451, distance: 215.5
click at [0, 451] on html "Edit Pricebook Item Use the fields below to edit this PriceBook item. Note that…" at bounding box center [211, 282] width 422 height 565
type textarea "x"
type input "7"
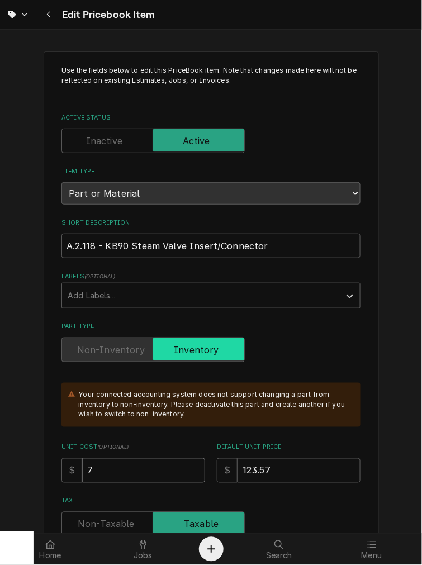
type textarea "x"
type input "70"
type textarea "x"
type input "70.4"
type textarea "x"
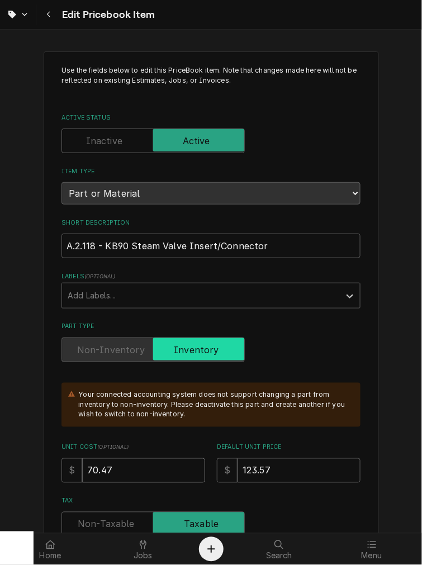
type input "70.47"
drag, startPoint x: 294, startPoint y: 468, endPoint x: 0, endPoint y: 464, distance: 294.1
type textarea "x"
type input "1"
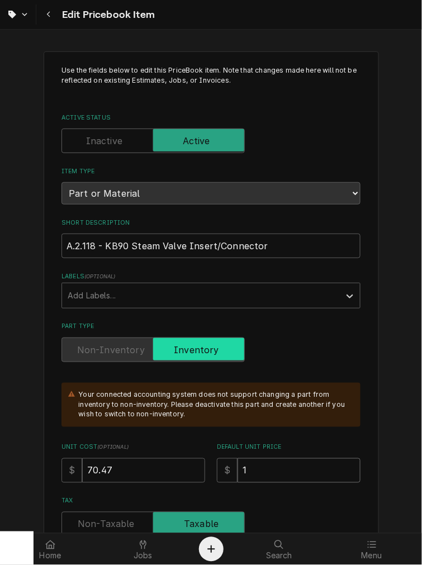
type textarea "x"
type input "14"
type textarea "x"
type input "140"
type textarea "x"
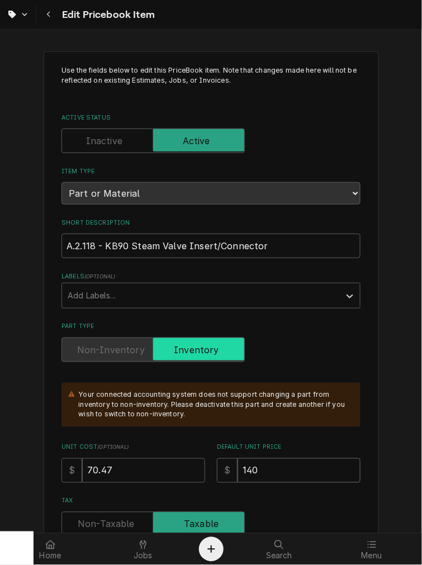
type input "140.9"
type textarea "x"
type input "140.94"
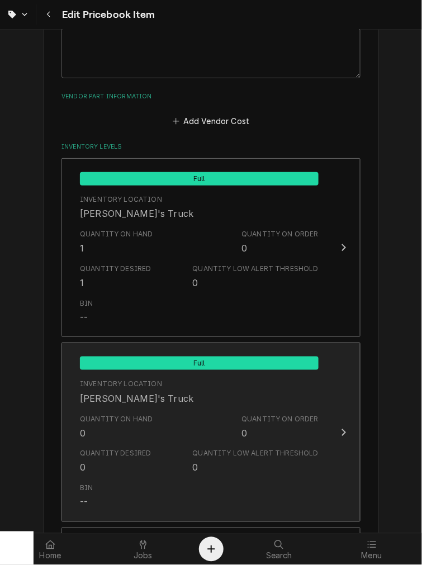
scroll to position [1328, 0]
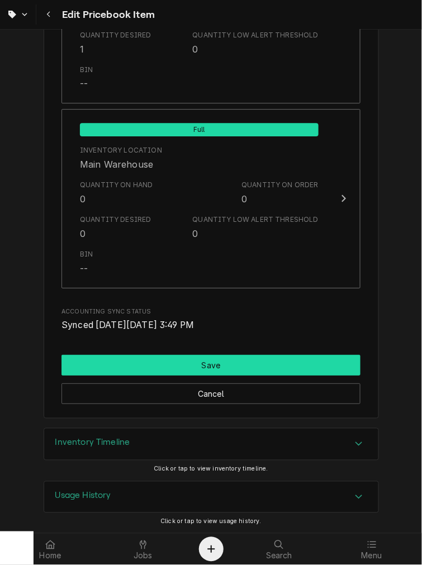
click at [152, 362] on button "Save" at bounding box center [210, 365] width 299 height 21
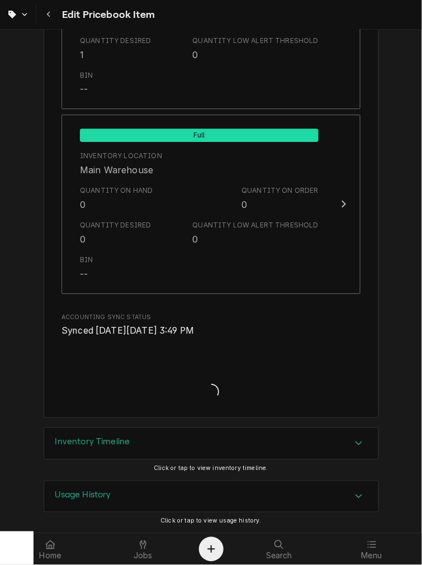
scroll to position [1322, 0]
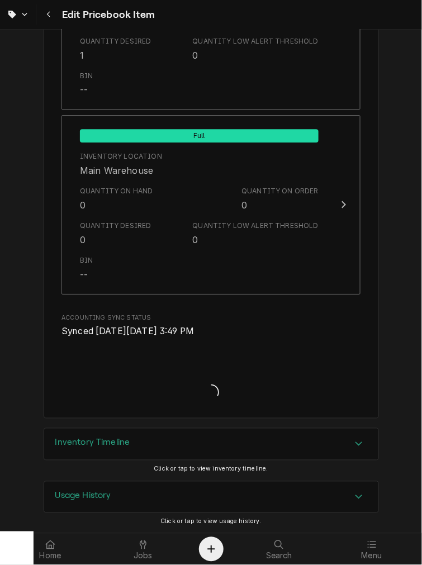
type textarea "x"
